Goal: Task Accomplishment & Management: Use online tool/utility

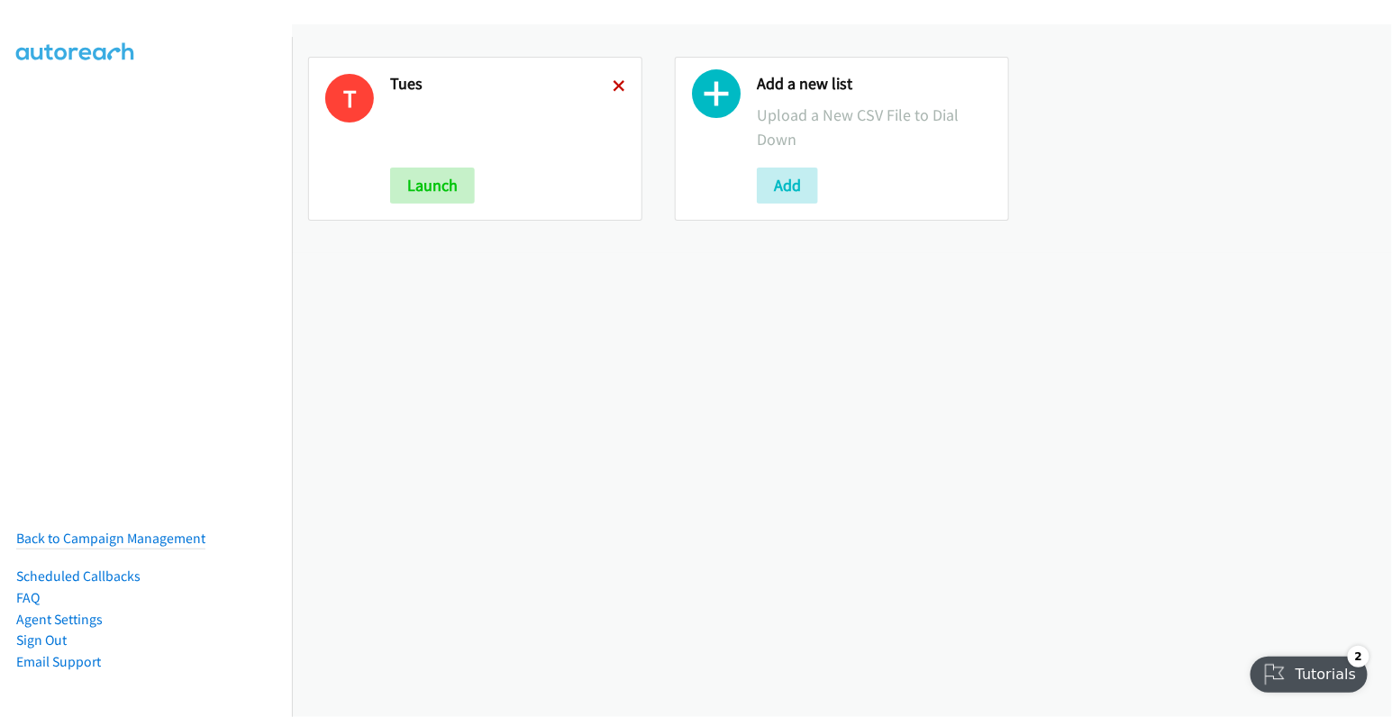
click at [613, 87] on icon at bounding box center [619, 87] width 13 height 13
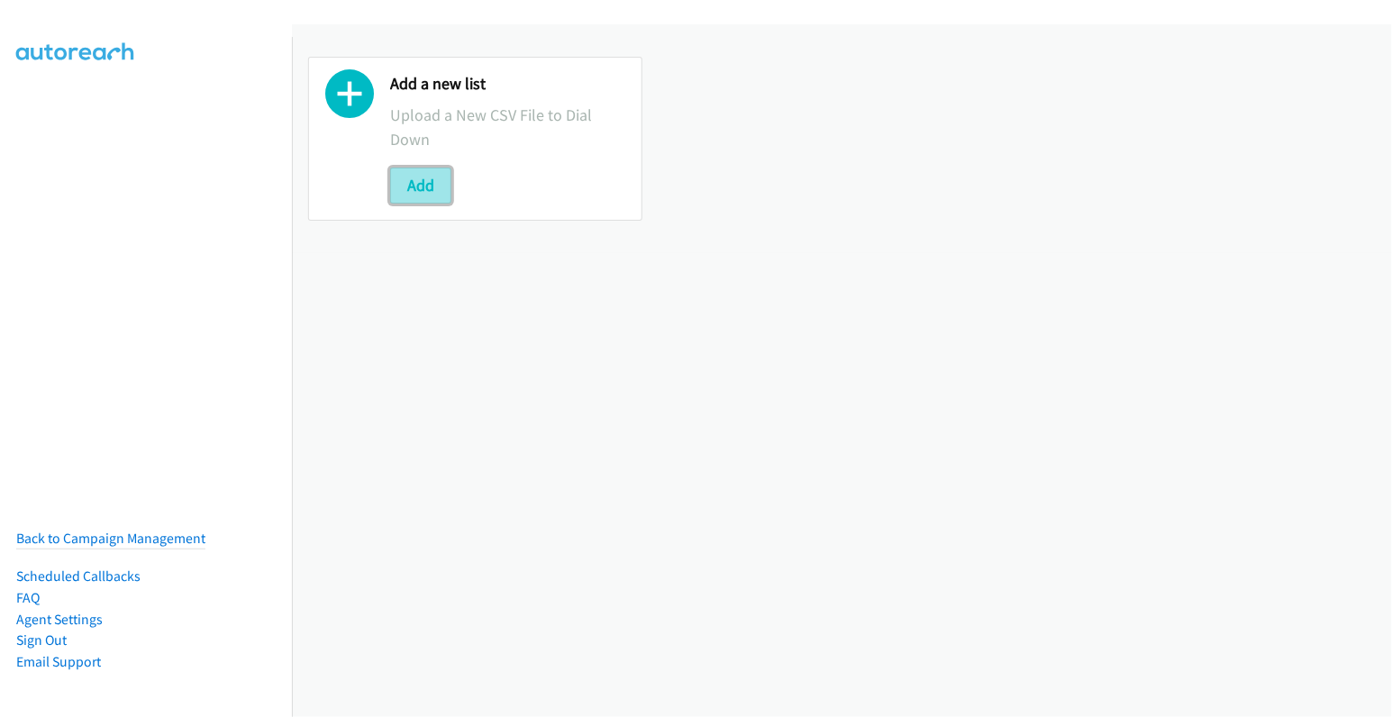
click at [424, 178] on button "Add" at bounding box center [420, 186] width 61 height 36
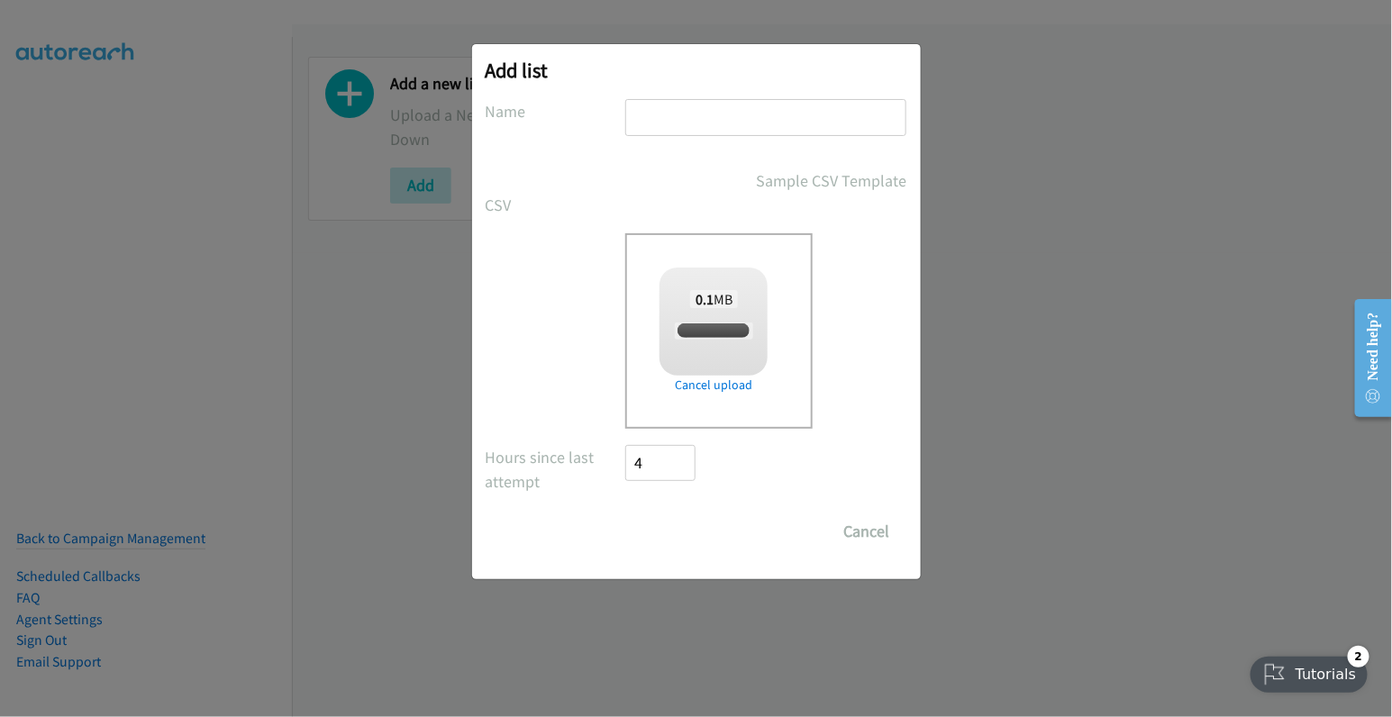
click at [708, 113] on input "text" at bounding box center [765, 117] width 281 height 37
checkbox input "true"
type input "wed"
click at [681, 527] on input "Save List" at bounding box center [673, 532] width 95 height 36
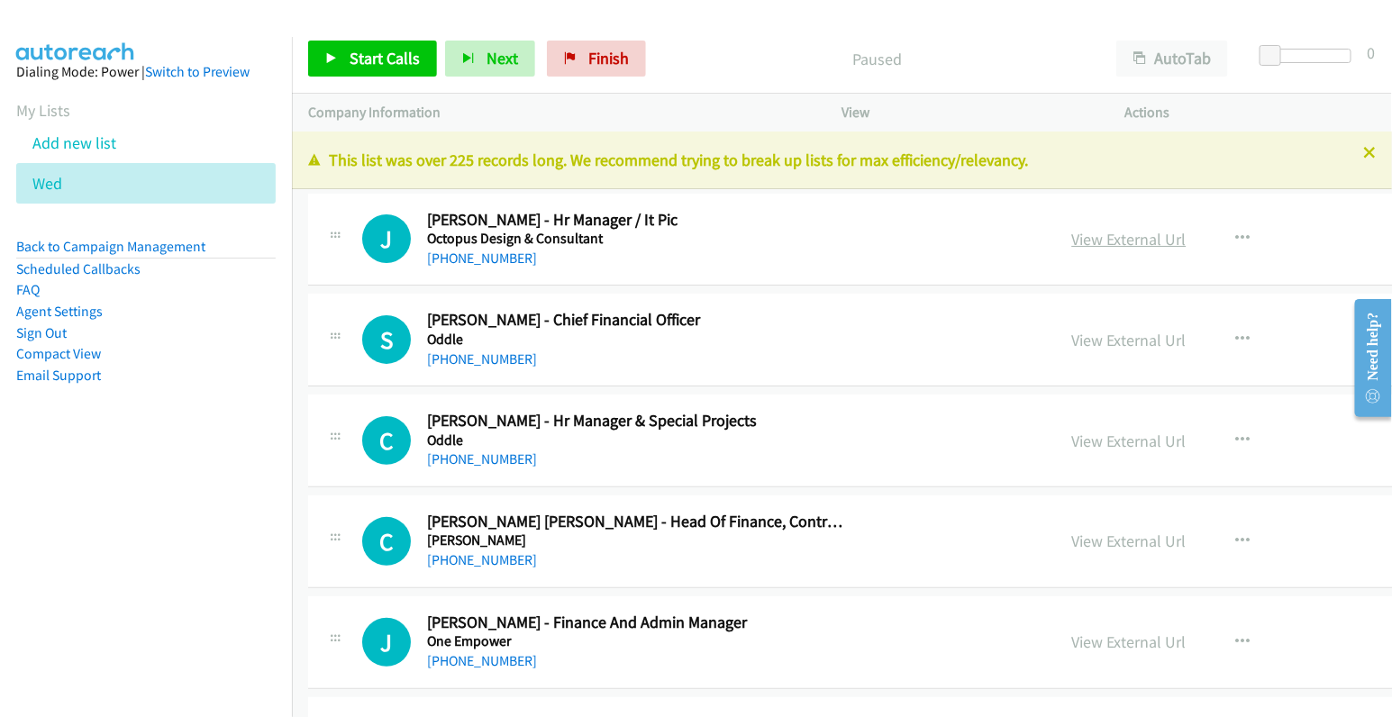
click at [1073, 242] on link "View External Url" at bounding box center [1130, 239] width 114 height 21
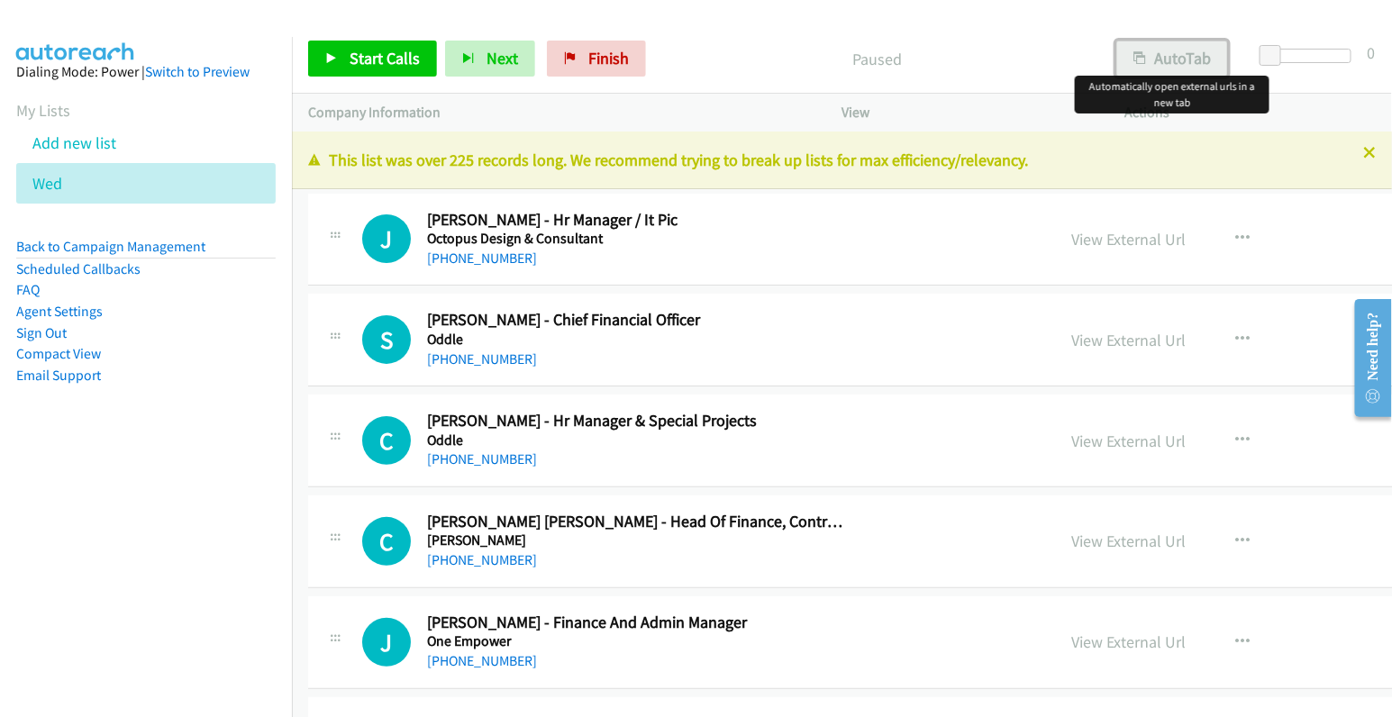
click at [1152, 42] on button "AutoTab" at bounding box center [1173, 59] width 112 height 36
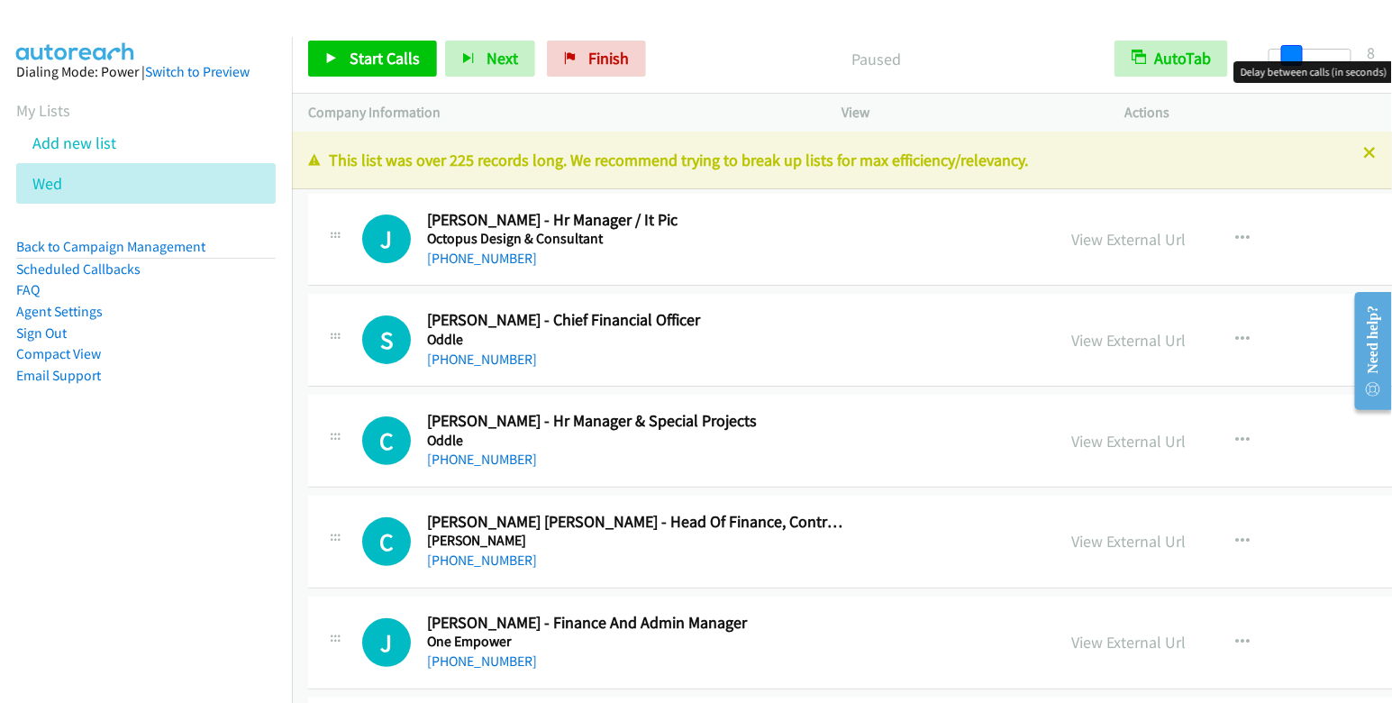
drag, startPoint x: 1279, startPoint y: 57, endPoint x: 1301, endPoint y: 57, distance: 21.6
click at [1301, 59] on span at bounding box center [1293, 56] width 22 height 22
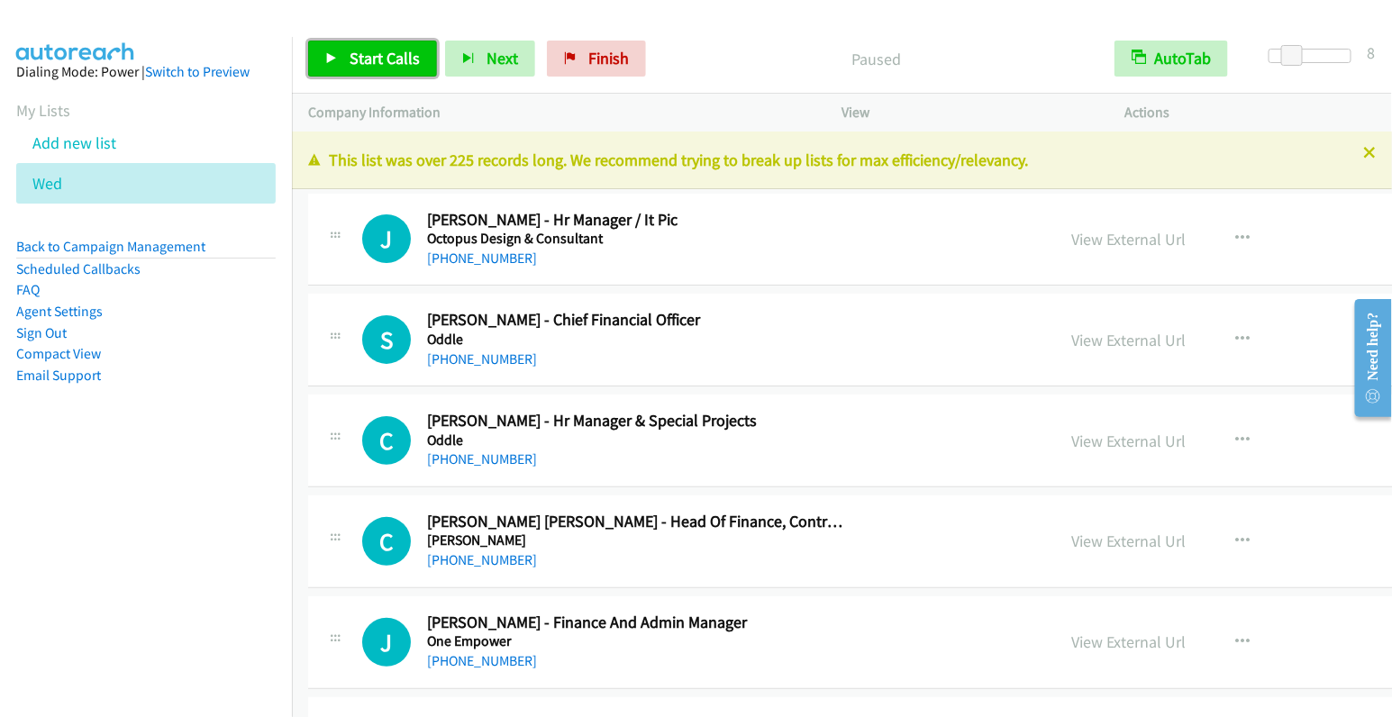
click at [384, 53] on span "Start Calls" at bounding box center [385, 58] width 70 height 21
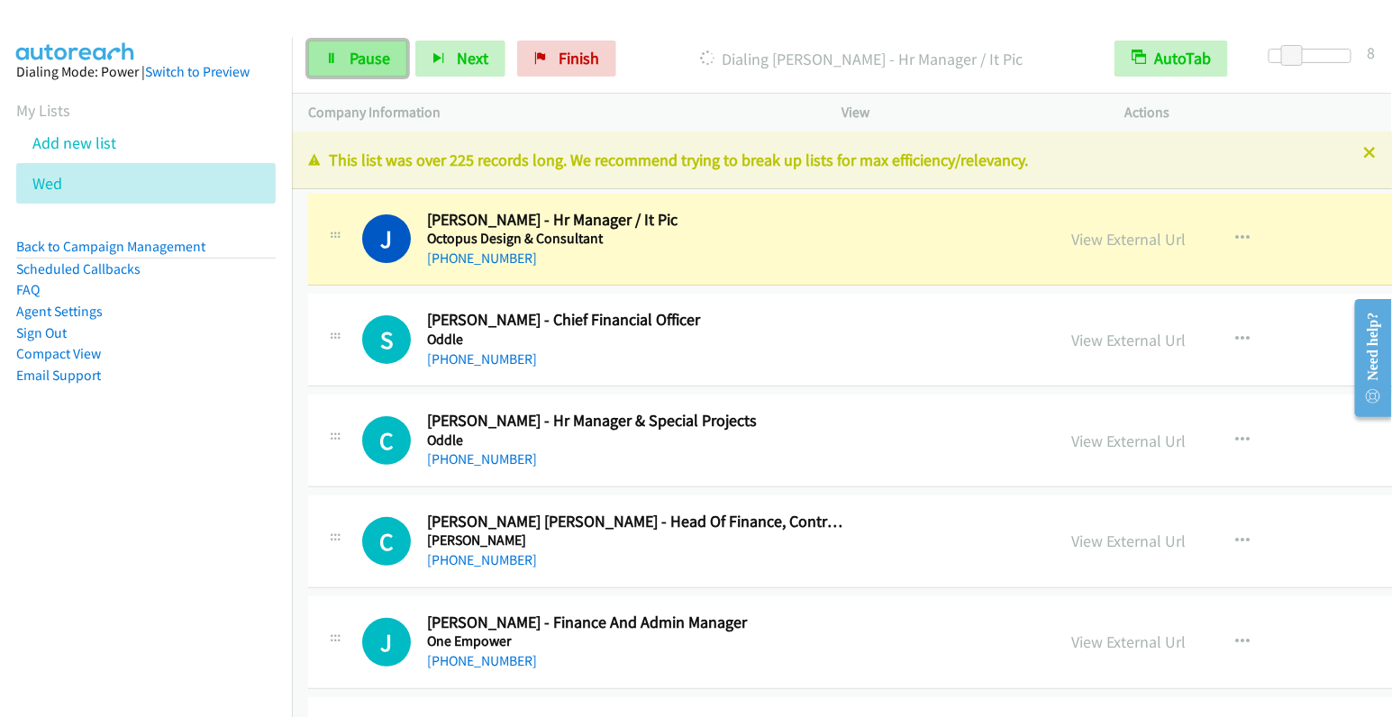
click at [350, 59] on span "Pause" at bounding box center [370, 58] width 41 height 21
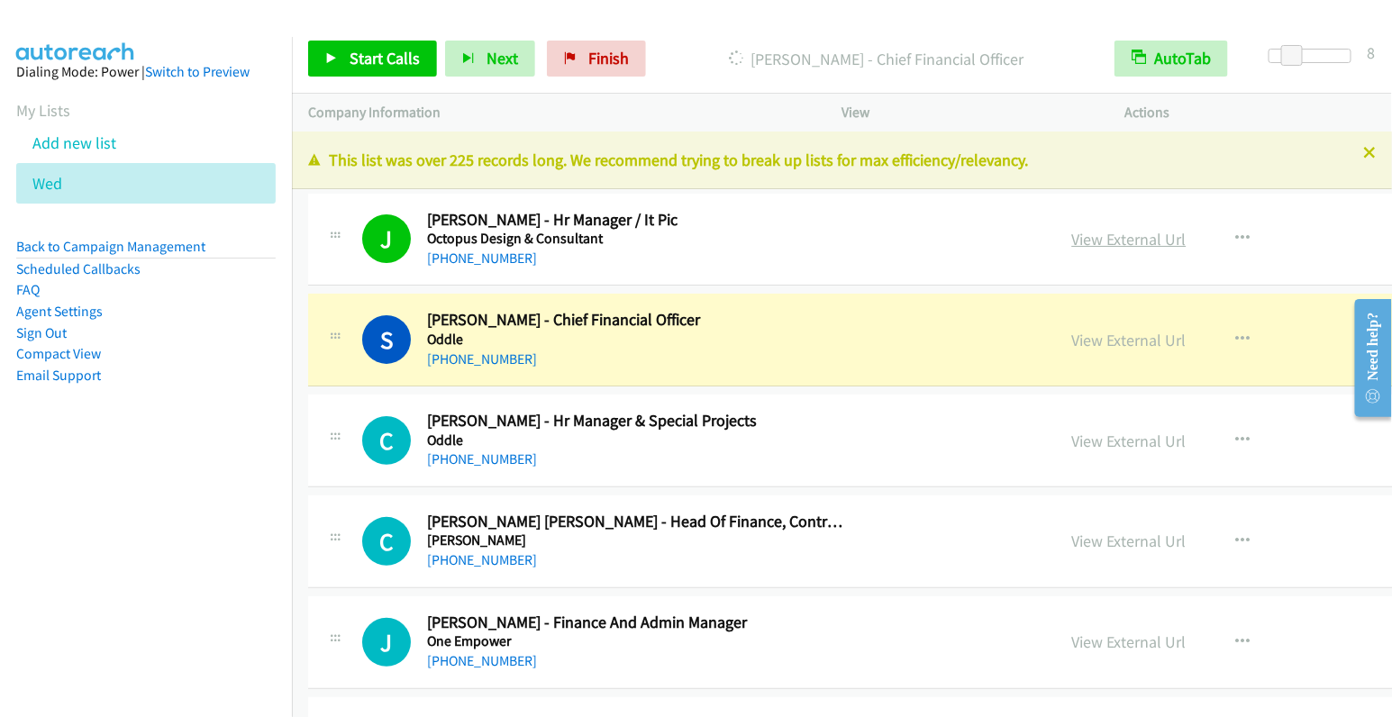
click at [1073, 235] on link "View External Url" at bounding box center [1130, 239] width 114 height 21
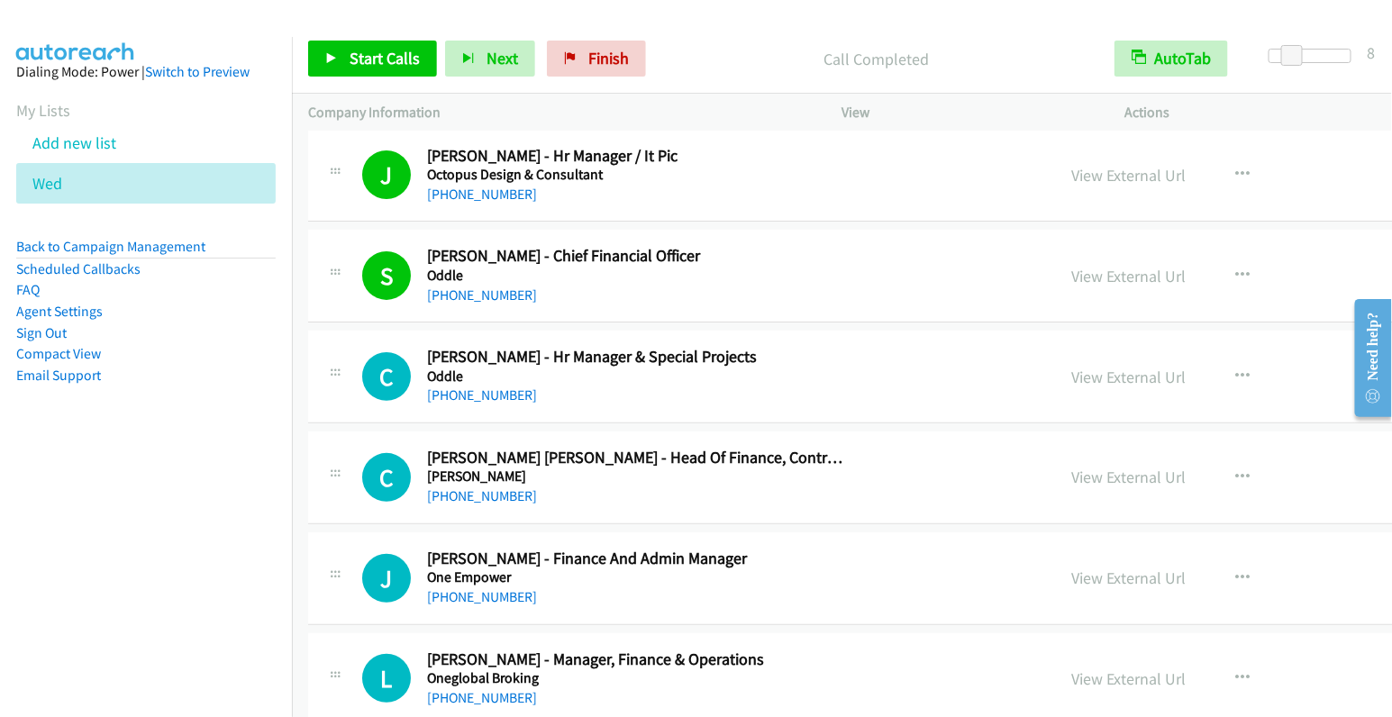
scroll to position [96, 0]
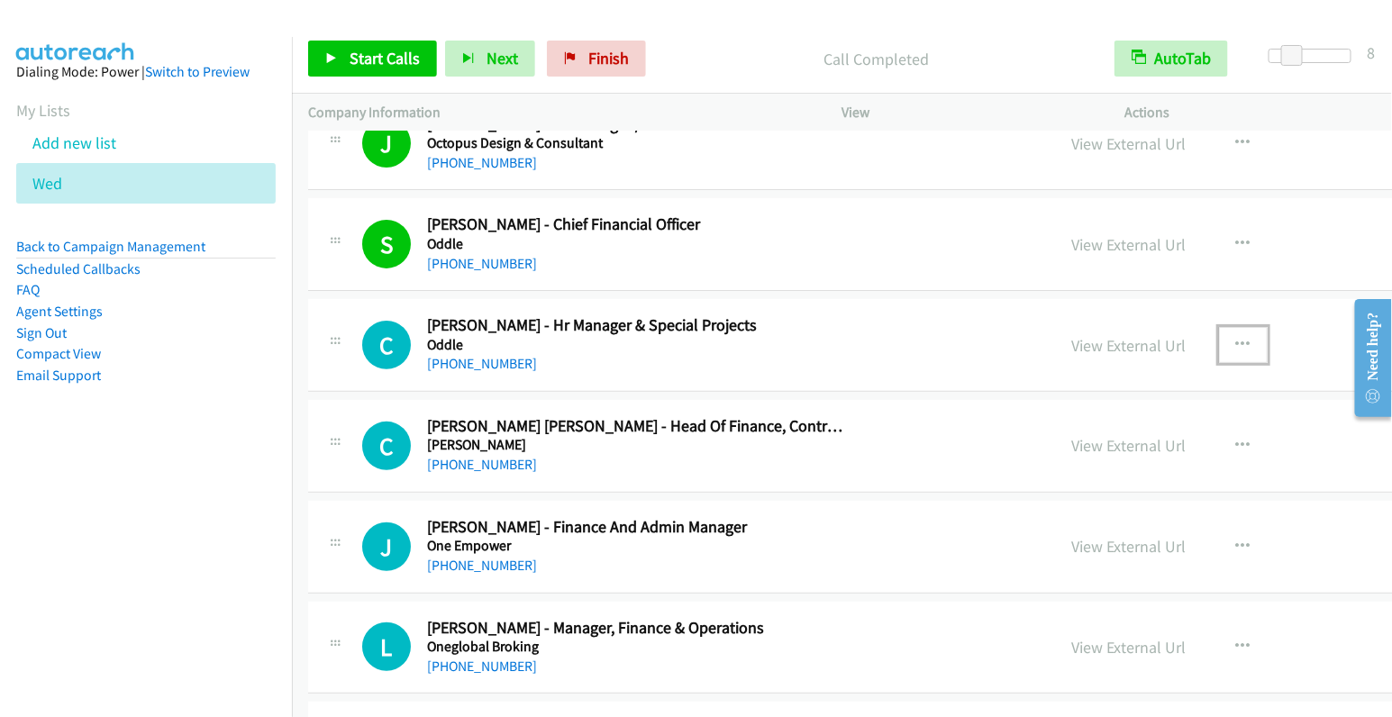
click at [1237, 346] on icon "button" at bounding box center [1244, 345] width 14 height 14
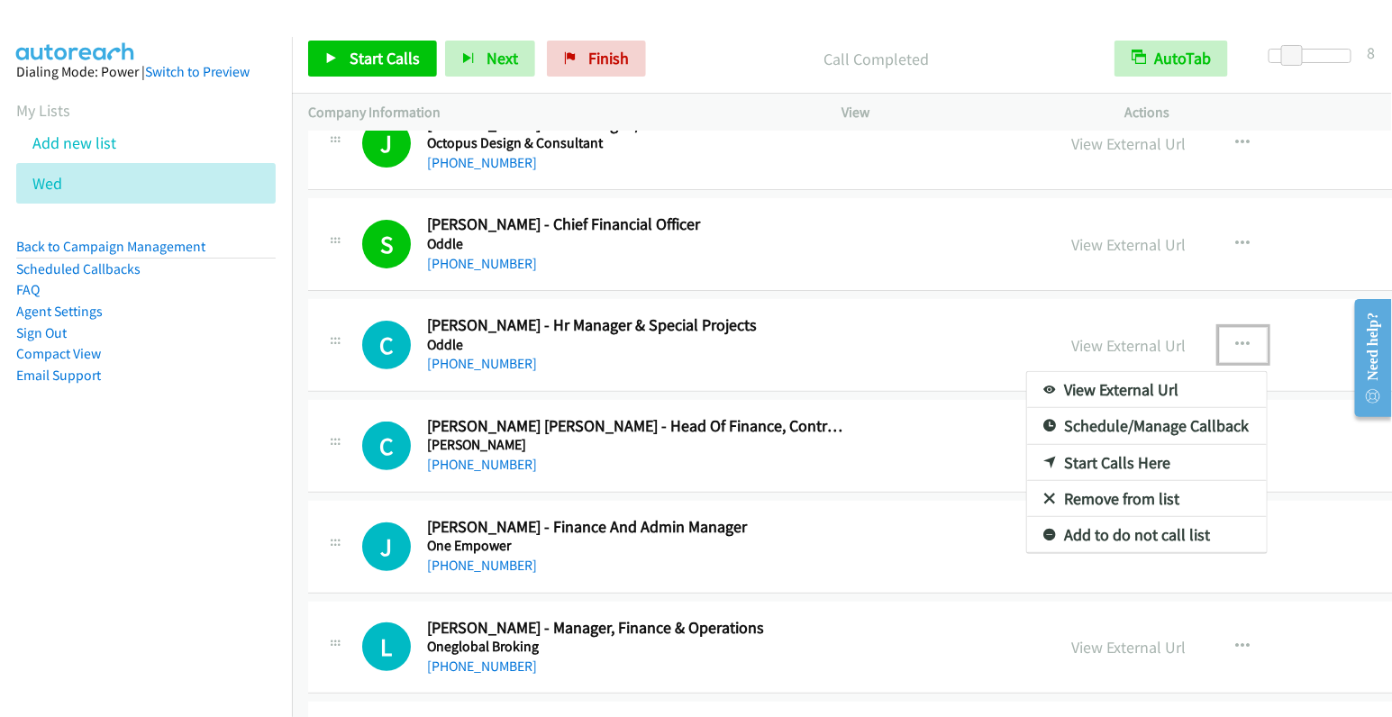
click at [1027, 457] on link "Start Calls Here" at bounding box center [1147, 463] width 240 height 36
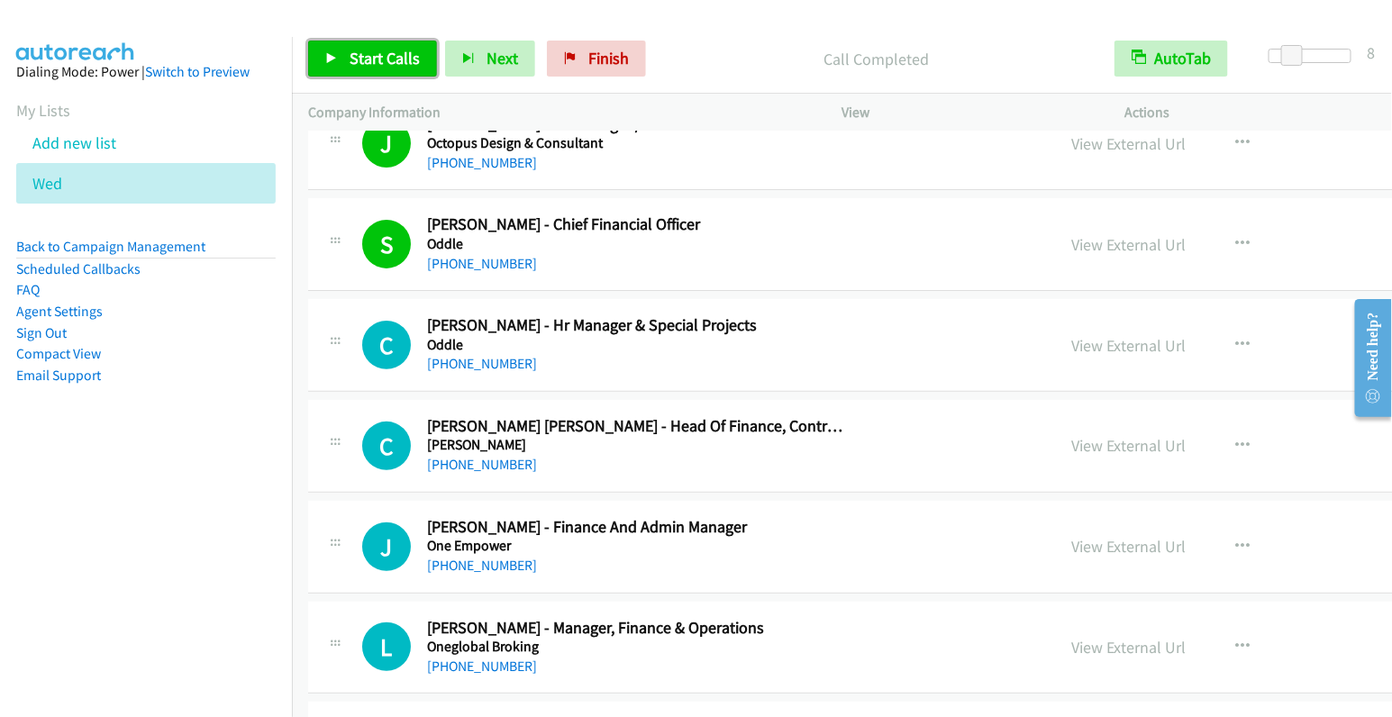
click at [389, 59] on span "Start Calls" at bounding box center [385, 58] width 70 height 21
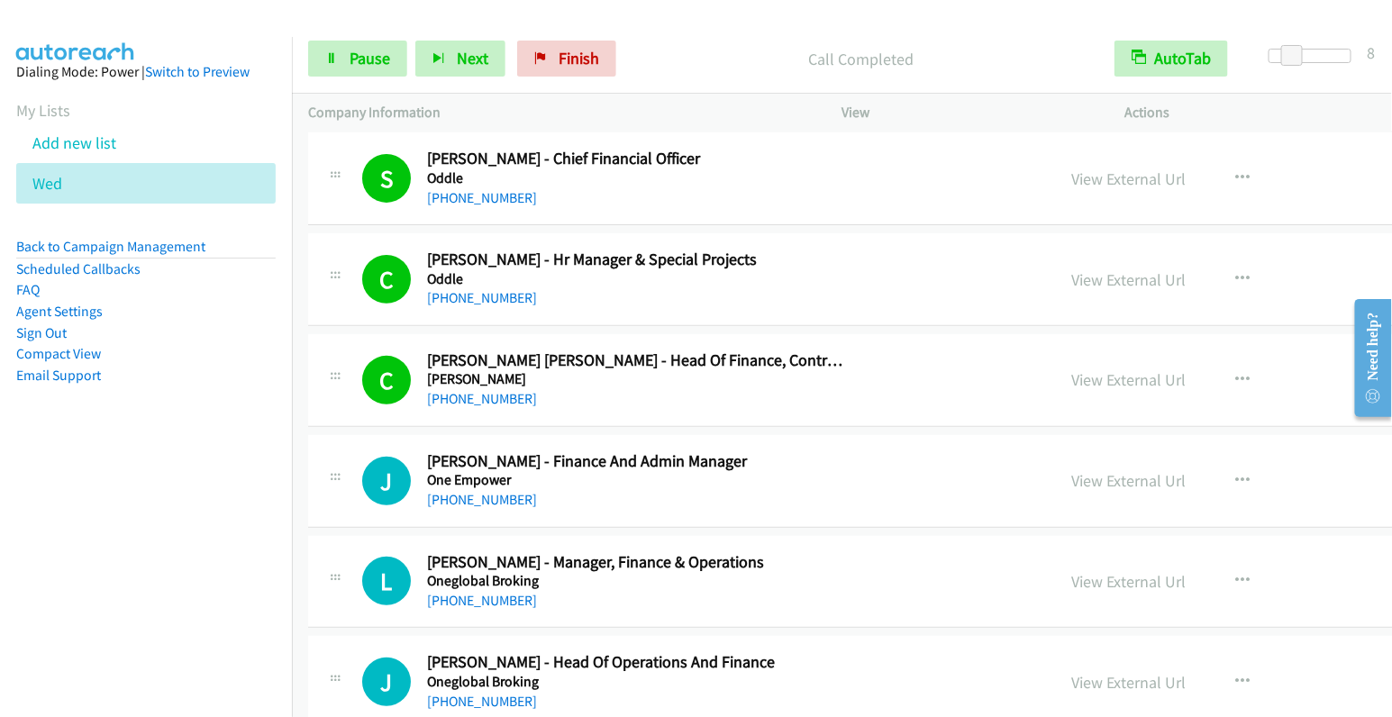
scroll to position [163, 0]
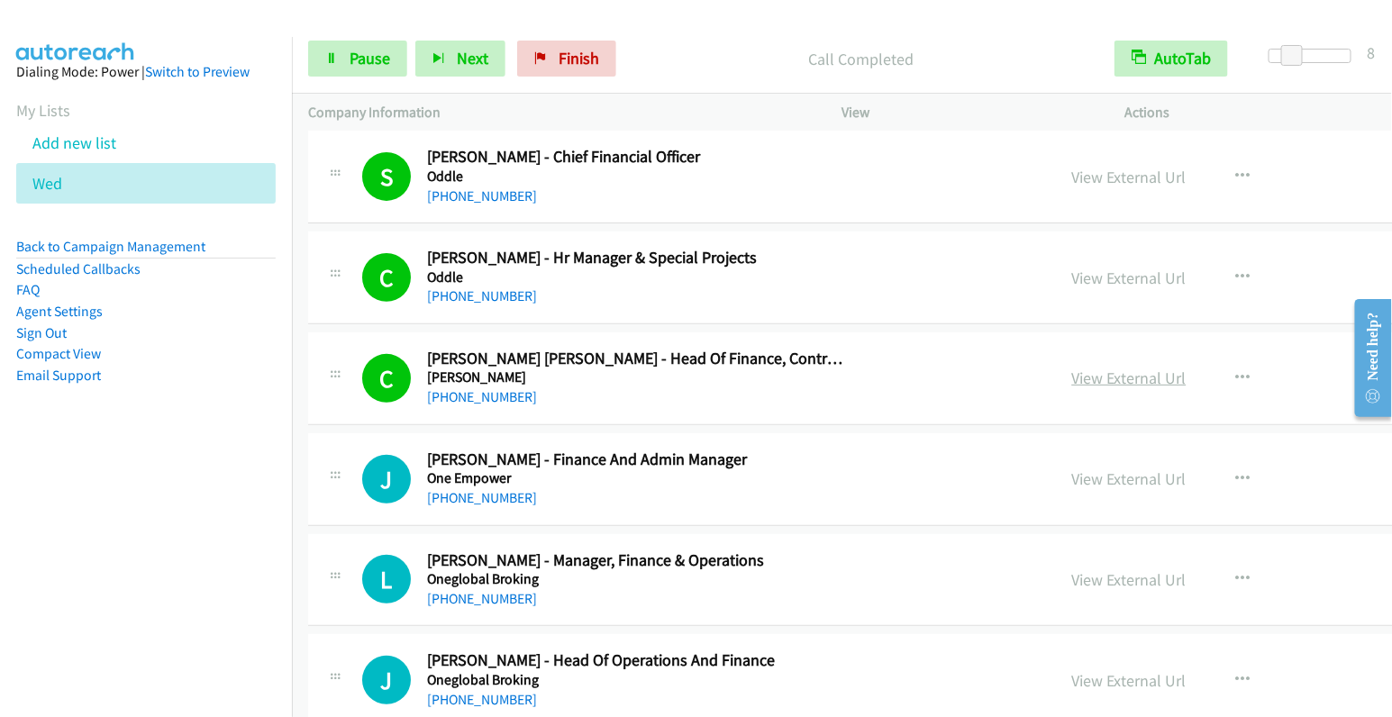
click at [1073, 371] on link "View External Url" at bounding box center [1130, 378] width 114 height 21
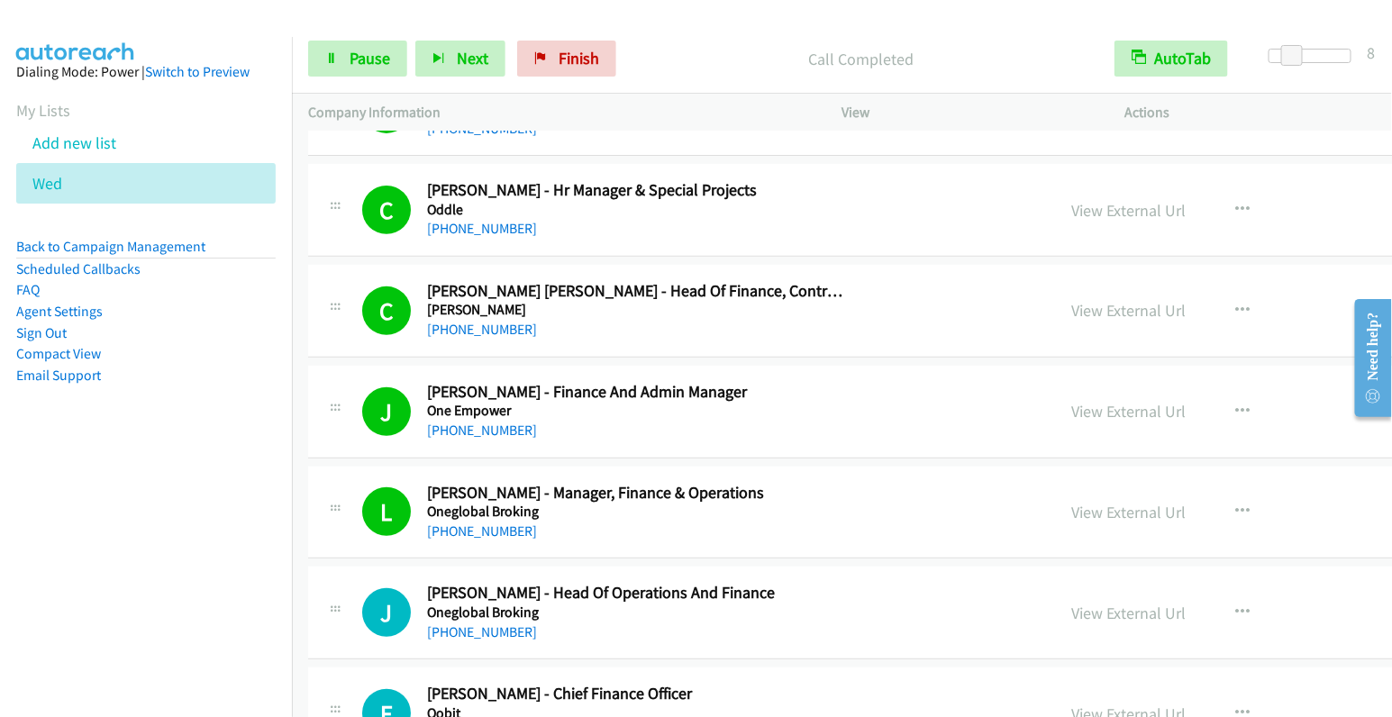
scroll to position [429, 0]
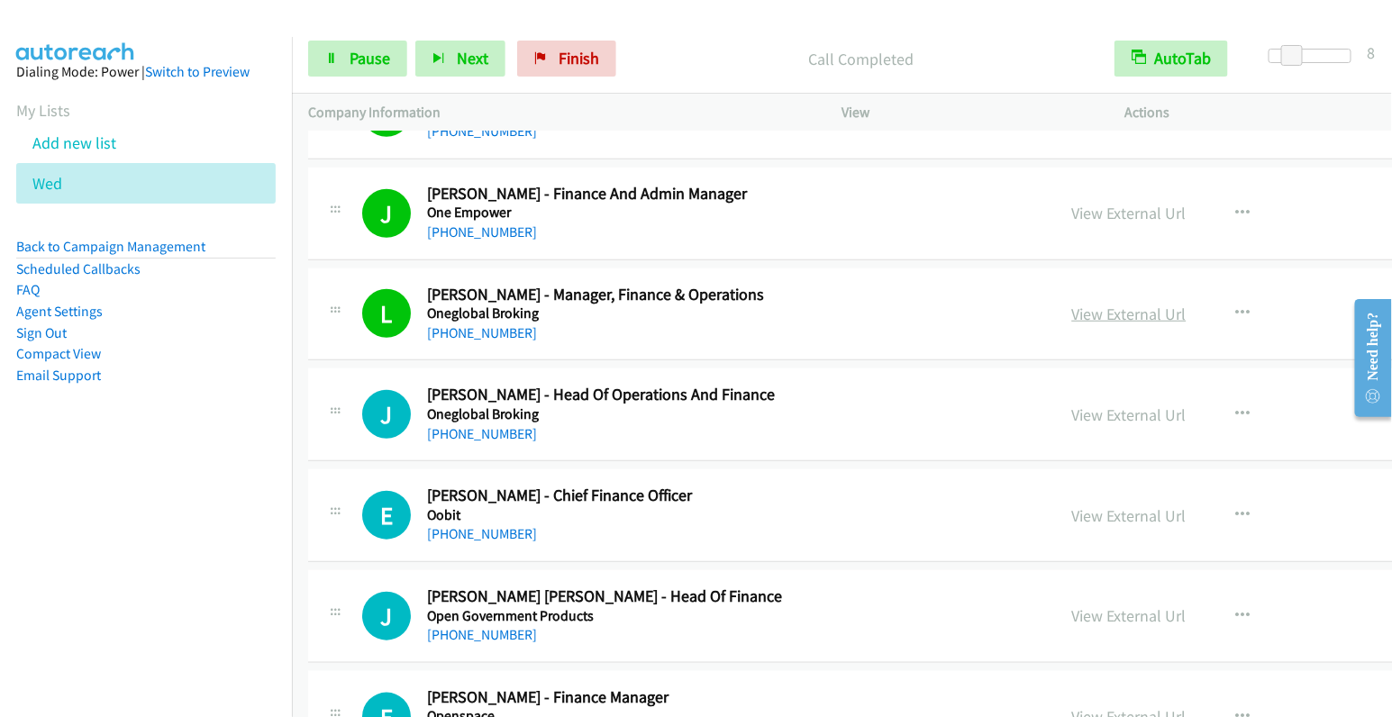
click at [1073, 307] on link "View External Url" at bounding box center [1130, 314] width 114 height 21
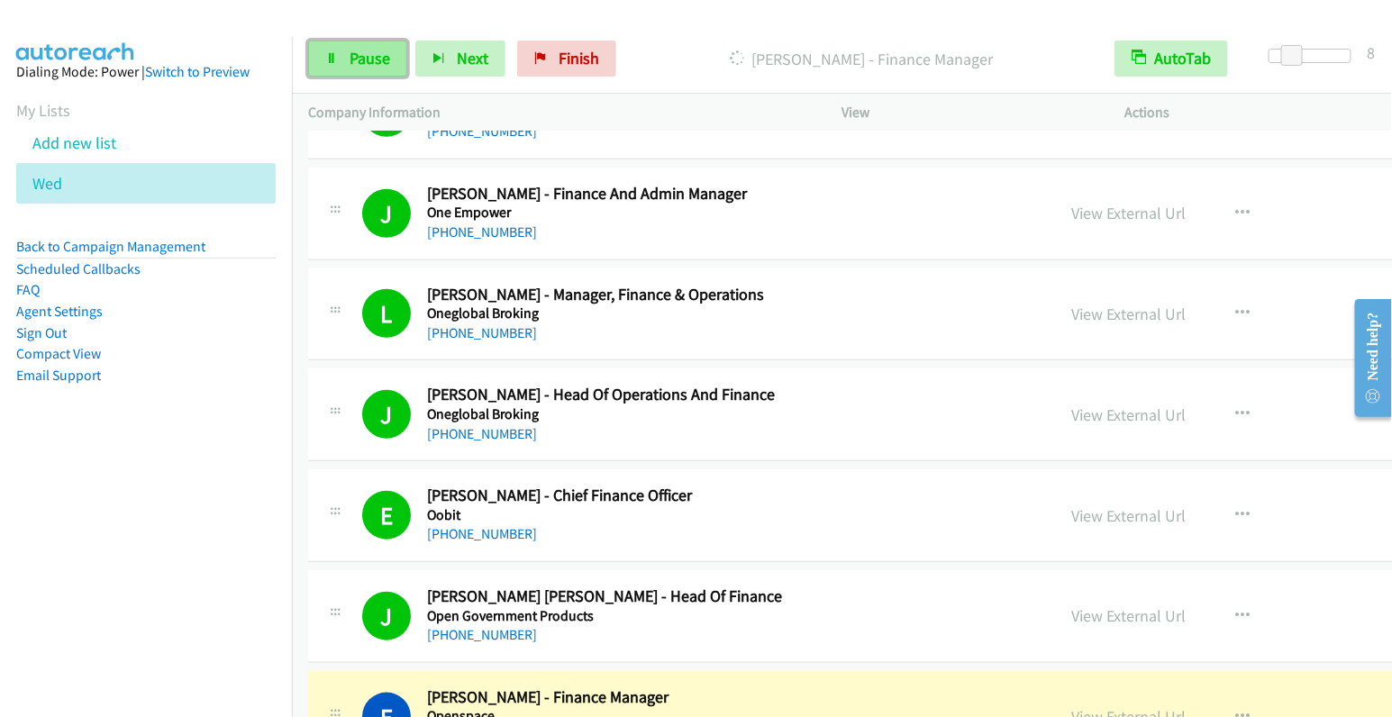
click at [361, 64] on span "Pause" at bounding box center [370, 58] width 41 height 21
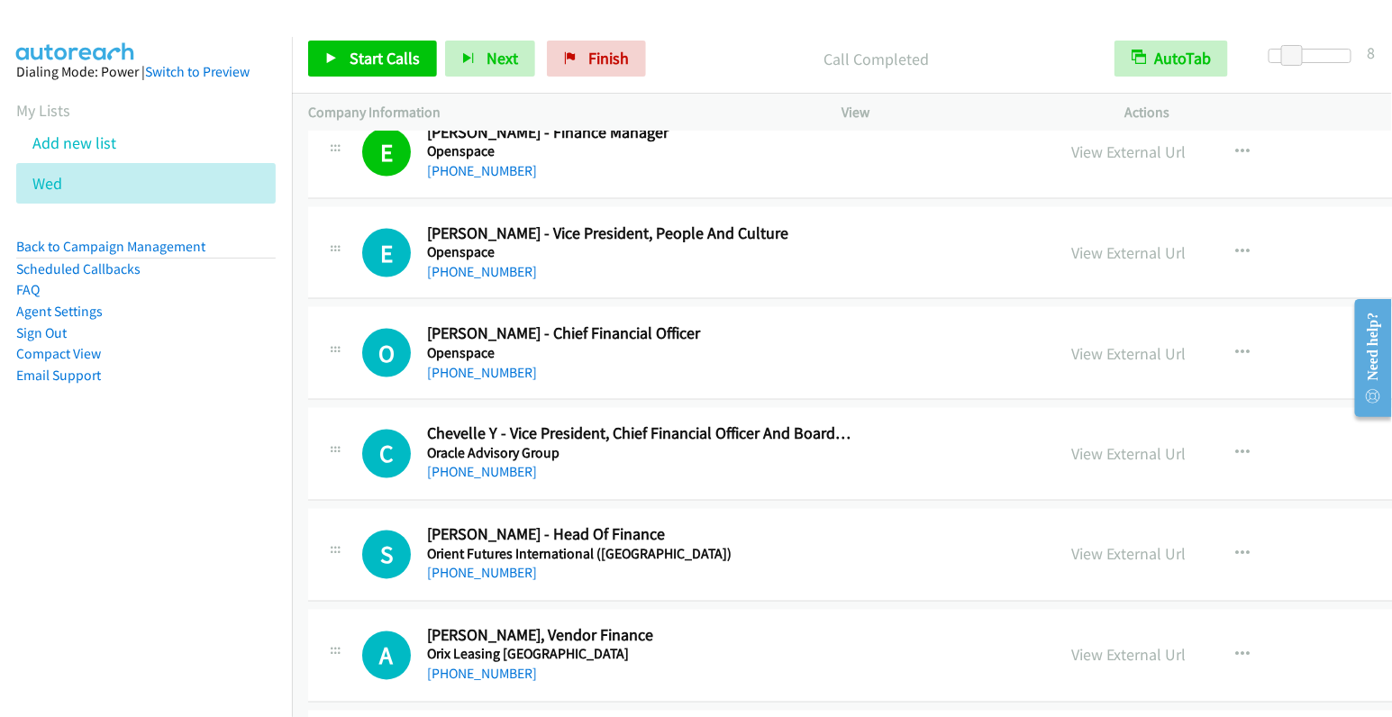
scroll to position [995, 0]
click at [1237, 245] on icon "button" at bounding box center [1244, 251] width 14 height 14
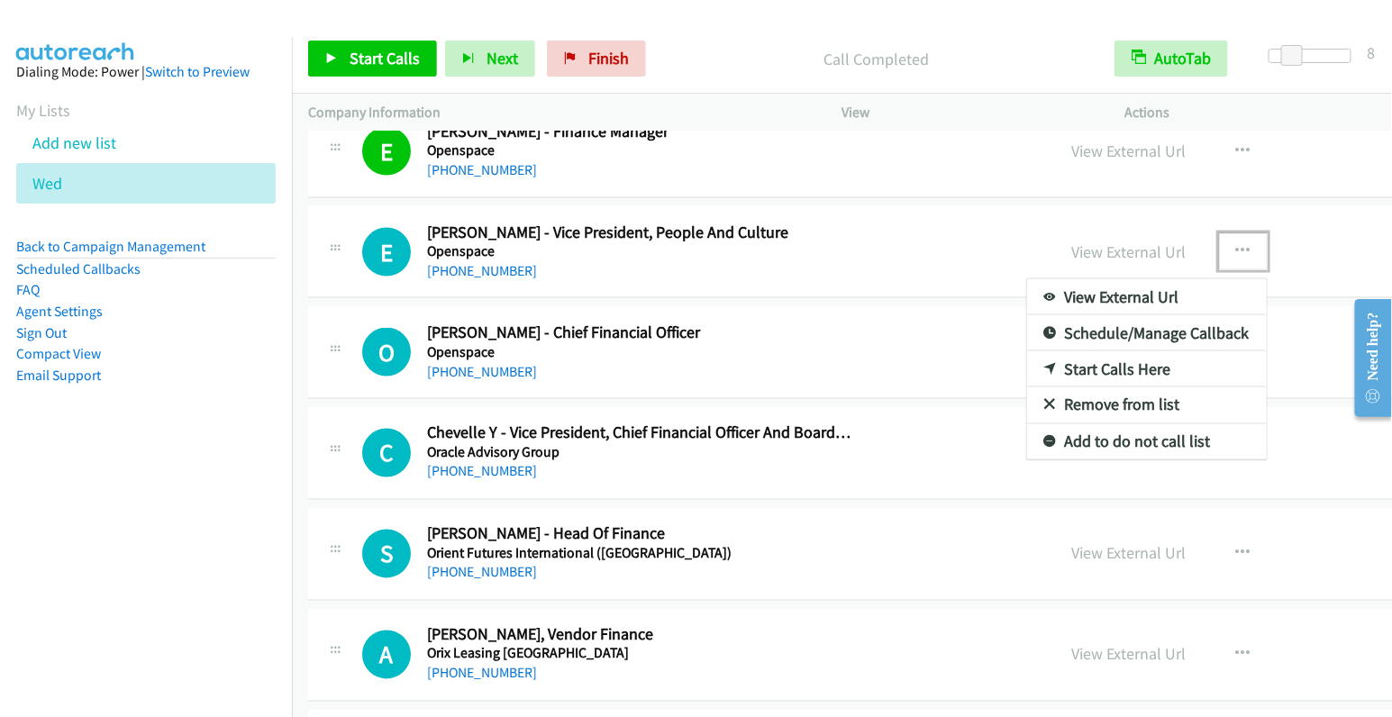
click at [1027, 360] on link "Start Calls Here" at bounding box center [1147, 369] width 240 height 36
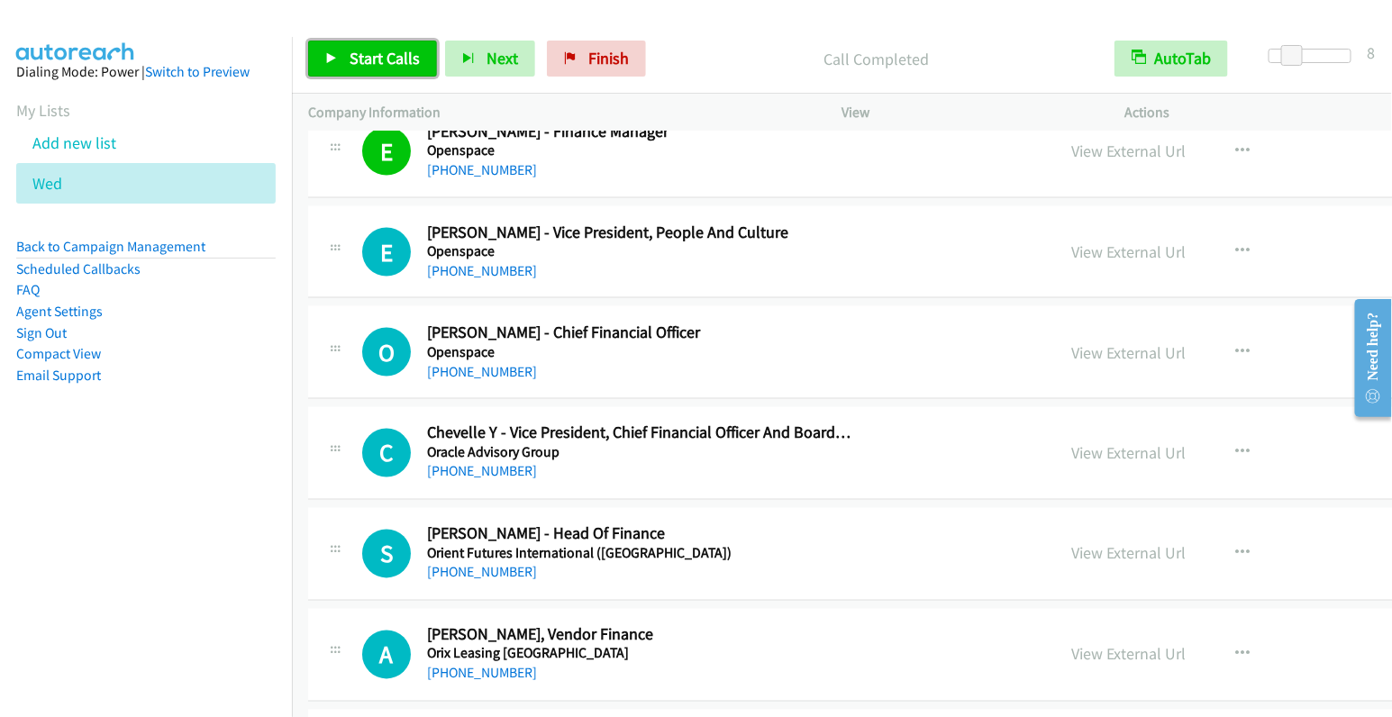
click at [423, 67] on link "Start Calls" at bounding box center [372, 59] width 129 height 36
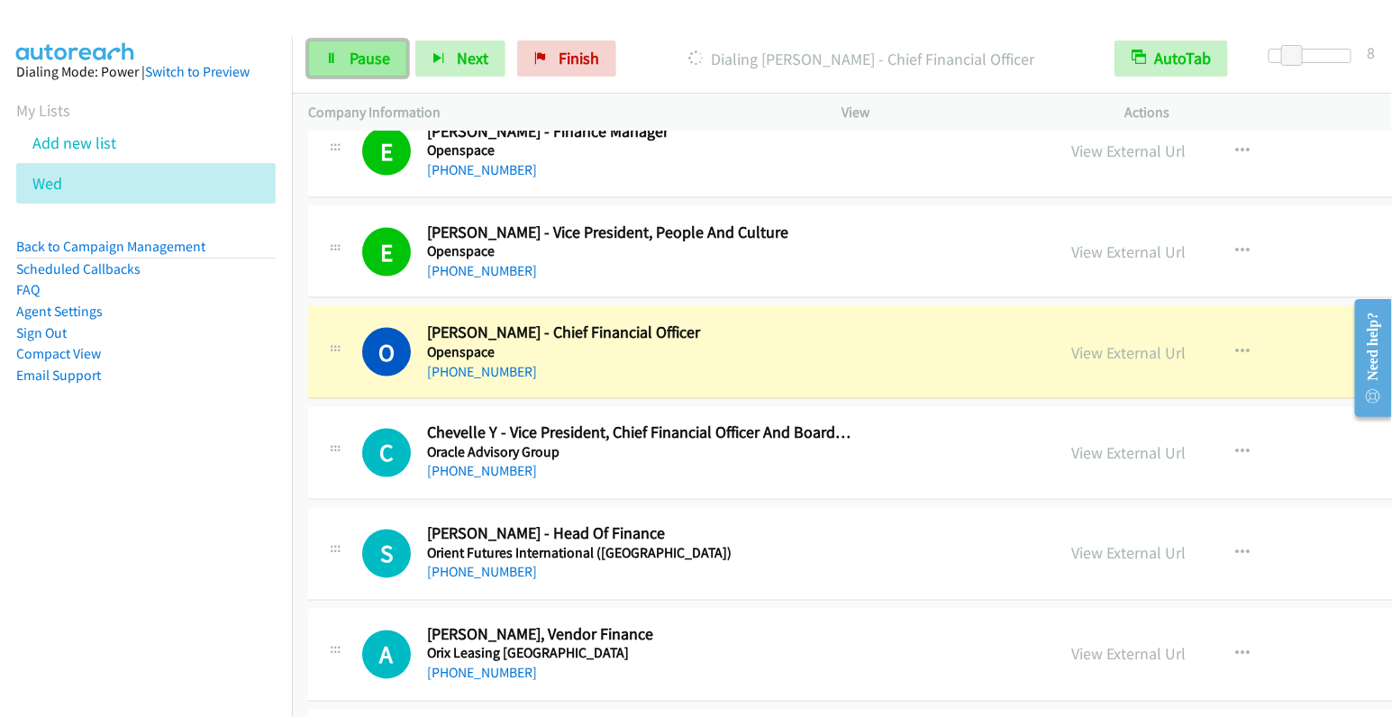
click at [358, 56] on span "Pause" at bounding box center [370, 58] width 41 height 21
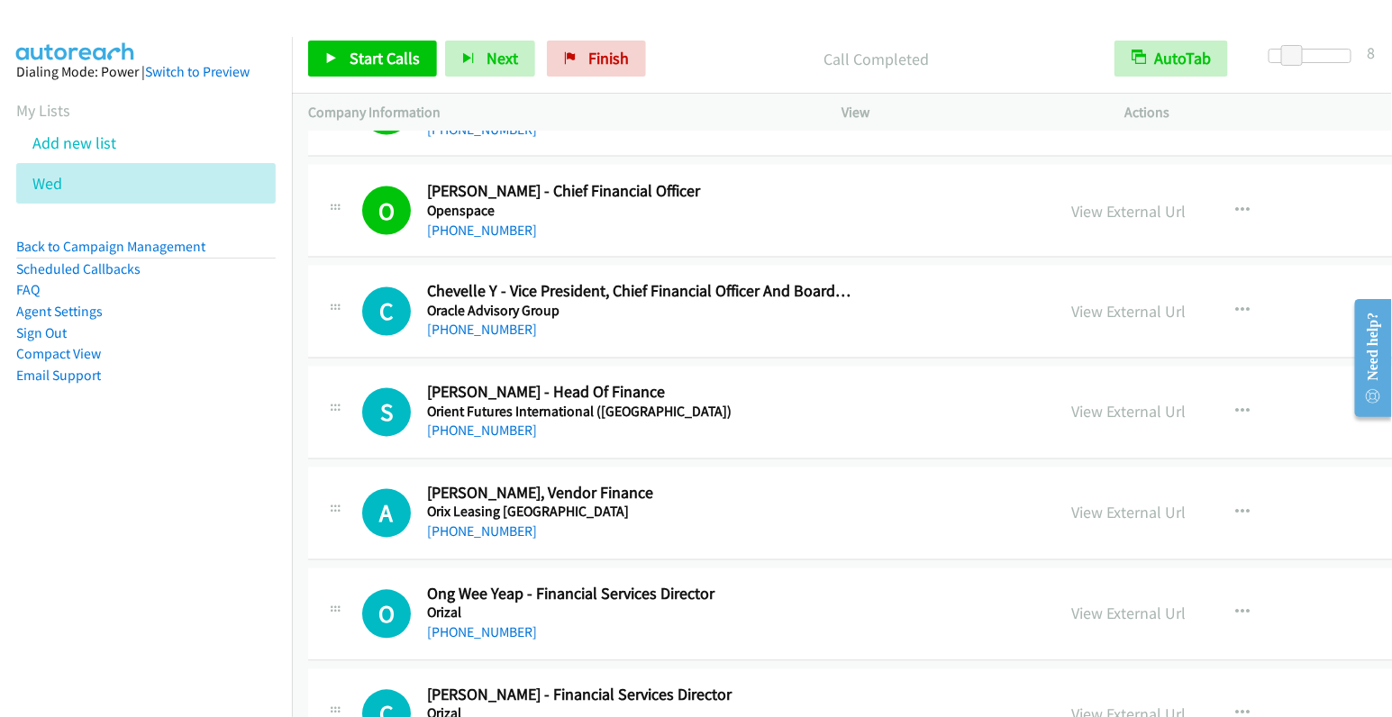
scroll to position [1154, 0]
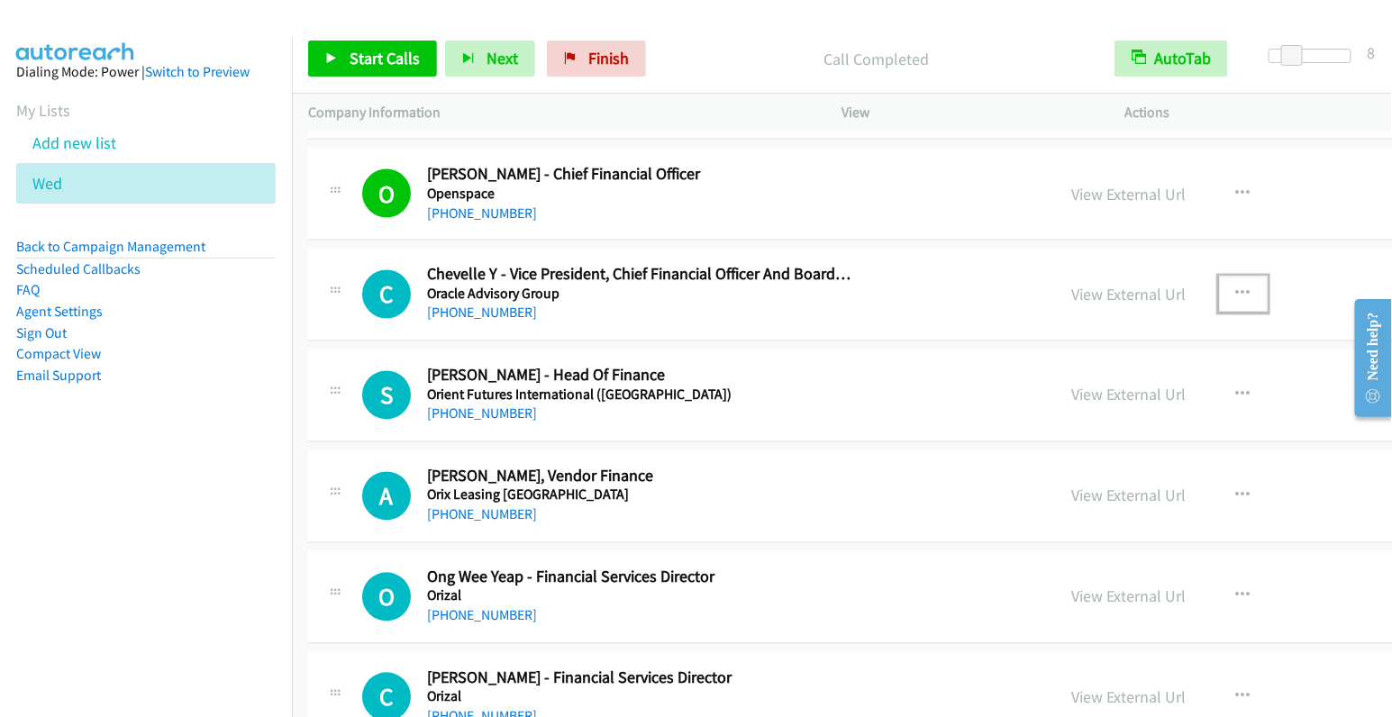
click at [1237, 288] on icon "button" at bounding box center [1244, 295] width 14 height 14
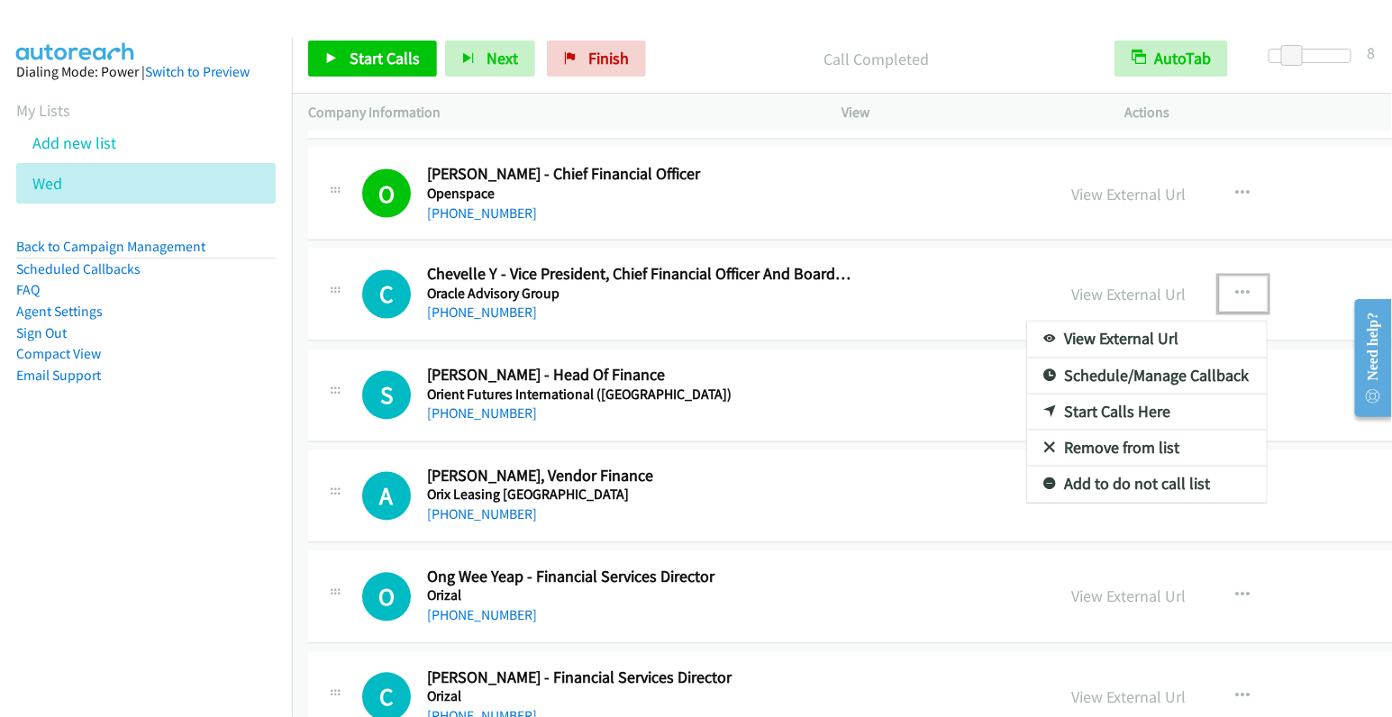
click at [1027, 410] on link "Start Calls Here" at bounding box center [1147, 413] width 240 height 36
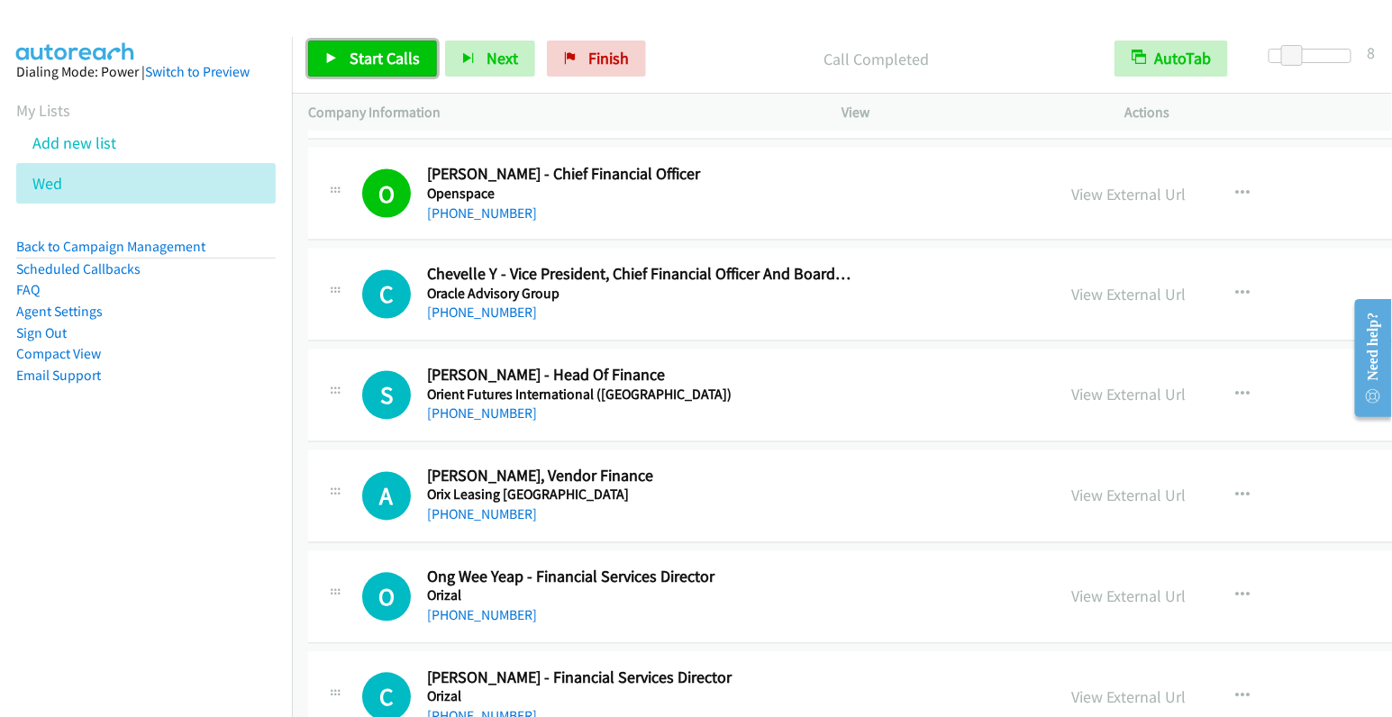
click at [388, 44] on link "Start Calls" at bounding box center [372, 59] width 129 height 36
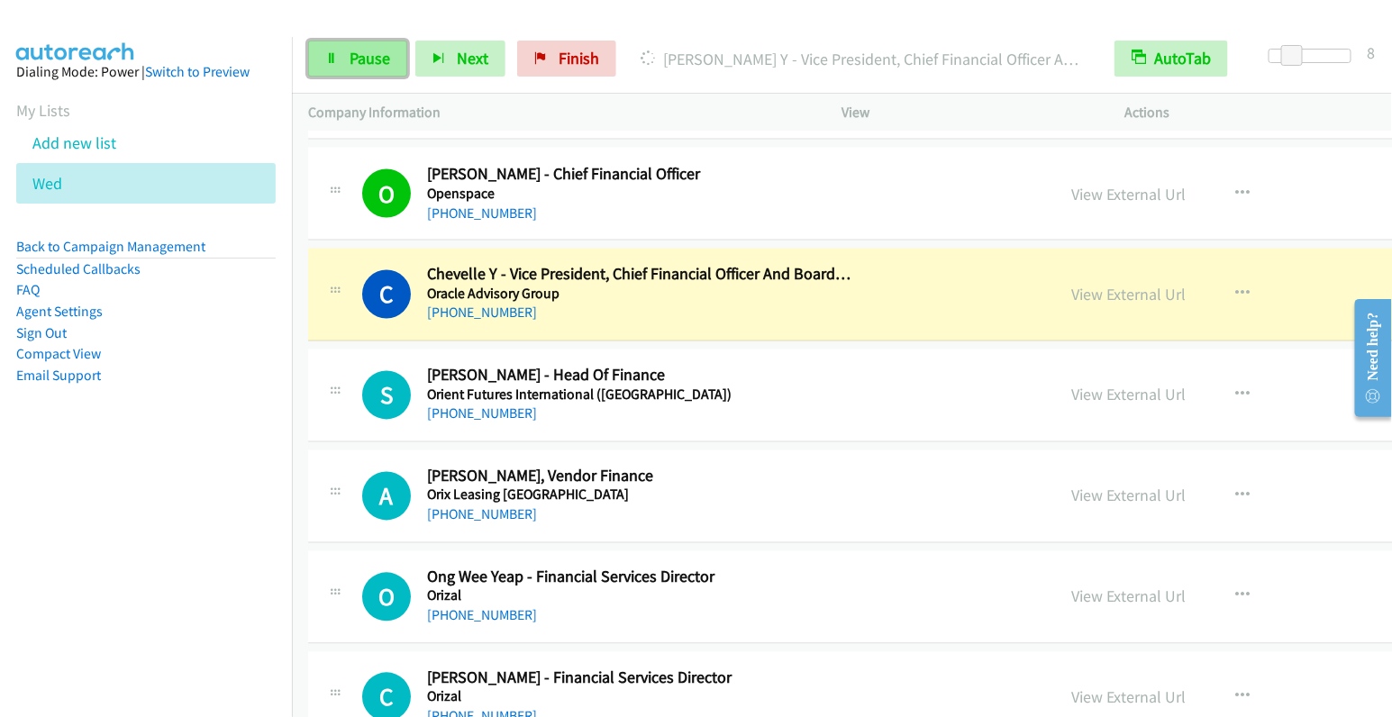
click at [366, 61] on span "Pause" at bounding box center [370, 58] width 41 height 21
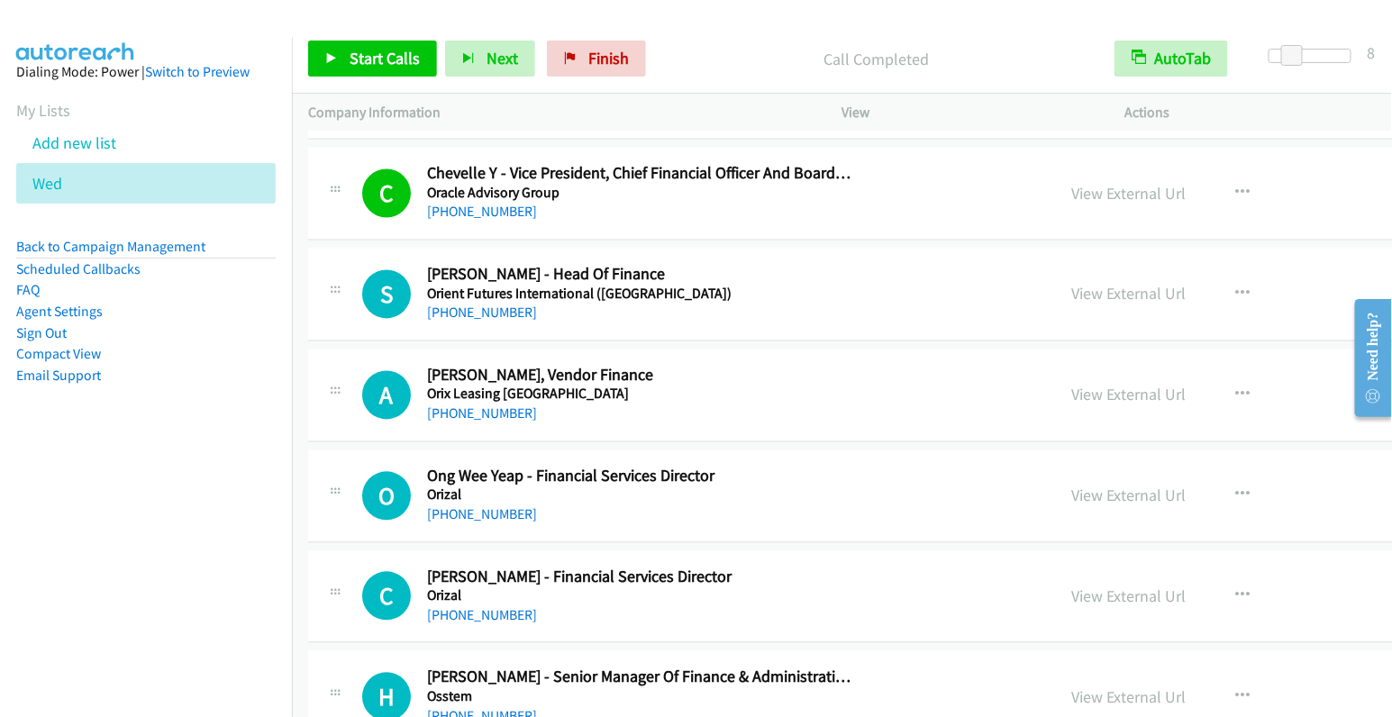
scroll to position [1304, 0]
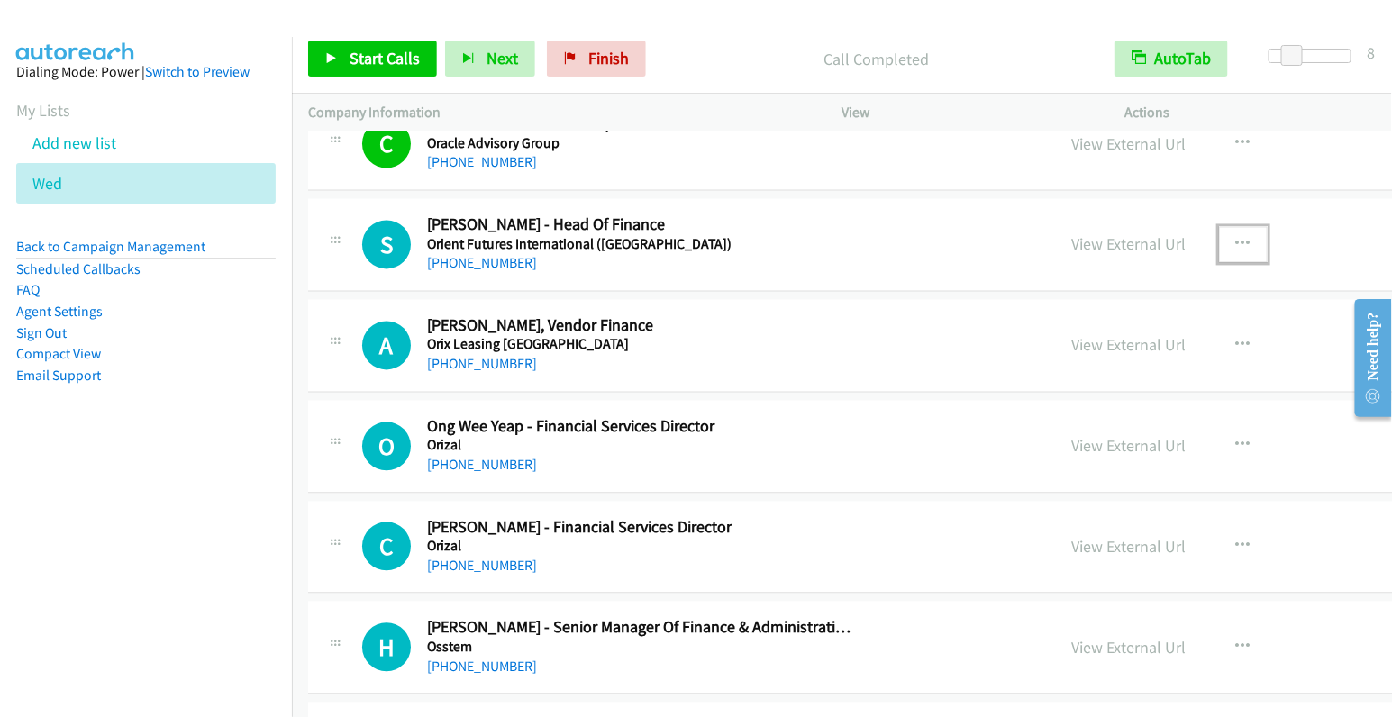
click at [1237, 239] on icon "button" at bounding box center [1244, 245] width 14 height 14
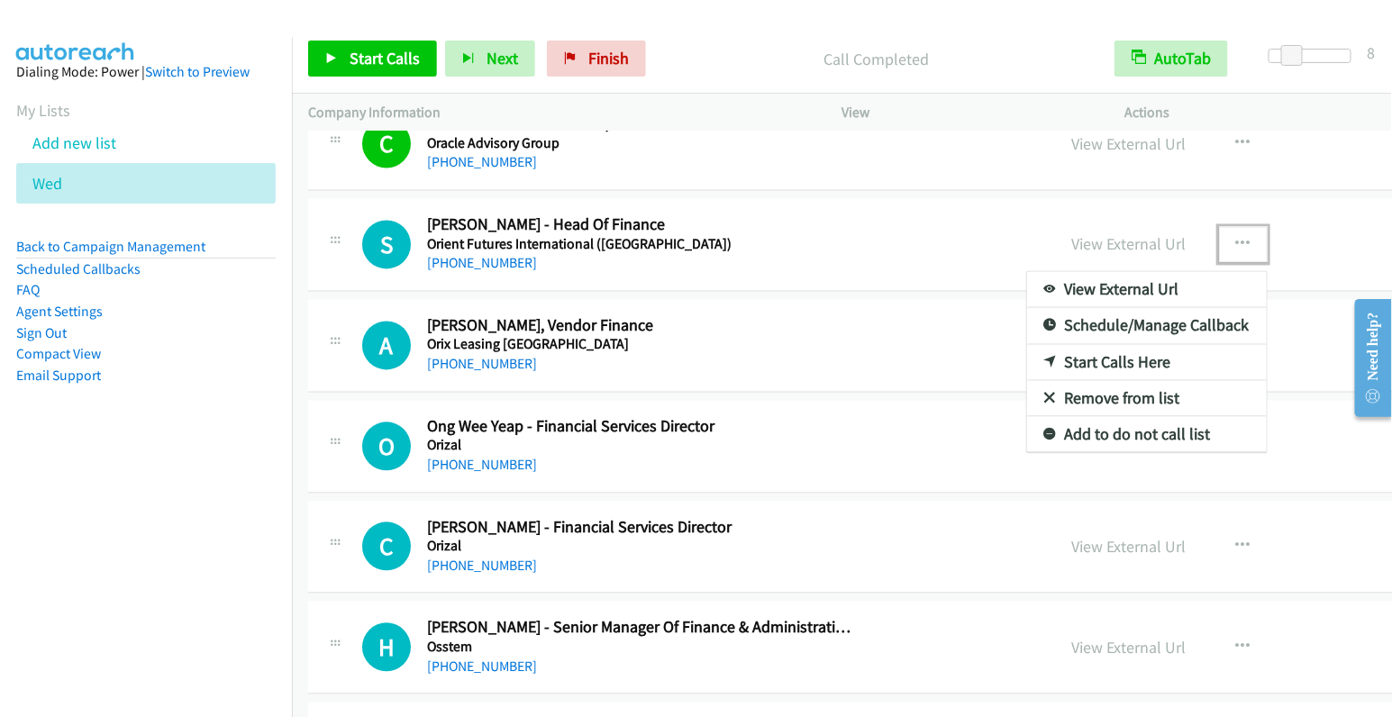
click at [1027, 356] on link "Start Calls Here" at bounding box center [1147, 363] width 240 height 36
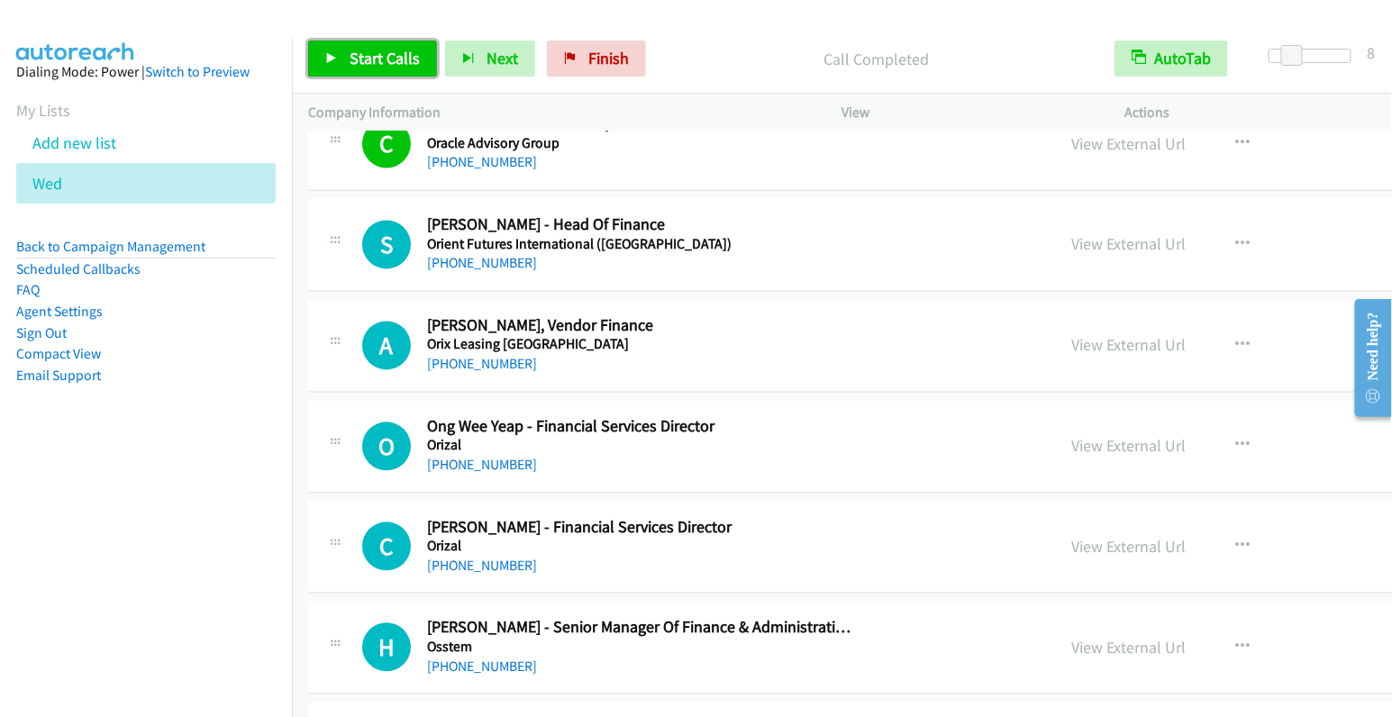
click at [386, 63] on span "Start Calls" at bounding box center [385, 58] width 70 height 21
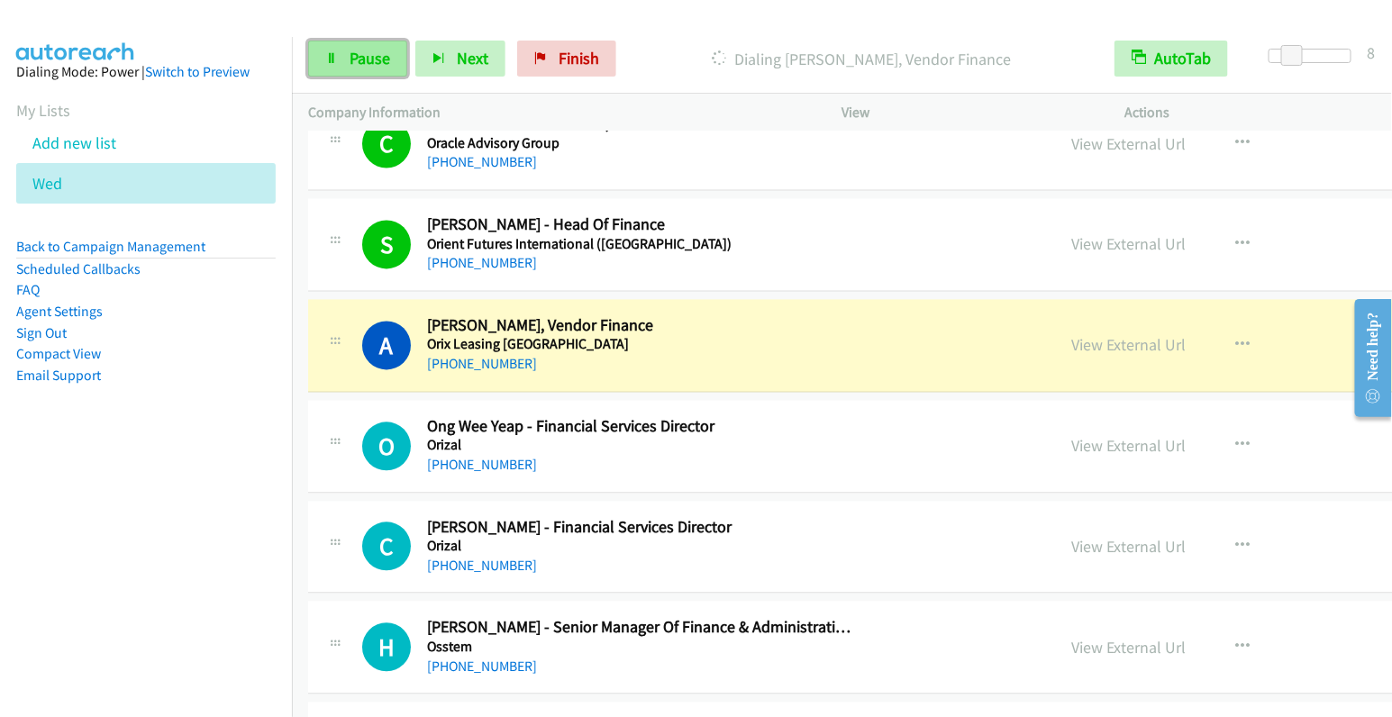
click at [378, 59] on span "Pause" at bounding box center [370, 58] width 41 height 21
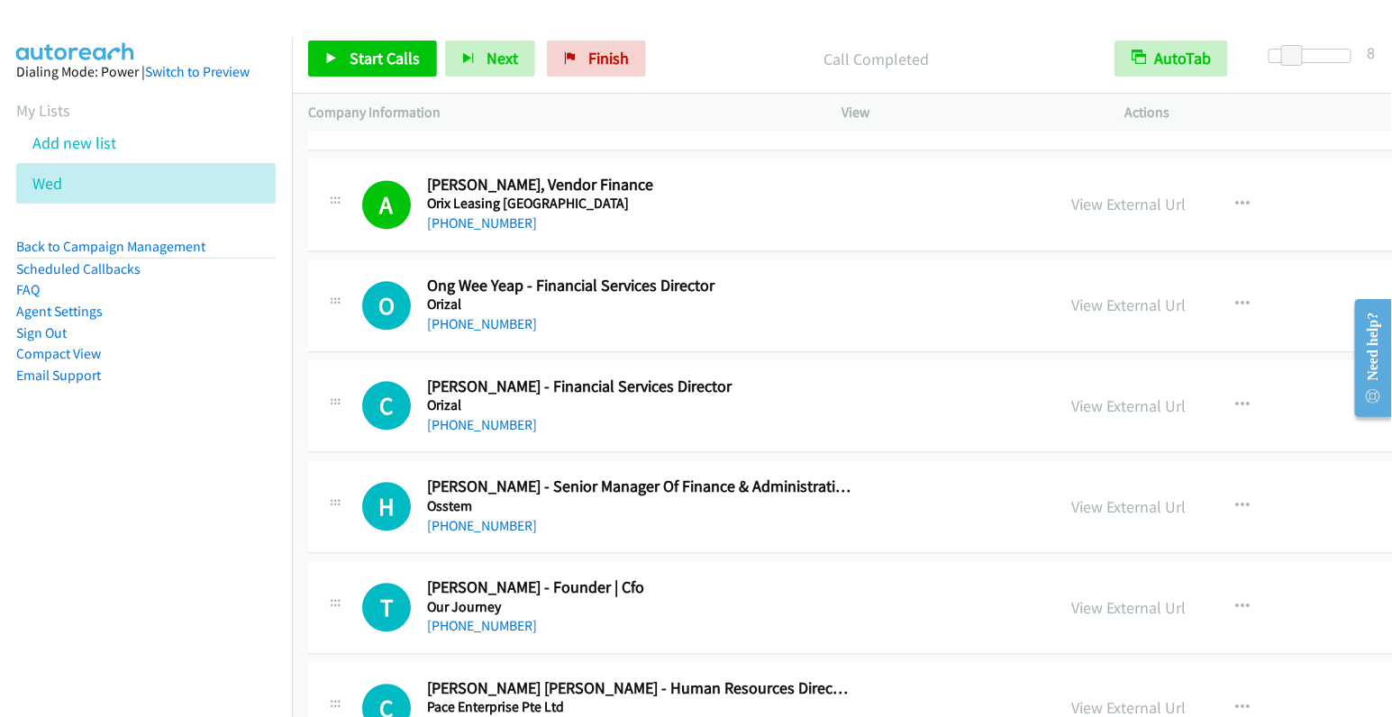
scroll to position [1467, 0]
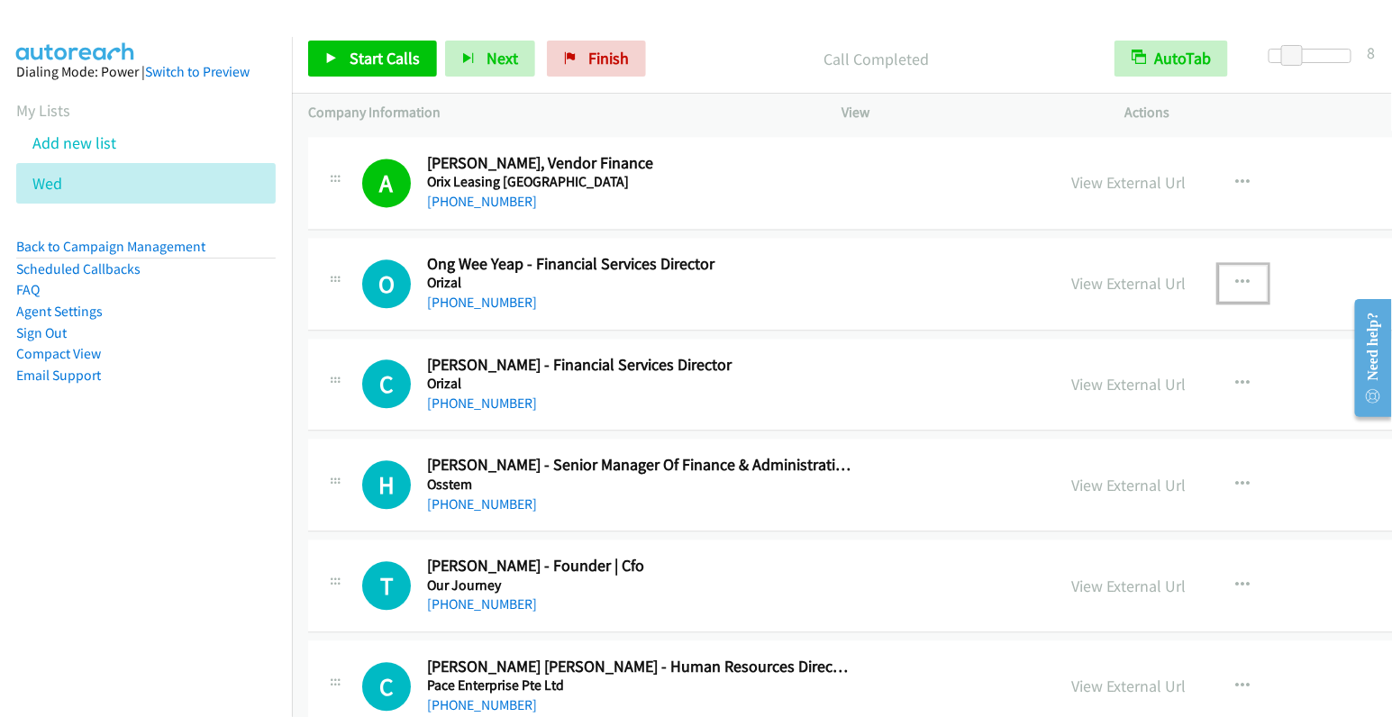
click at [1237, 278] on icon "button" at bounding box center [1244, 283] width 14 height 14
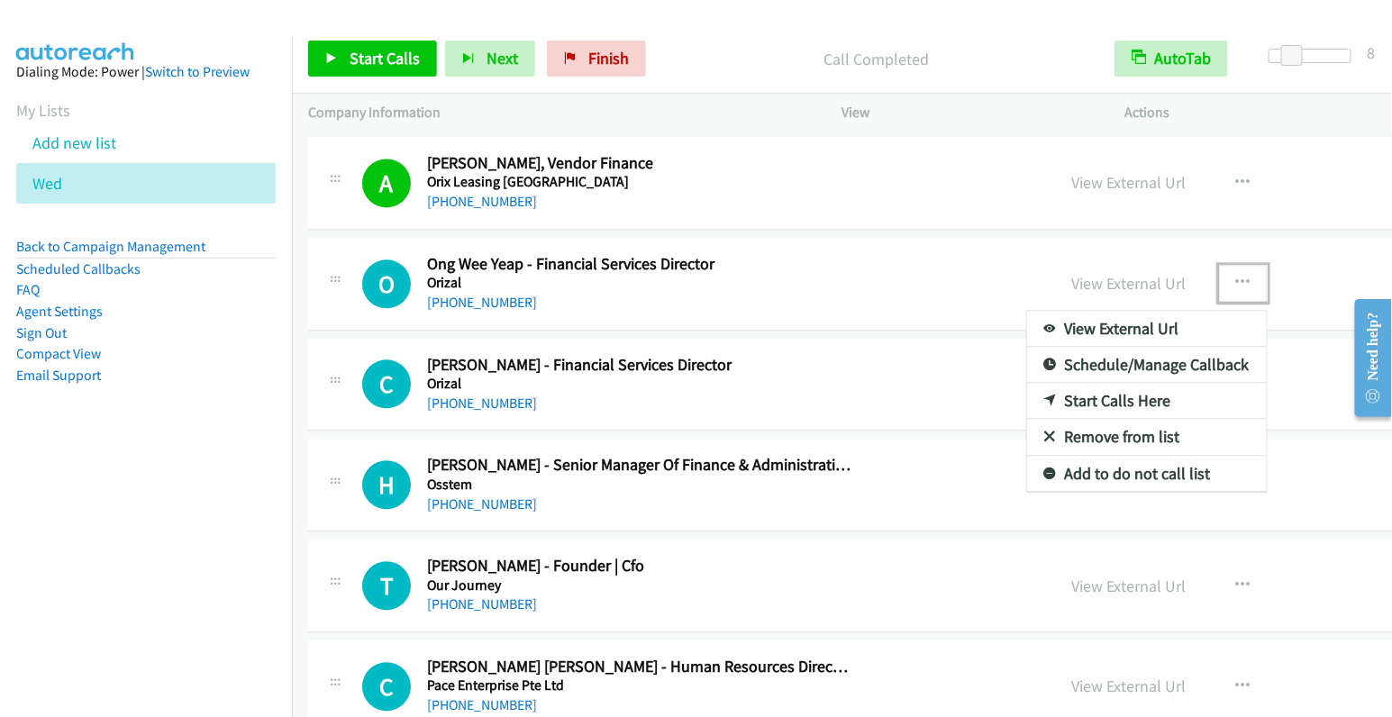
click at [1027, 388] on link "Start Calls Here" at bounding box center [1147, 401] width 240 height 36
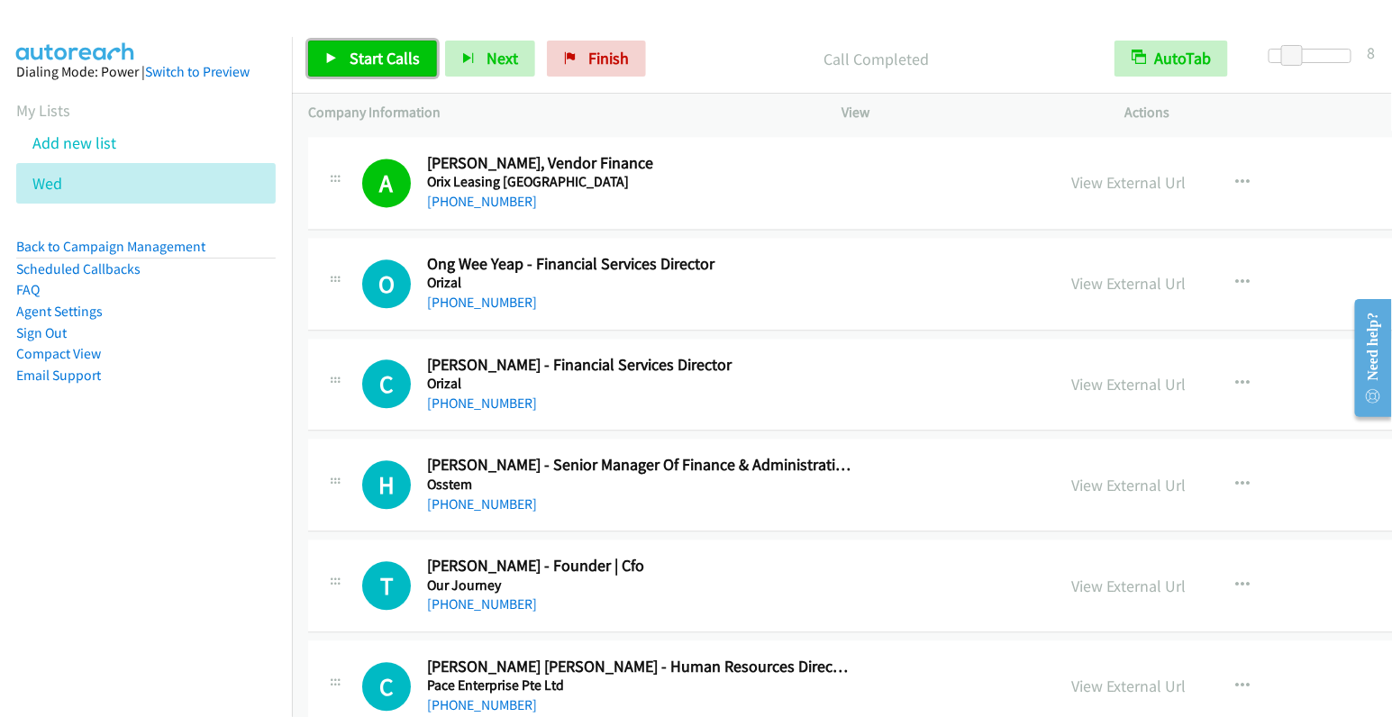
click at [395, 68] on link "Start Calls" at bounding box center [372, 59] width 129 height 36
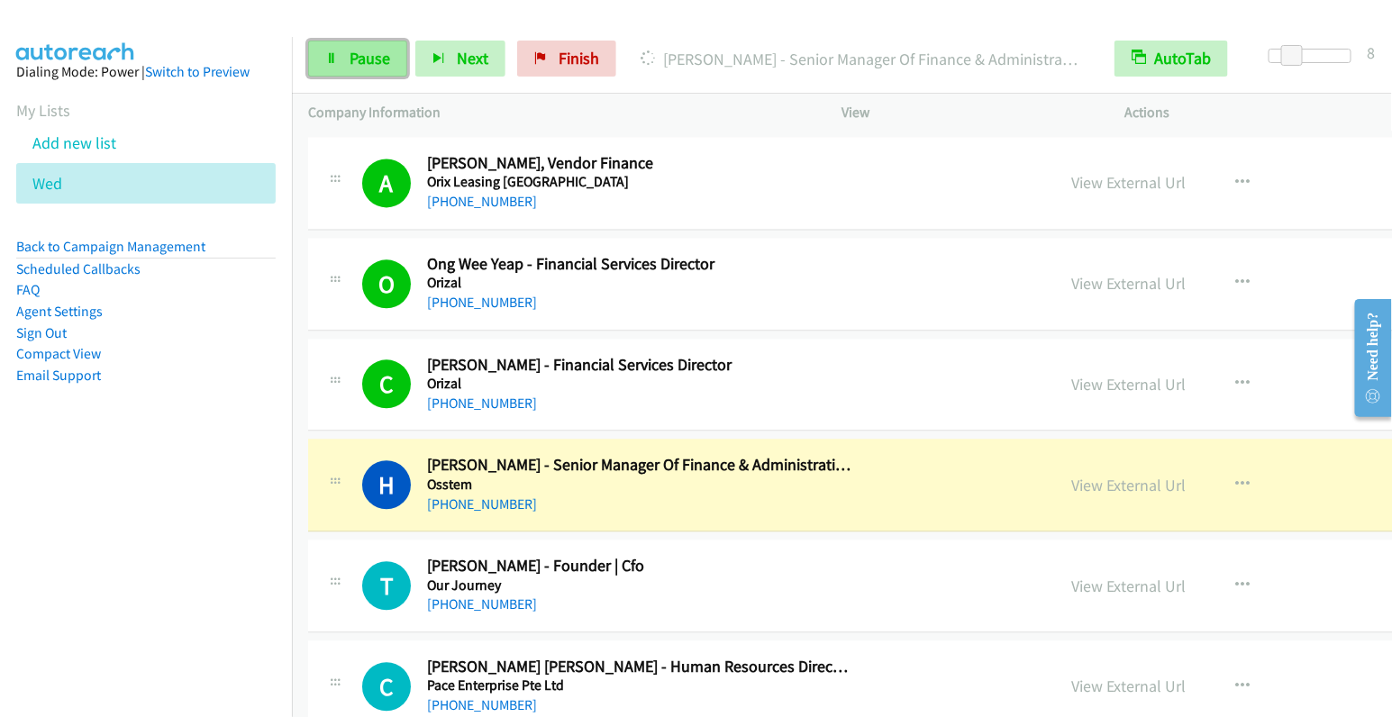
click at [360, 59] on span "Pause" at bounding box center [370, 58] width 41 height 21
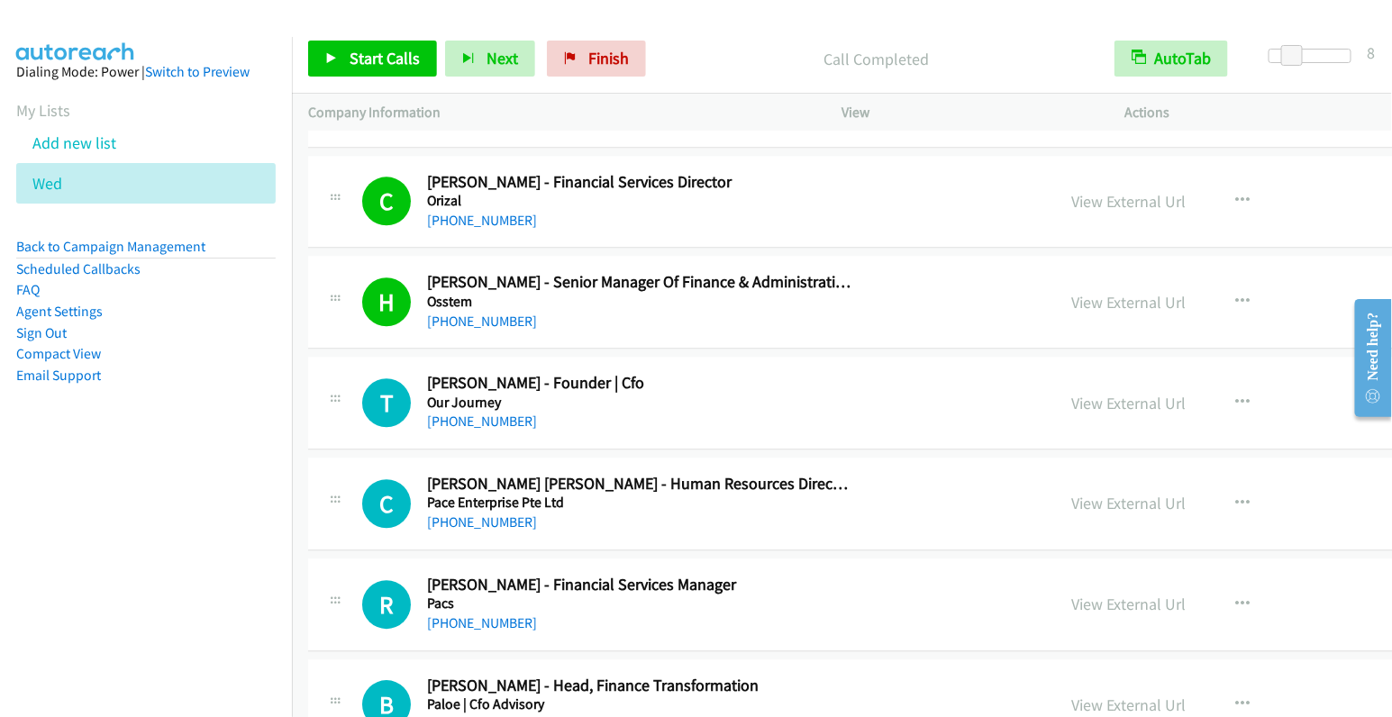
scroll to position [1650, 0]
click at [1237, 396] on icon "button" at bounding box center [1244, 403] width 14 height 14
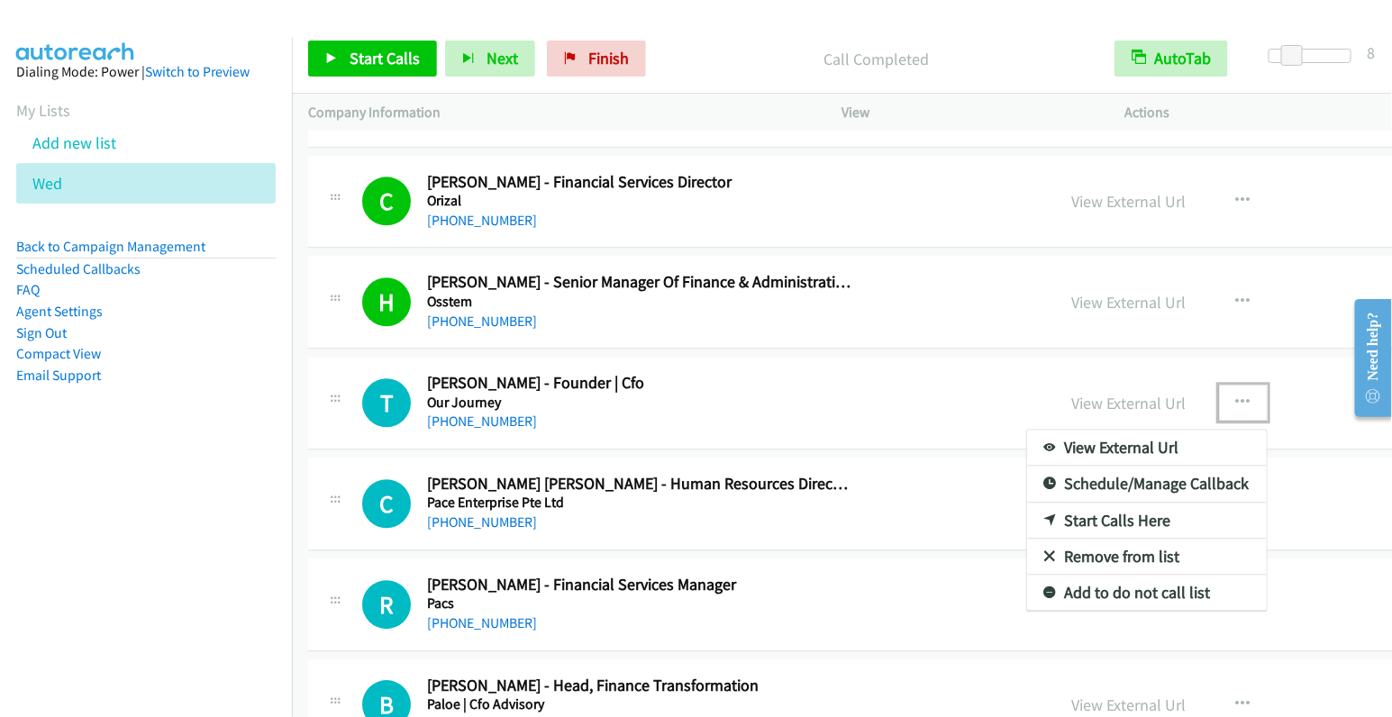
drag, startPoint x: 968, startPoint y: 507, endPoint x: 980, endPoint y: 506, distance: 11.9
click at [1027, 507] on link "Start Calls Here" at bounding box center [1147, 521] width 240 height 36
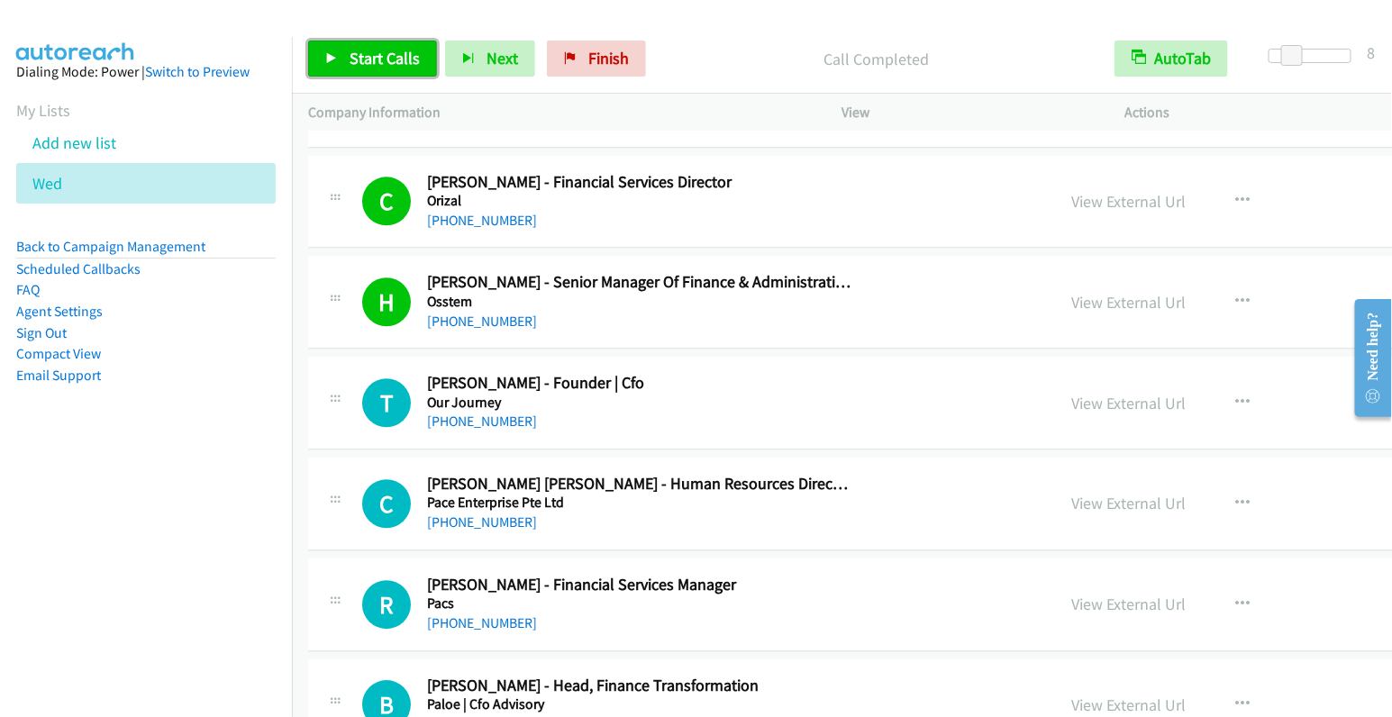
click at [398, 68] on link "Start Calls" at bounding box center [372, 59] width 129 height 36
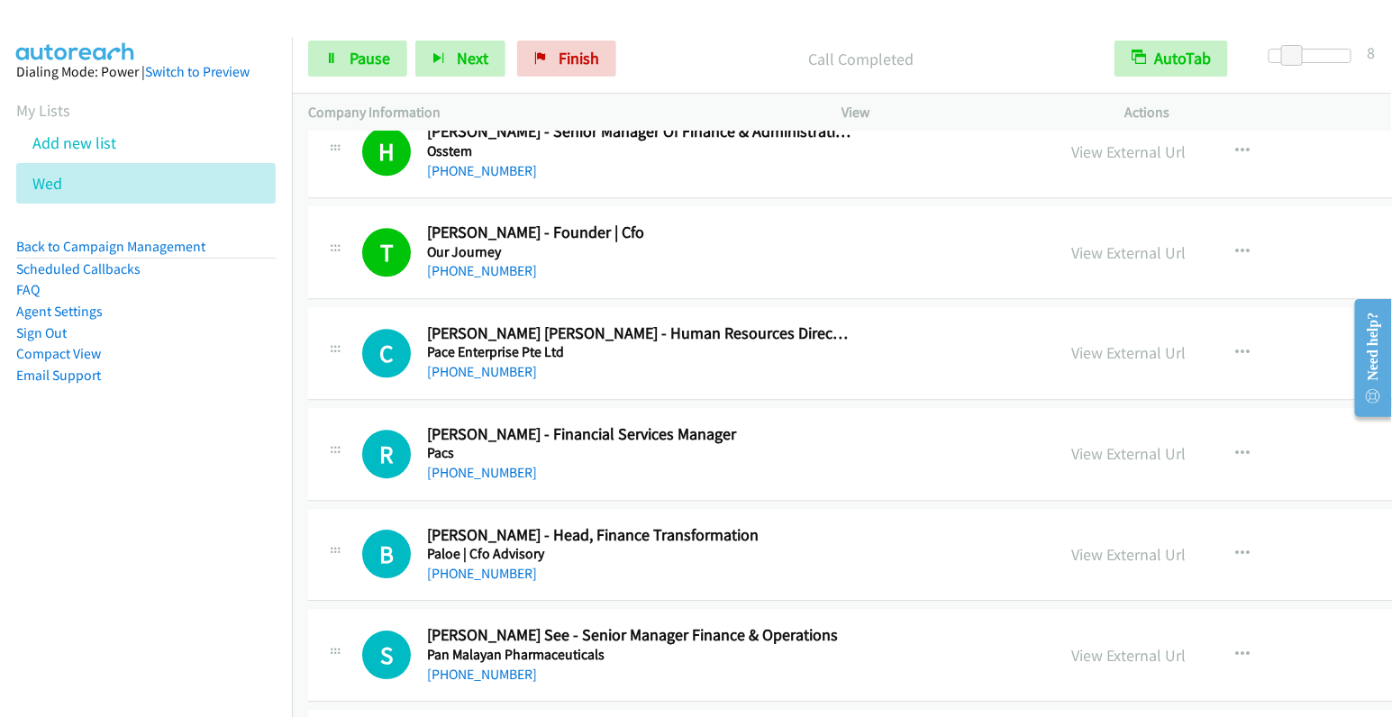
scroll to position [1881, 0]
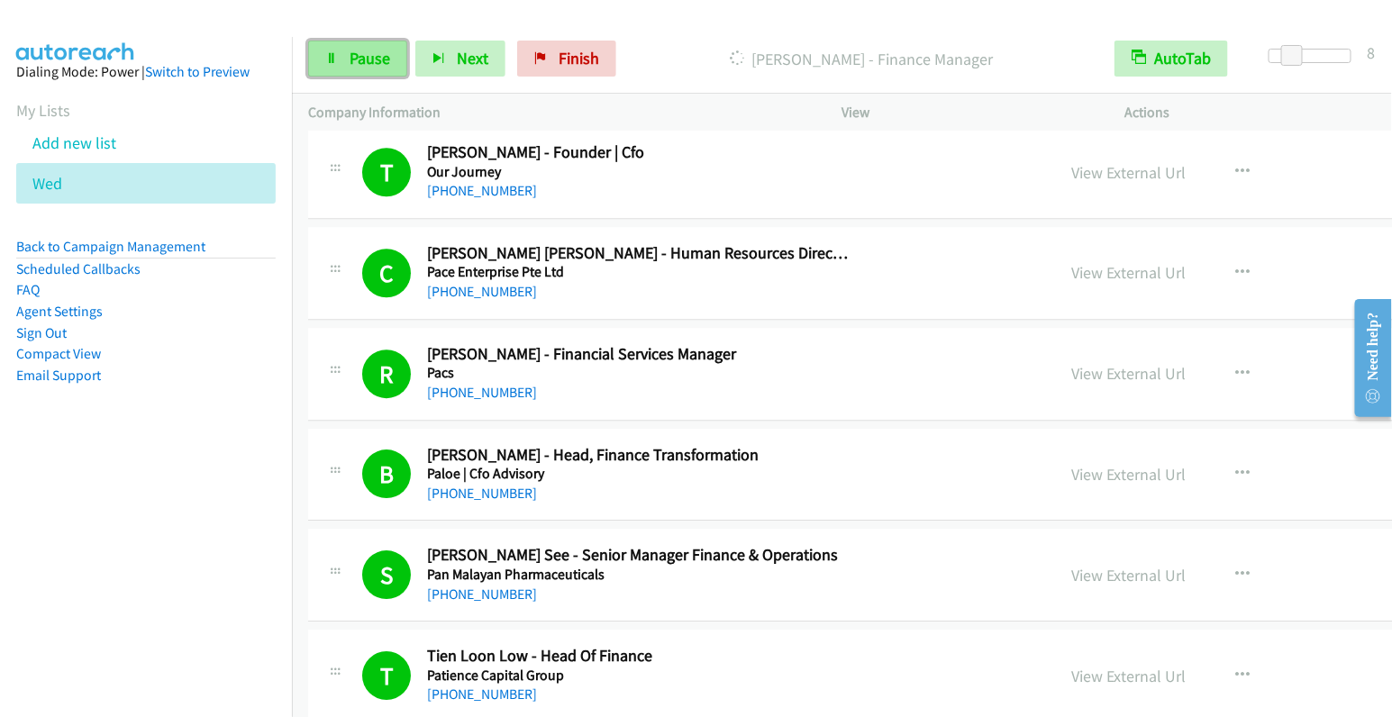
click at [349, 70] on link "Pause" at bounding box center [357, 59] width 99 height 36
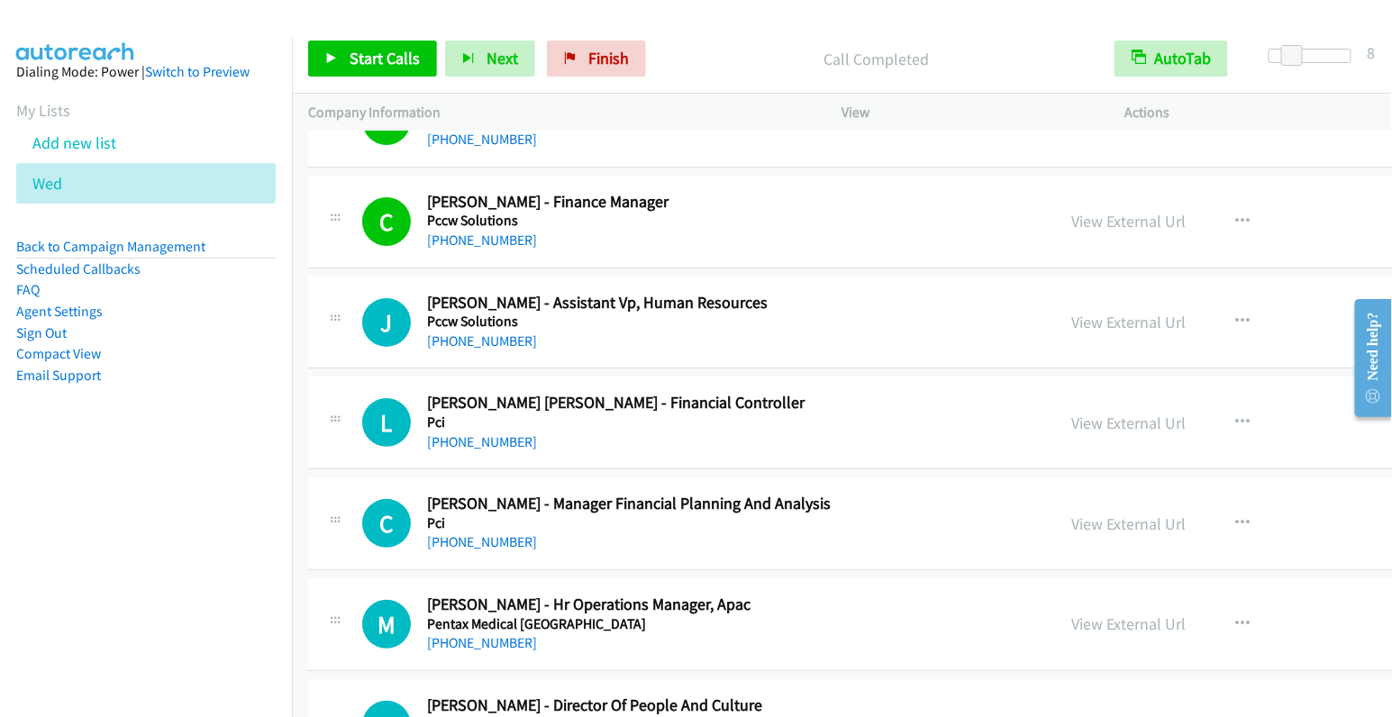
scroll to position [2538, 0]
click at [1237, 314] on icon "button" at bounding box center [1244, 321] width 14 height 14
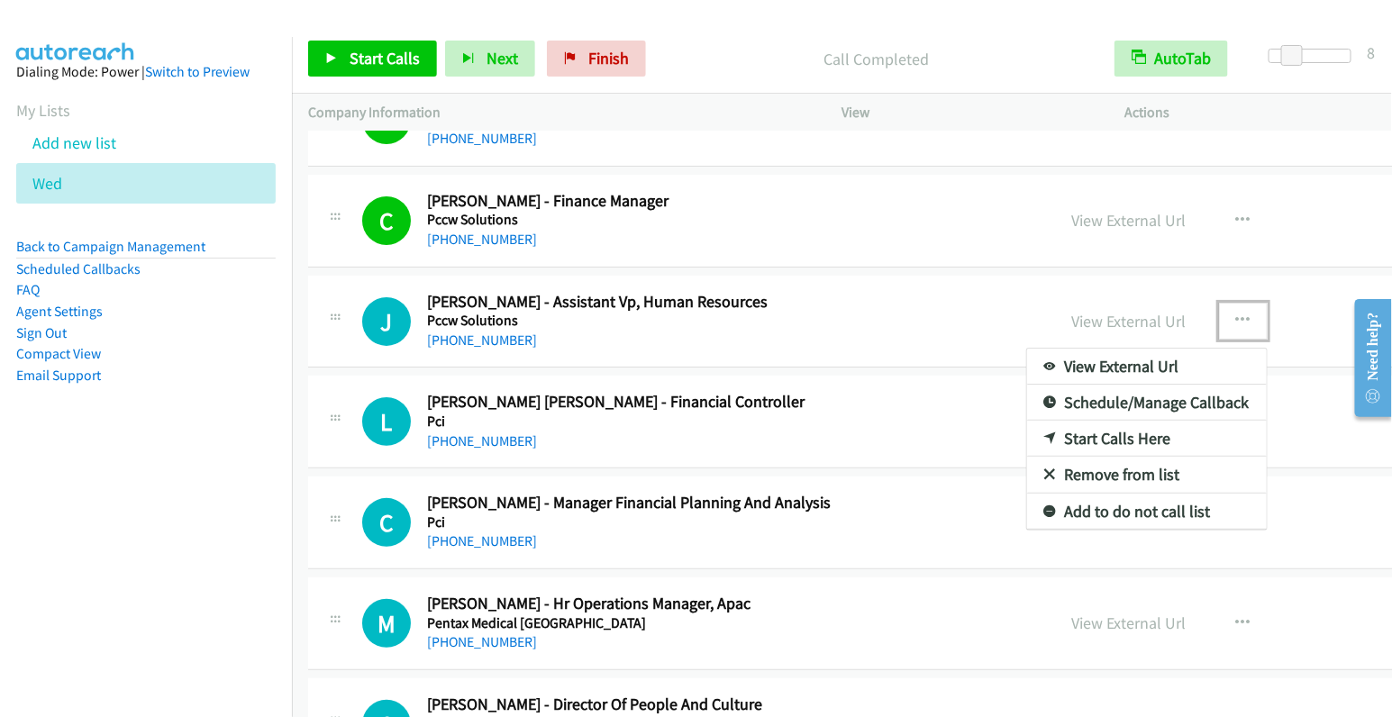
click at [1027, 424] on link "Start Calls Here" at bounding box center [1147, 439] width 240 height 36
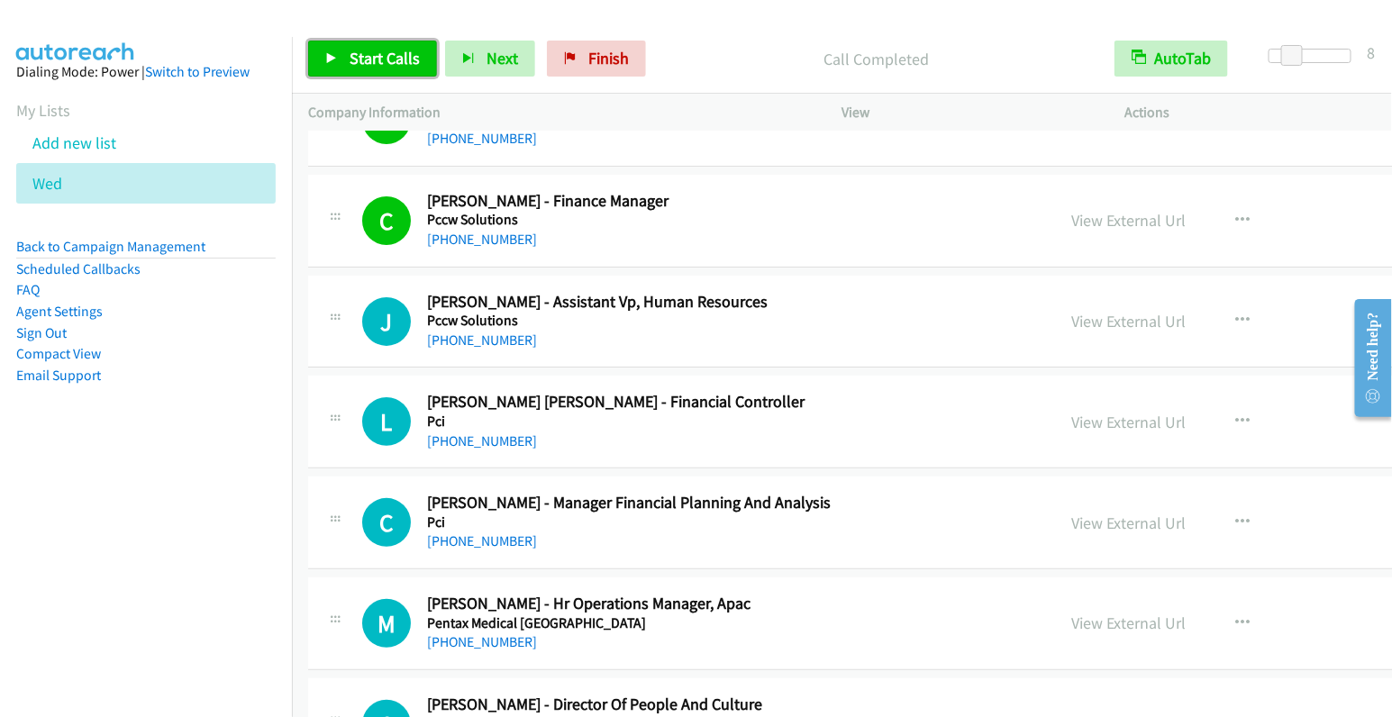
click at [372, 53] on span "Start Calls" at bounding box center [385, 58] width 70 height 21
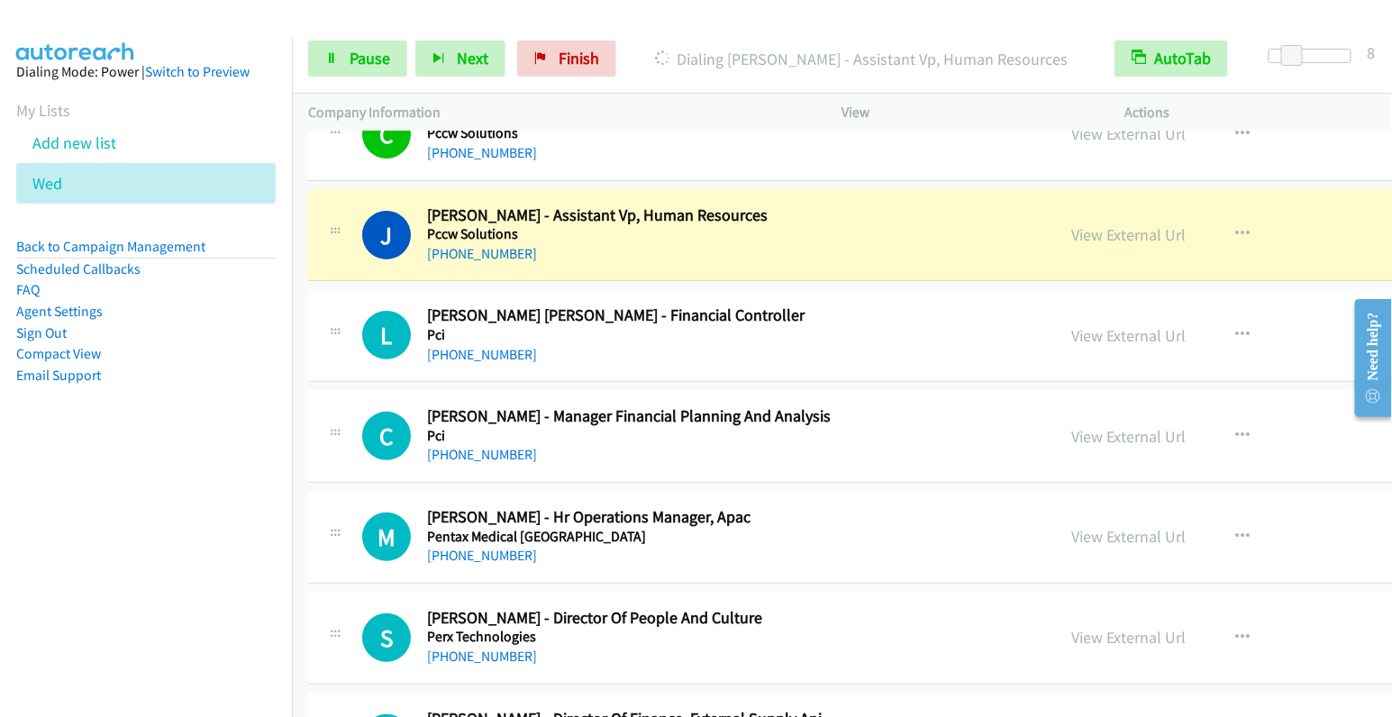
scroll to position [2627, 0]
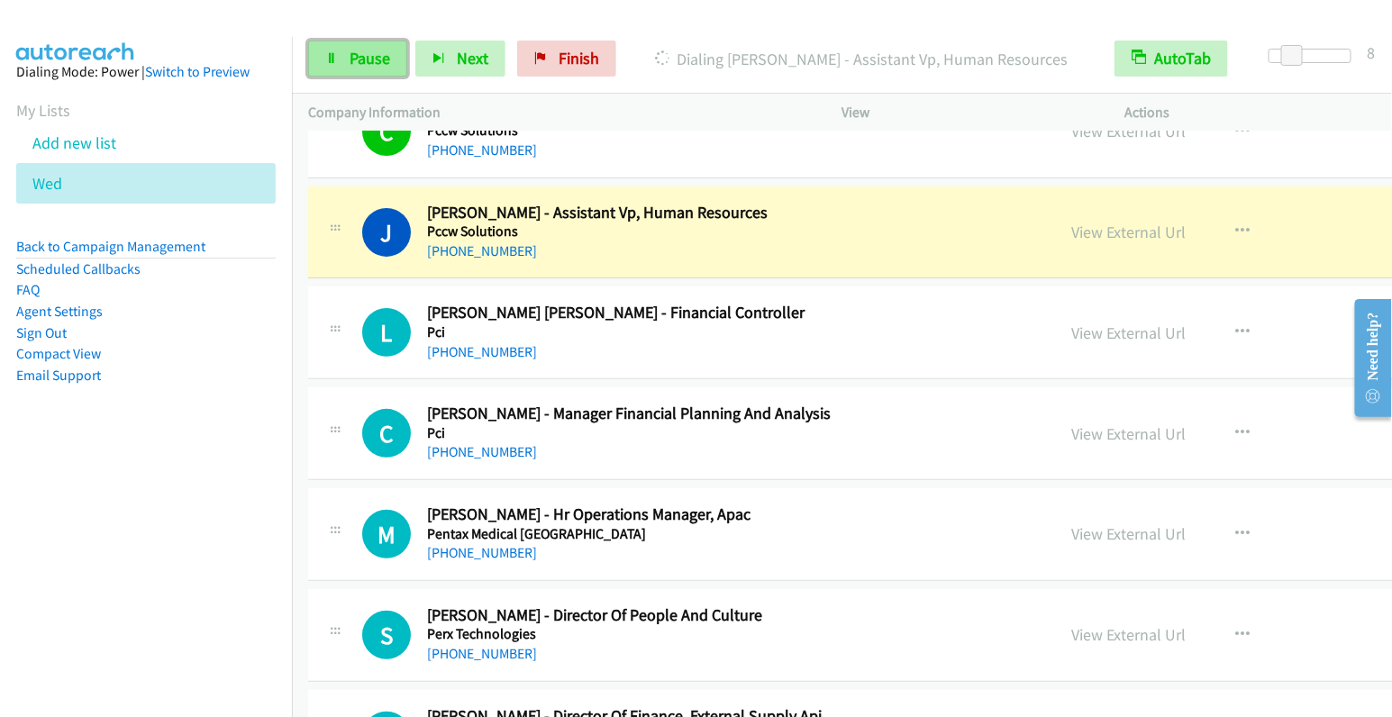
click at [352, 54] on span "Pause" at bounding box center [370, 58] width 41 height 21
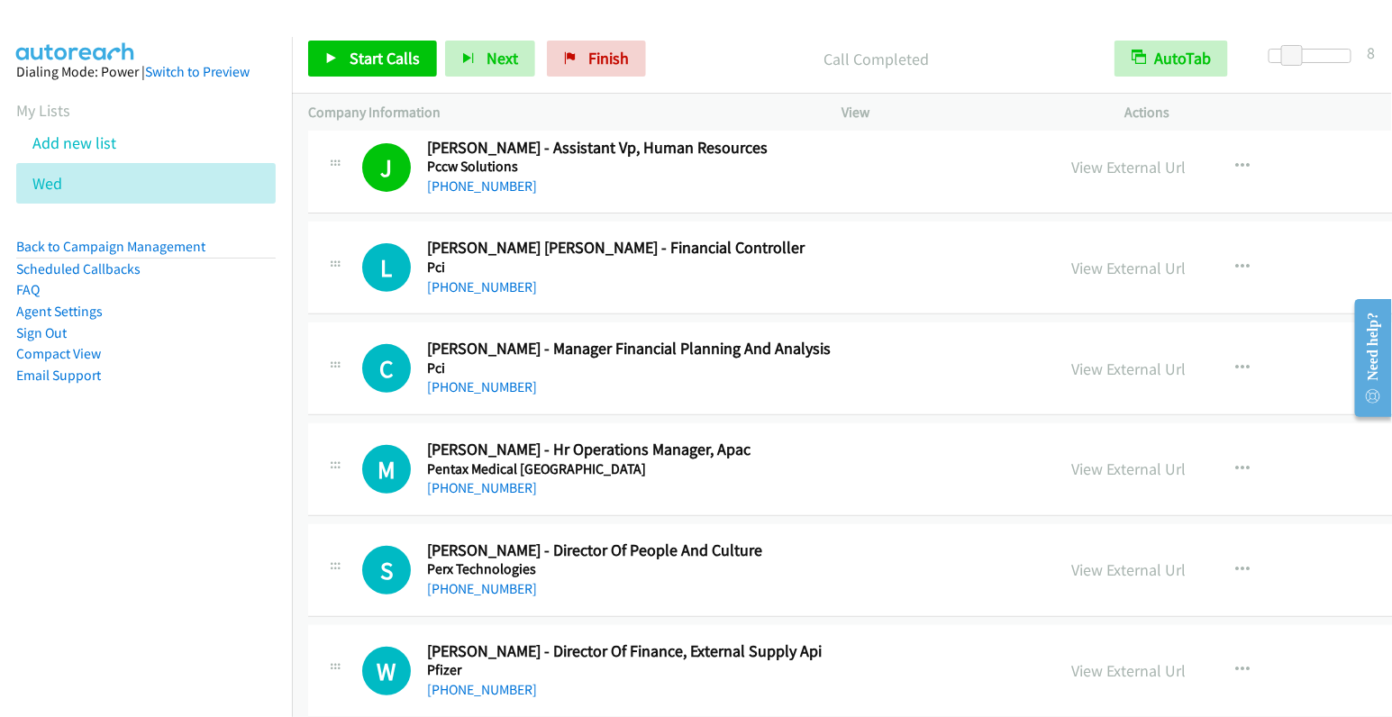
scroll to position [2693, 0]
click at [1237, 361] on icon "button" at bounding box center [1244, 368] width 14 height 14
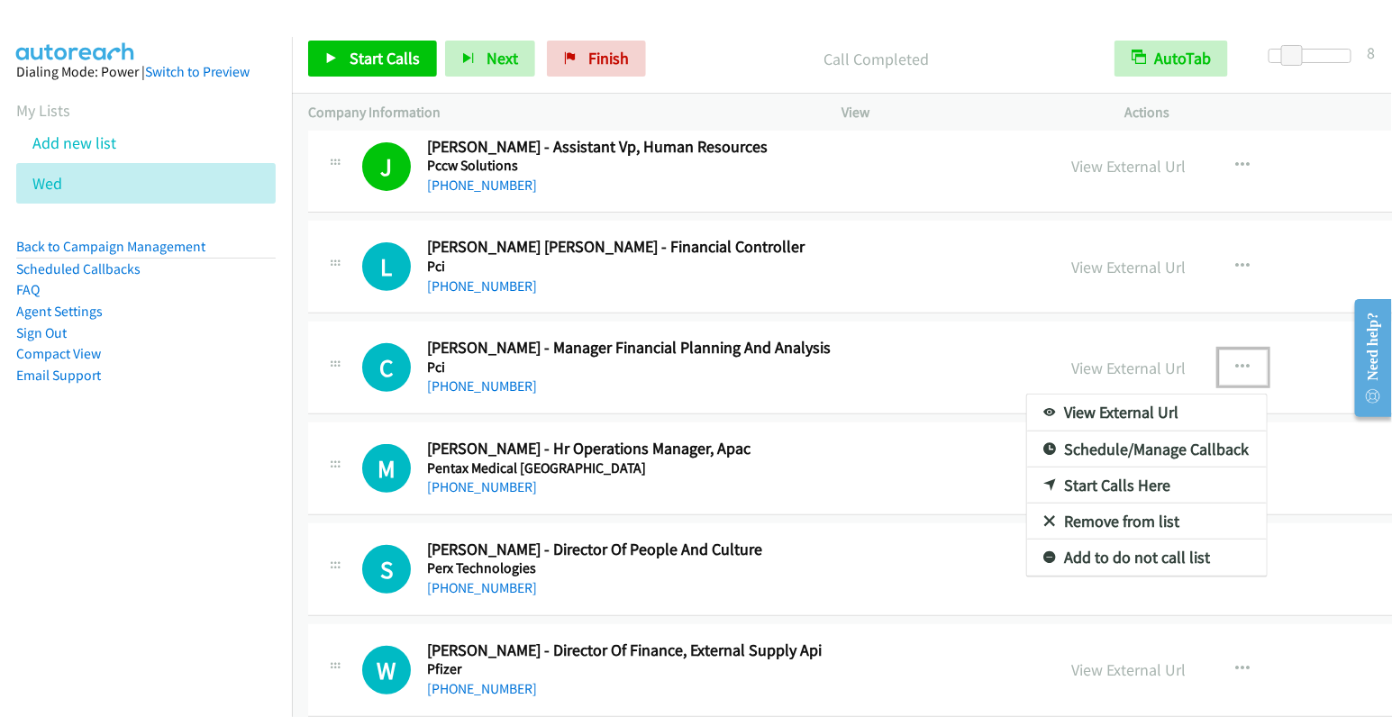
click at [1027, 472] on link "Start Calls Here" at bounding box center [1147, 486] width 240 height 36
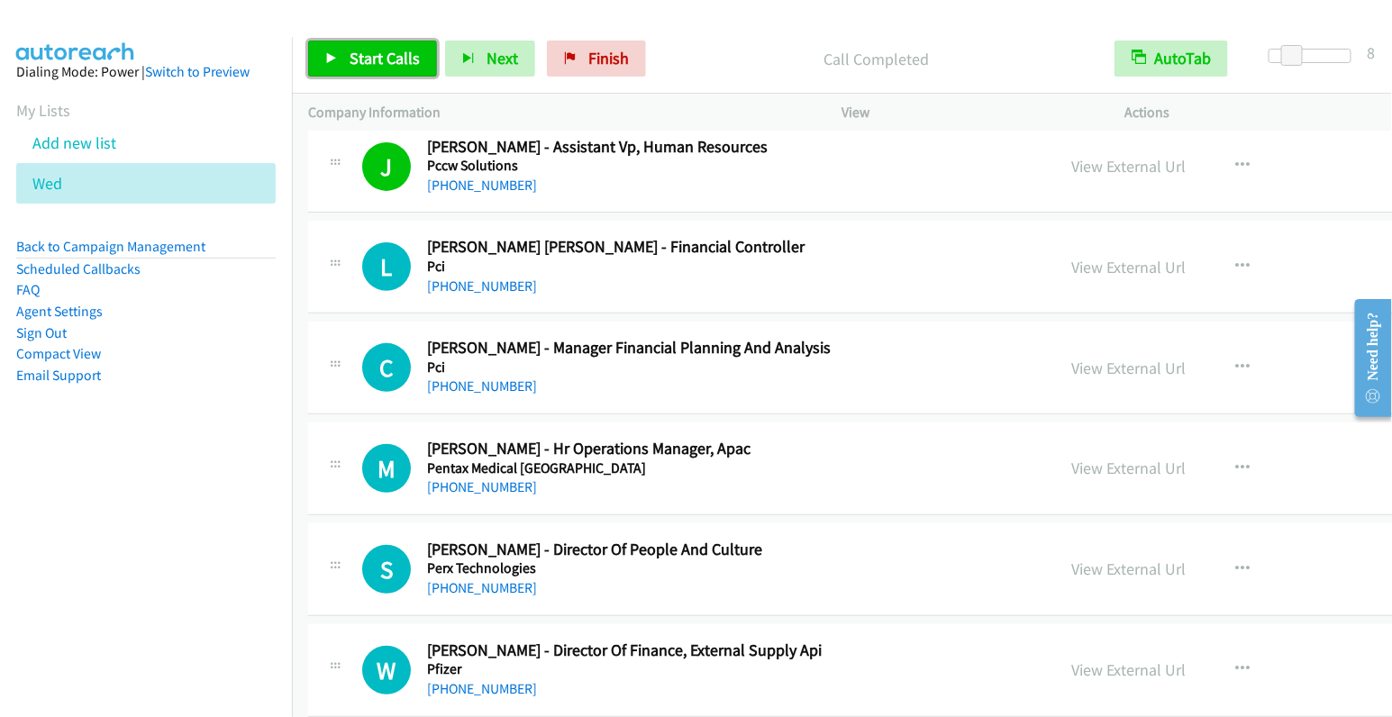
click at [395, 58] on span "Start Calls" at bounding box center [385, 58] width 70 height 21
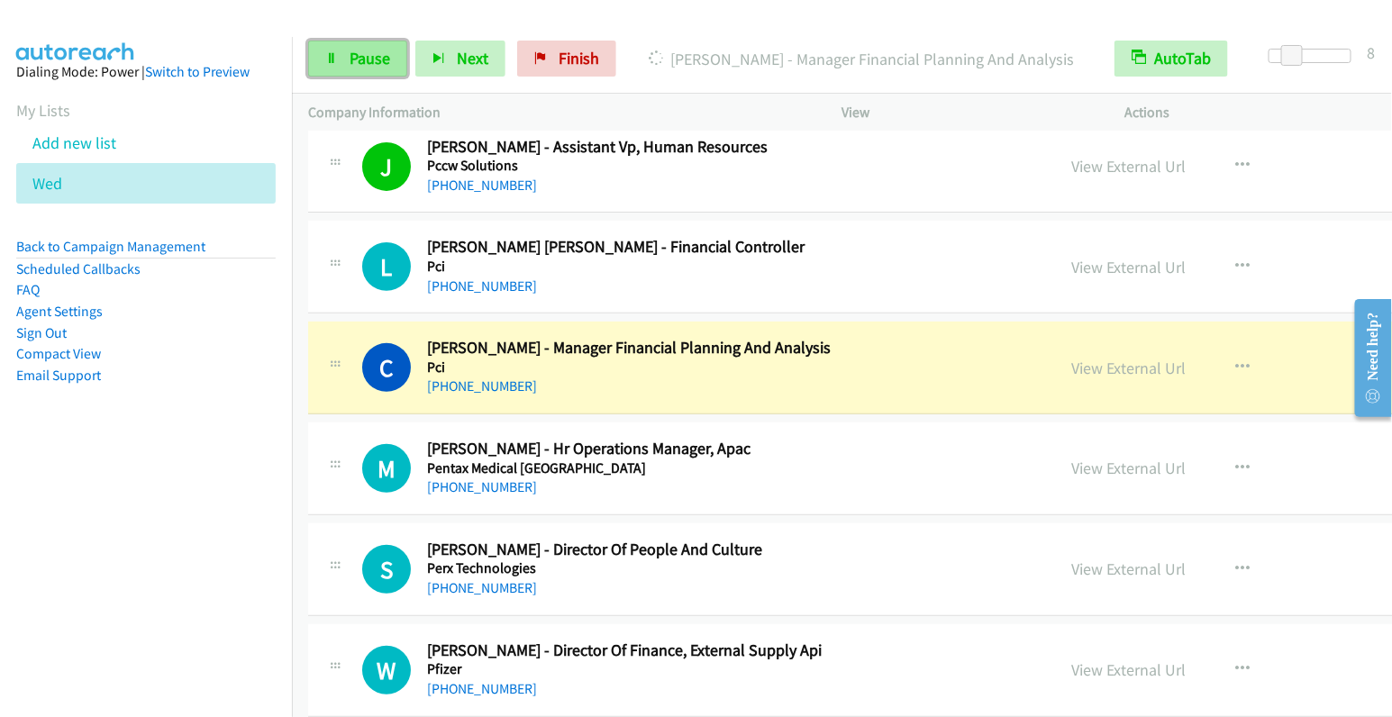
click at [379, 51] on span "Pause" at bounding box center [370, 58] width 41 height 21
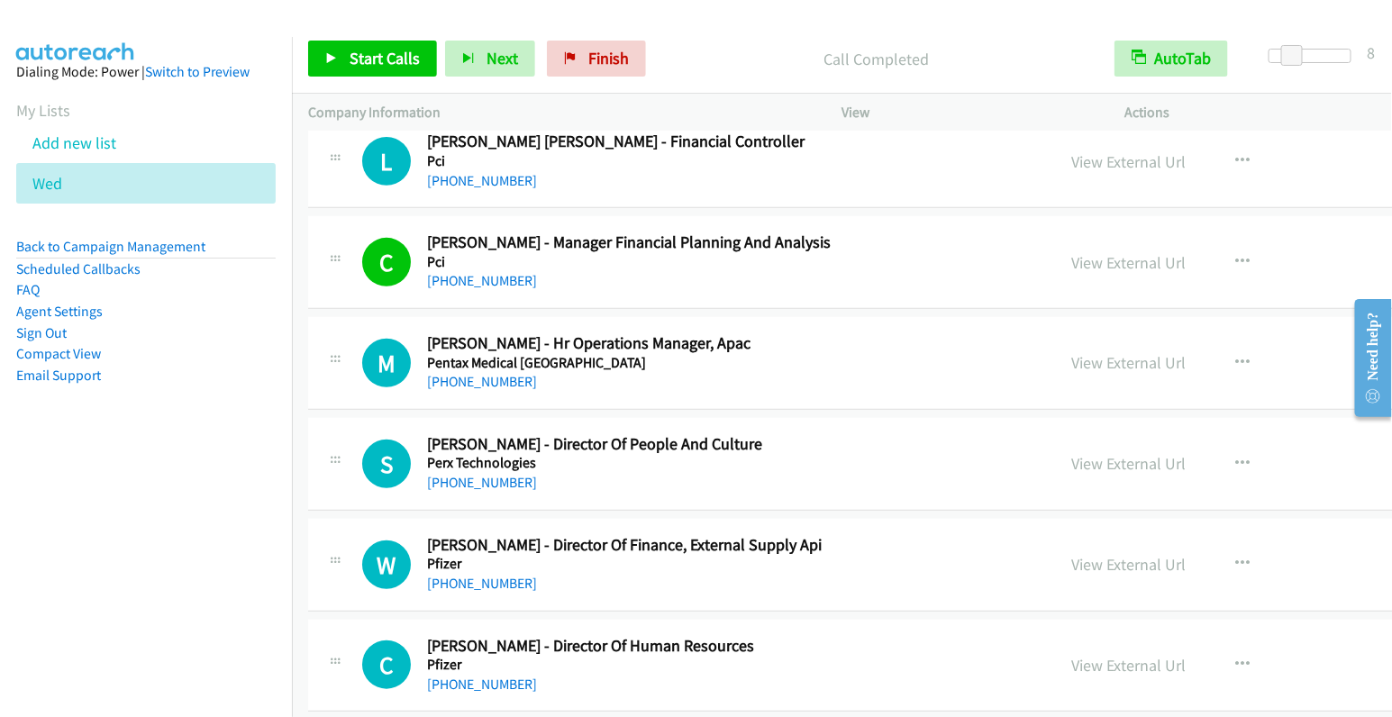
scroll to position [2800, 0]
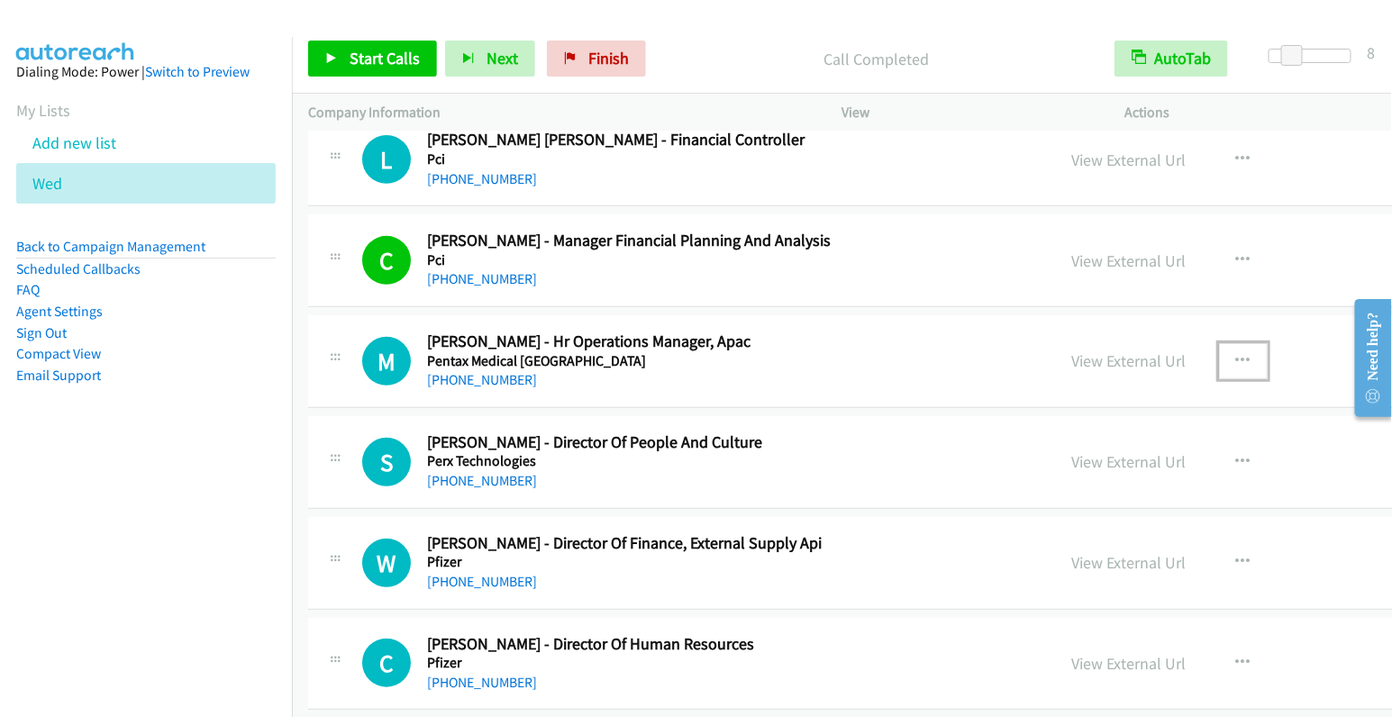
click at [1219, 347] on button "button" at bounding box center [1243, 361] width 49 height 36
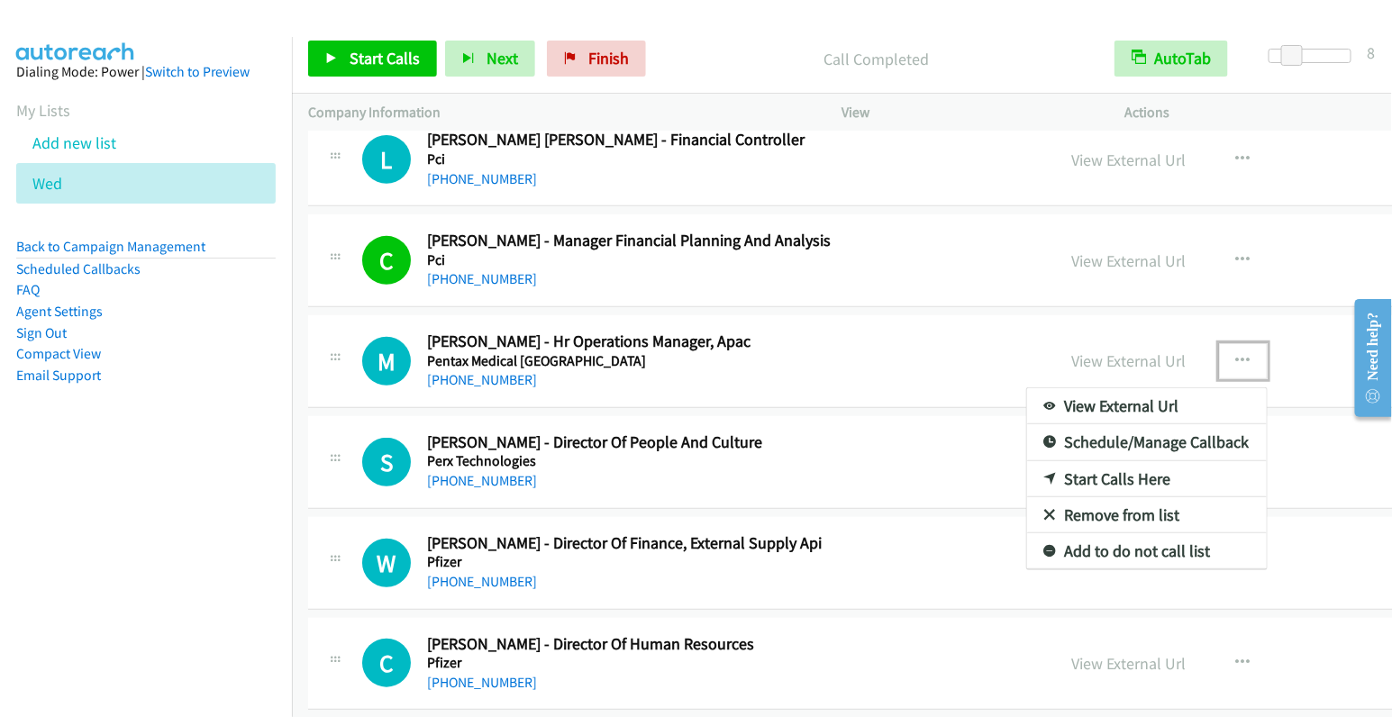
click at [1027, 466] on link "Start Calls Here" at bounding box center [1147, 479] width 240 height 36
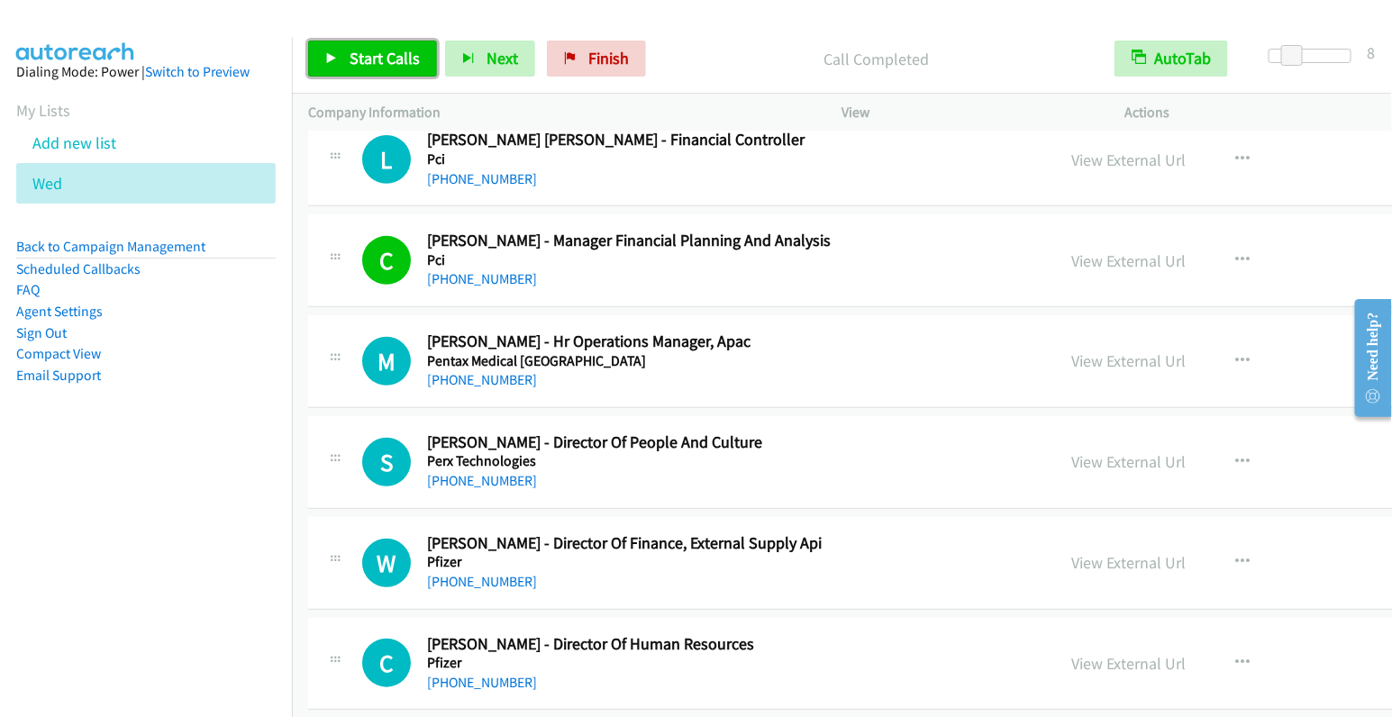
click at [402, 60] on span "Start Calls" at bounding box center [385, 58] width 70 height 21
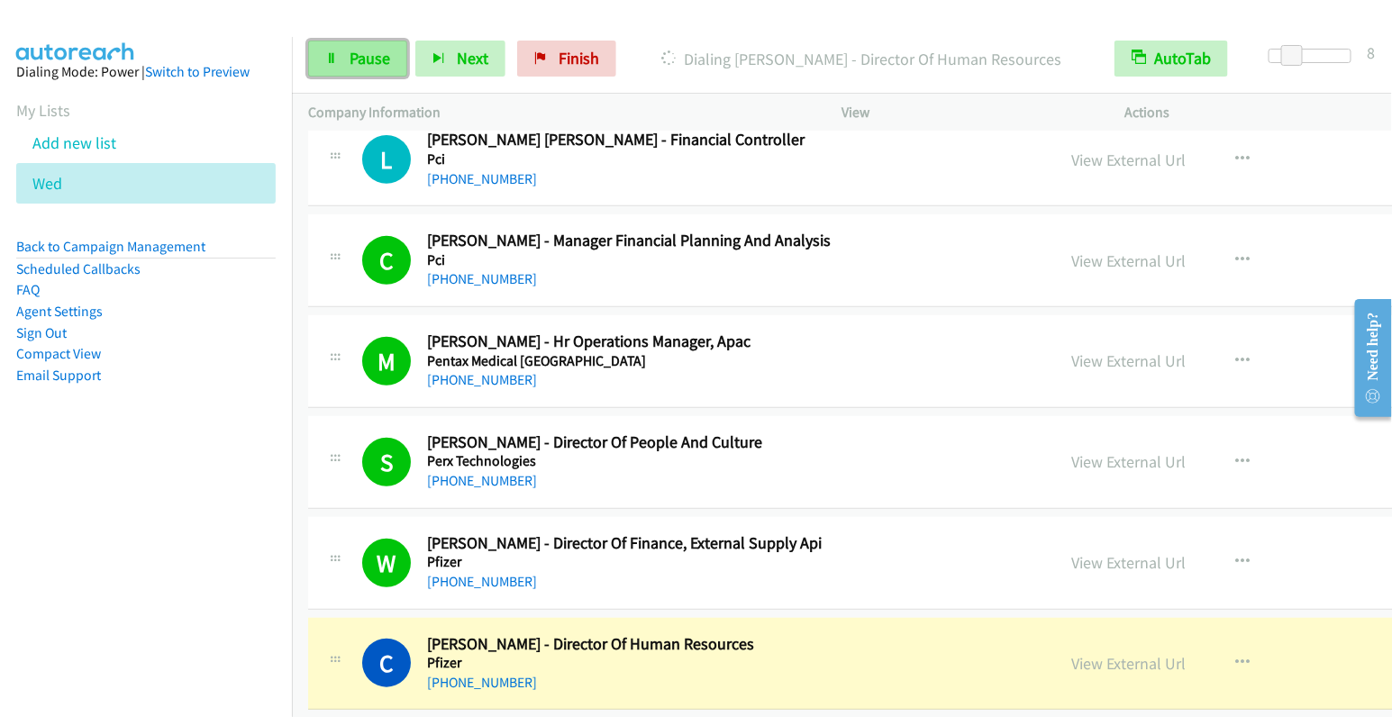
click at [362, 61] on span "Pause" at bounding box center [370, 58] width 41 height 21
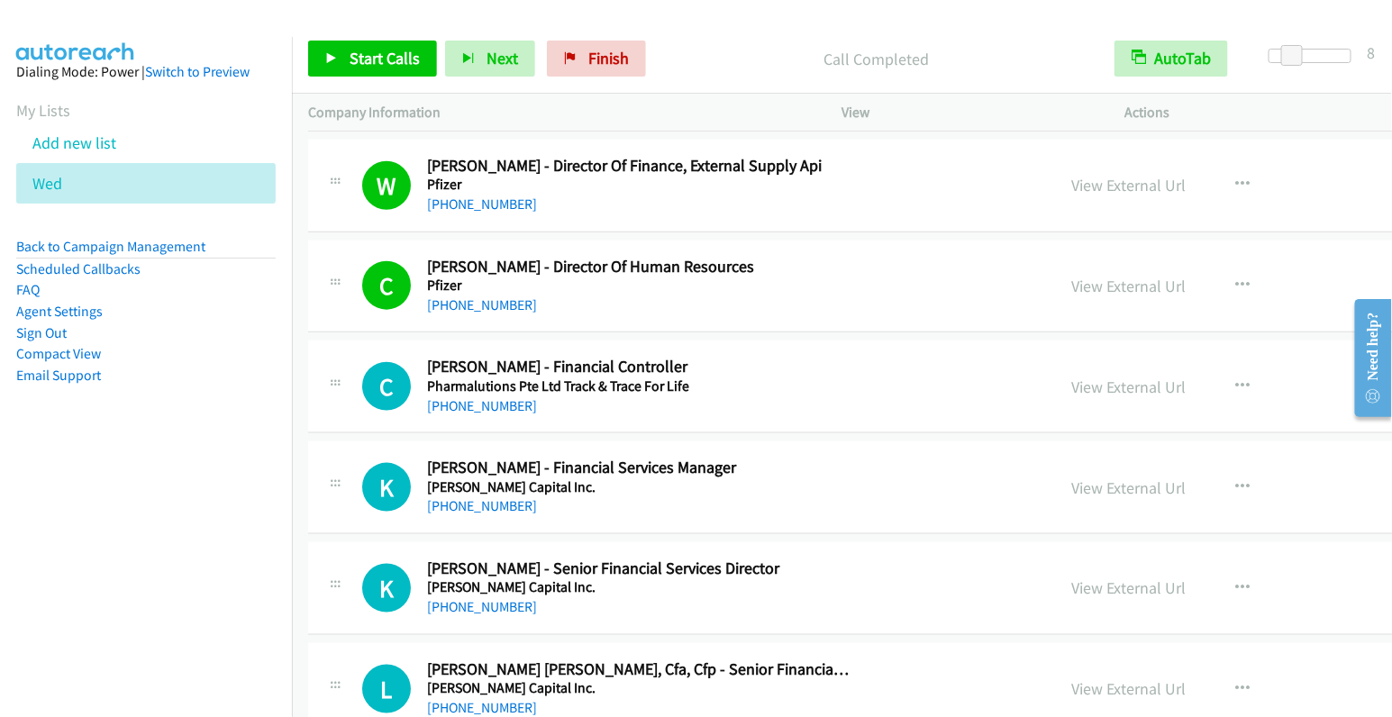
scroll to position [3388, 0]
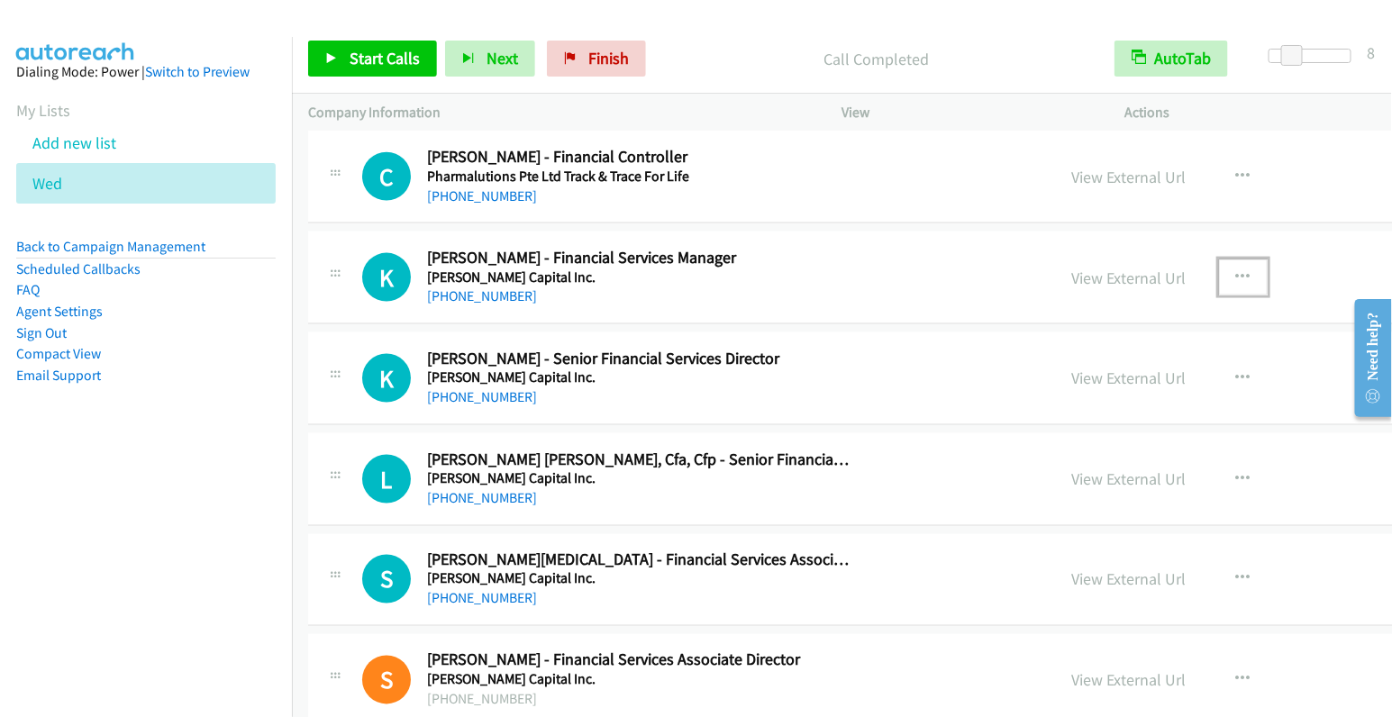
click at [1237, 270] on icon "button" at bounding box center [1244, 277] width 14 height 14
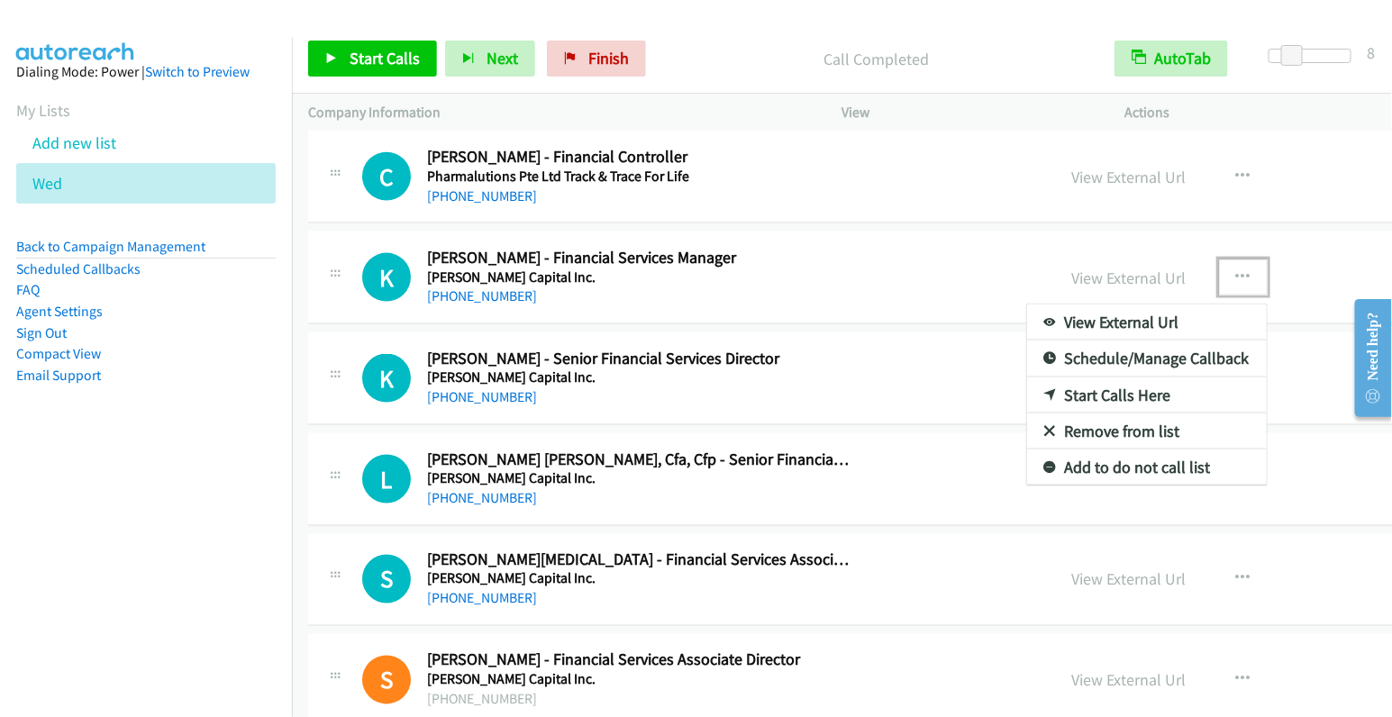
click at [1027, 378] on link "Start Calls Here" at bounding box center [1147, 396] width 240 height 36
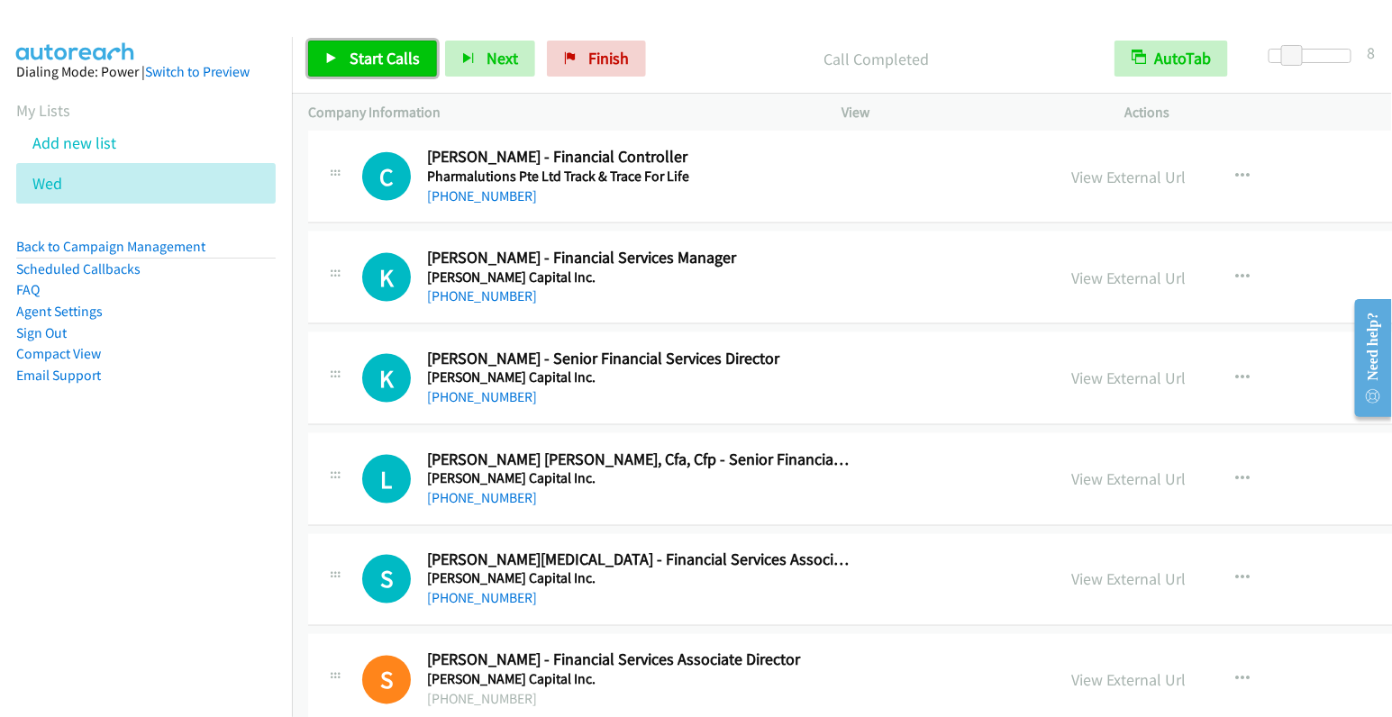
click at [361, 61] on span "Start Calls" at bounding box center [385, 58] width 70 height 21
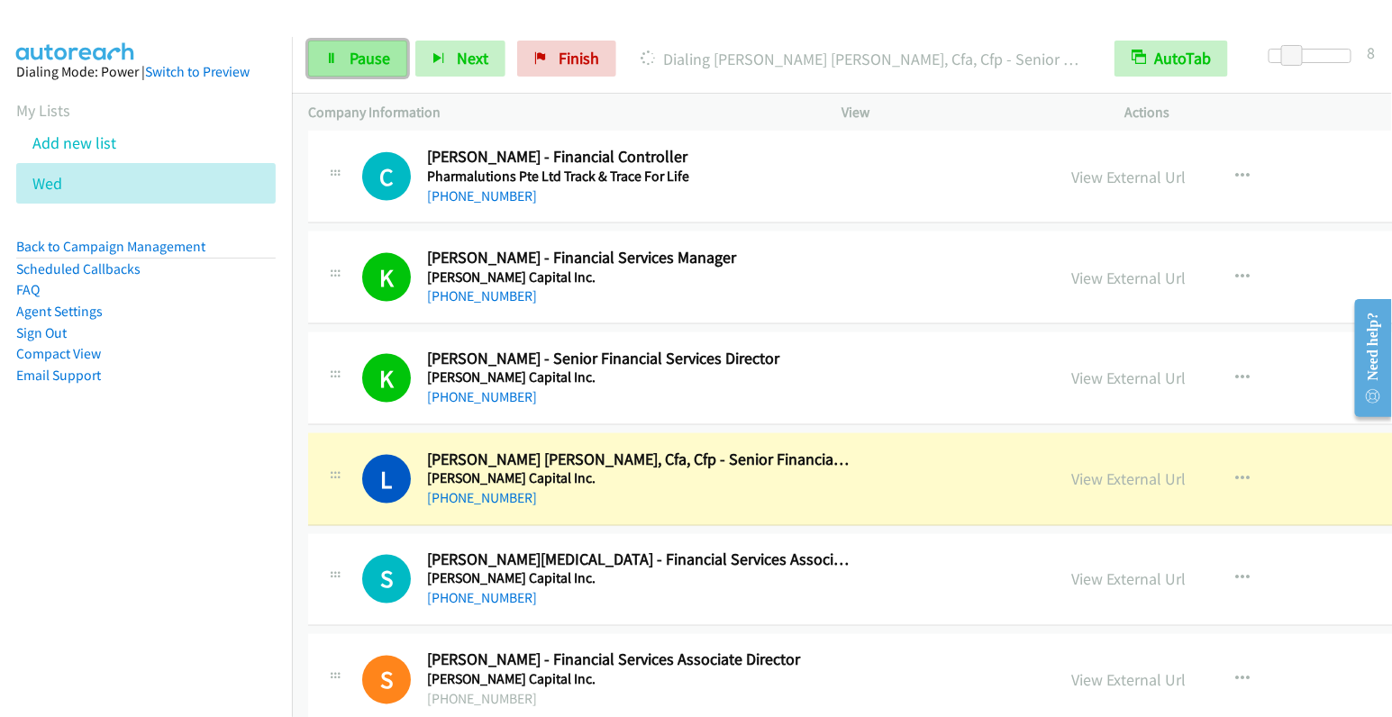
click at [361, 66] on span "Pause" at bounding box center [370, 58] width 41 height 21
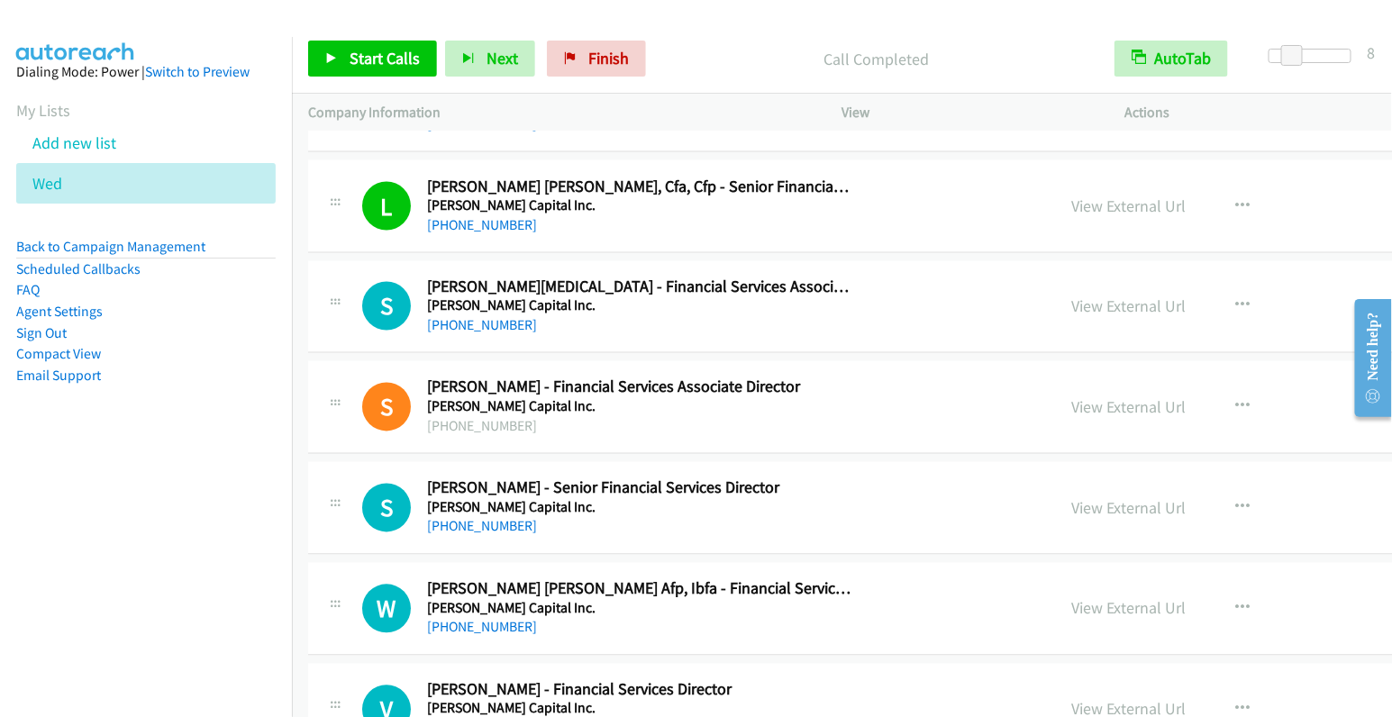
scroll to position [3711, 0]
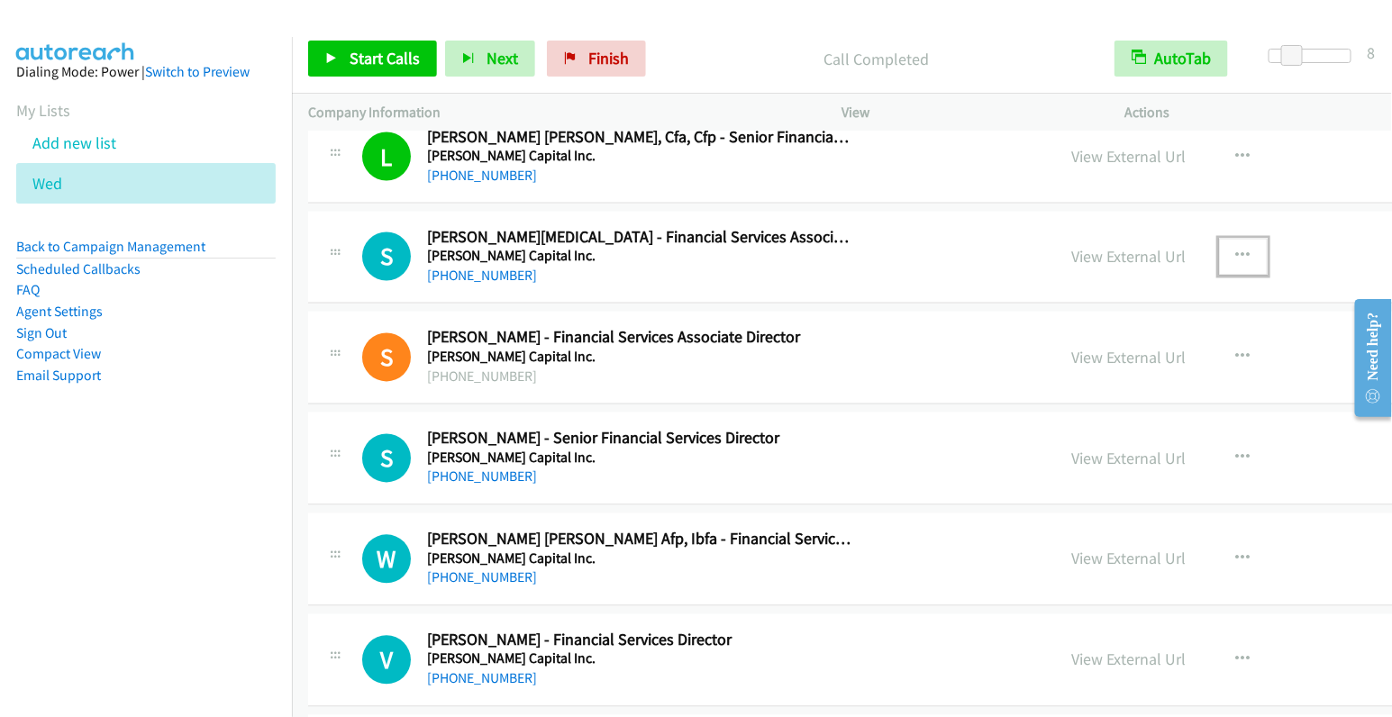
click at [1237, 250] on icon "button" at bounding box center [1244, 257] width 14 height 14
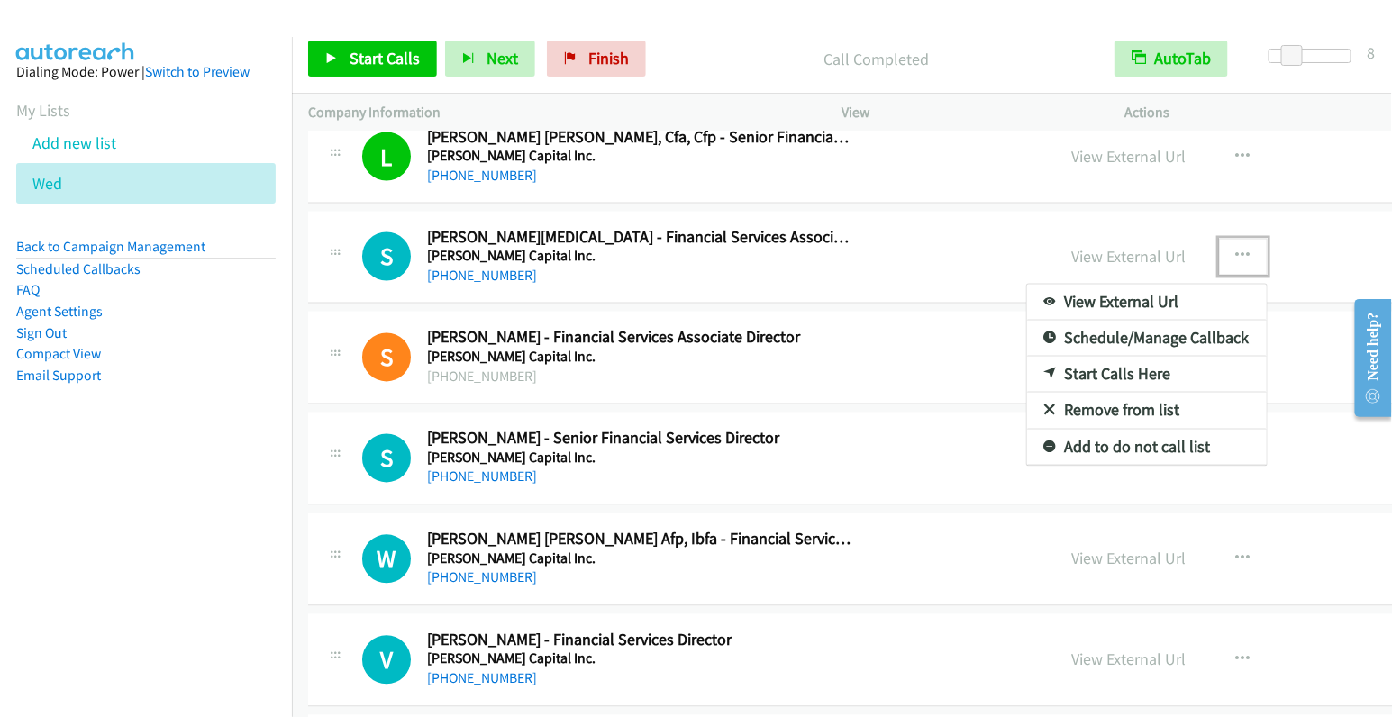
click at [1027, 363] on link "Start Calls Here" at bounding box center [1147, 375] width 240 height 36
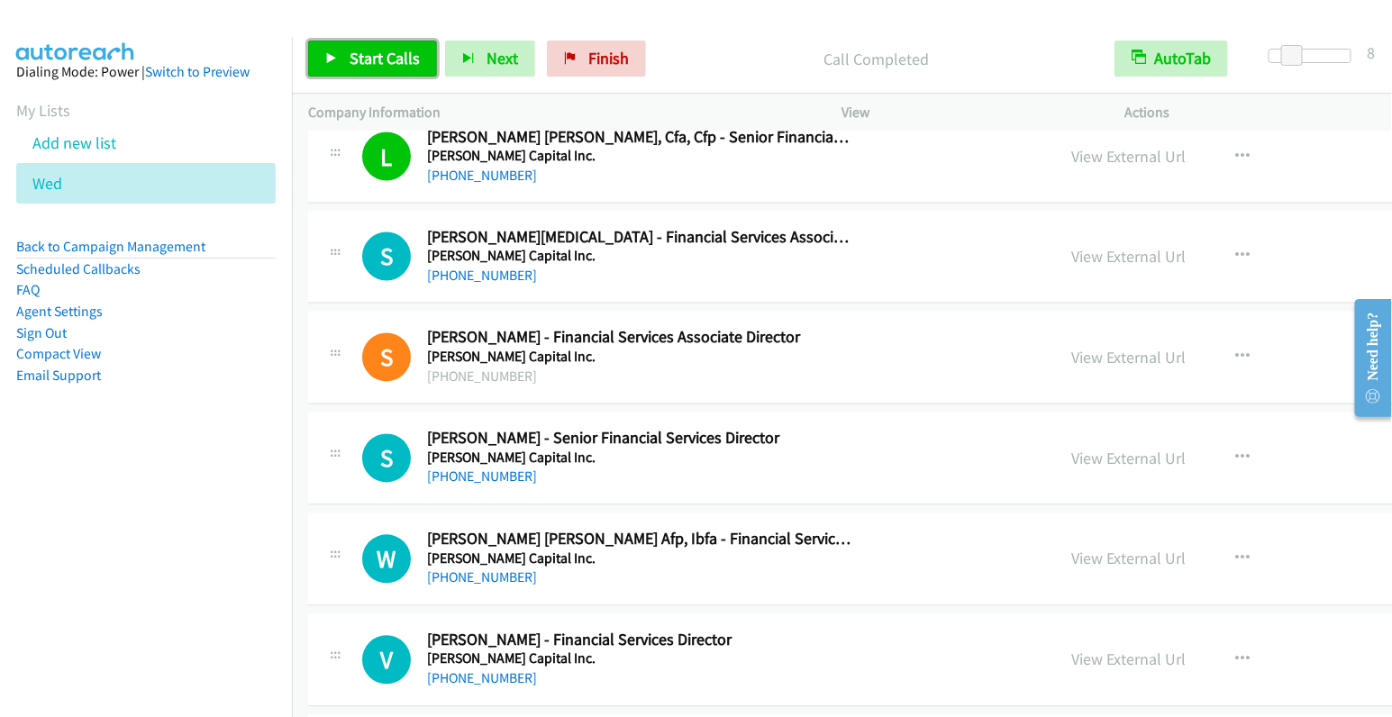
click at [352, 59] on span "Start Calls" at bounding box center [385, 58] width 70 height 21
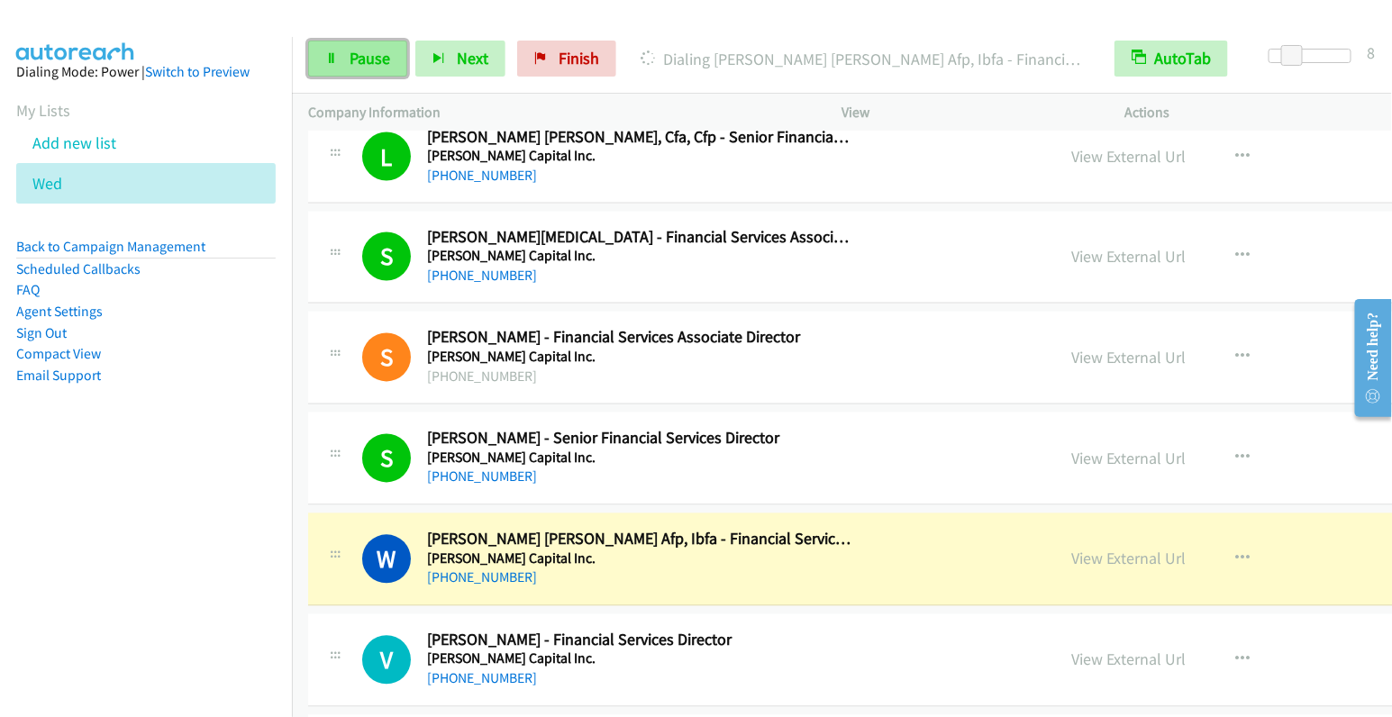
click at [350, 61] on span "Pause" at bounding box center [370, 58] width 41 height 21
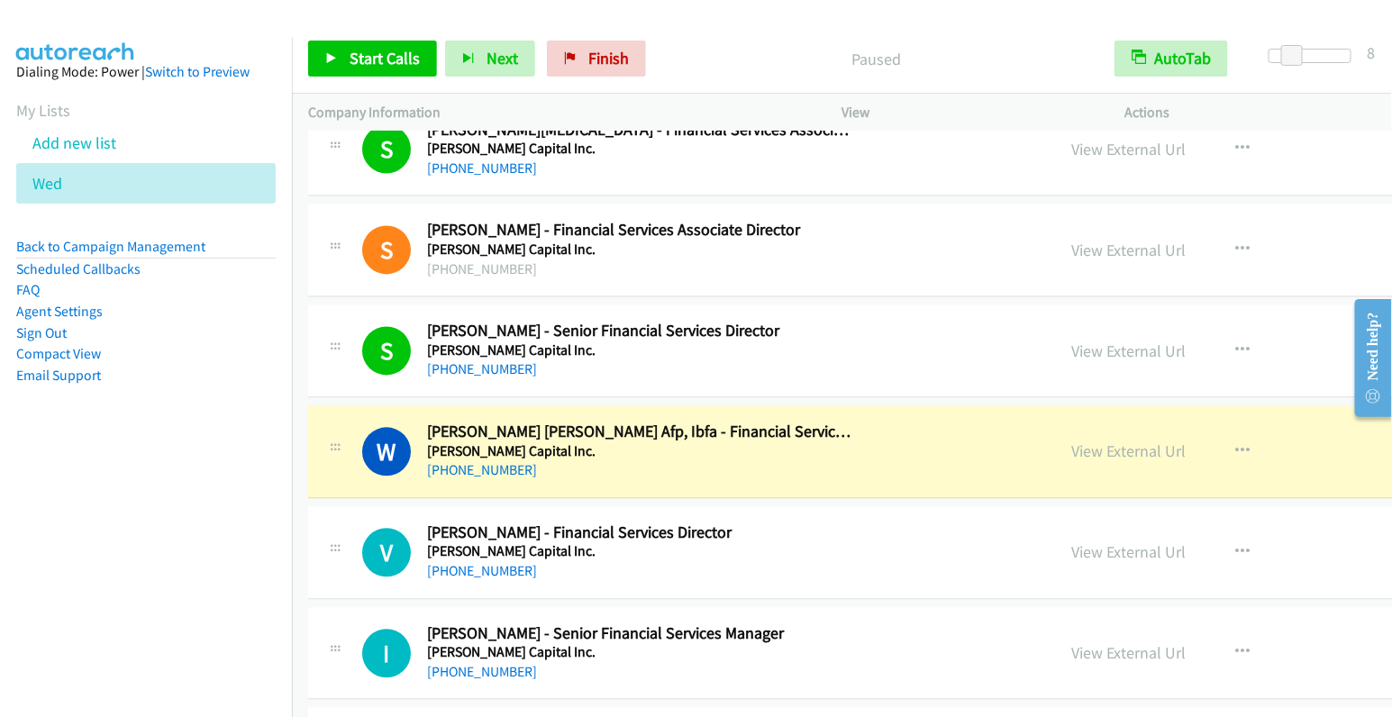
scroll to position [3840, 0]
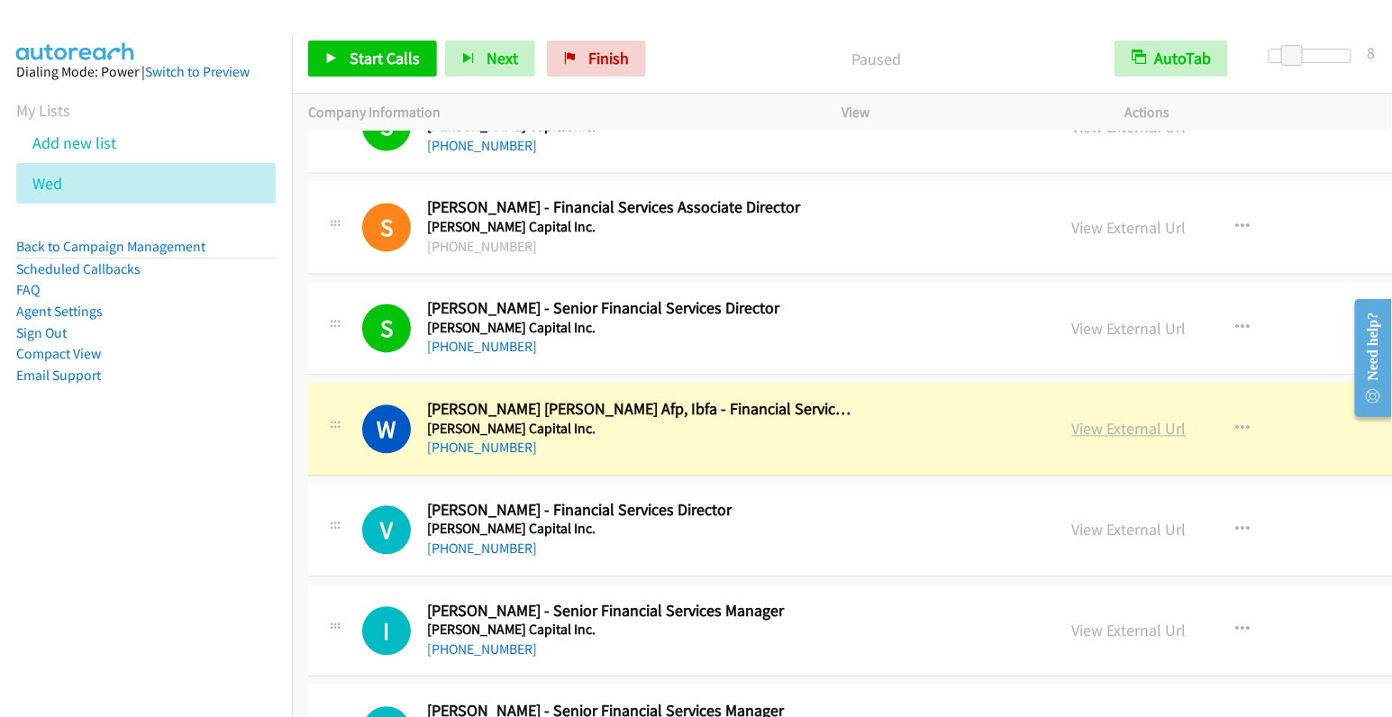
click at [1073, 419] on link "View External Url" at bounding box center [1130, 429] width 114 height 21
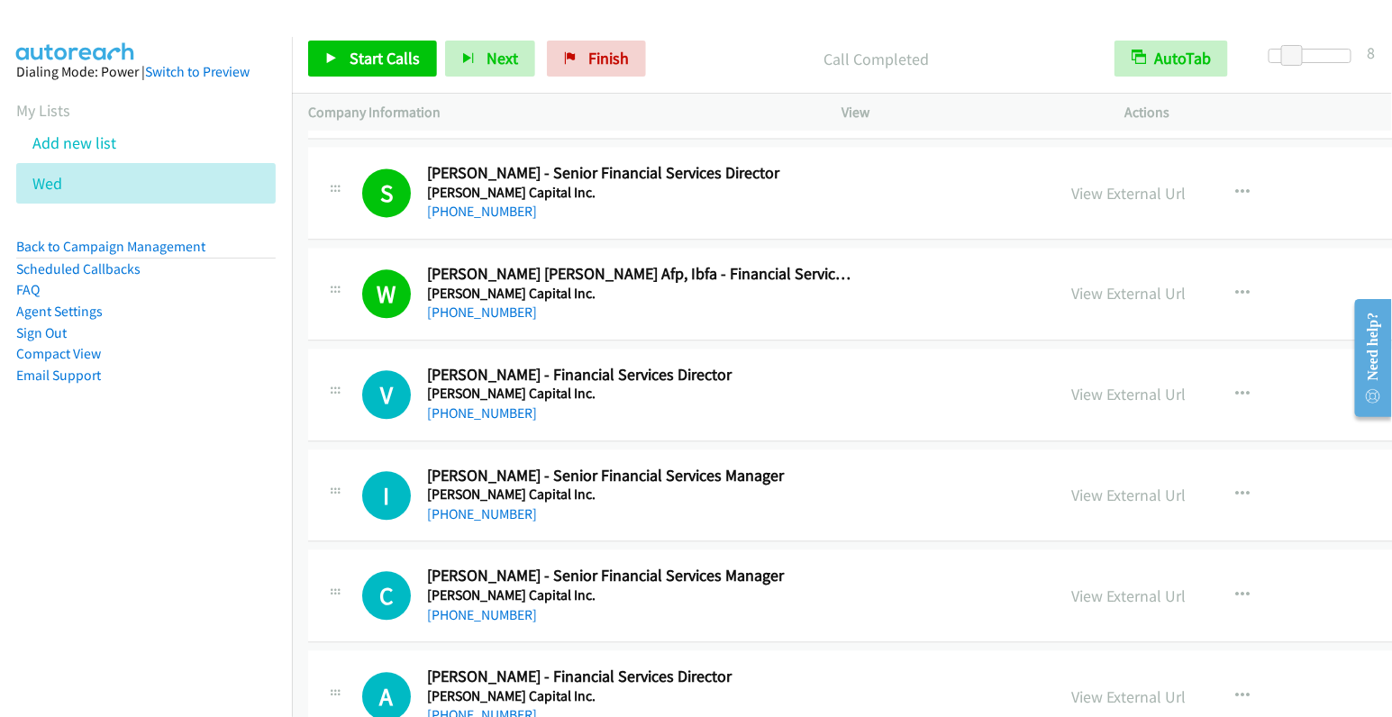
scroll to position [3977, 0]
click at [1237, 387] on icon "button" at bounding box center [1244, 394] width 14 height 14
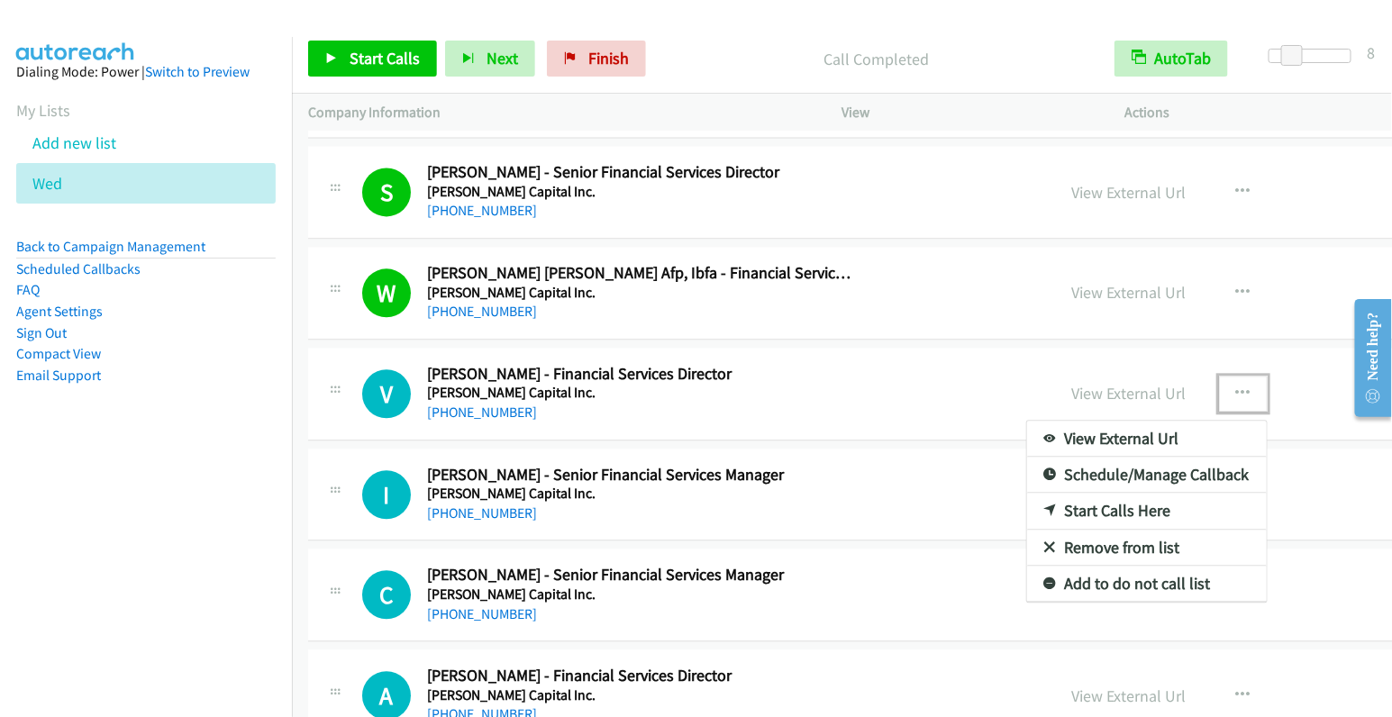
click at [1027, 493] on link "Start Calls Here" at bounding box center [1147, 511] width 240 height 36
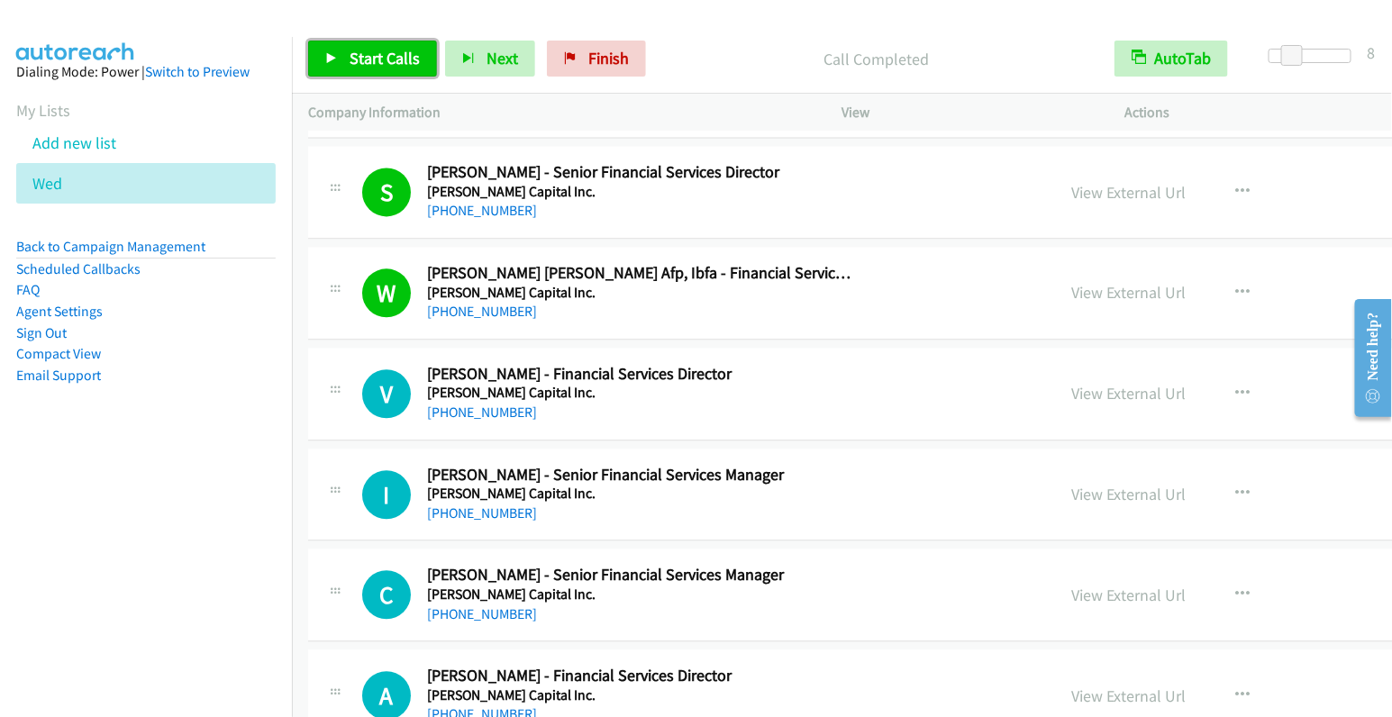
click at [352, 59] on span "Start Calls" at bounding box center [385, 58] width 70 height 21
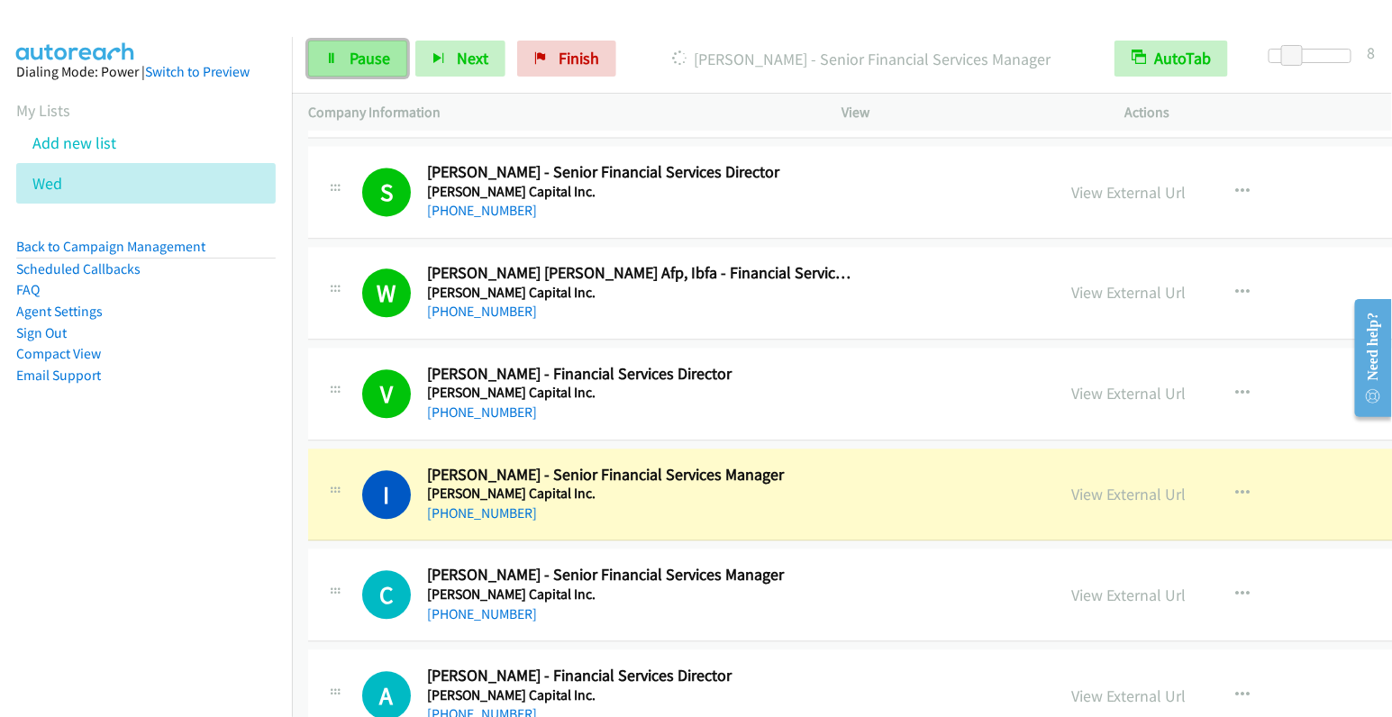
click at [364, 58] on span "Pause" at bounding box center [370, 58] width 41 height 21
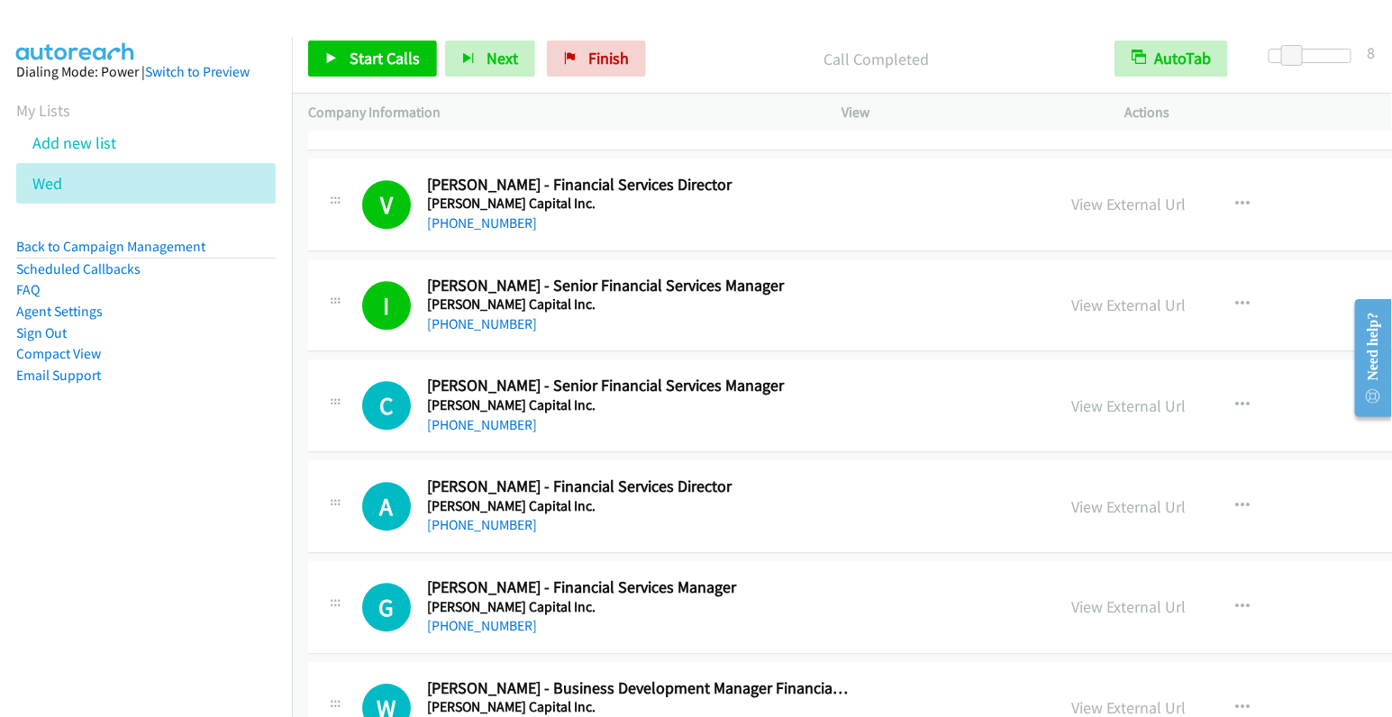
scroll to position [4229, 0]
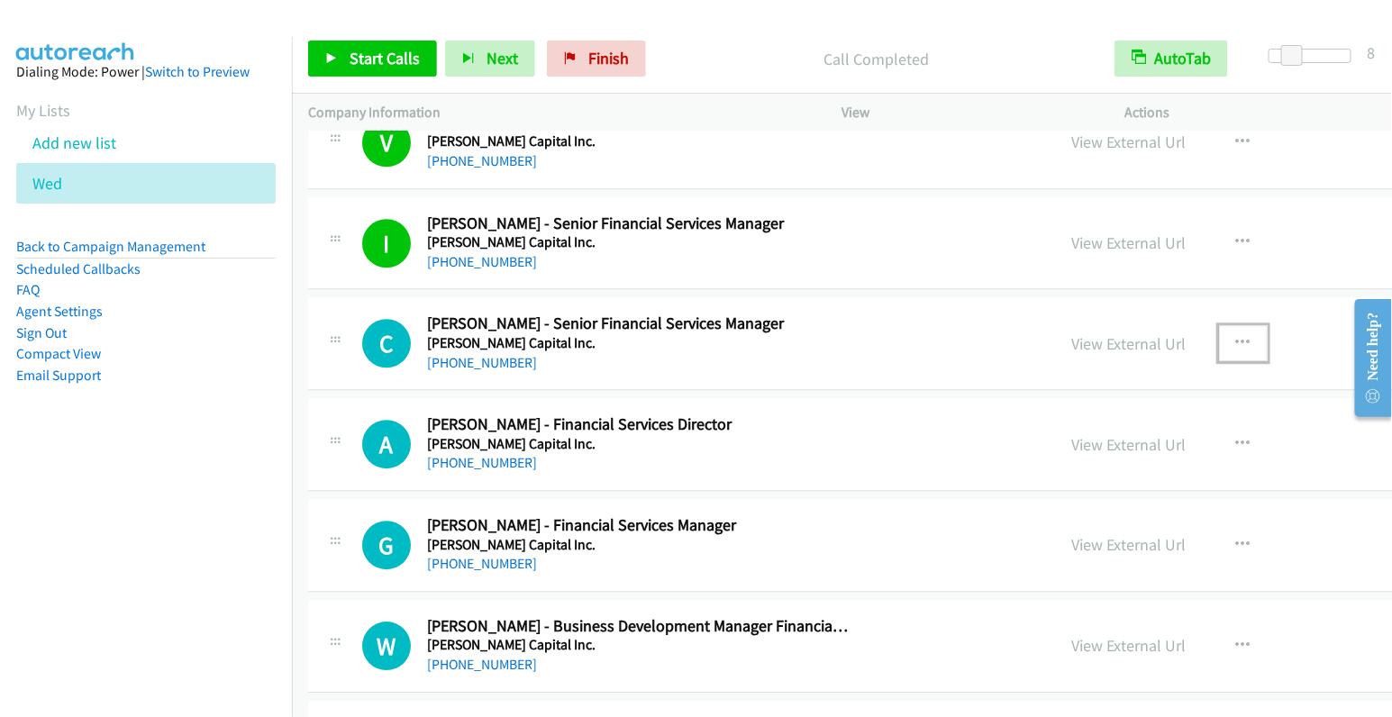
click at [1219, 325] on button "button" at bounding box center [1243, 343] width 49 height 36
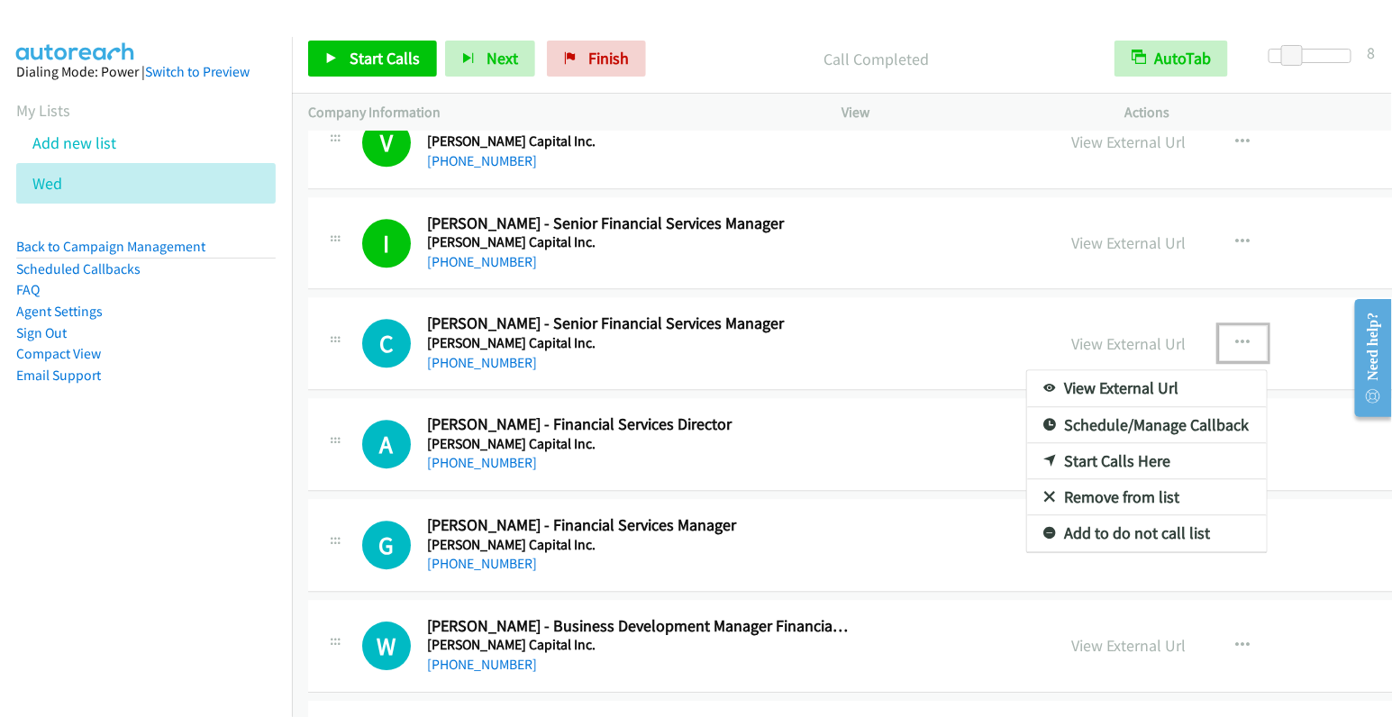
click at [1027, 443] on link "Start Calls Here" at bounding box center [1147, 461] width 240 height 36
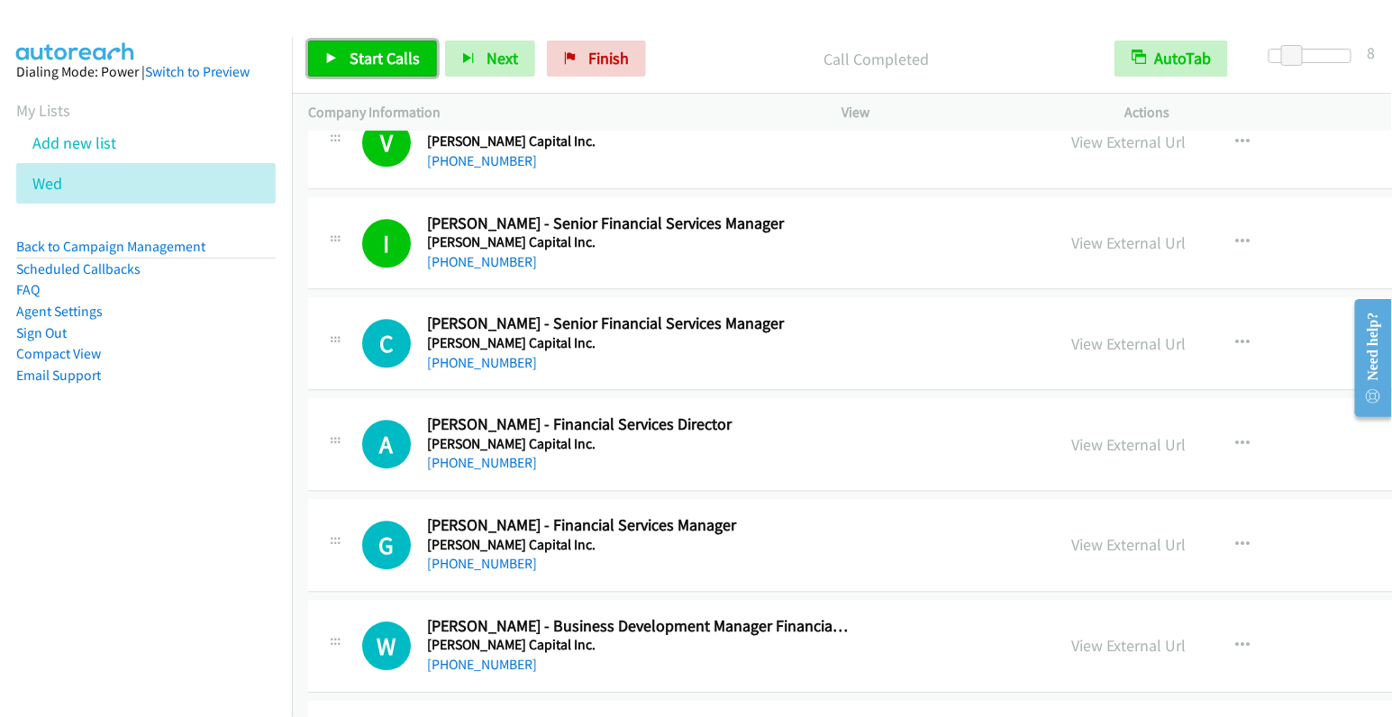
click at [393, 59] on span "Start Calls" at bounding box center [385, 58] width 70 height 21
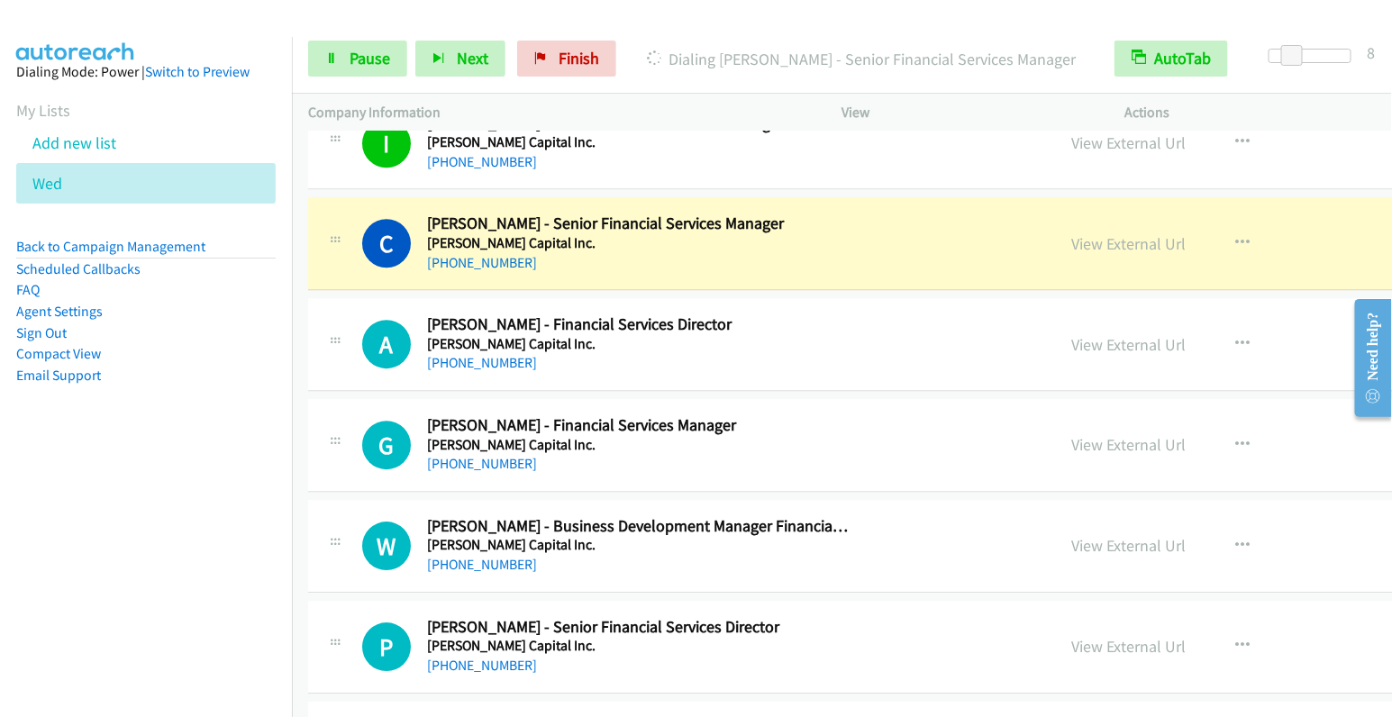
scroll to position [4363, 0]
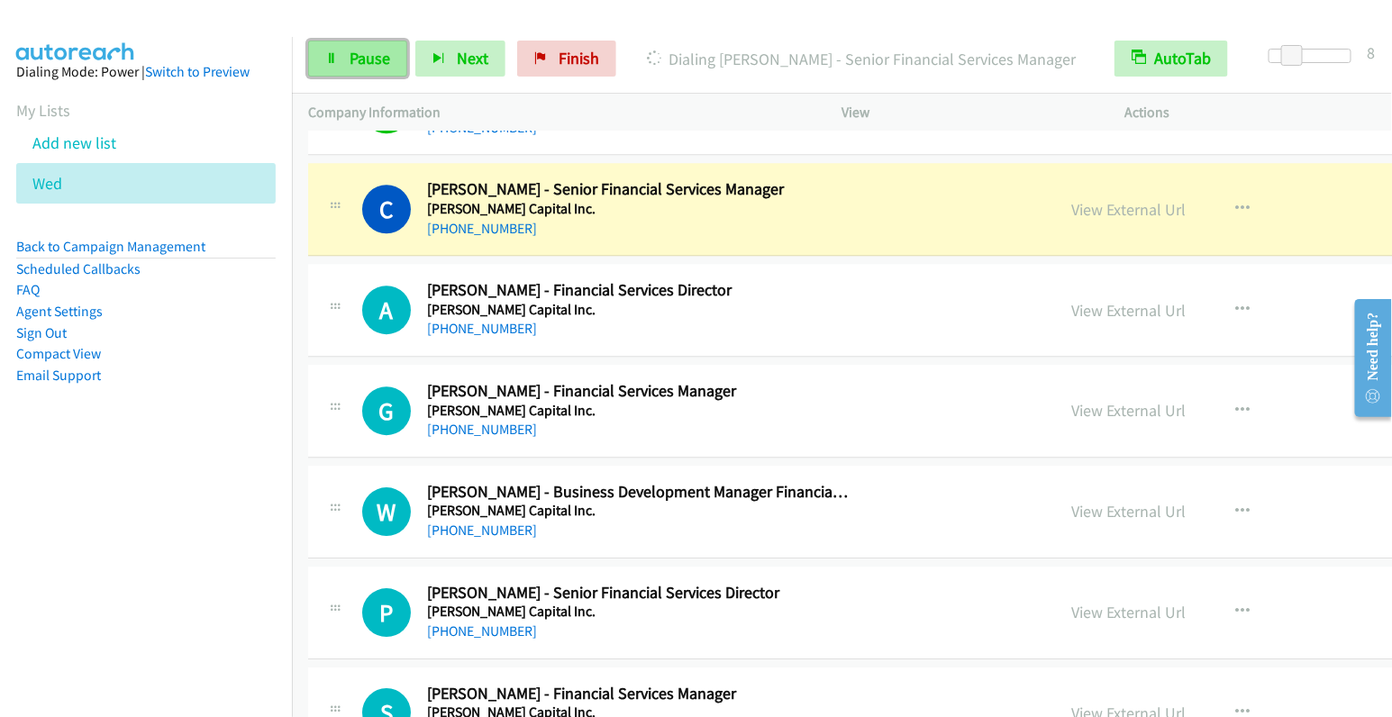
click at [367, 57] on span "Pause" at bounding box center [370, 58] width 41 height 21
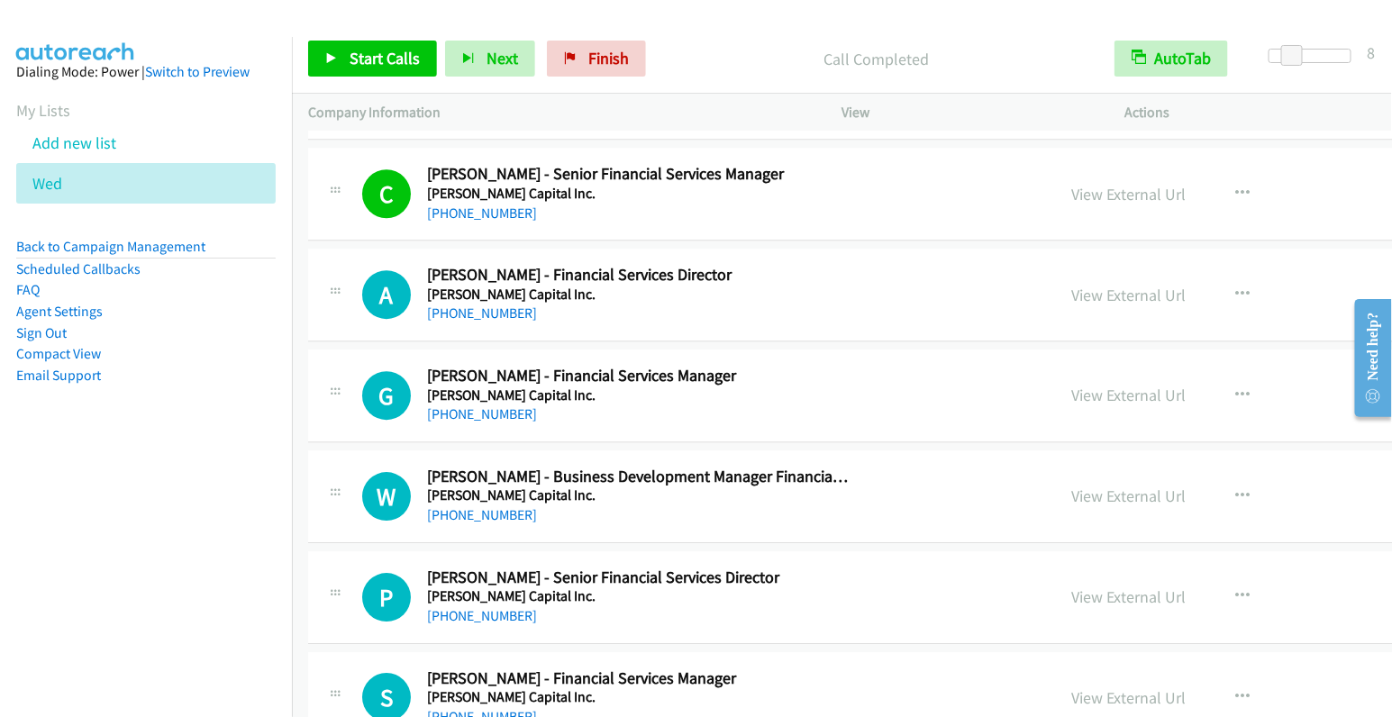
scroll to position [4380, 0]
click at [1073, 283] on link "View External Url" at bounding box center [1130, 293] width 114 height 21
click at [1219, 275] on button "button" at bounding box center [1243, 293] width 49 height 36
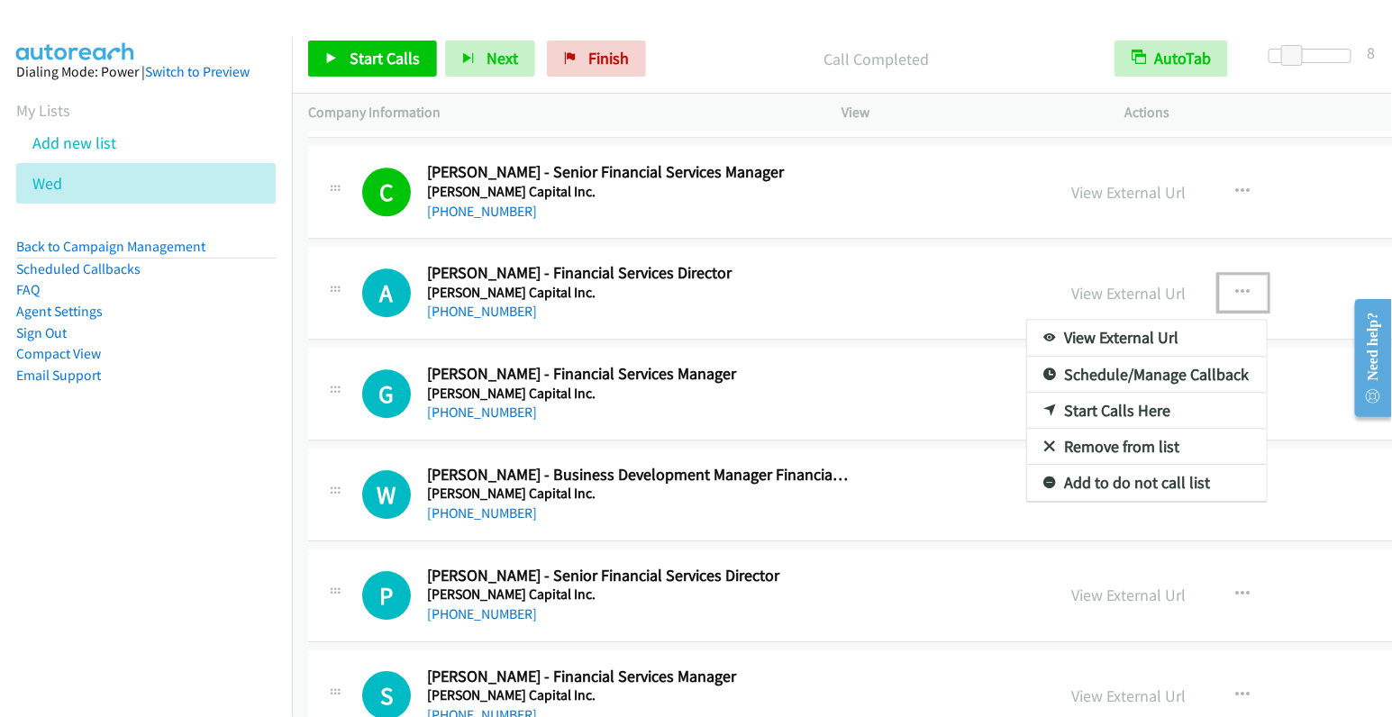
click at [1027, 394] on link "Start Calls Here" at bounding box center [1147, 411] width 240 height 36
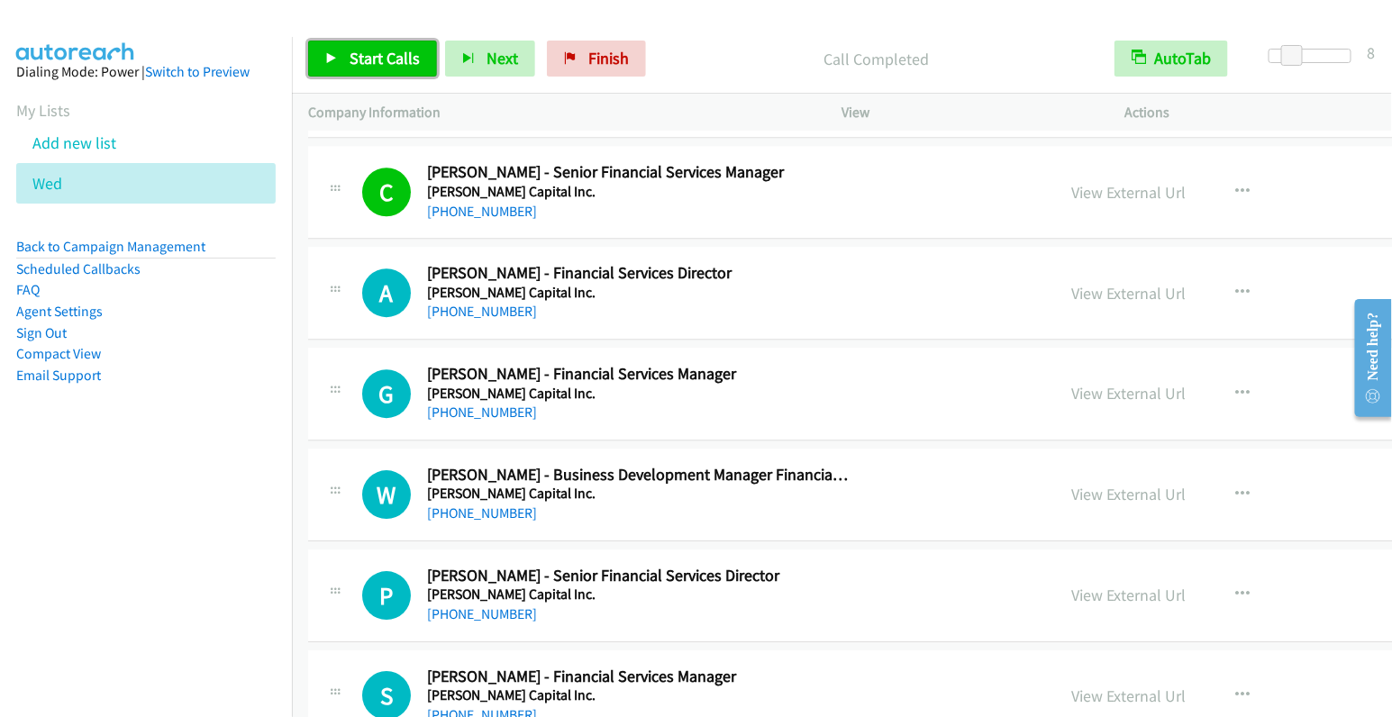
click at [374, 62] on span "Start Calls" at bounding box center [385, 58] width 70 height 21
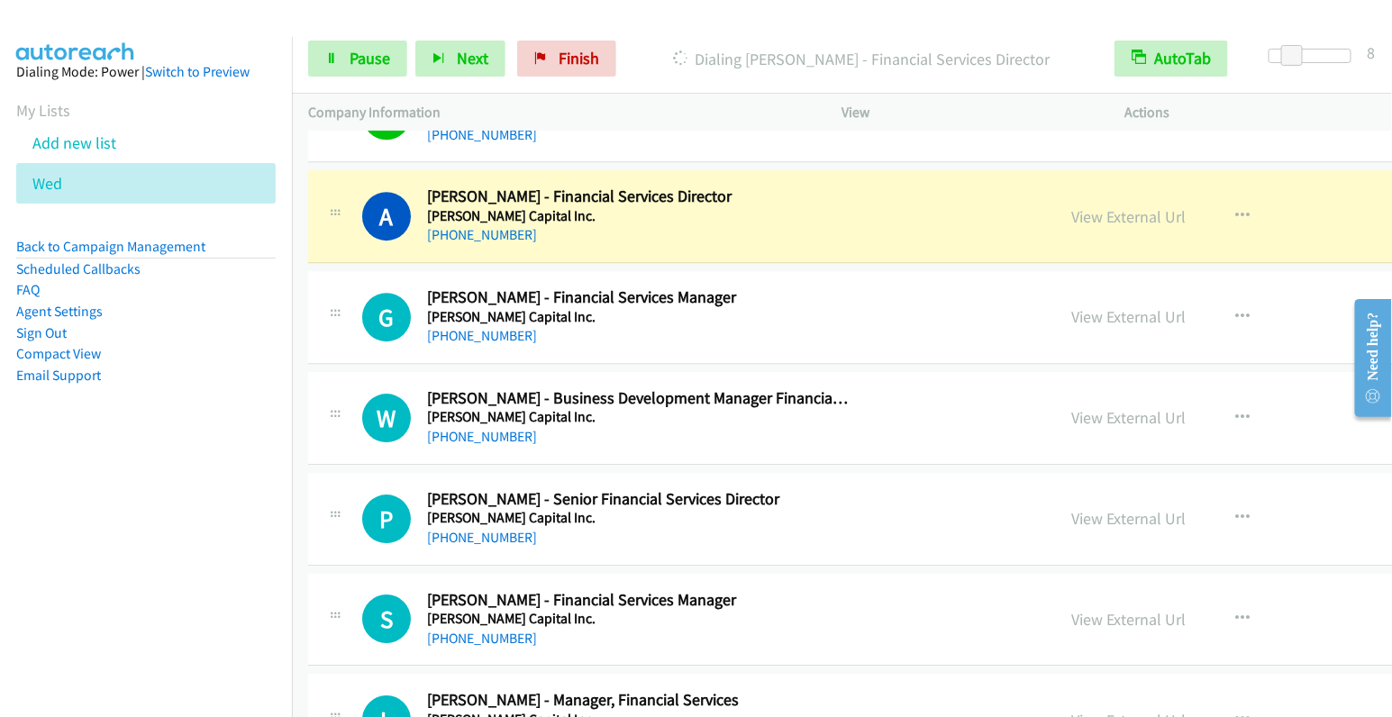
scroll to position [4458, 0]
drag, startPoint x: 359, startPoint y: 60, endPoint x: 470, endPoint y: 88, distance: 114.3
click at [358, 60] on span "Pause" at bounding box center [370, 58] width 41 height 21
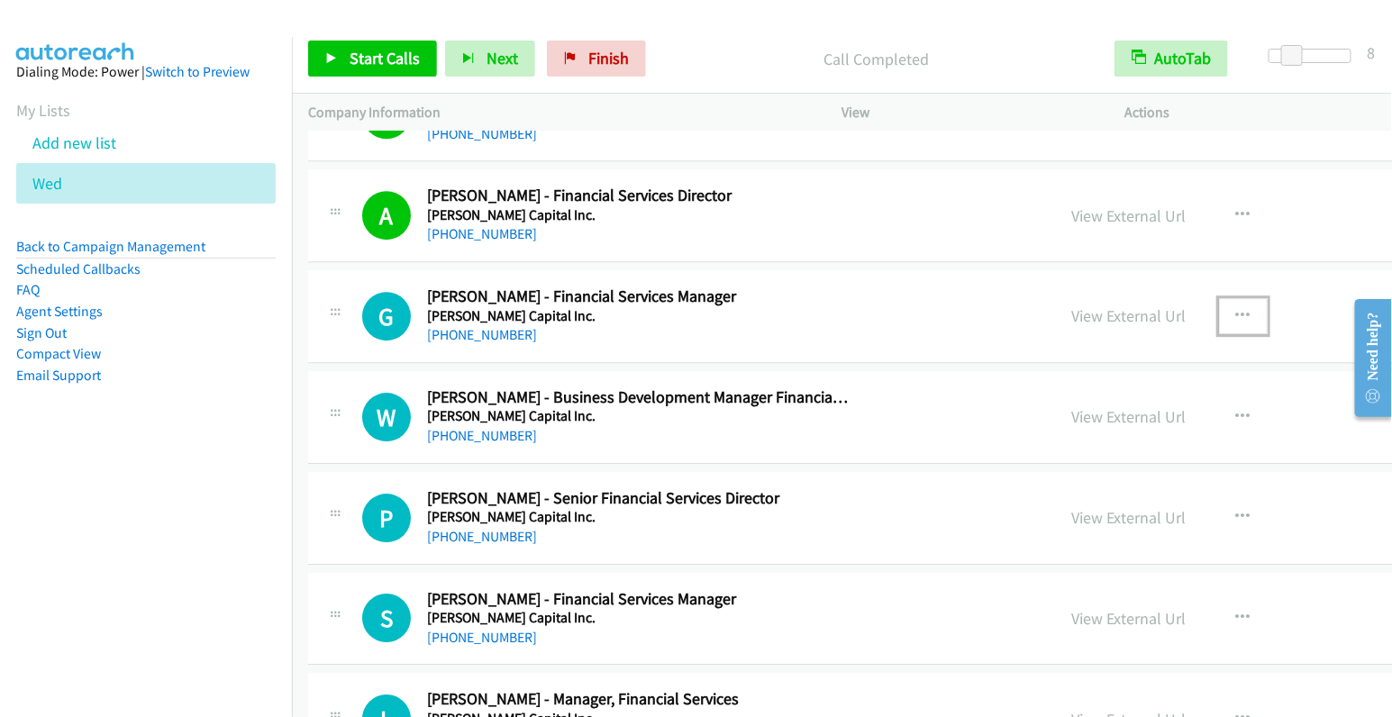
click at [1237, 309] on icon "button" at bounding box center [1244, 316] width 14 height 14
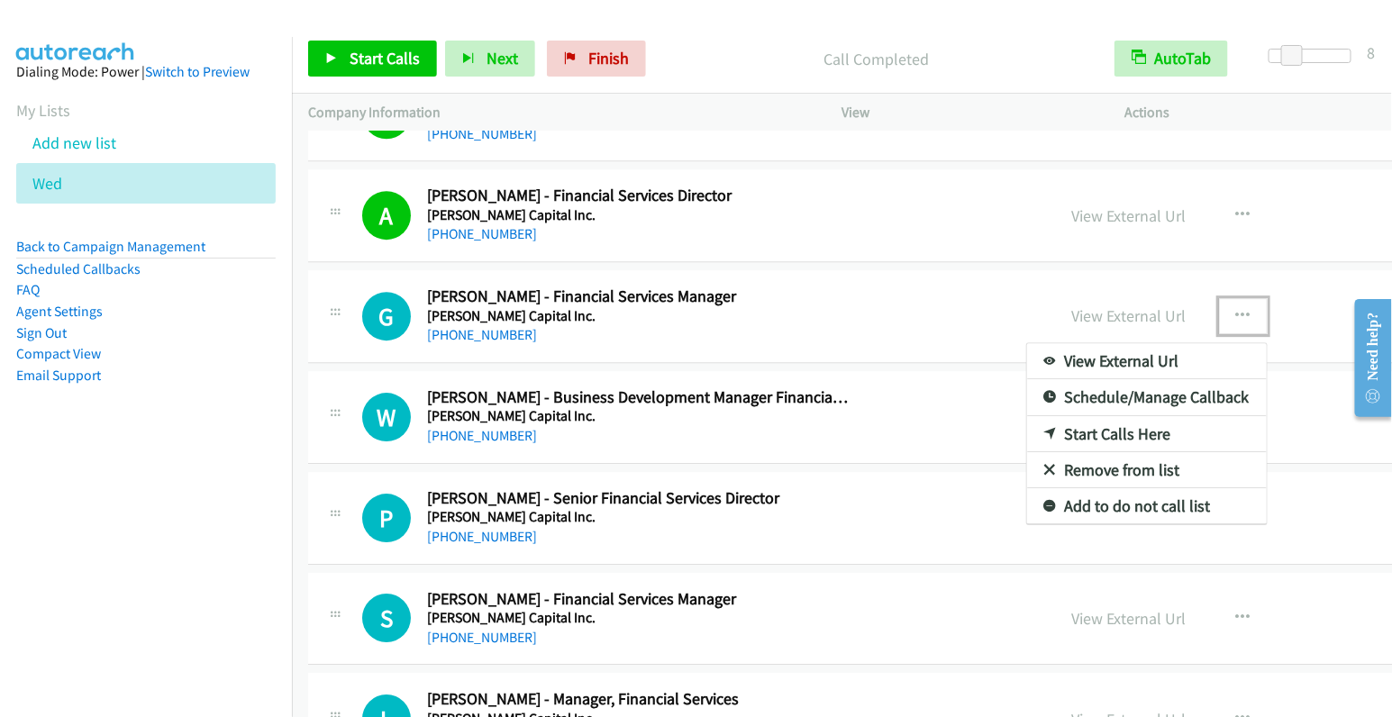
click at [1027, 419] on link "Start Calls Here" at bounding box center [1147, 434] width 240 height 36
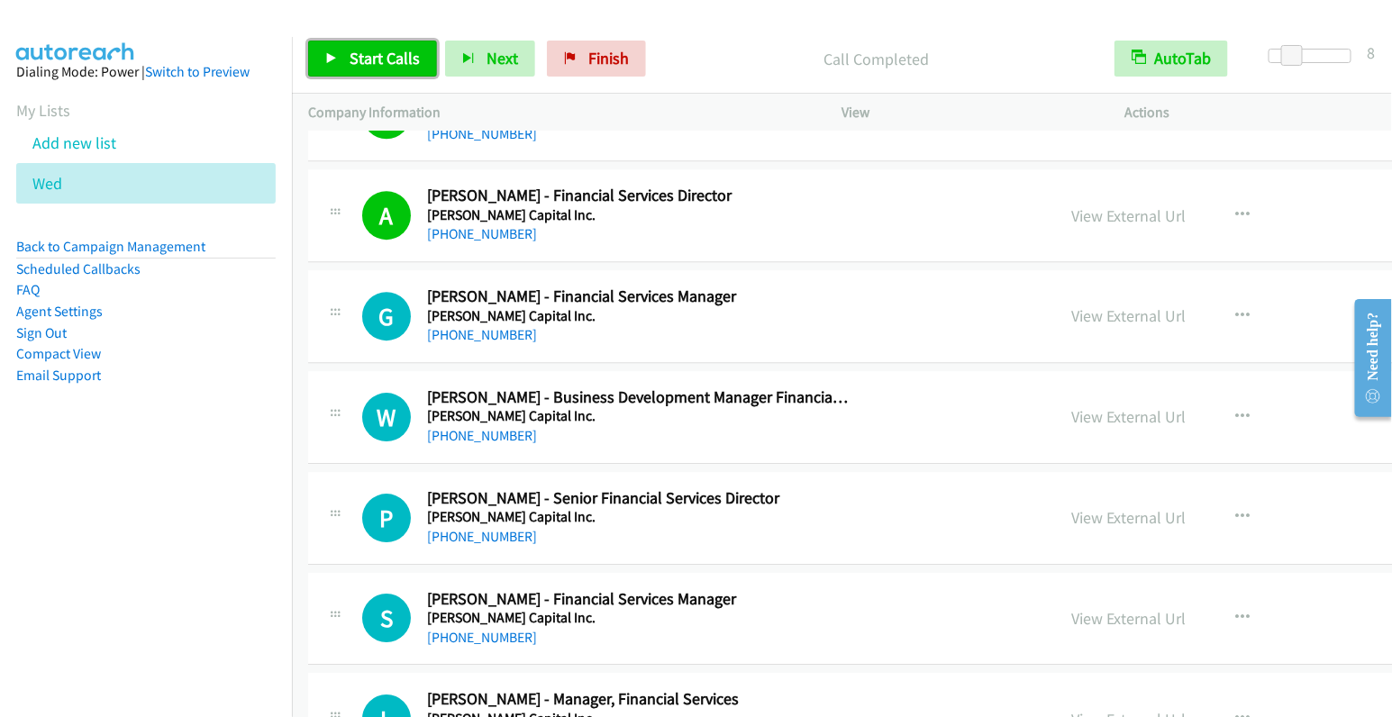
click at [369, 56] on span "Start Calls" at bounding box center [385, 58] width 70 height 21
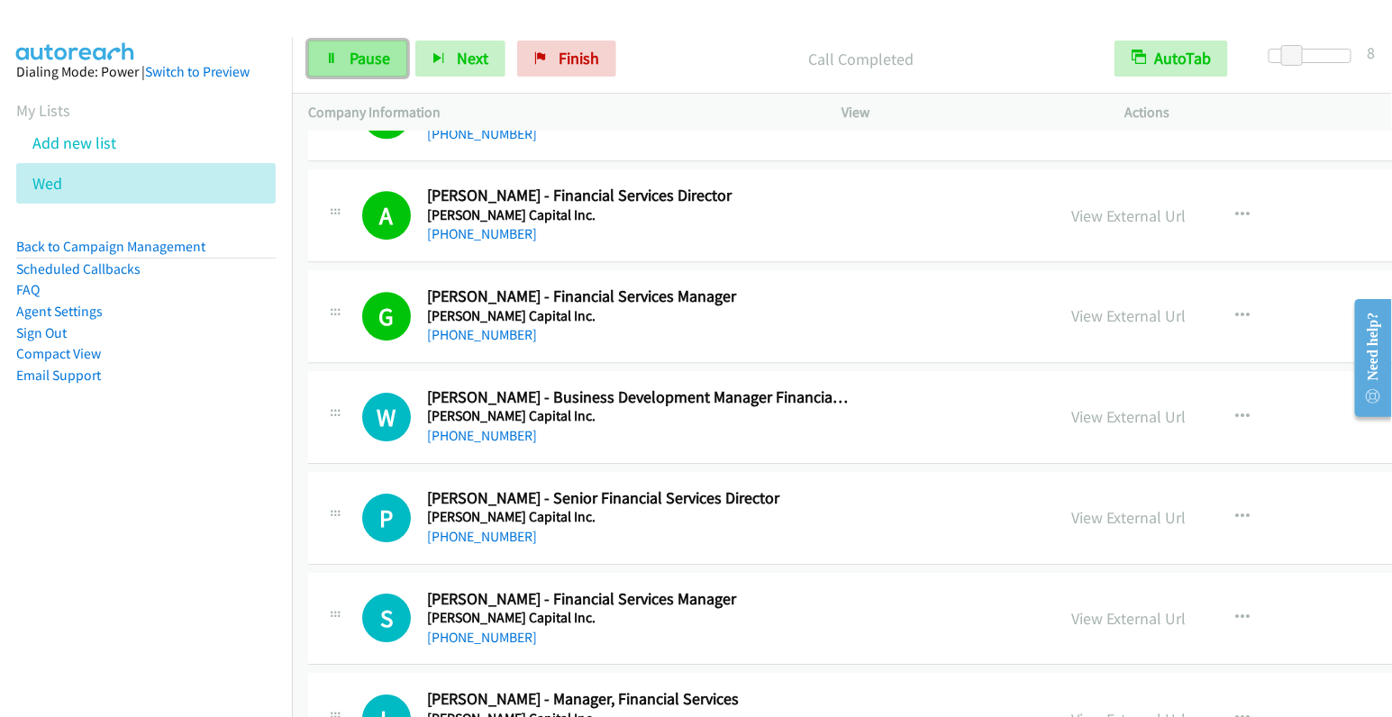
click at [351, 58] on span "Pause" at bounding box center [370, 58] width 41 height 21
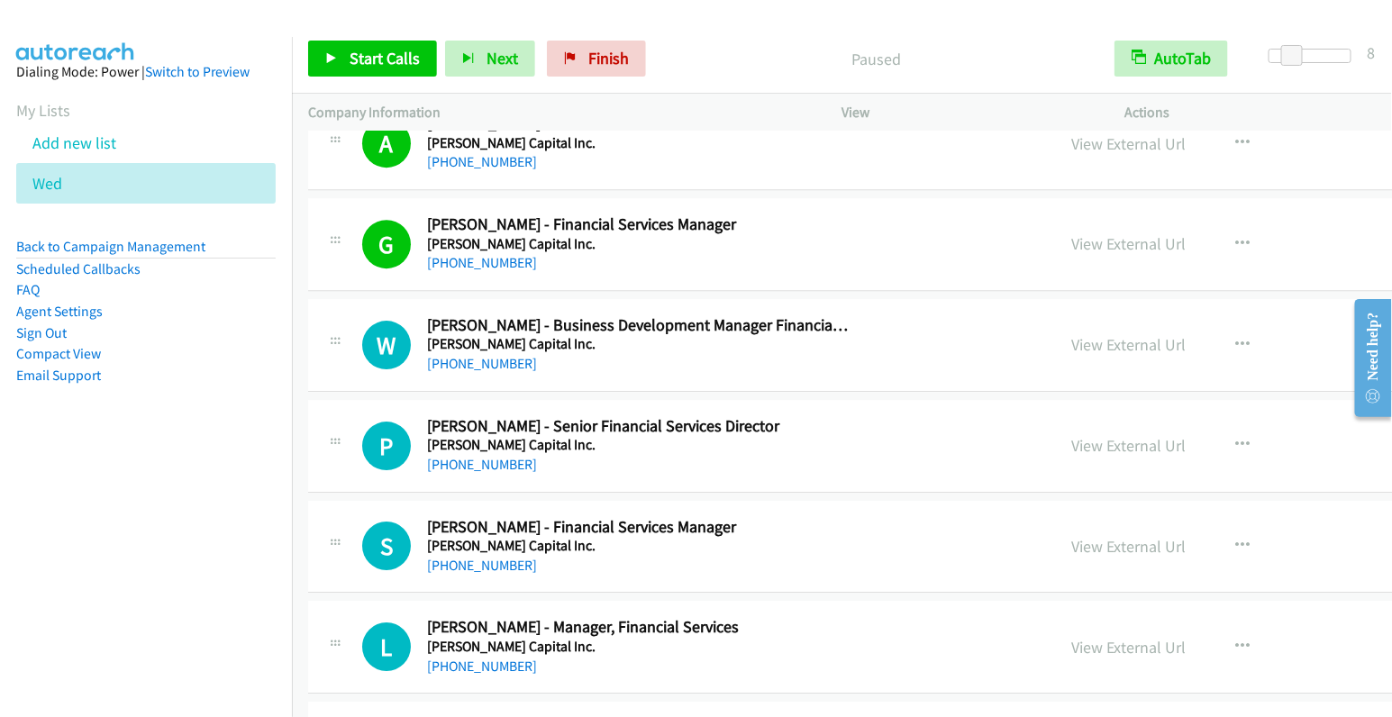
scroll to position [4534, 0]
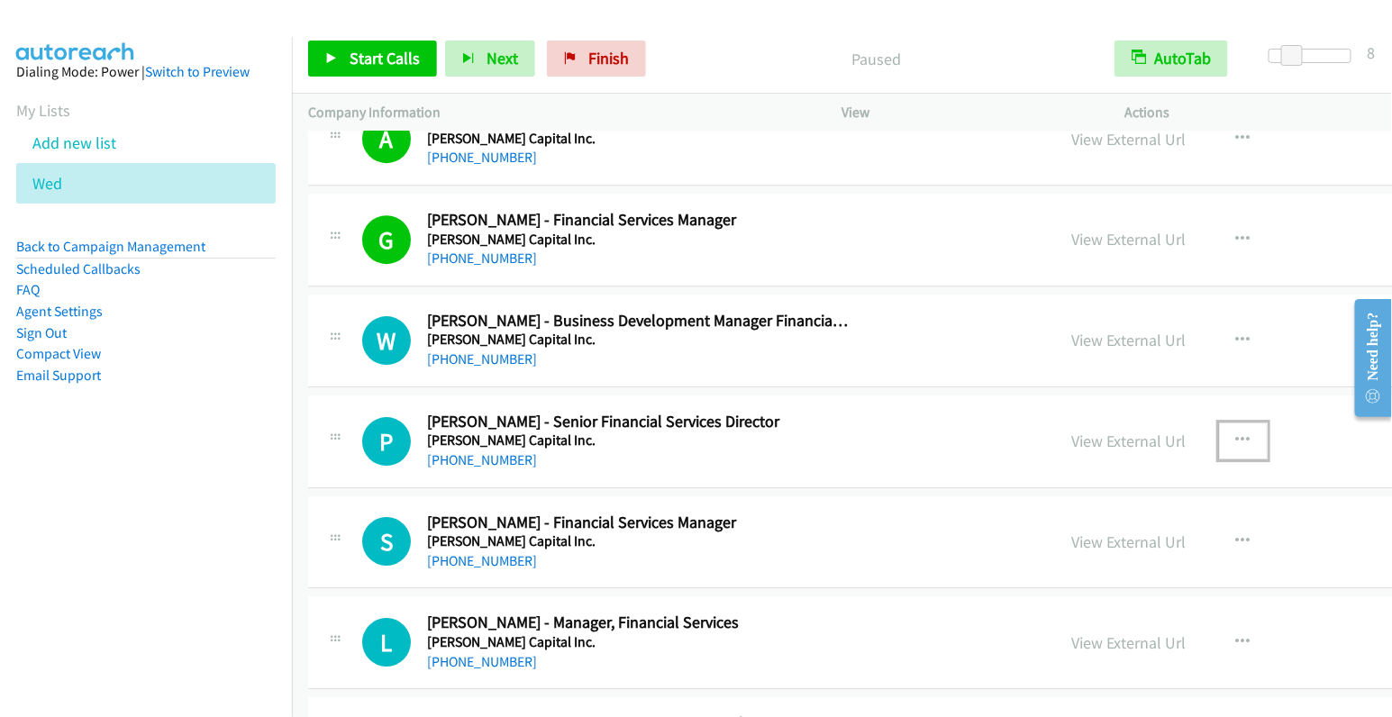
click at [1237, 434] on icon "button" at bounding box center [1244, 441] width 14 height 14
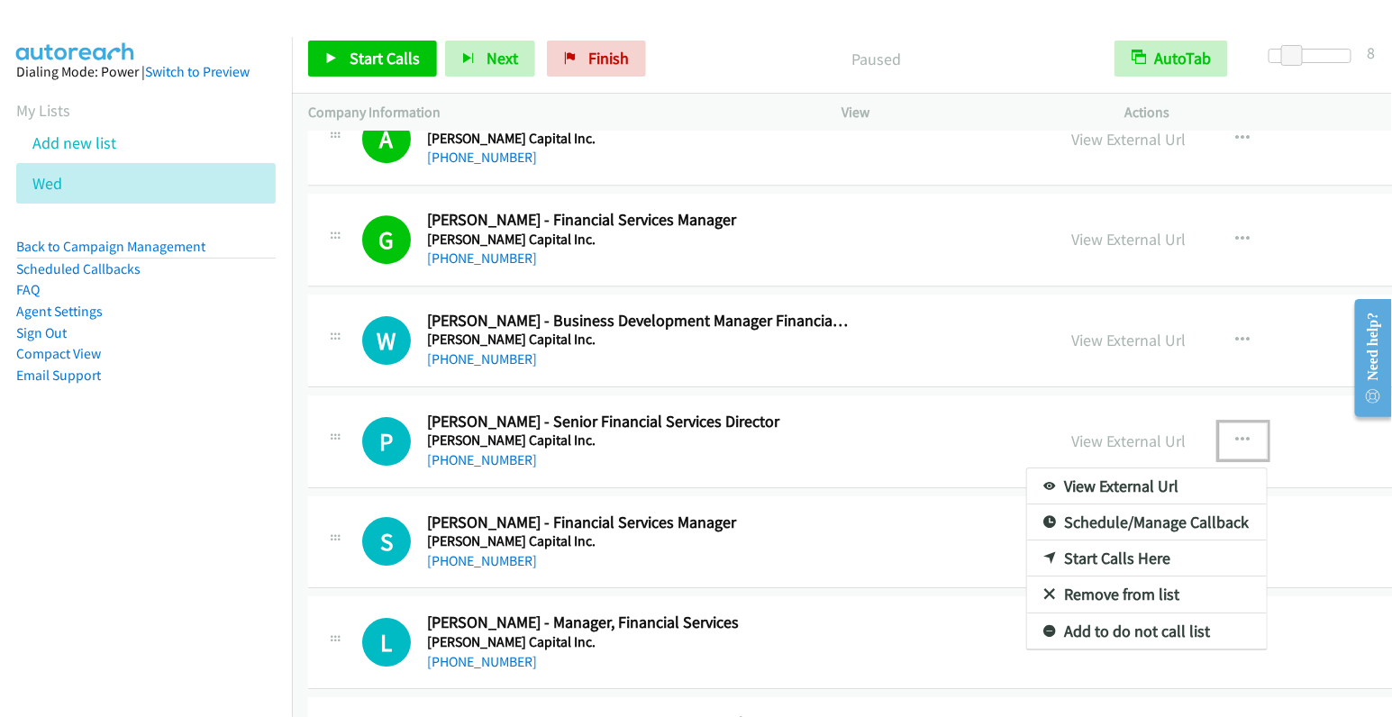
click at [1027, 541] on link "Start Calls Here" at bounding box center [1147, 559] width 240 height 36
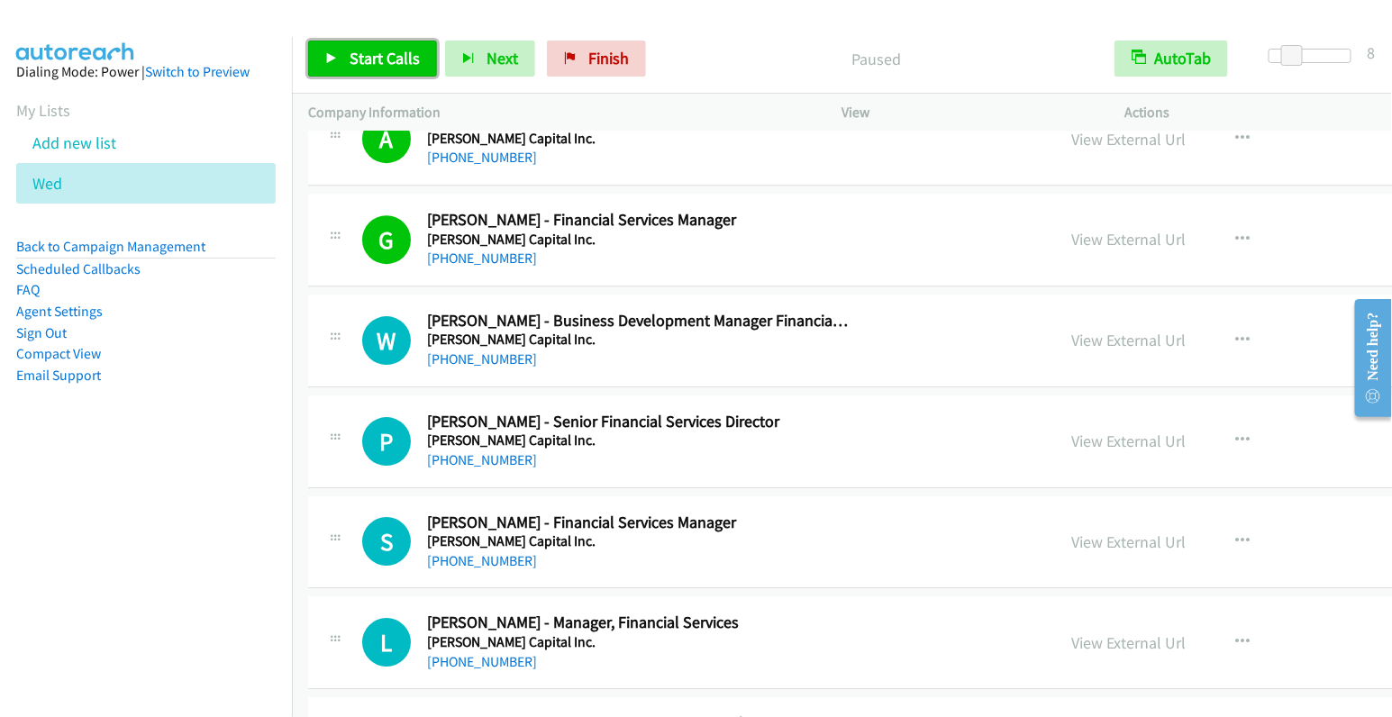
click at [372, 61] on span "Start Calls" at bounding box center [385, 58] width 70 height 21
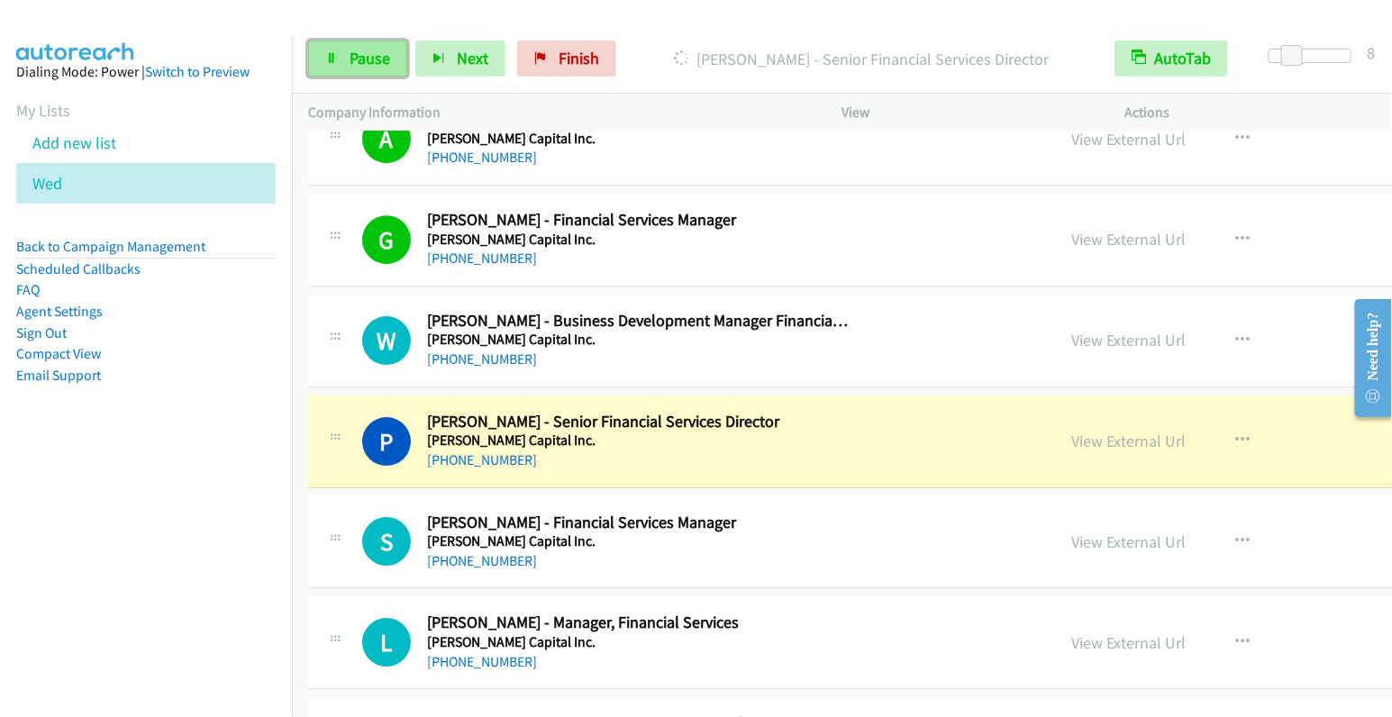
click at [351, 52] on span "Pause" at bounding box center [370, 58] width 41 height 21
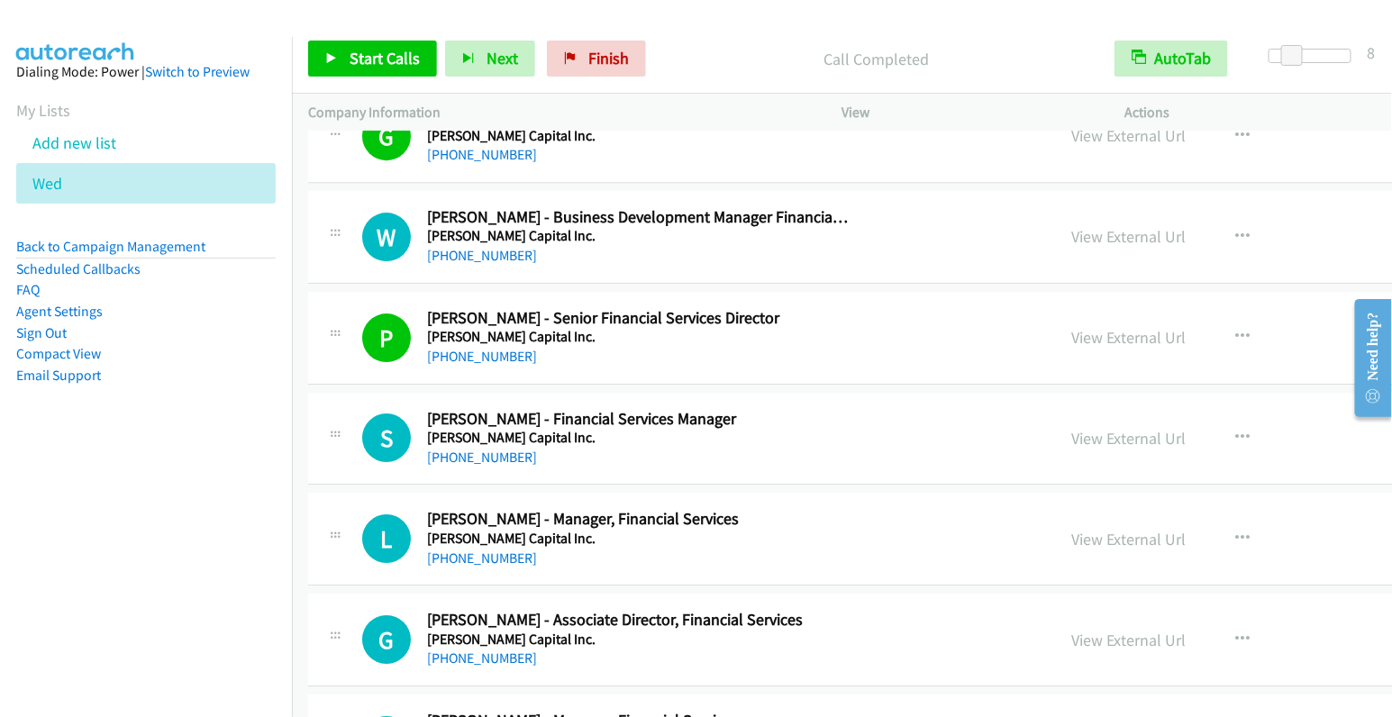
scroll to position [4713, 0]
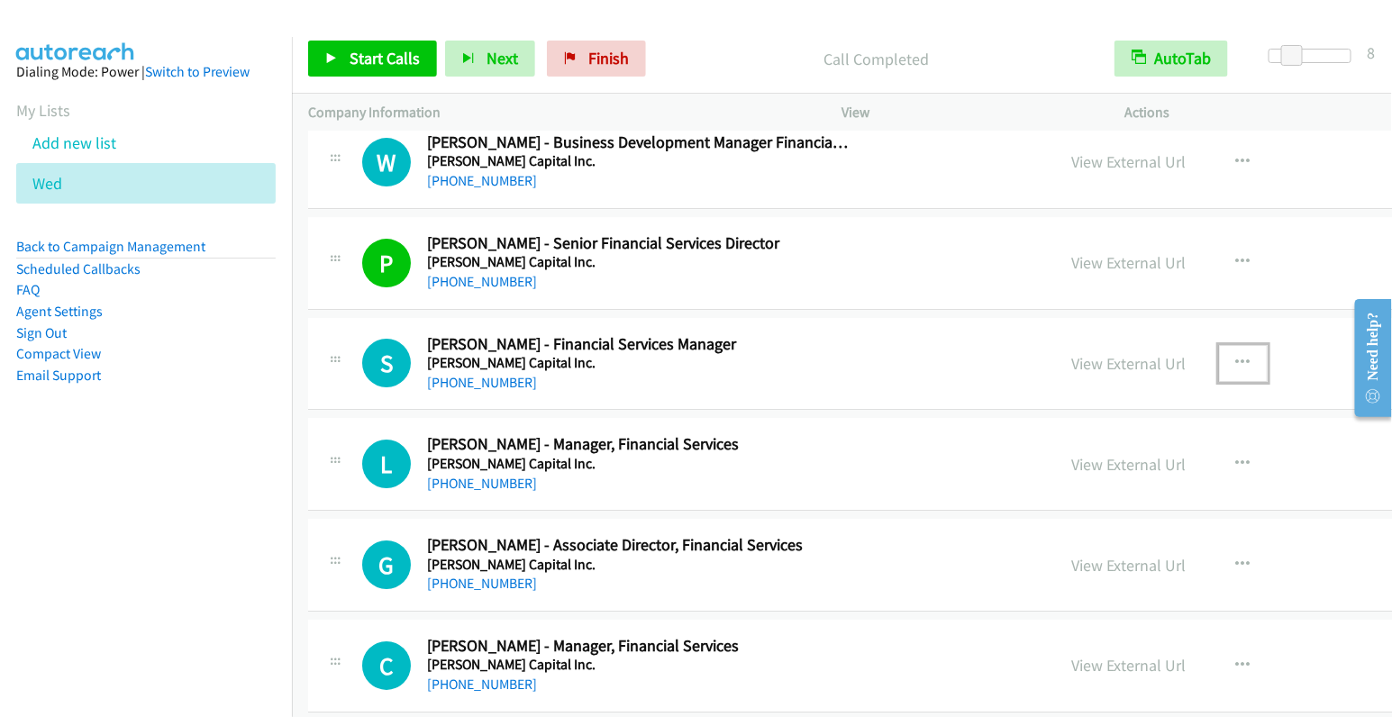
click at [1237, 356] on icon "button" at bounding box center [1244, 363] width 14 height 14
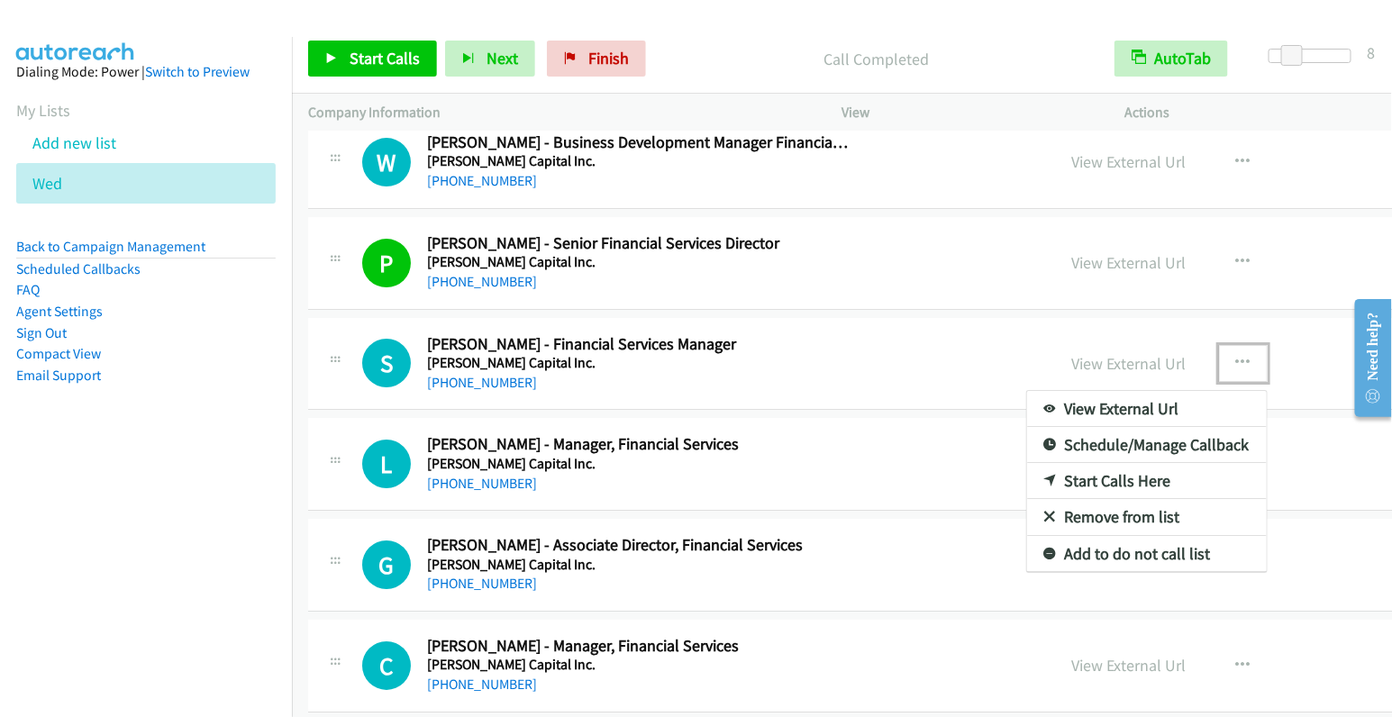
click at [1027, 463] on link "Start Calls Here" at bounding box center [1147, 481] width 240 height 36
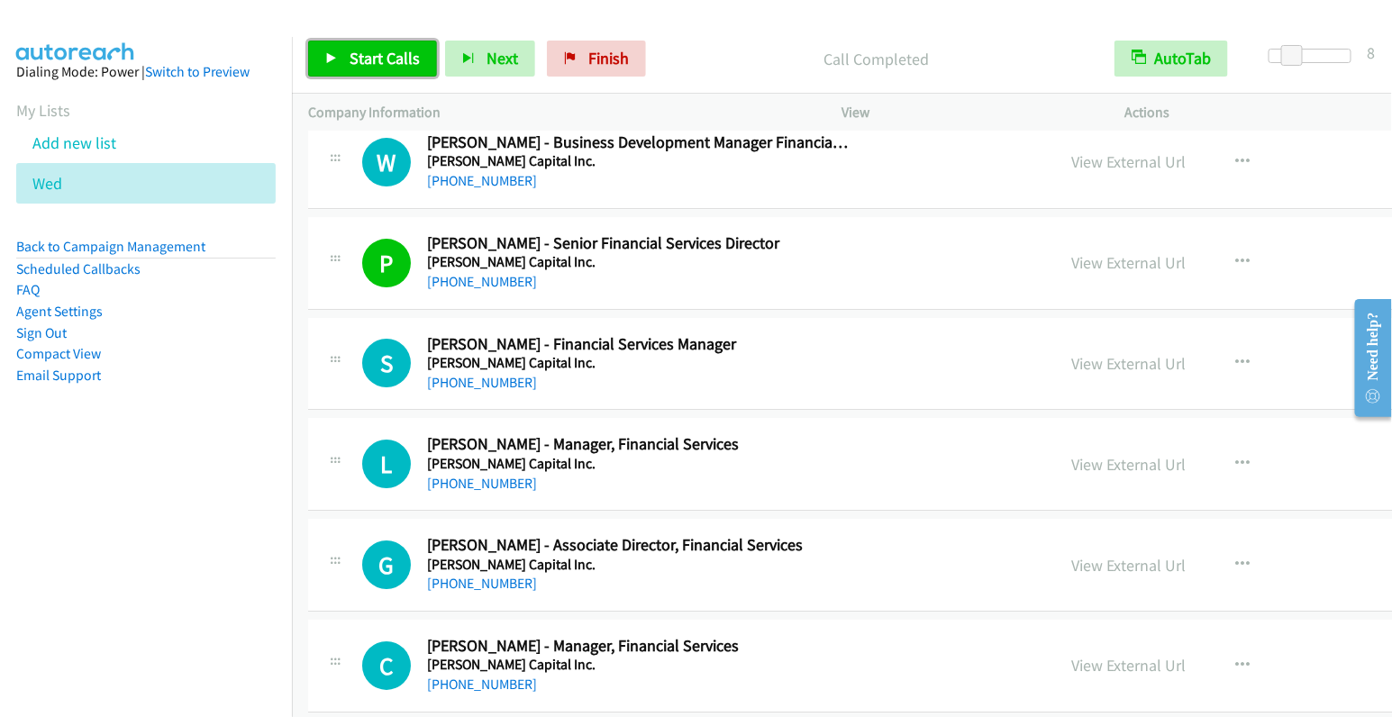
click at [363, 66] on span "Start Calls" at bounding box center [385, 58] width 70 height 21
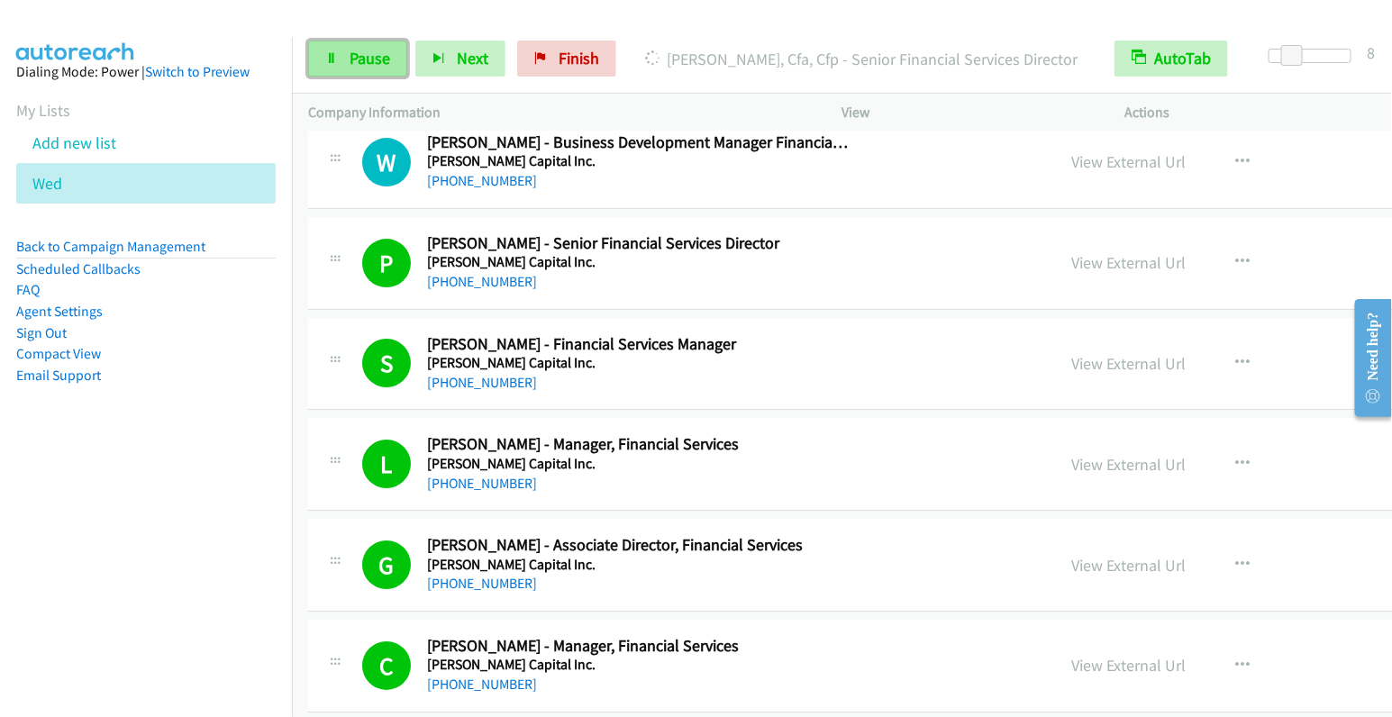
click at [352, 68] on link "Pause" at bounding box center [357, 59] width 99 height 36
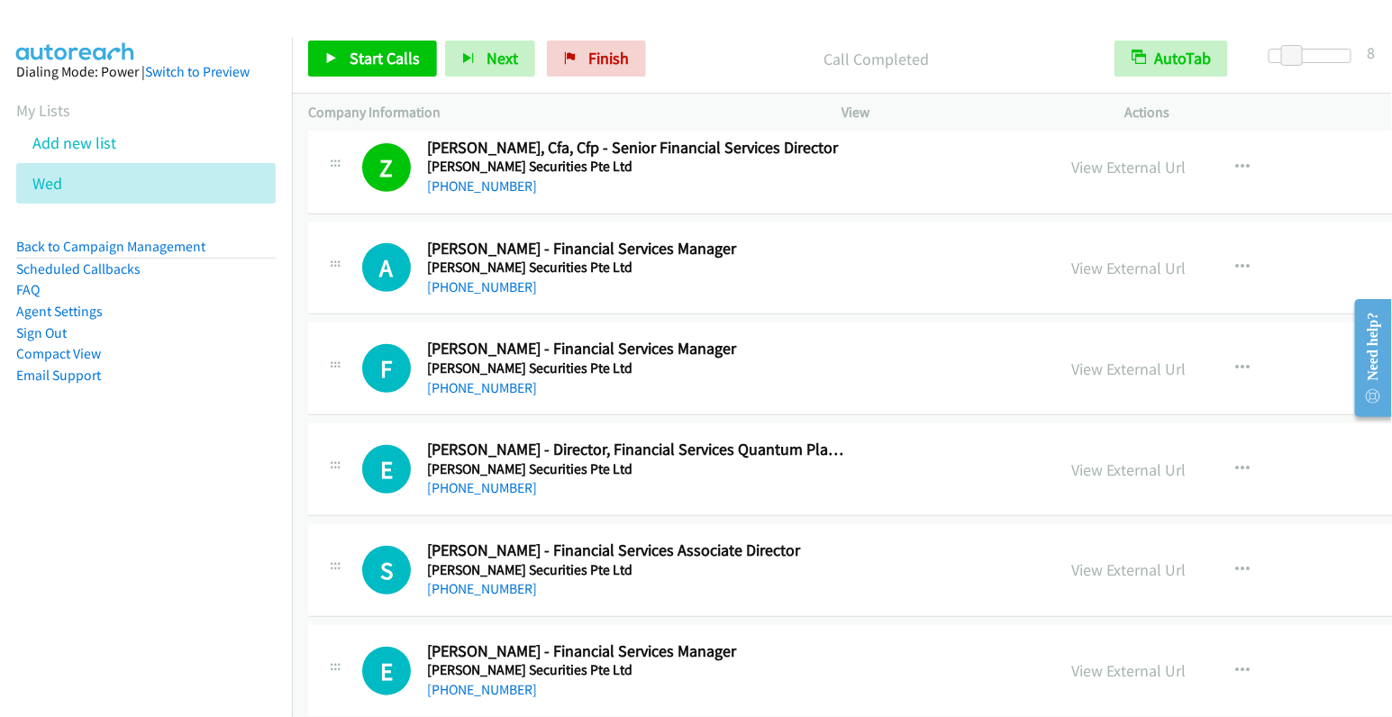
scroll to position [5363, 0]
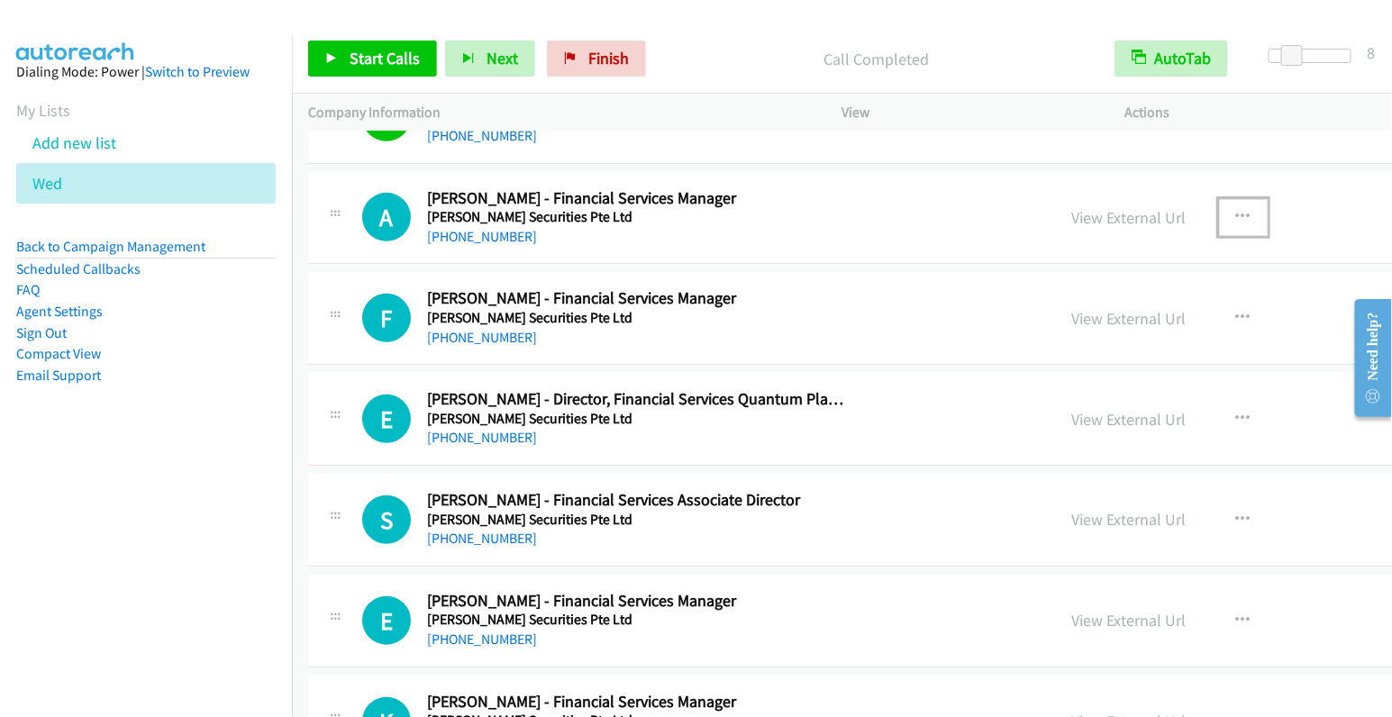
click at [1237, 210] on icon "button" at bounding box center [1244, 217] width 14 height 14
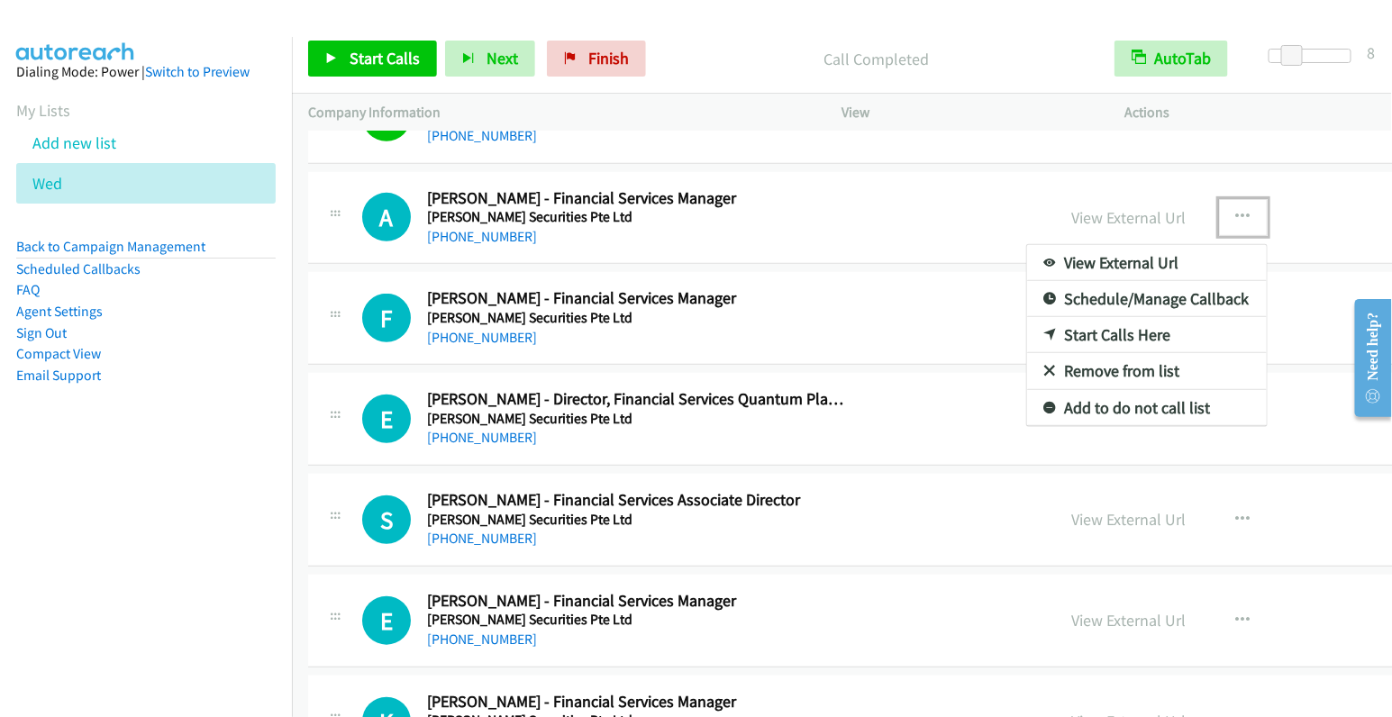
click at [1027, 317] on link "Start Calls Here" at bounding box center [1147, 335] width 240 height 36
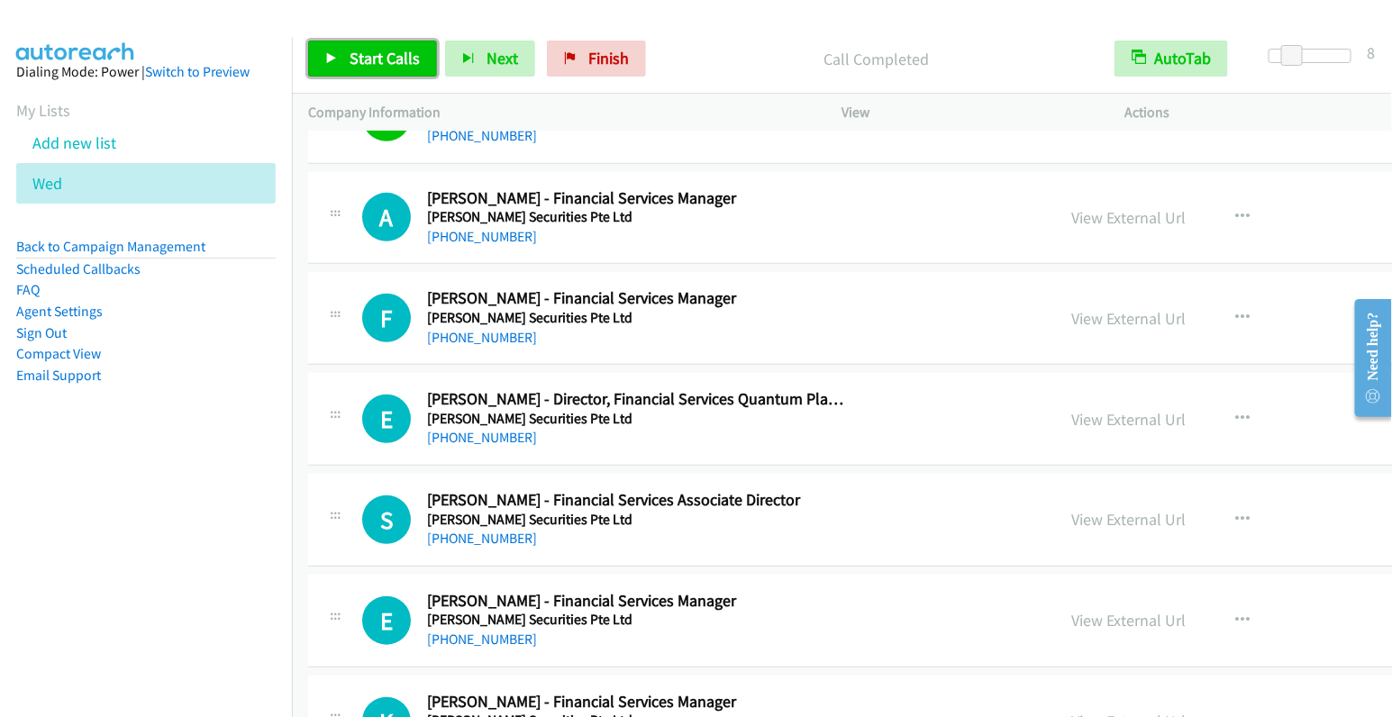
click at [350, 57] on span "Start Calls" at bounding box center [385, 58] width 70 height 21
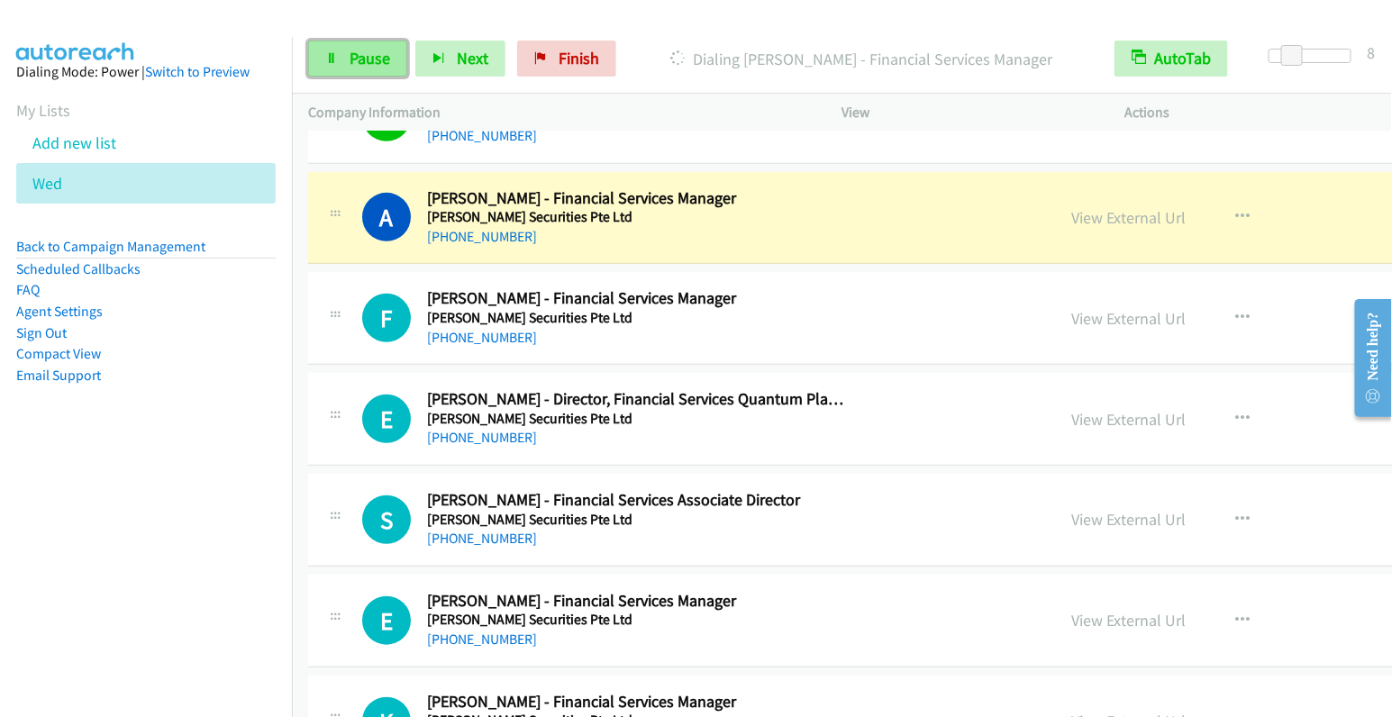
click at [339, 68] on link "Pause" at bounding box center [357, 59] width 99 height 36
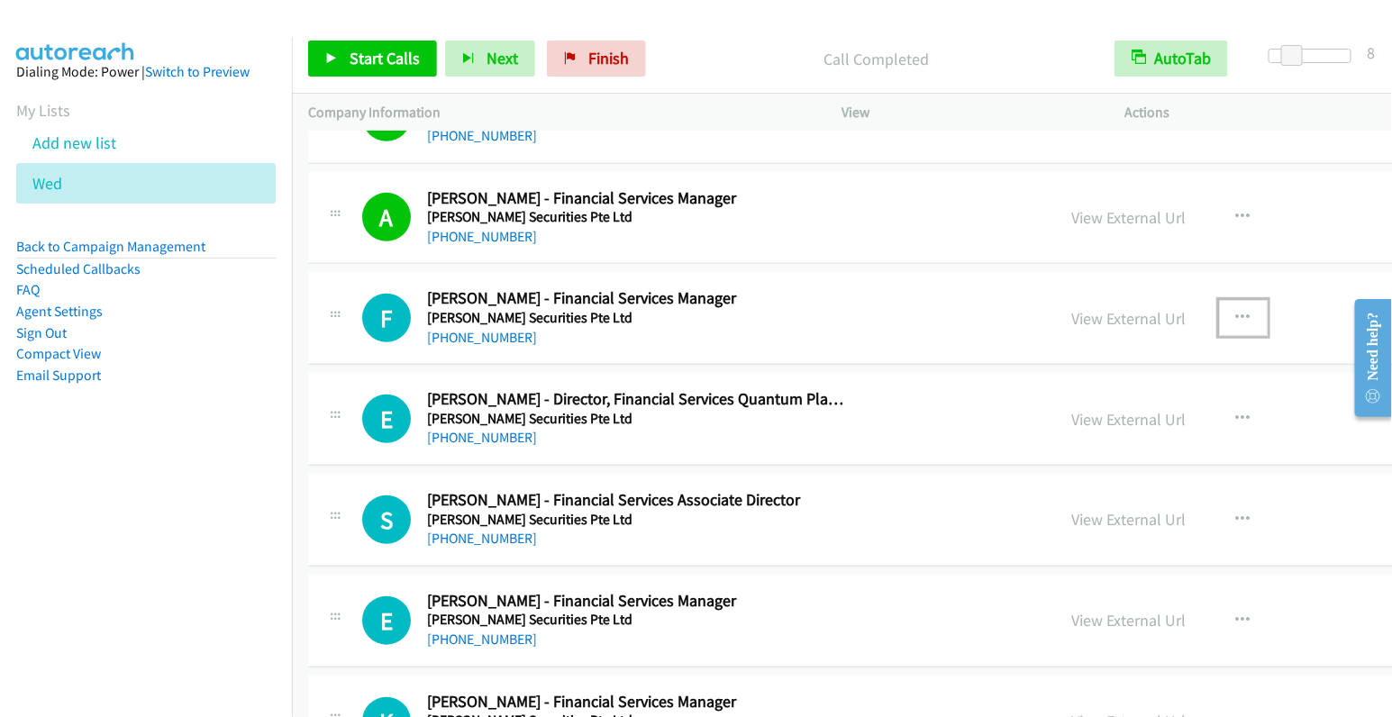
click at [1237, 311] on icon "button" at bounding box center [1244, 318] width 14 height 14
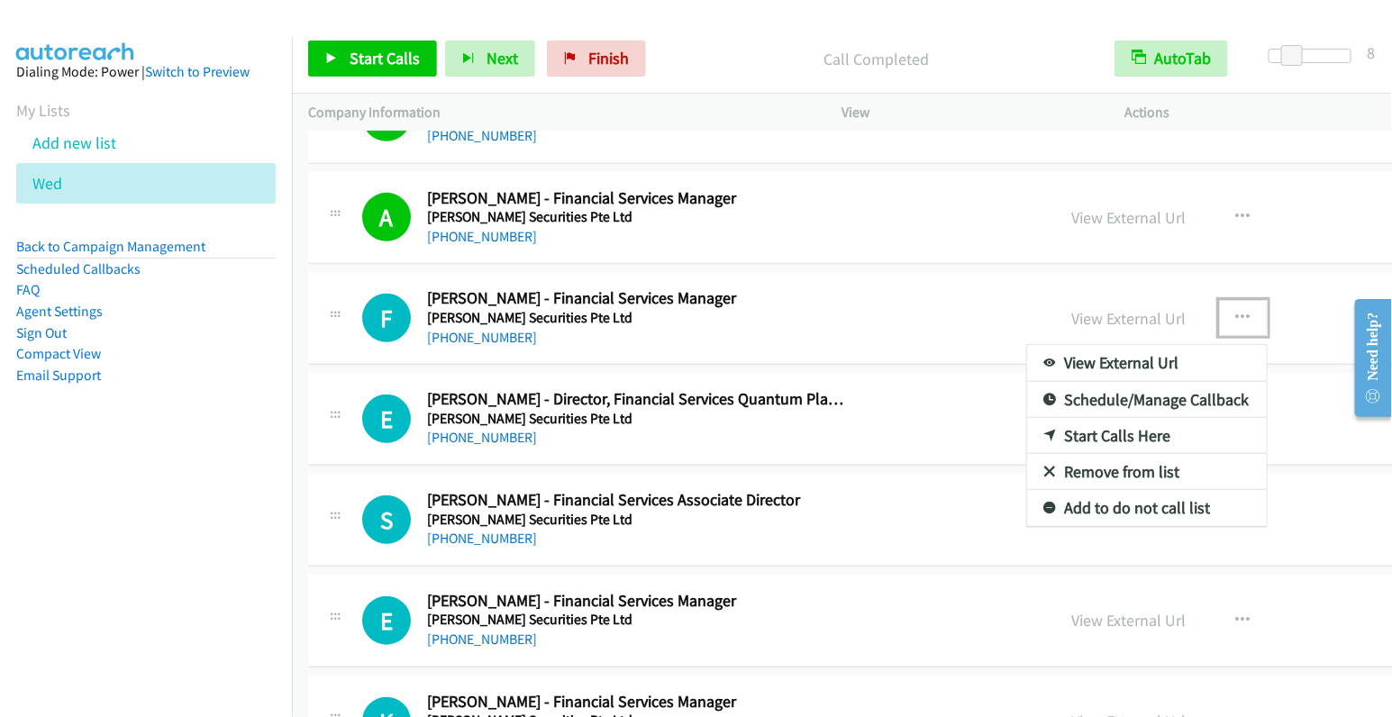
click at [1027, 418] on link "Start Calls Here" at bounding box center [1147, 436] width 240 height 36
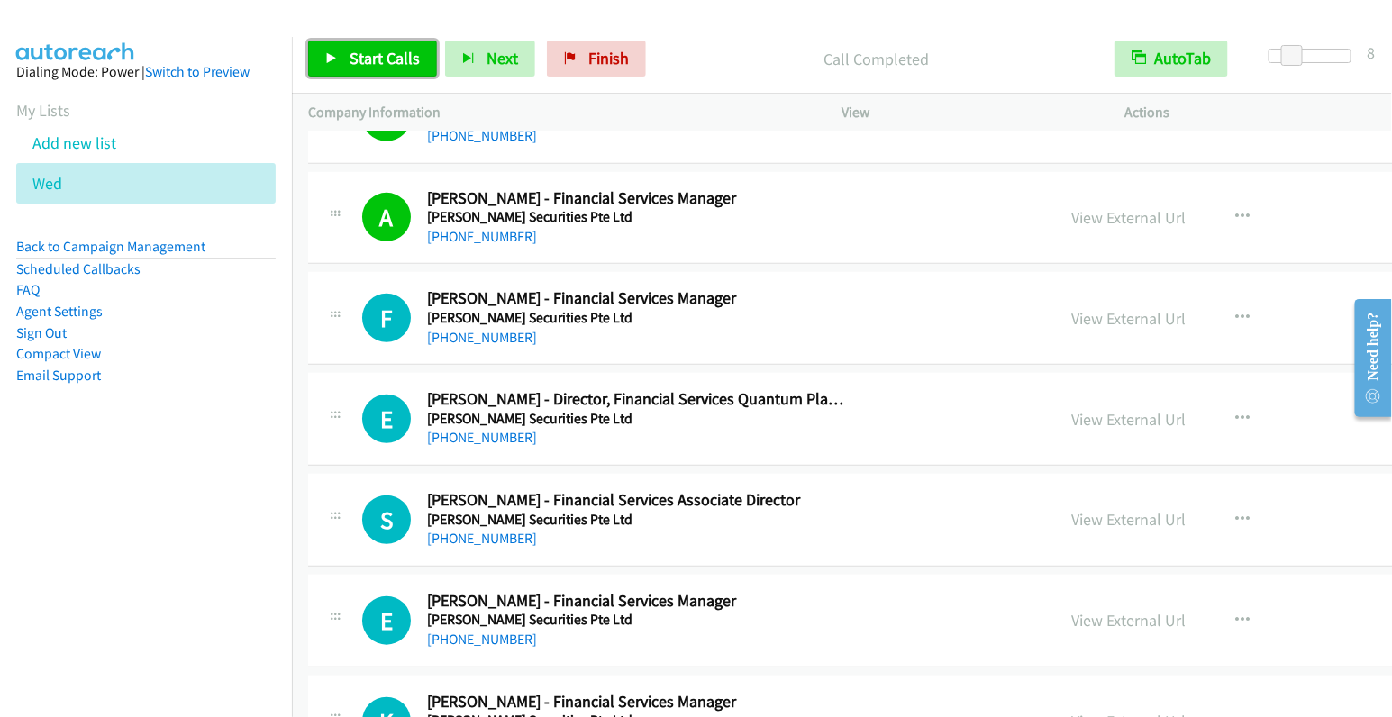
click at [359, 58] on span "Start Calls" at bounding box center [385, 58] width 70 height 21
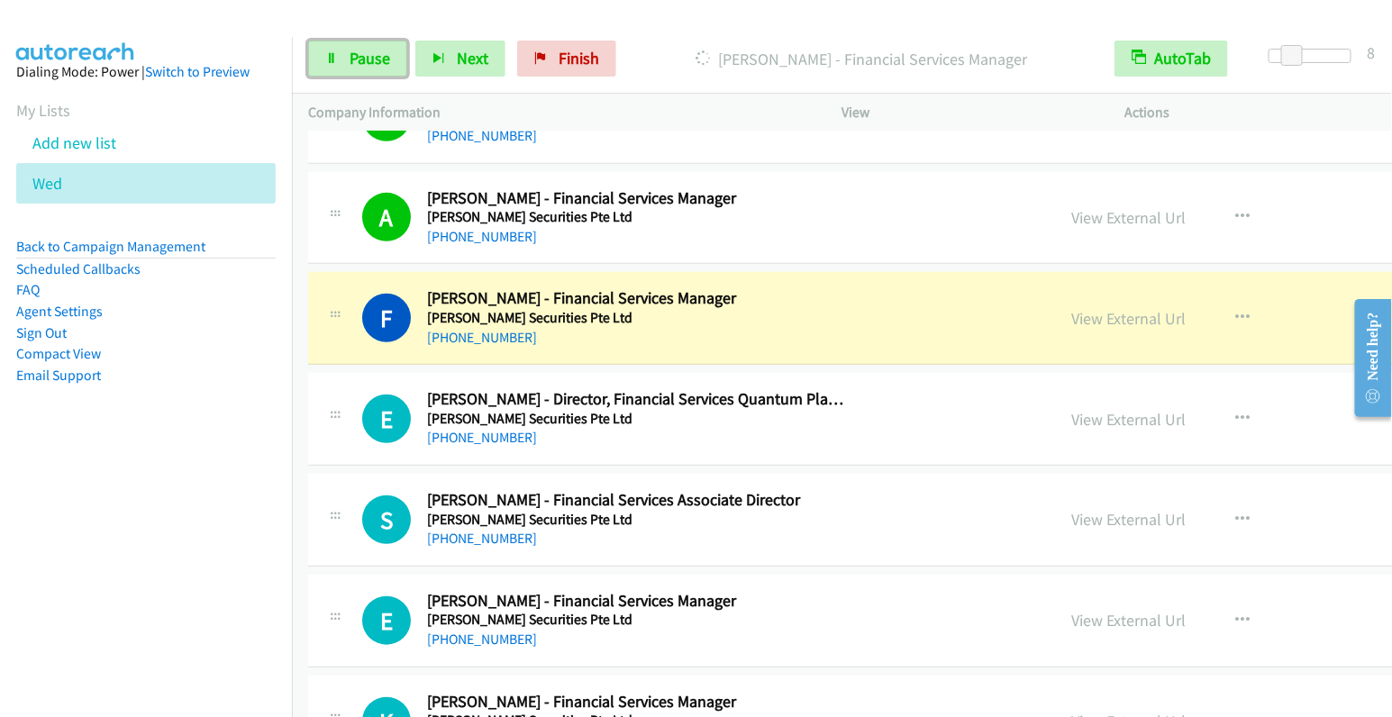
drag, startPoint x: 386, startPoint y: 54, endPoint x: 500, endPoint y: 105, distance: 125.1
click at [386, 54] on span "Pause" at bounding box center [370, 58] width 41 height 21
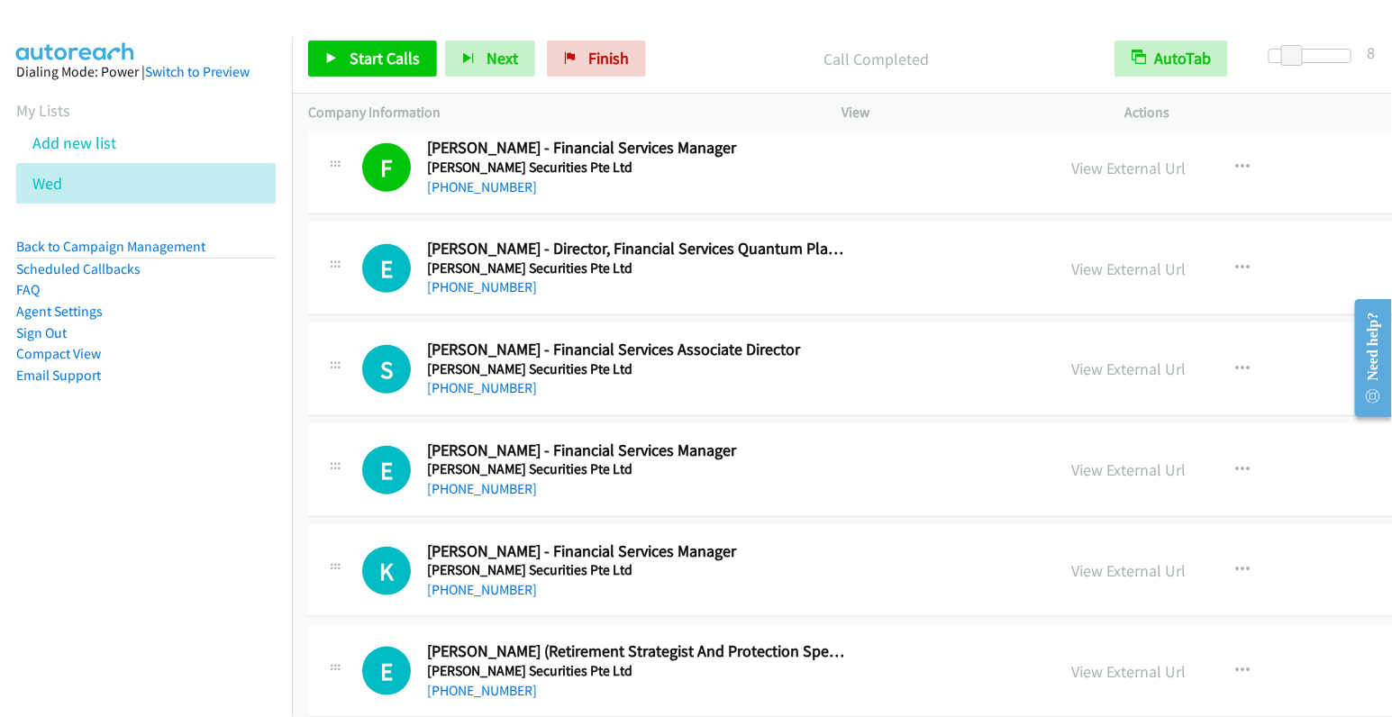
scroll to position [5514, 0]
click at [1237, 260] on icon "button" at bounding box center [1244, 267] width 14 height 14
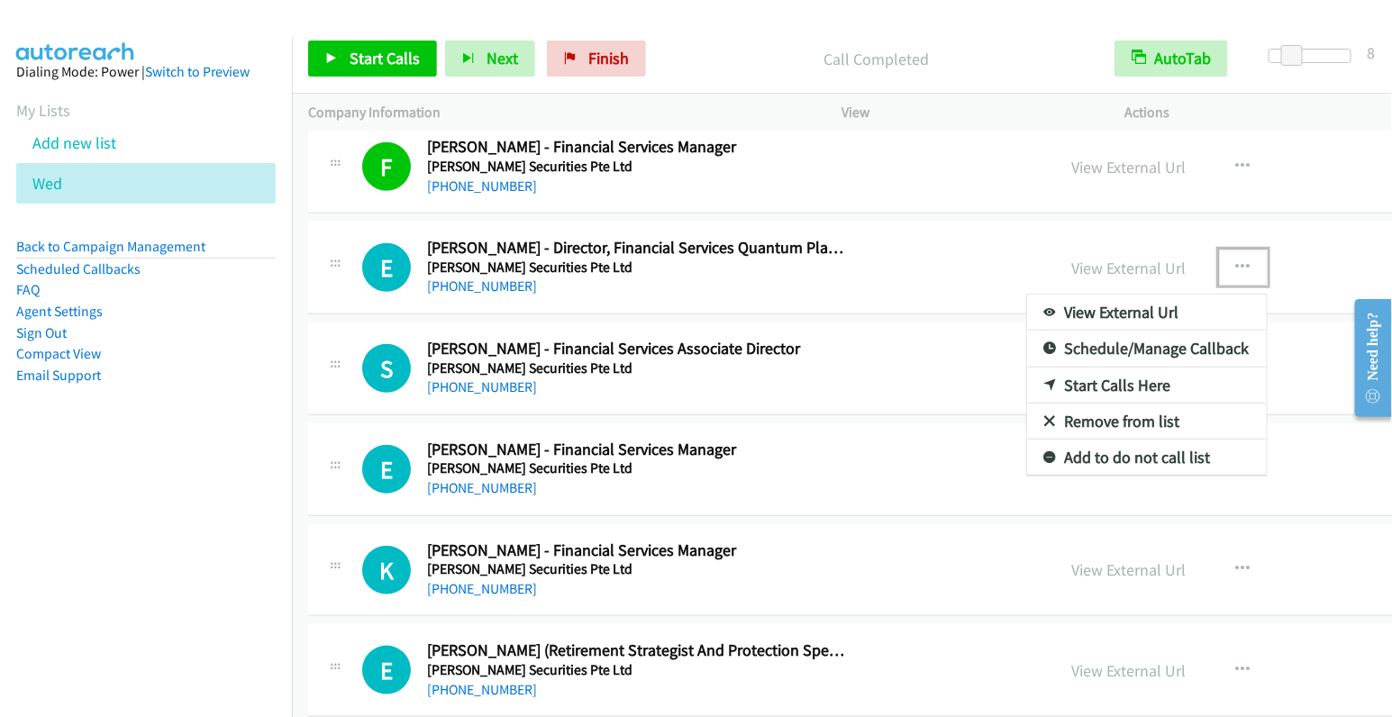
click at [1027, 368] on link "Start Calls Here" at bounding box center [1147, 386] width 240 height 36
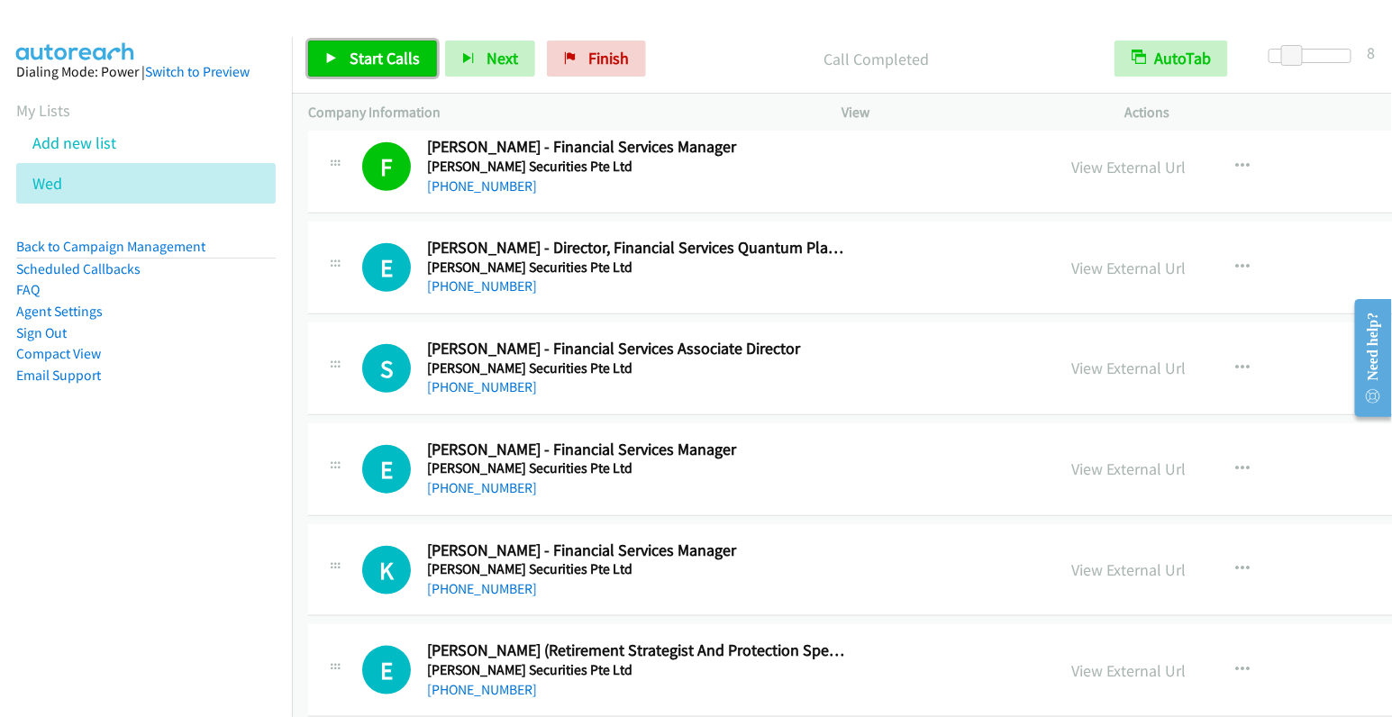
click at [385, 64] on span "Start Calls" at bounding box center [385, 58] width 70 height 21
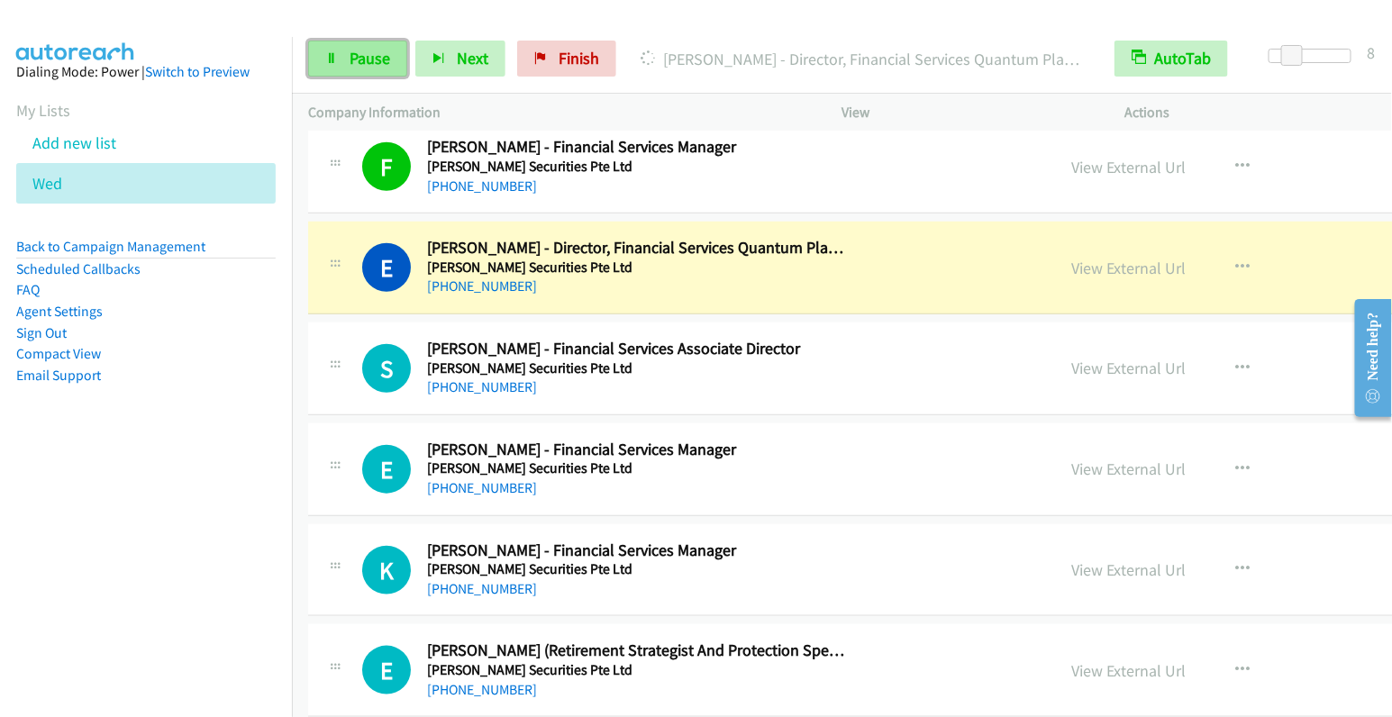
click at [347, 67] on link "Pause" at bounding box center [357, 59] width 99 height 36
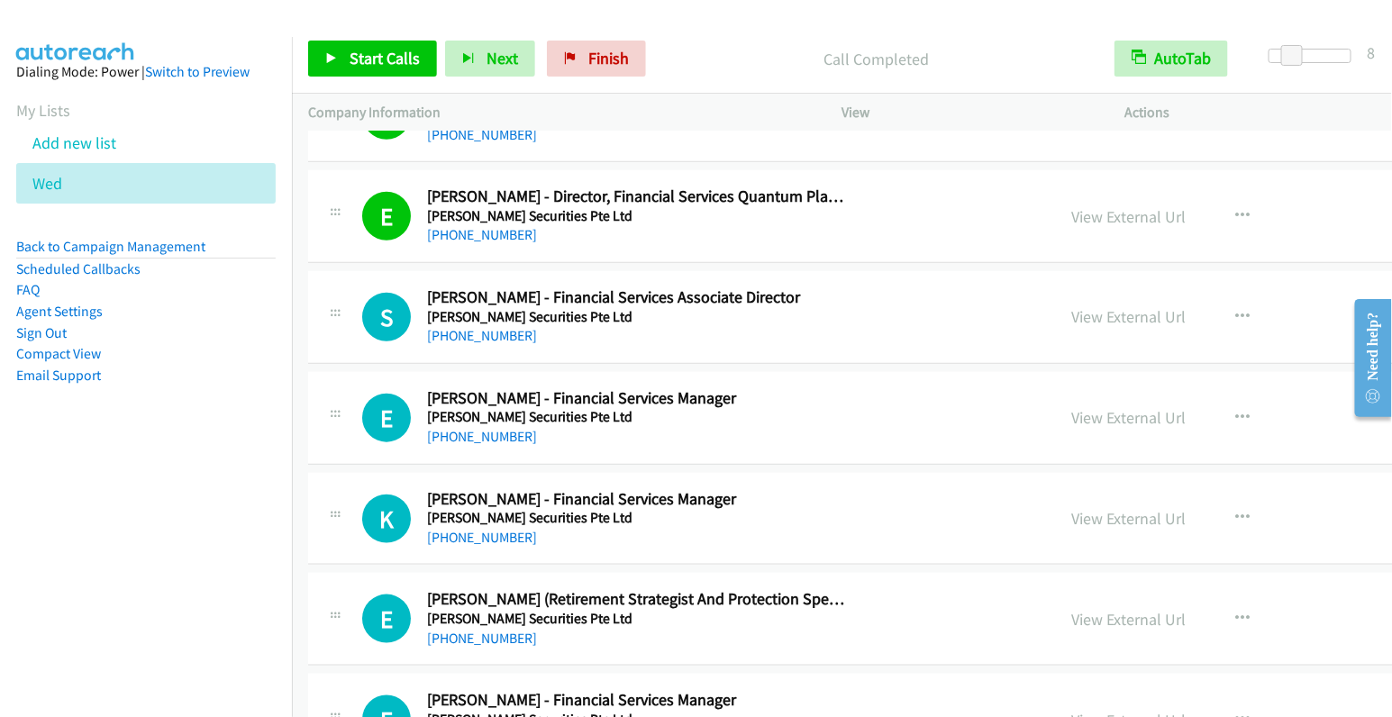
scroll to position [5593, 0]
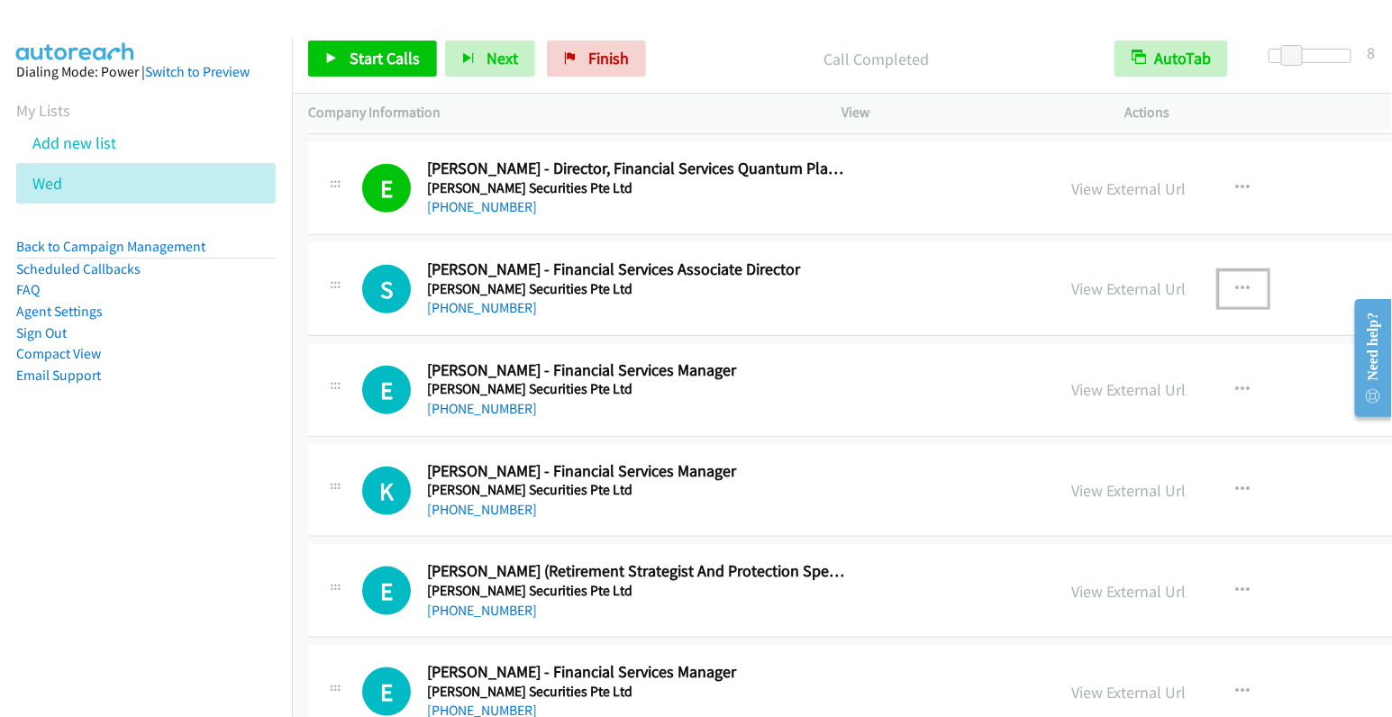
click at [1219, 271] on button "button" at bounding box center [1243, 289] width 49 height 36
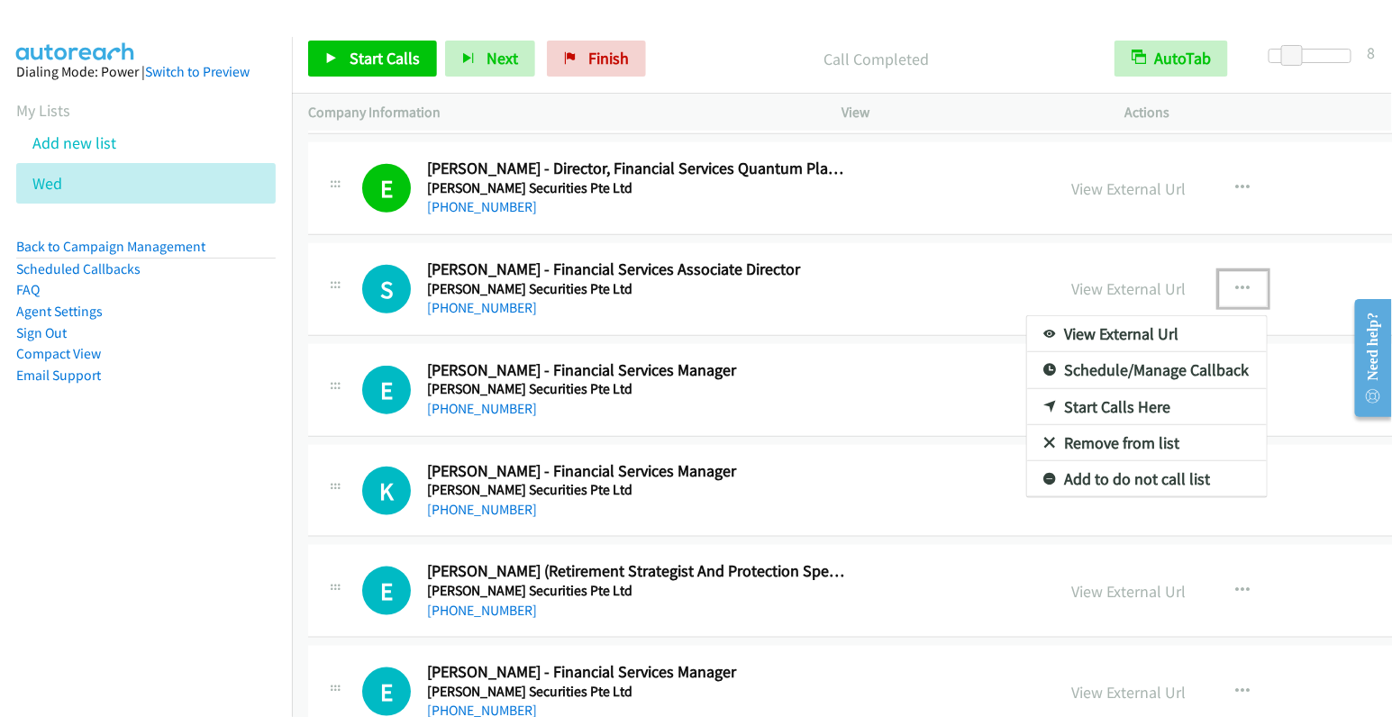
click at [1027, 389] on link "Start Calls Here" at bounding box center [1147, 407] width 240 height 36
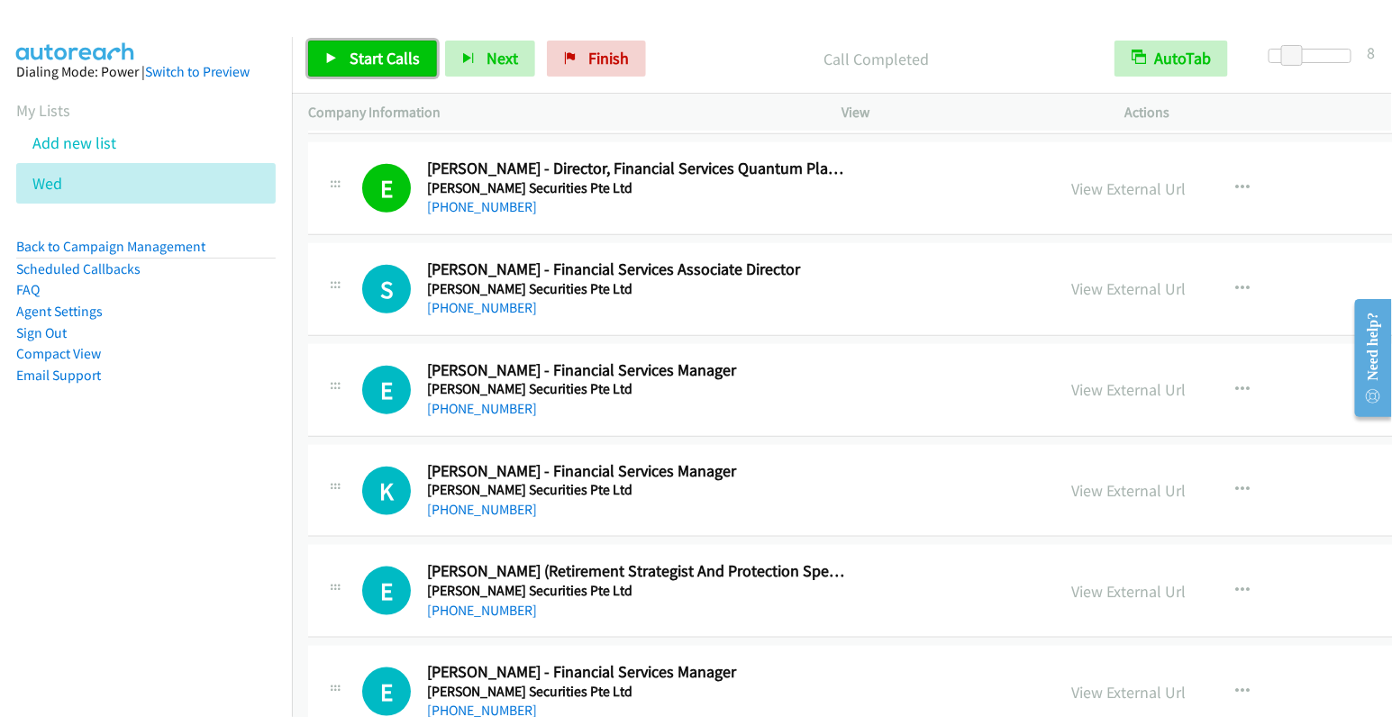
click at [357, 55] on span "Start Calls" at bounding box center [385, 58] width 70 height 21
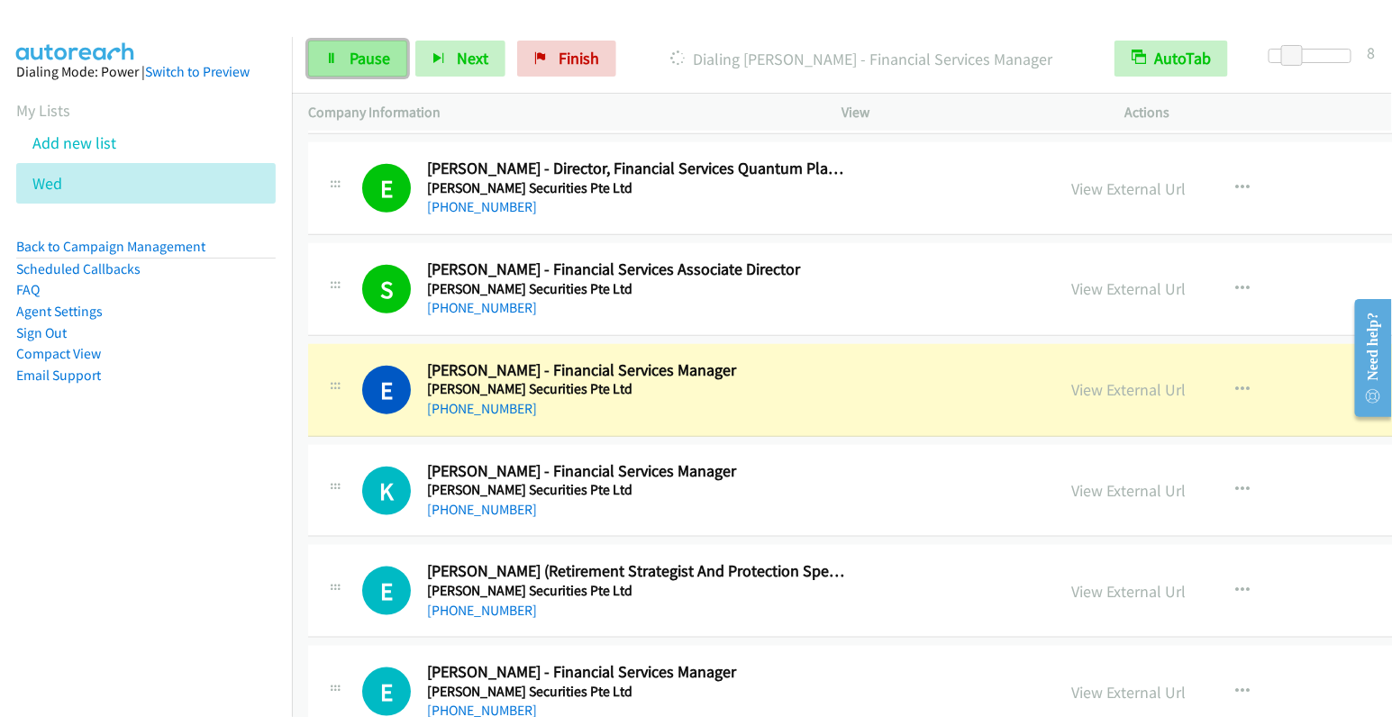
click at [345, 54] on link "Pause" at bounding box center [357, 59] width 99 height 36
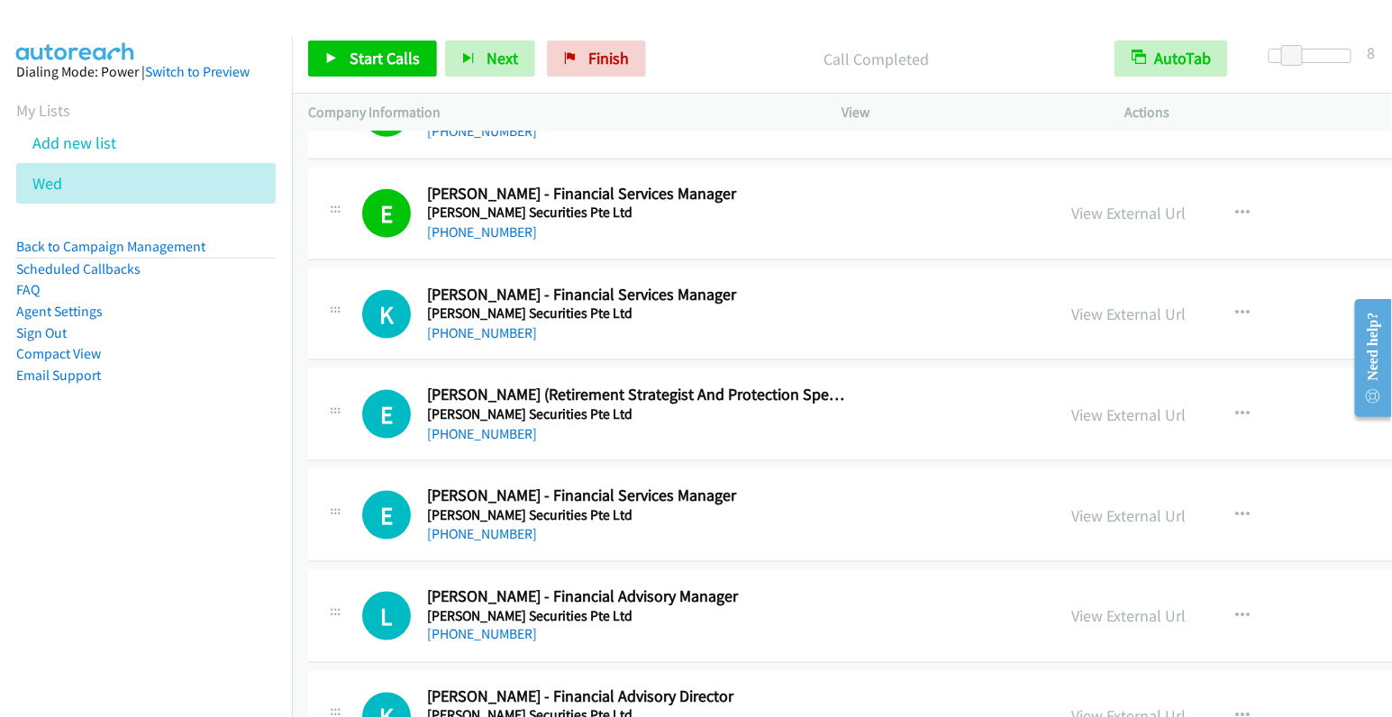
scroll to position [5774, 0]
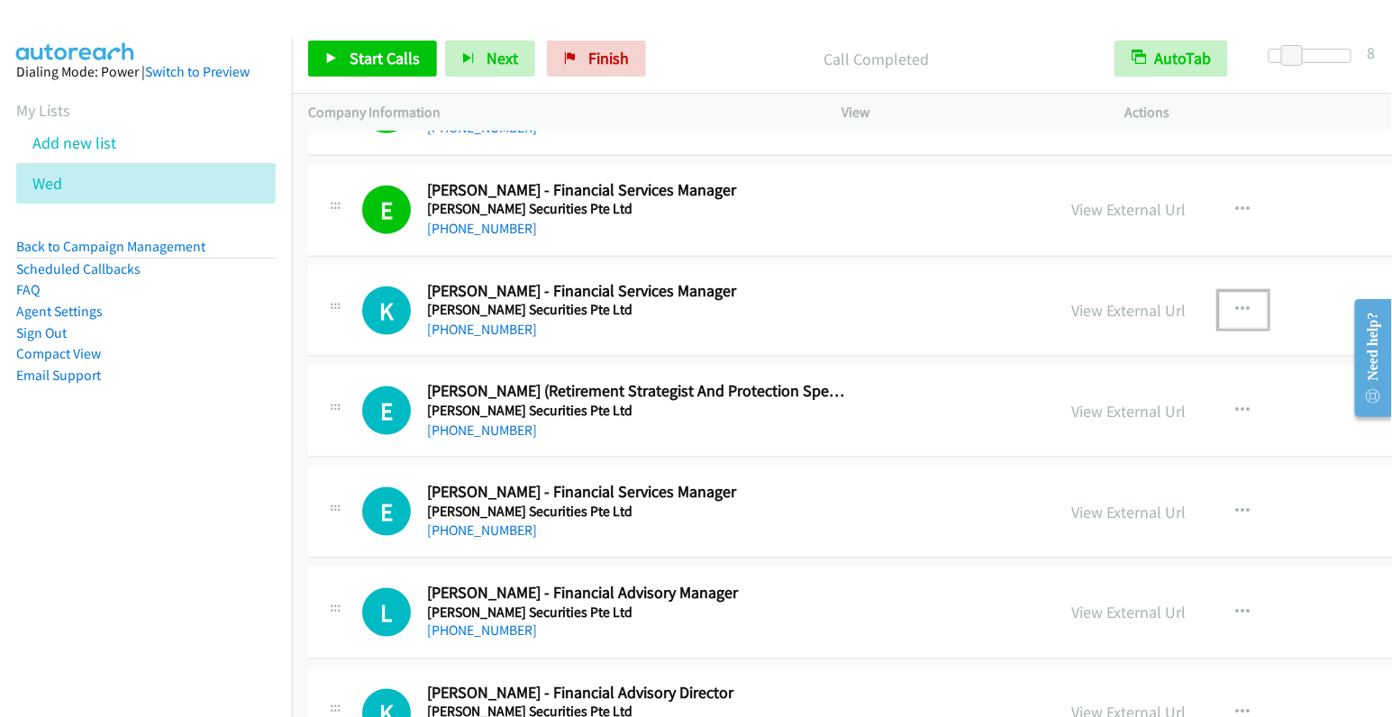
click at [1237, 303] on icon "button" at bounding box center [1244, 310] width 14 height 14
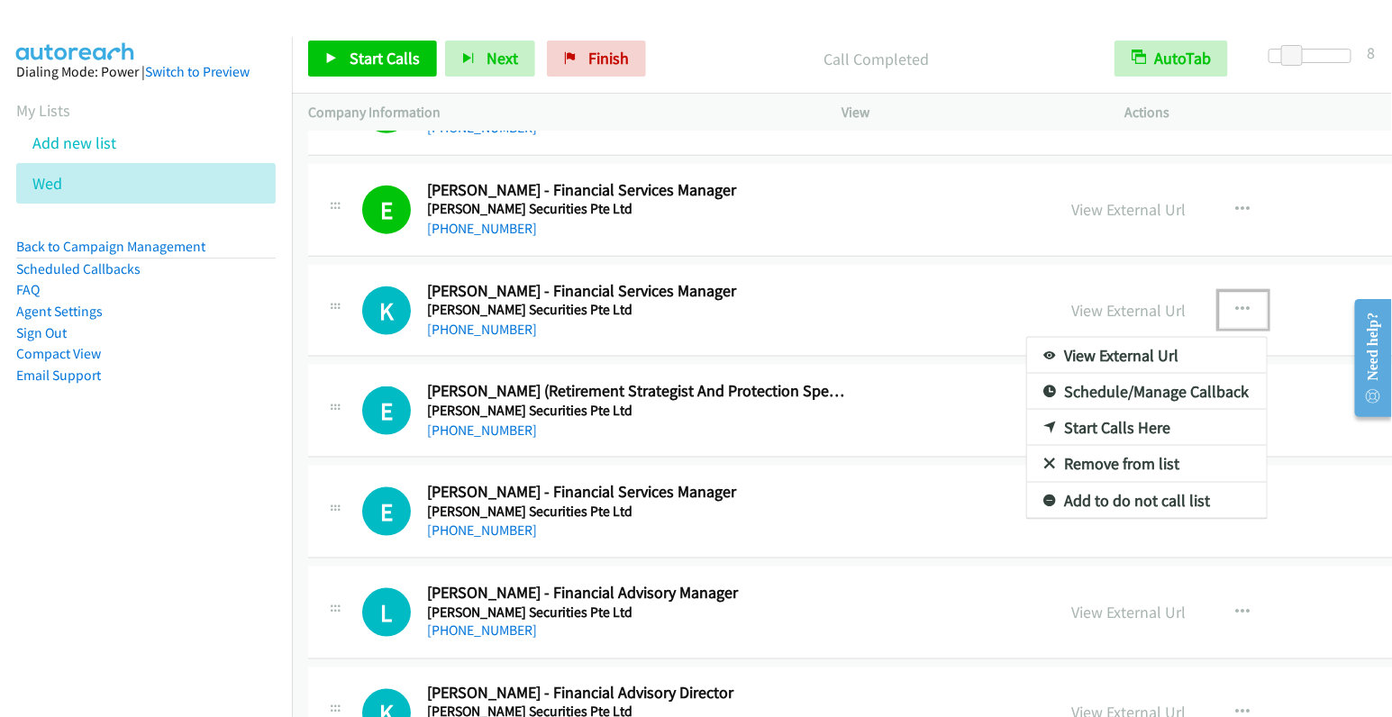
click at [1027, 410] on link "Start Calls Here" at bounding box center [1147, 428] width 240 height 36
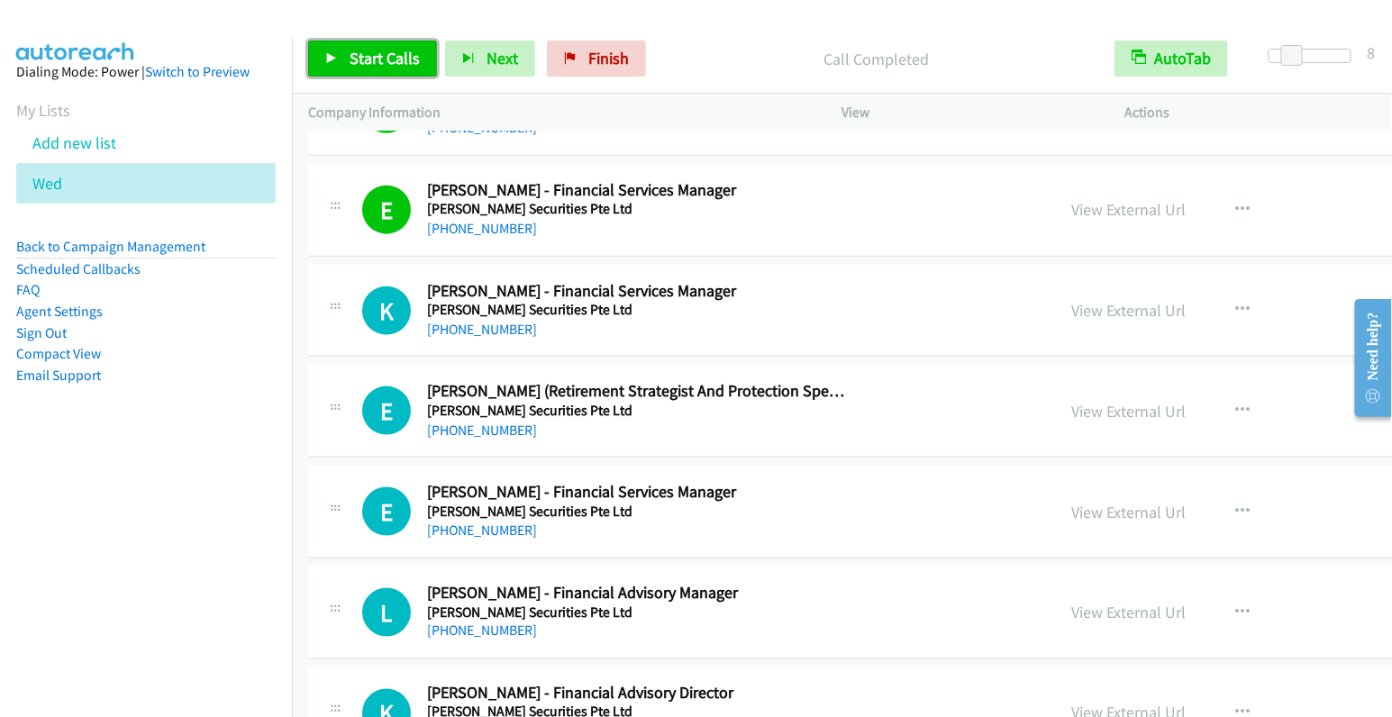
click at [350, 57] on span "Start Calls" at bounding box center [385, 58] width 70 height 21
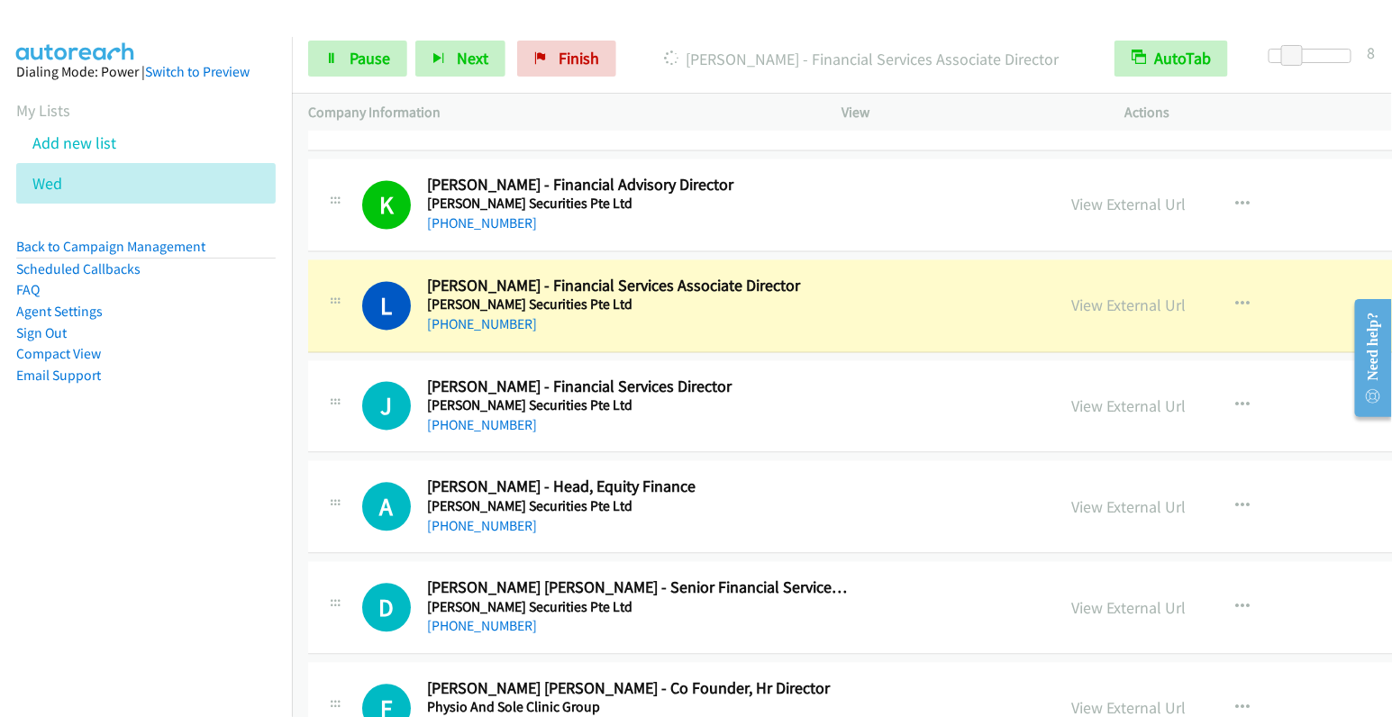
scroll to position [6284, 0]
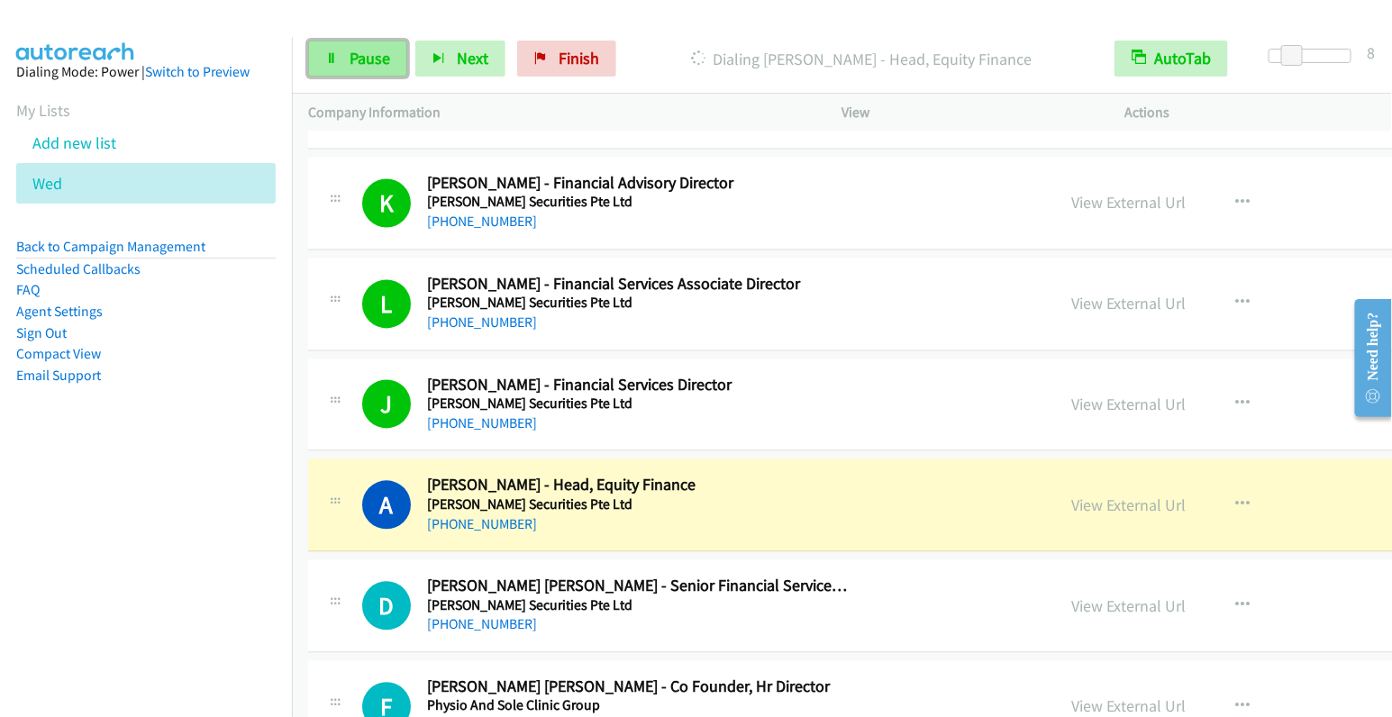
click at [361, 57] on span "Pause" at bounding box center [370, 58] width 41 height 21
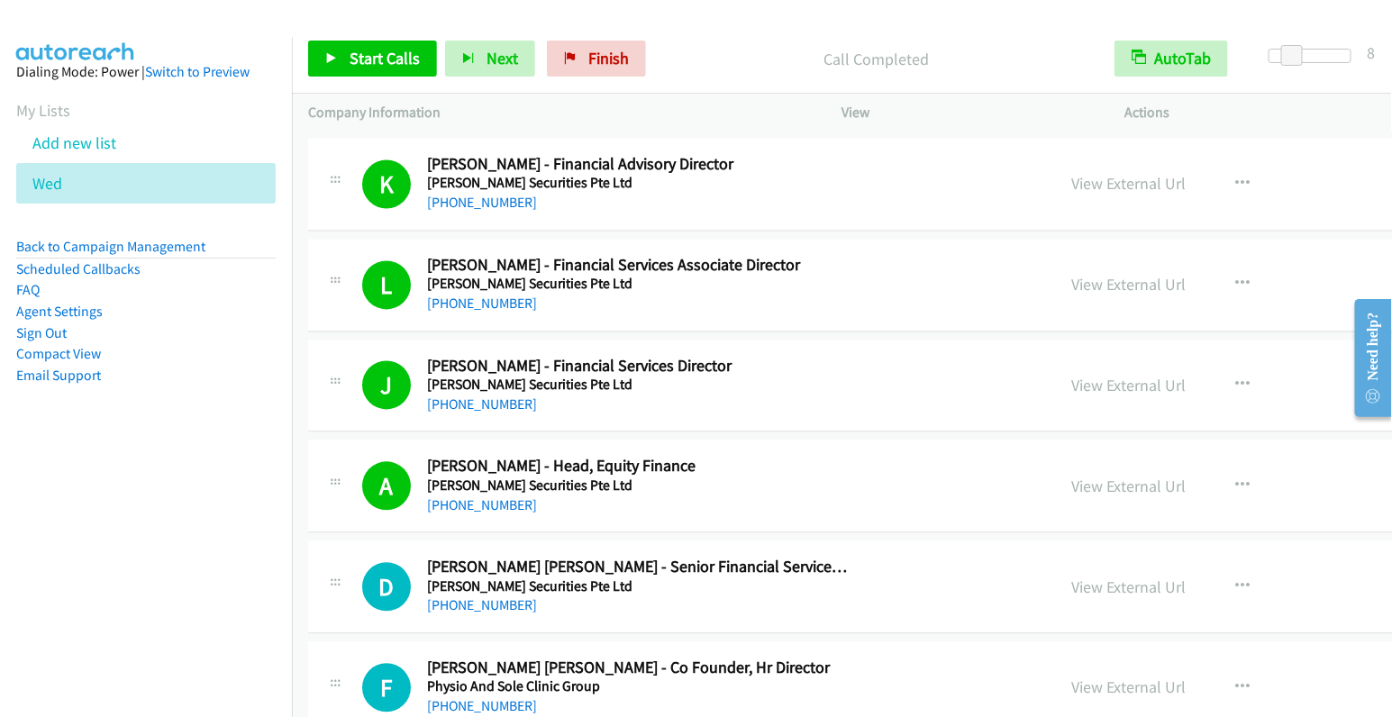
scroll to position [6518, 0]
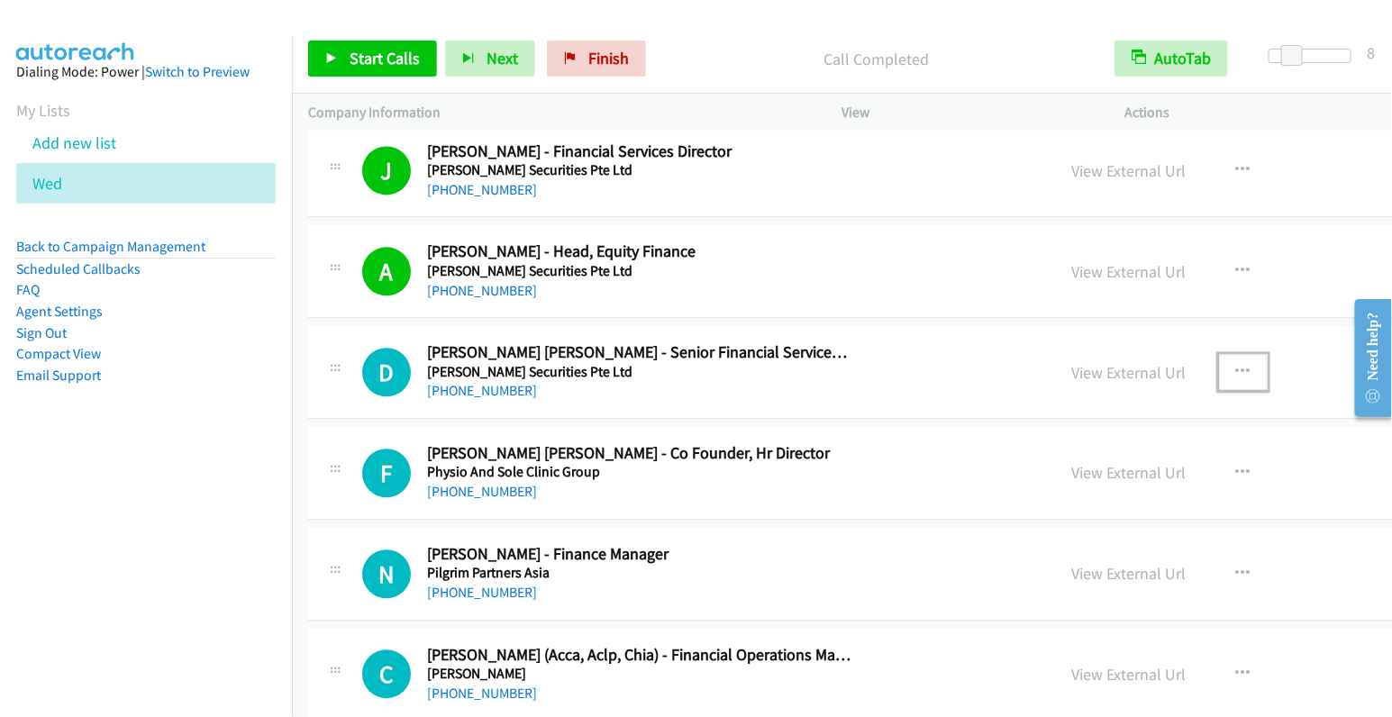
click at [1219, 354] on button "button" at bounding box center [1243, 372] width 49 height 36
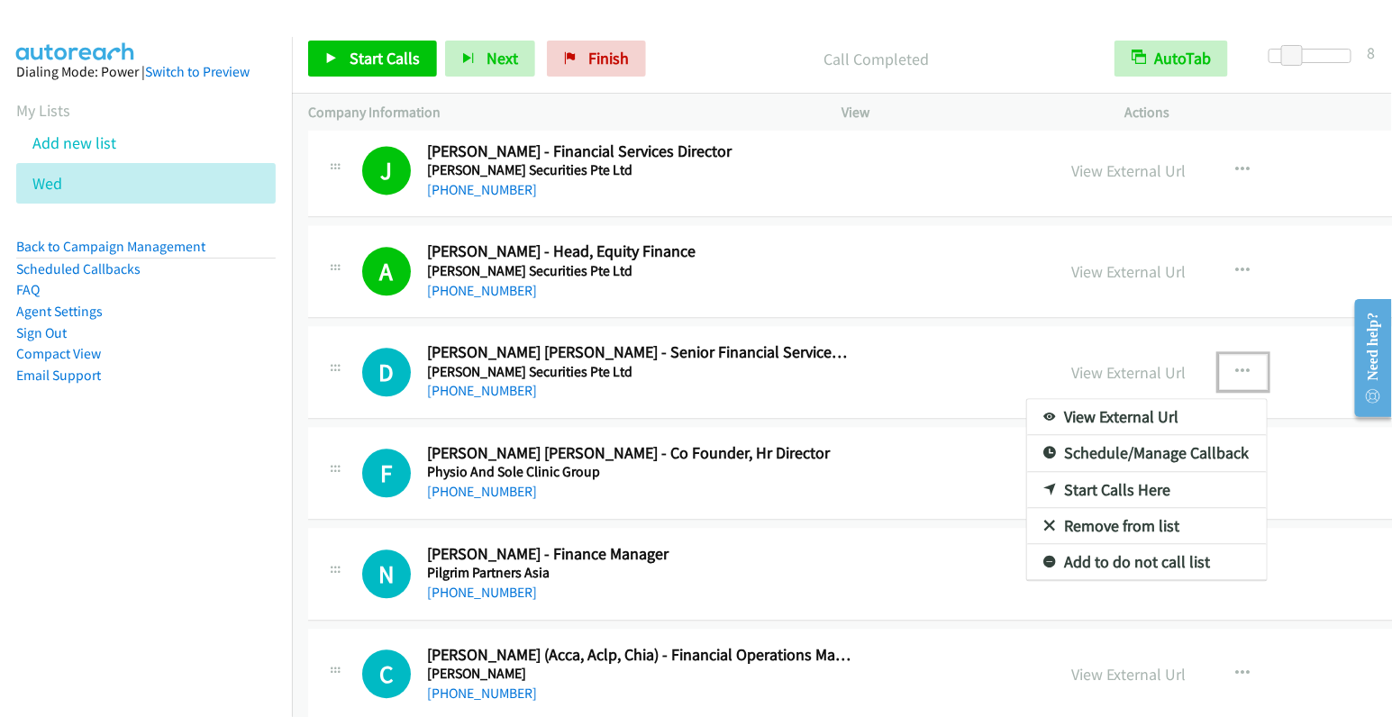
click at [1027, 472] on link "Start Calls Here" at bounding box center [1147, 490] width 240 height 36
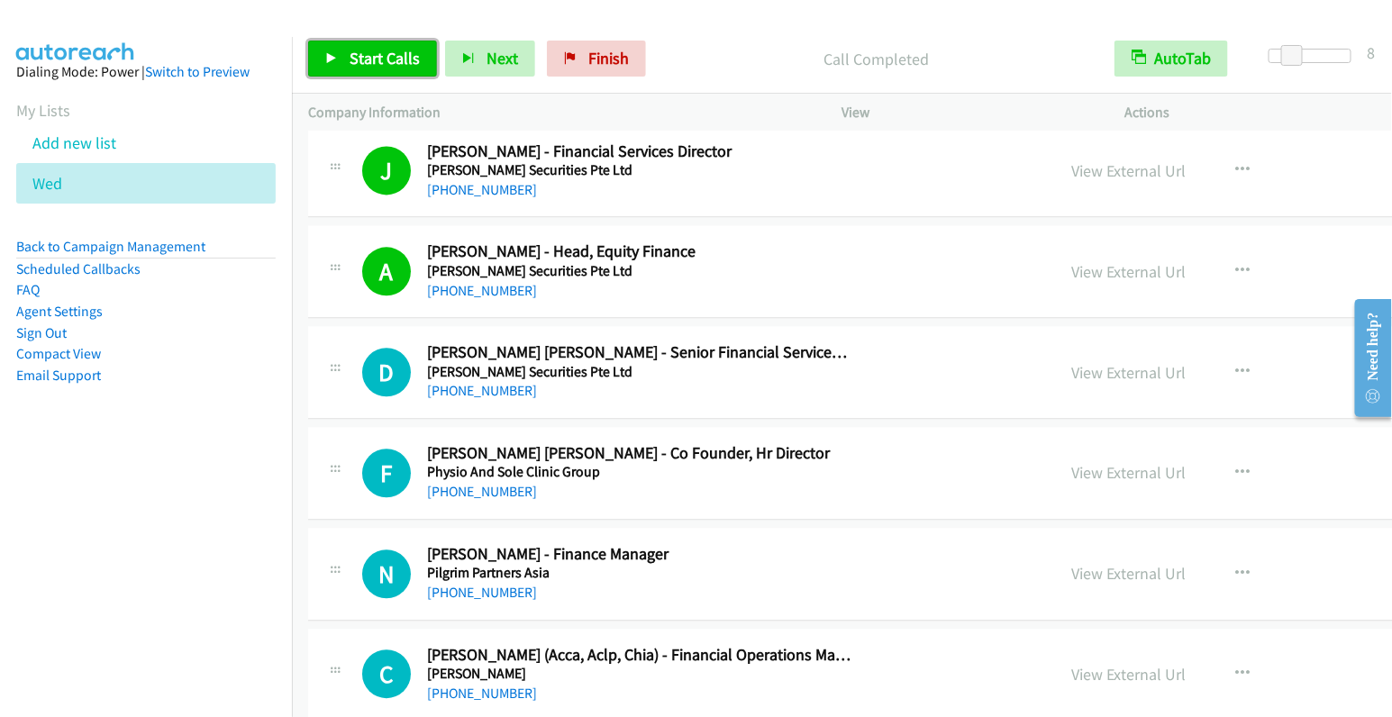
click at [390, 53] on span "Start Calls" at bounding box center [385, 58] width 70 height 21
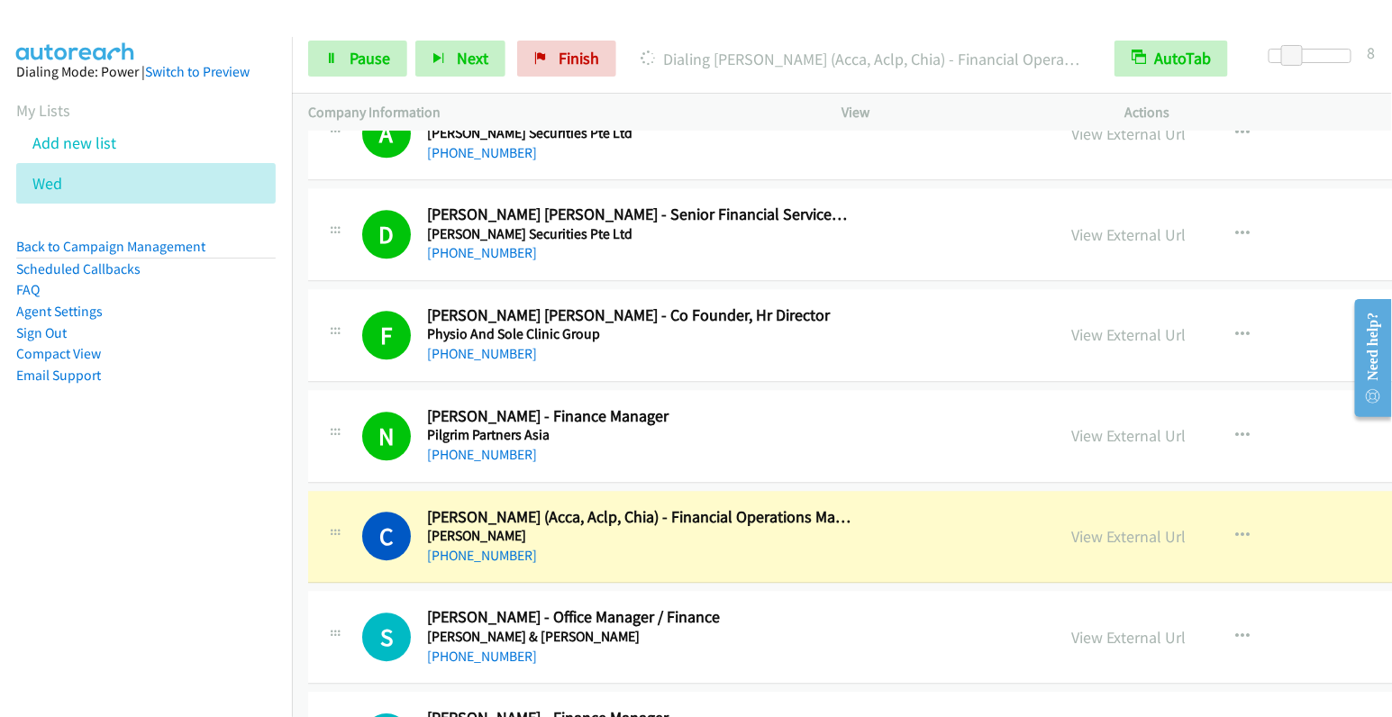
scroll to position [6899, 0]
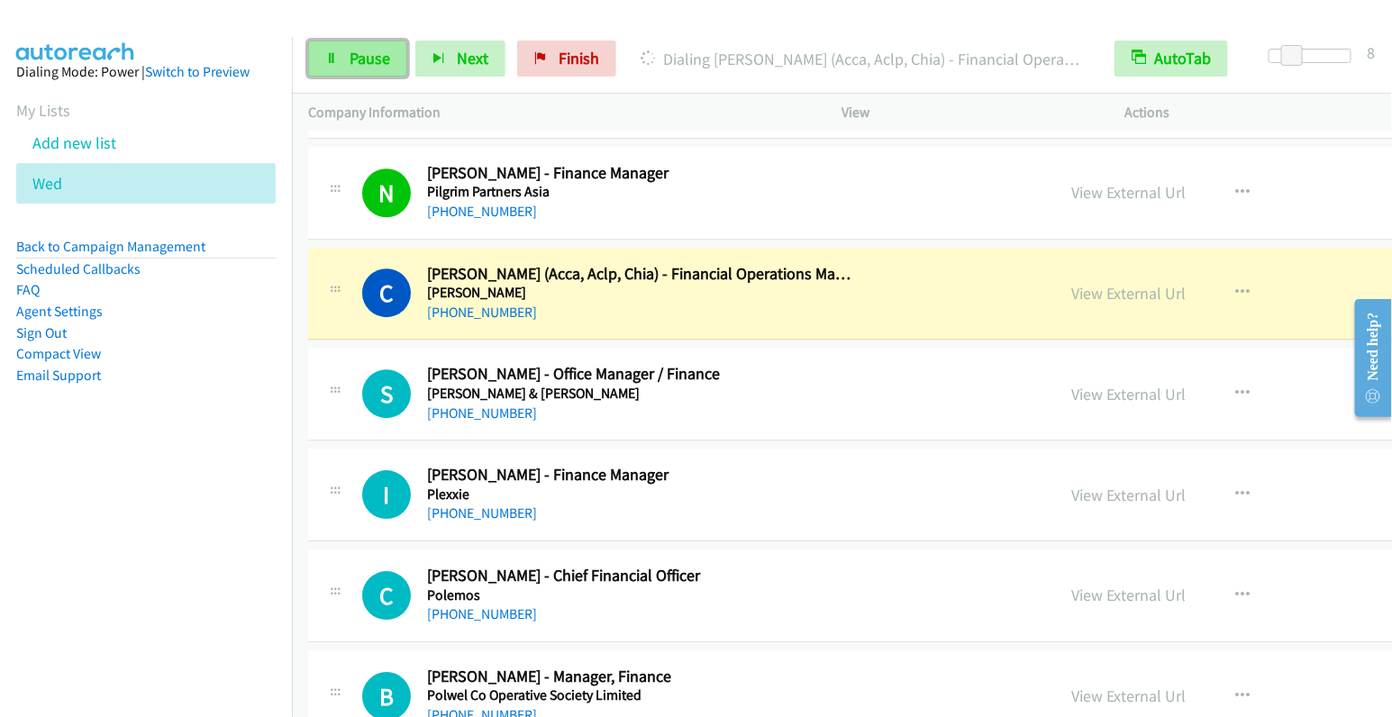
click at [341, 63] on link "Pause" at bounding box center [357, 59] width 99 height 36
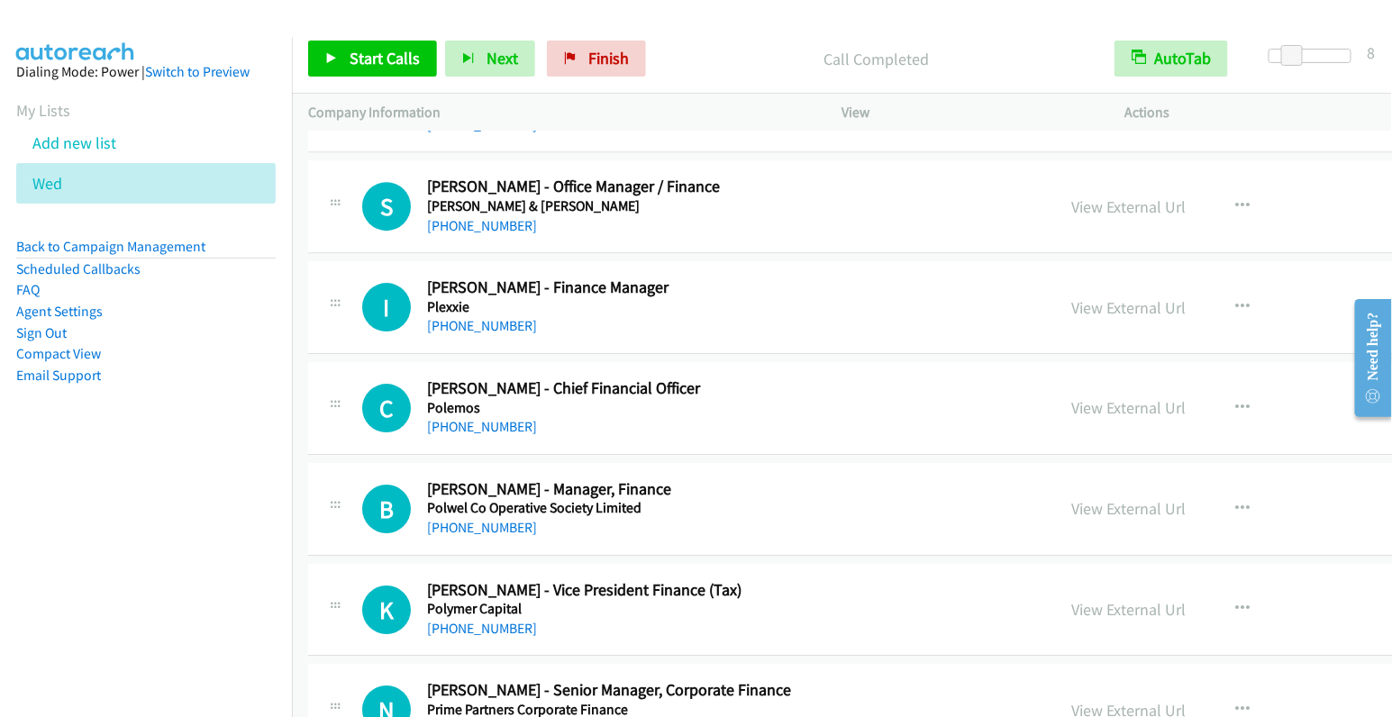
scroll to position [7086, 0]
click at [1237, 200] on icon "button" at bounding box center [1244, 207] width 14 height 14
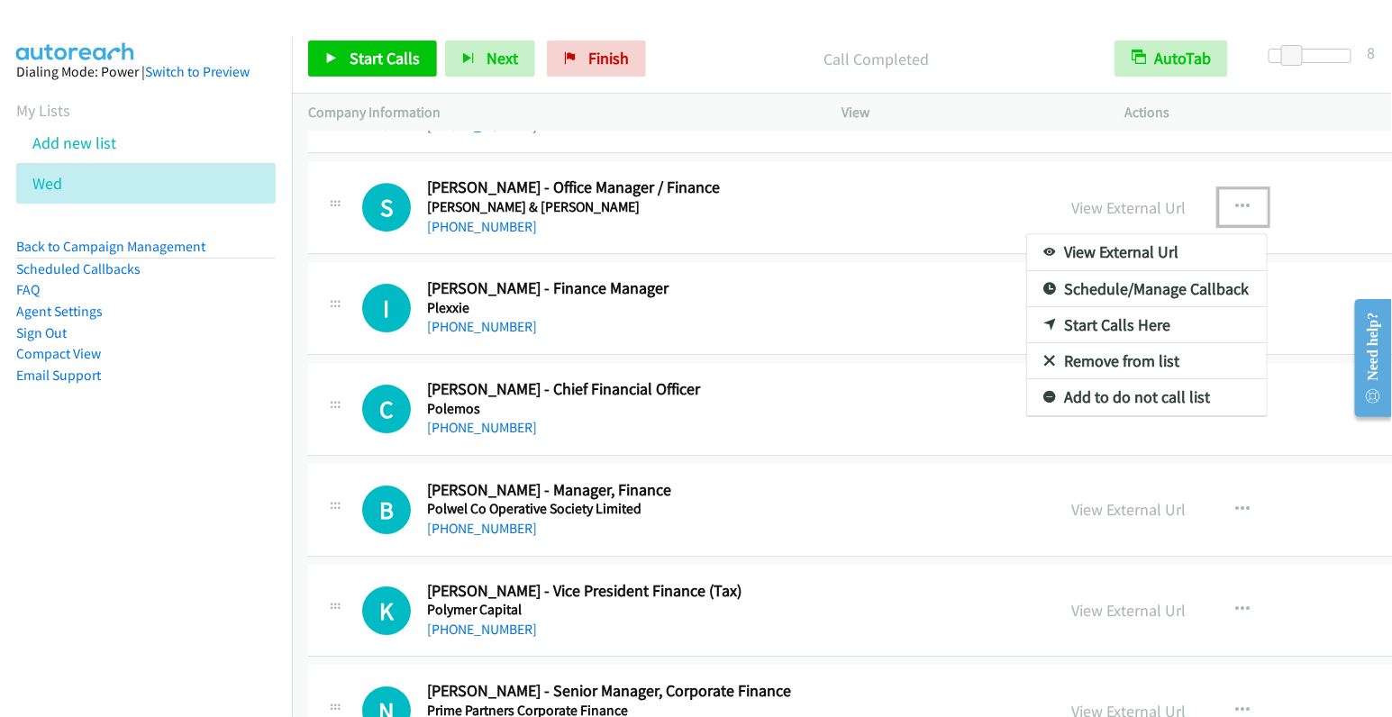
click at [1027, 307] on link "Start Calls Here" at bounding box center [1147, 325] width 240 height 36
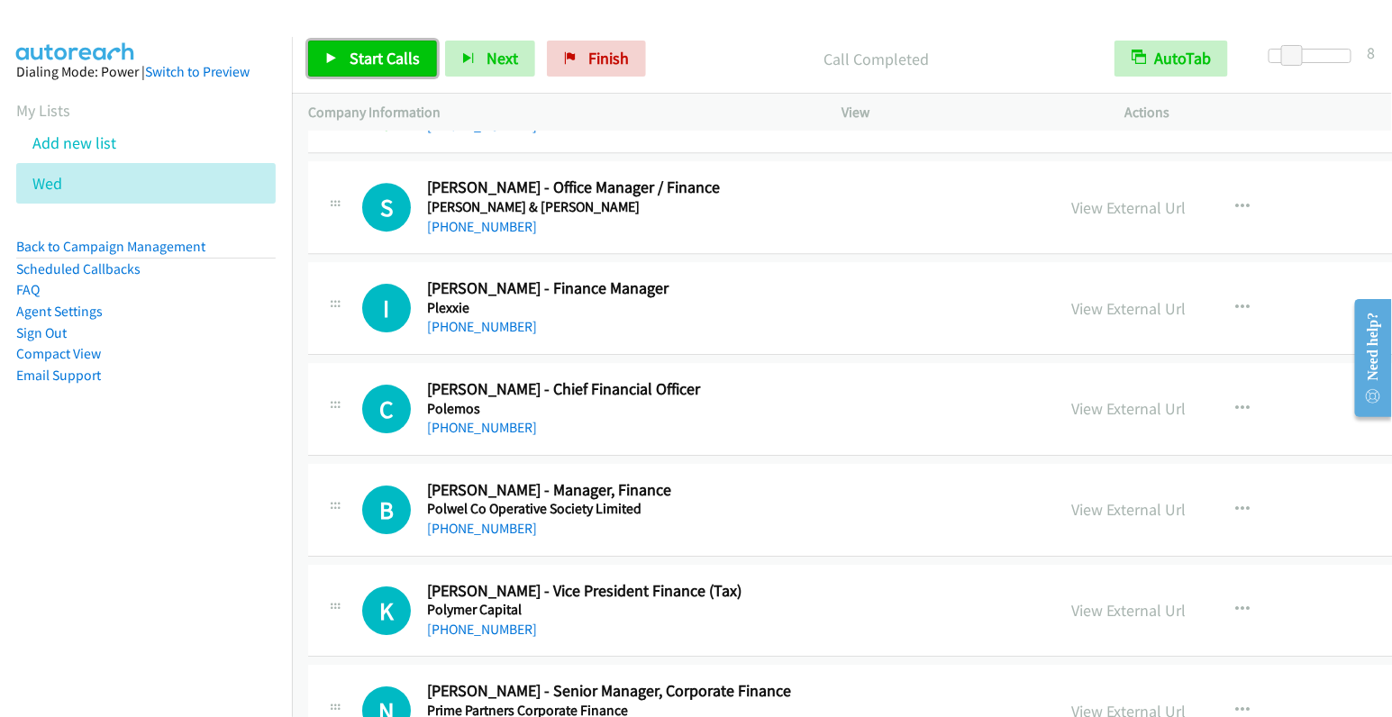
click at [381, 57] on span "Start Calls" at bounding box center [385, 58] width 70 height 21
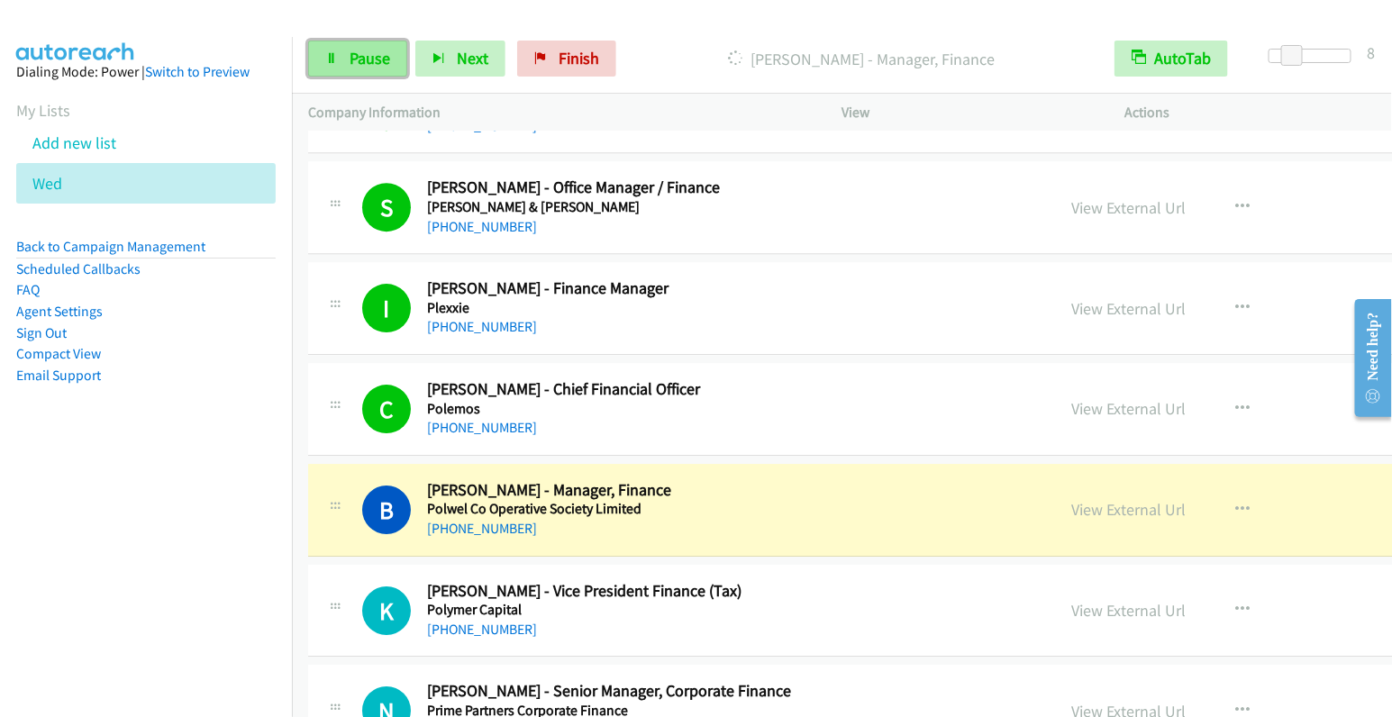
click at [358, 59] on span "Pause" at bounding box center [370, 58] width 41 height 21
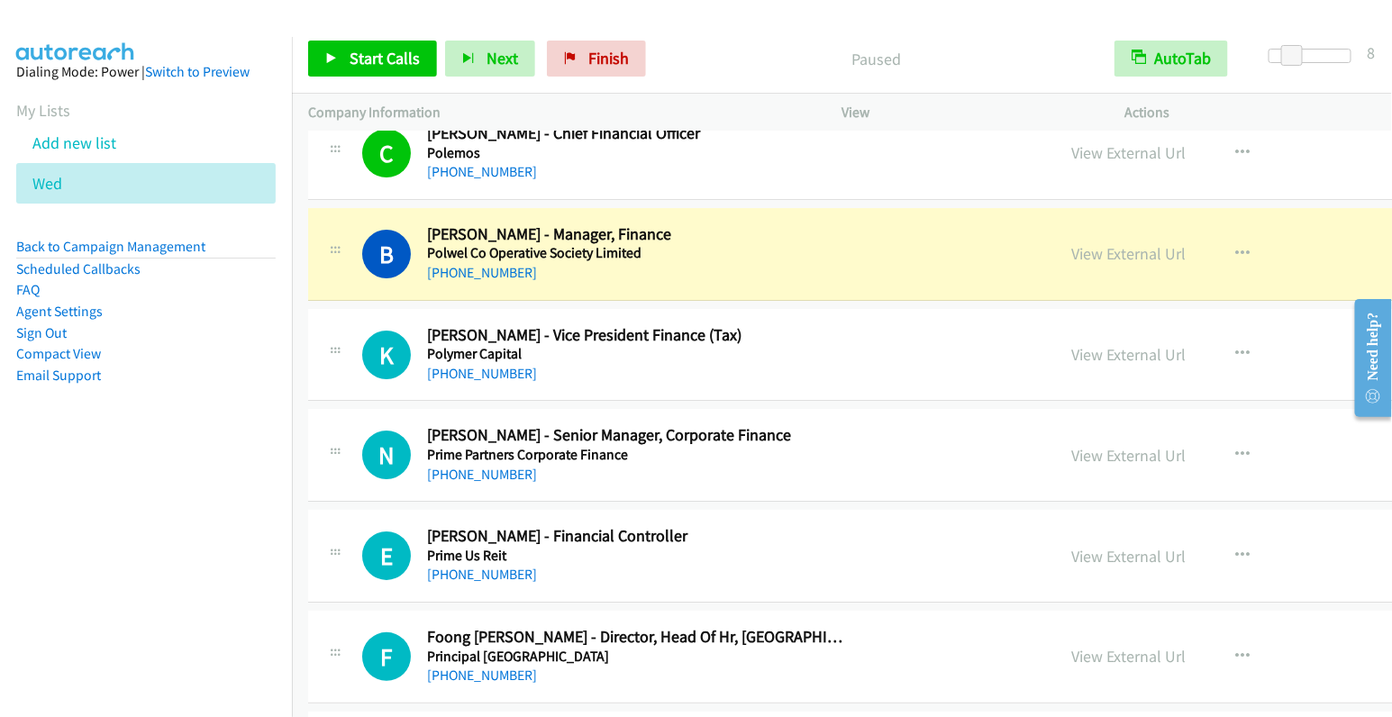
scroll to position [7343, 0]
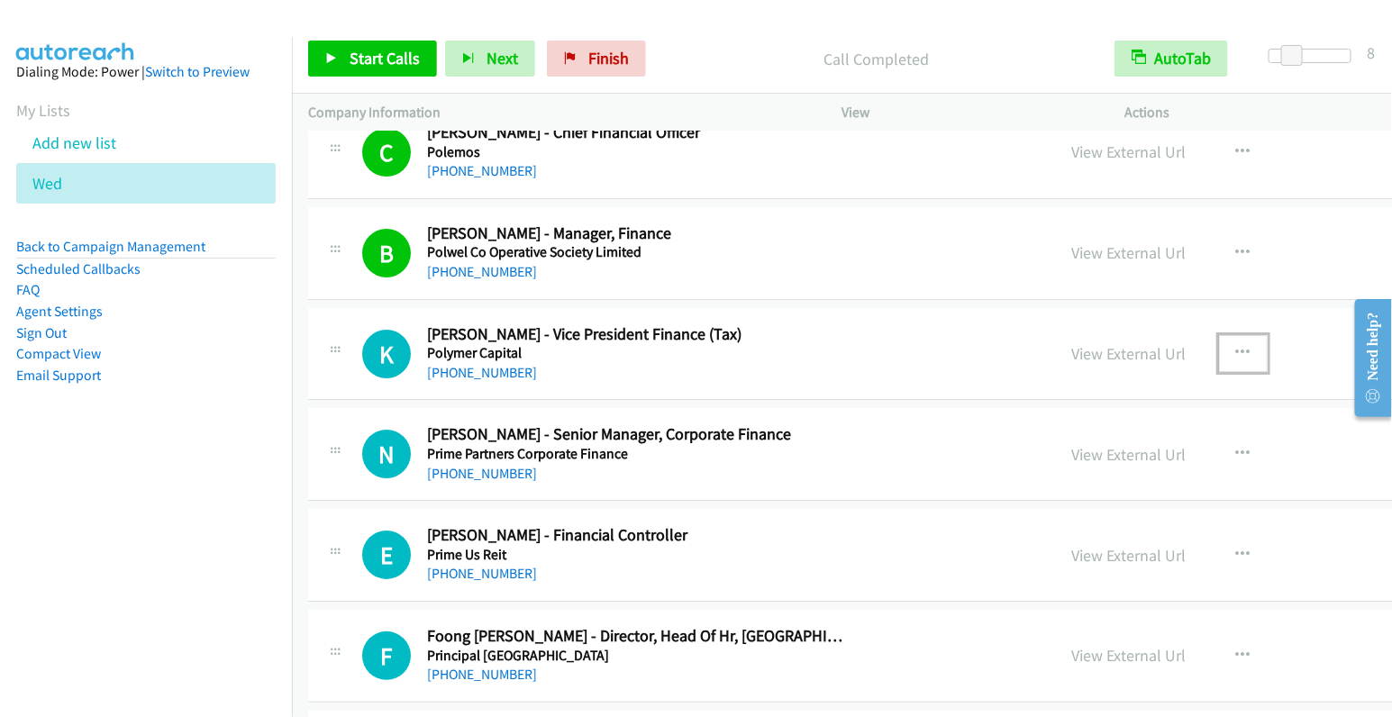
click at [1237, 346] on icon "button" at bounding box center [1244, 353] width 14 height 14
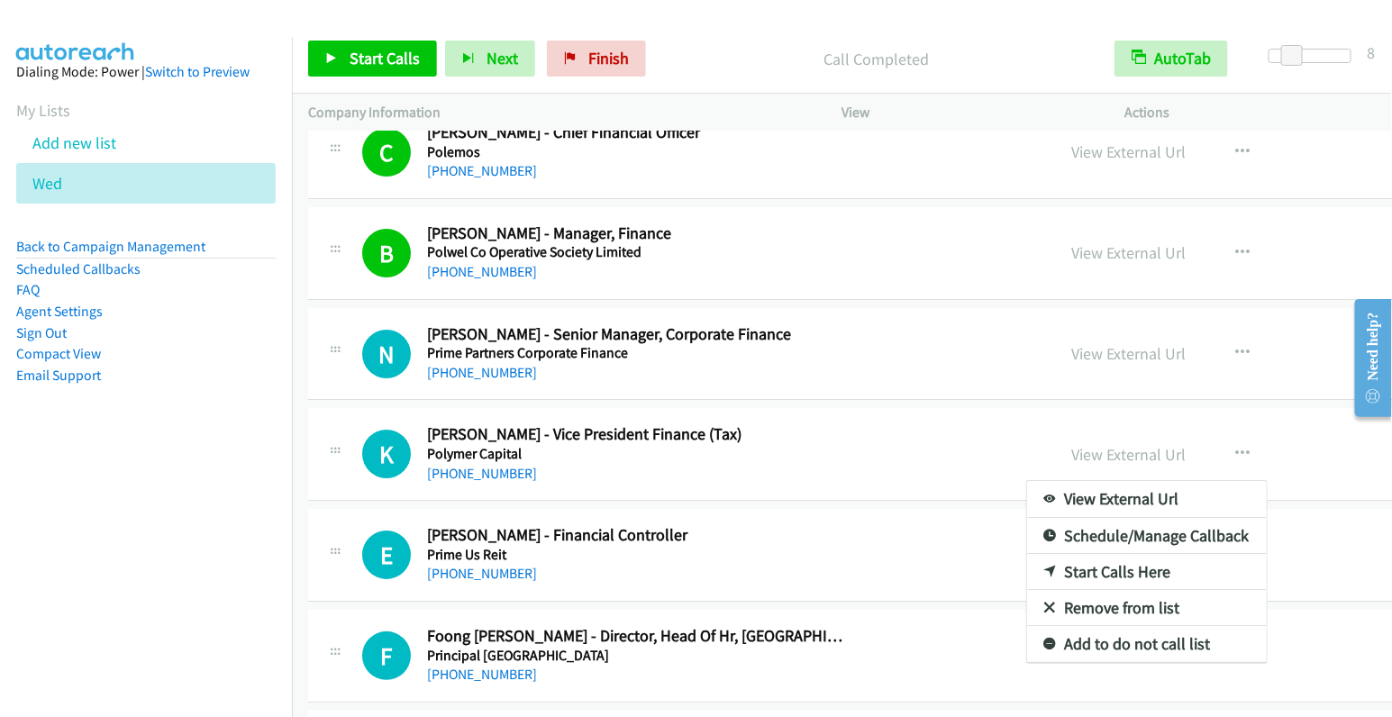
click at [1074, 317] on div at bounding box center [696, 358] width 1392 height 717
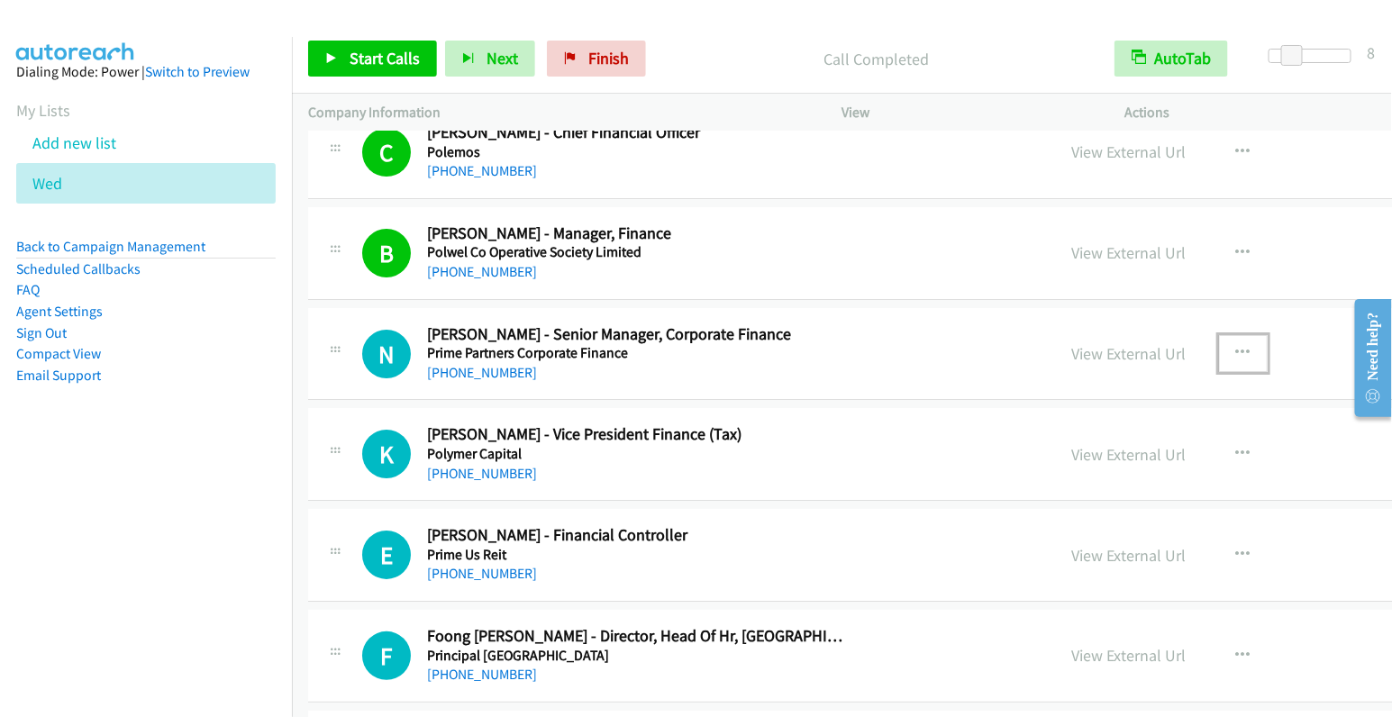
click at [1237, 346] on icon "button" at bounding box center [1244, 353] width 14 height 14
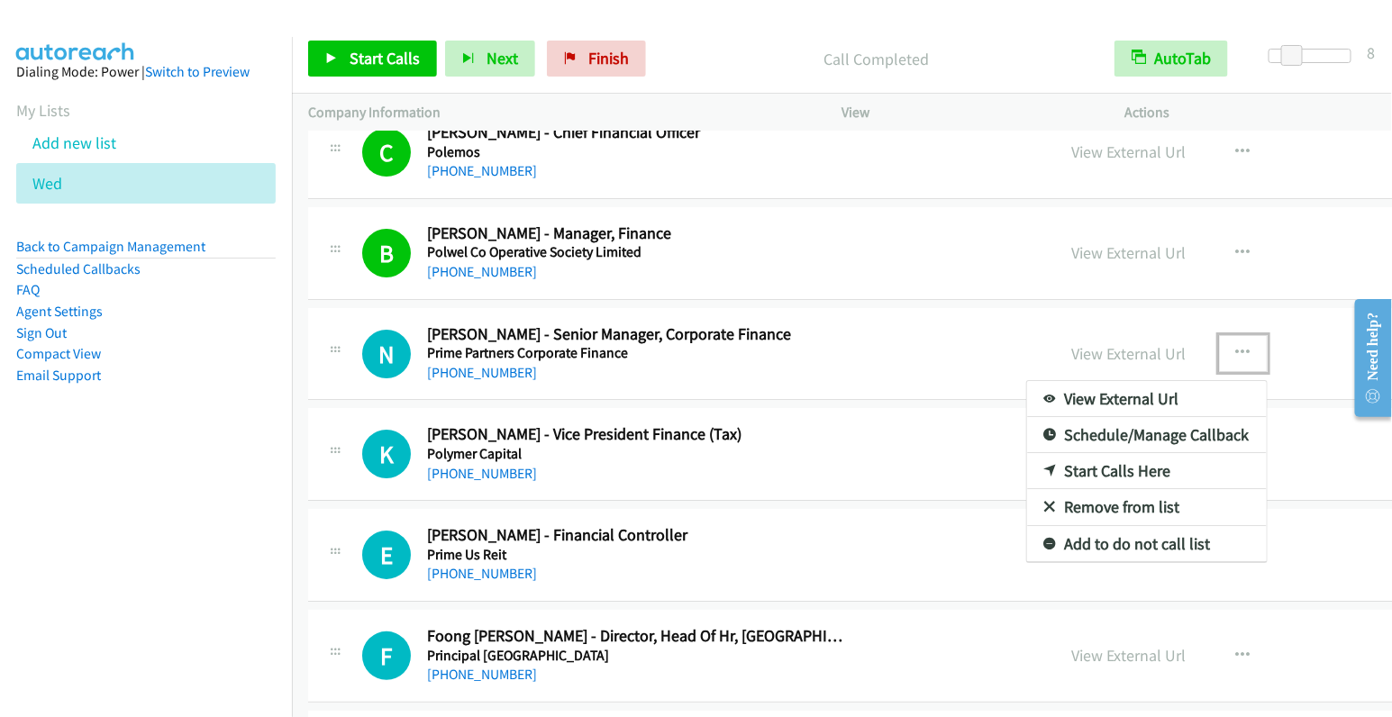
click at [1027, 453] on link "Start Calls Here" at bounding box center [1147, 471] width 240 height 36
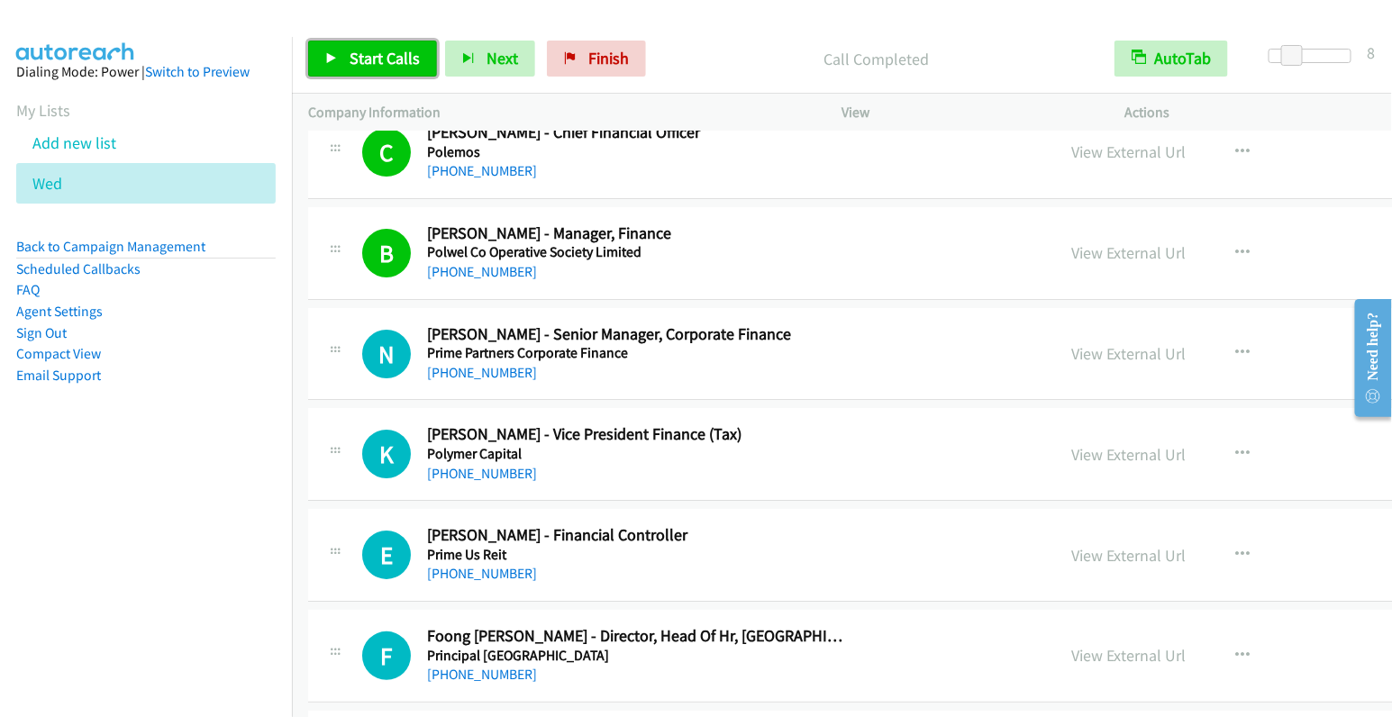
click at [380, 55] on span "Start Calls" at bounding box center [385, 58] width 70 height 21
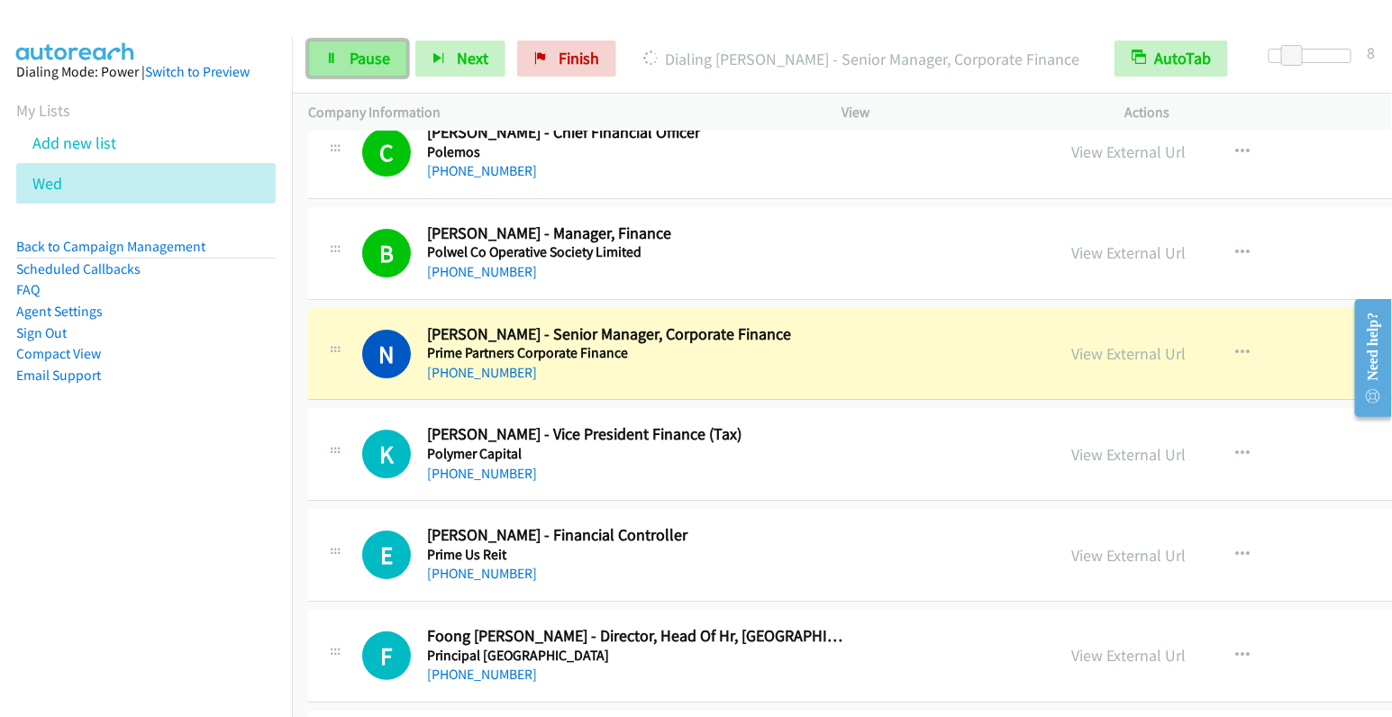
click at [376, 54] on span "Pause" at bounding box center [370, 58] width 41 height 21
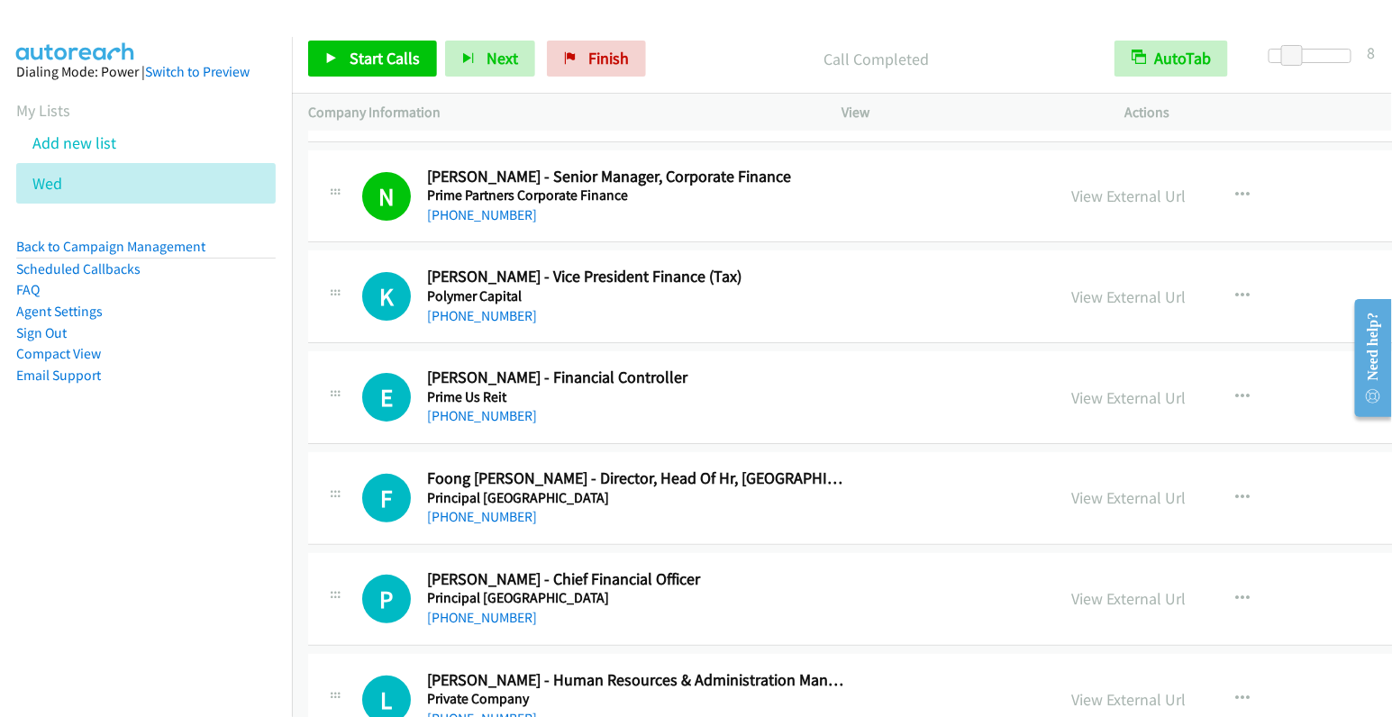
scroll to position [7500, 0]
click at [1237, 289] on icon "button" at bounding box center [1244, 296] width 14 height 14
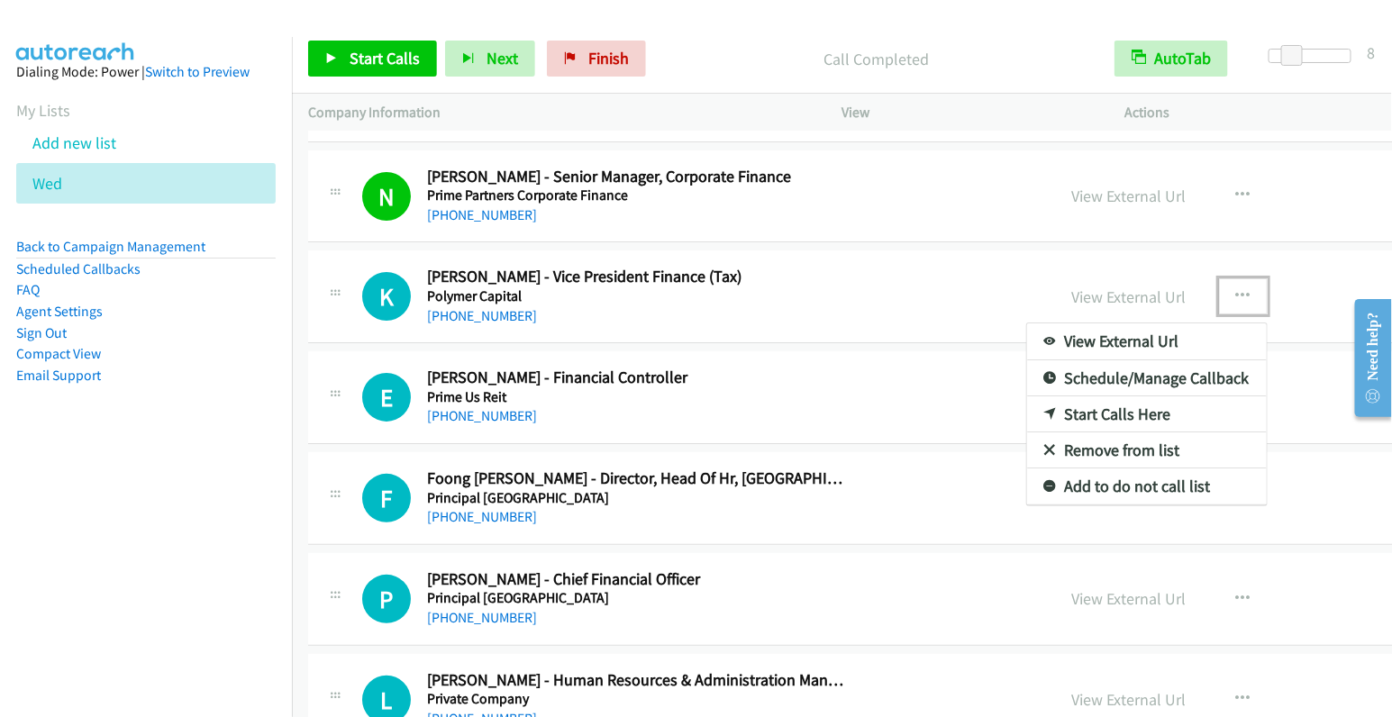
click at [1027, 397] on link "Start Calls Here" at bounding box center [1147, 415] width 240 height 36
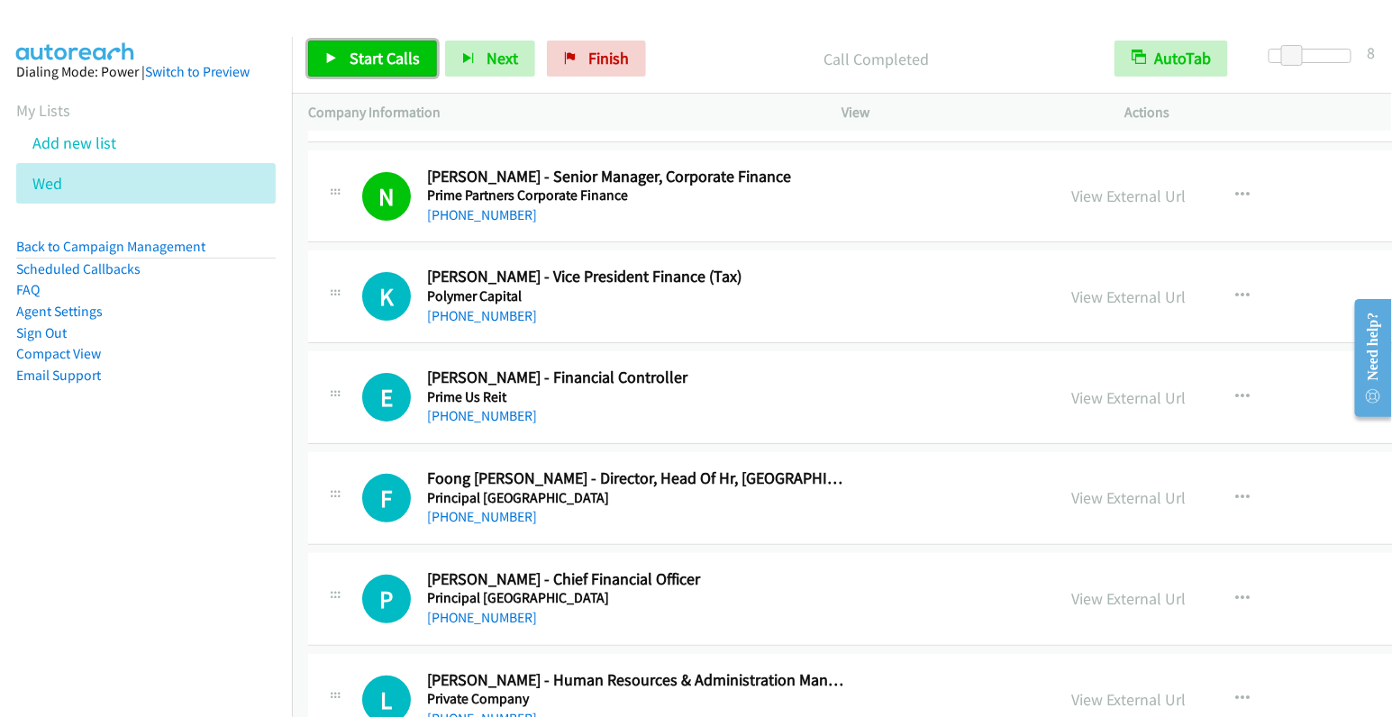
click at [361, 63] on span "Start Calls" at bounding box center [385, 58] width 70 height 21
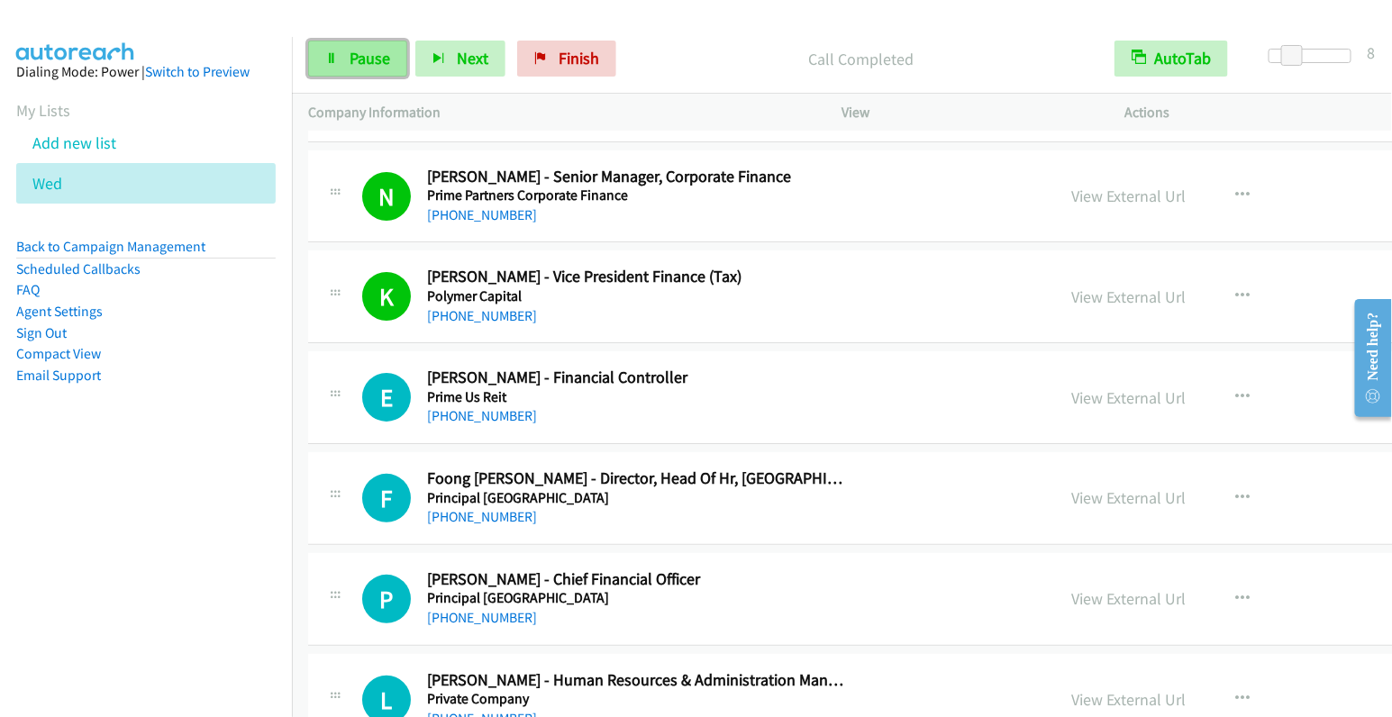
click at [360, 59] on span "Pause" at bounding box center [370, 58] width 41 height 21
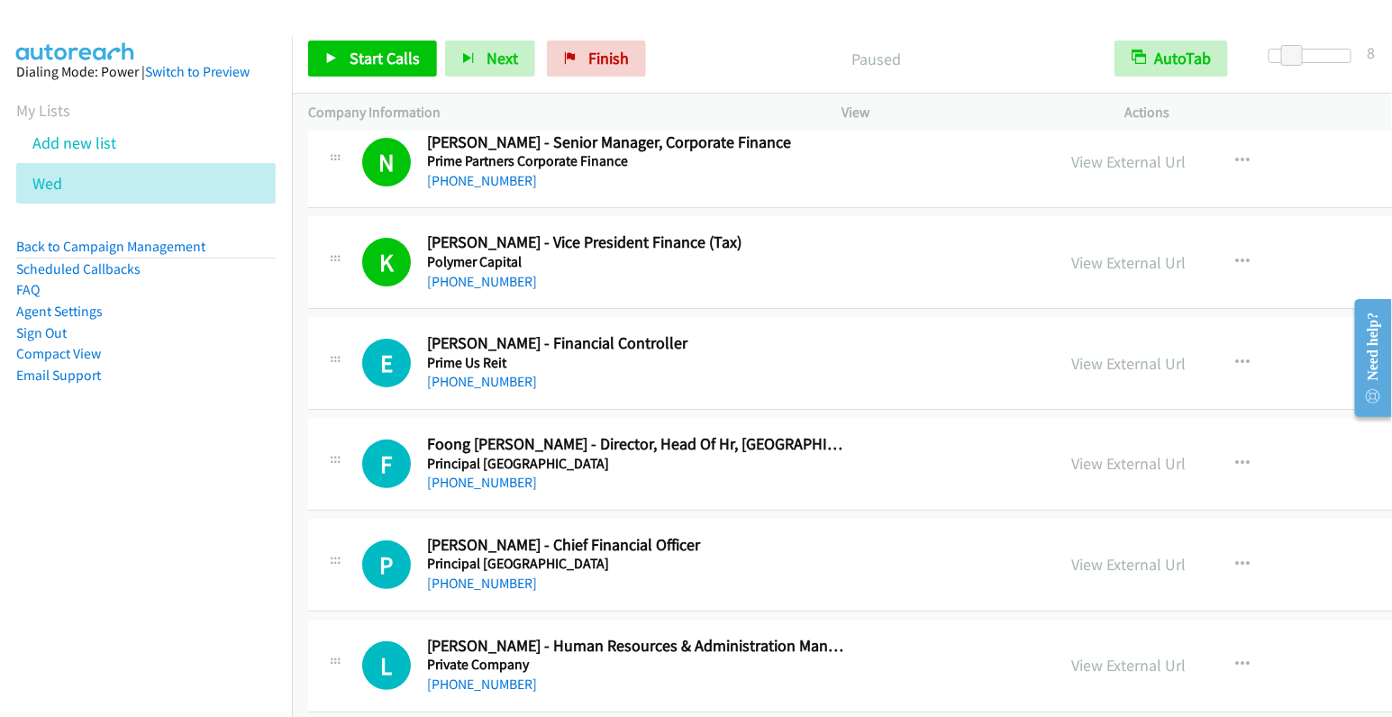
scroll to position [7638, 0]
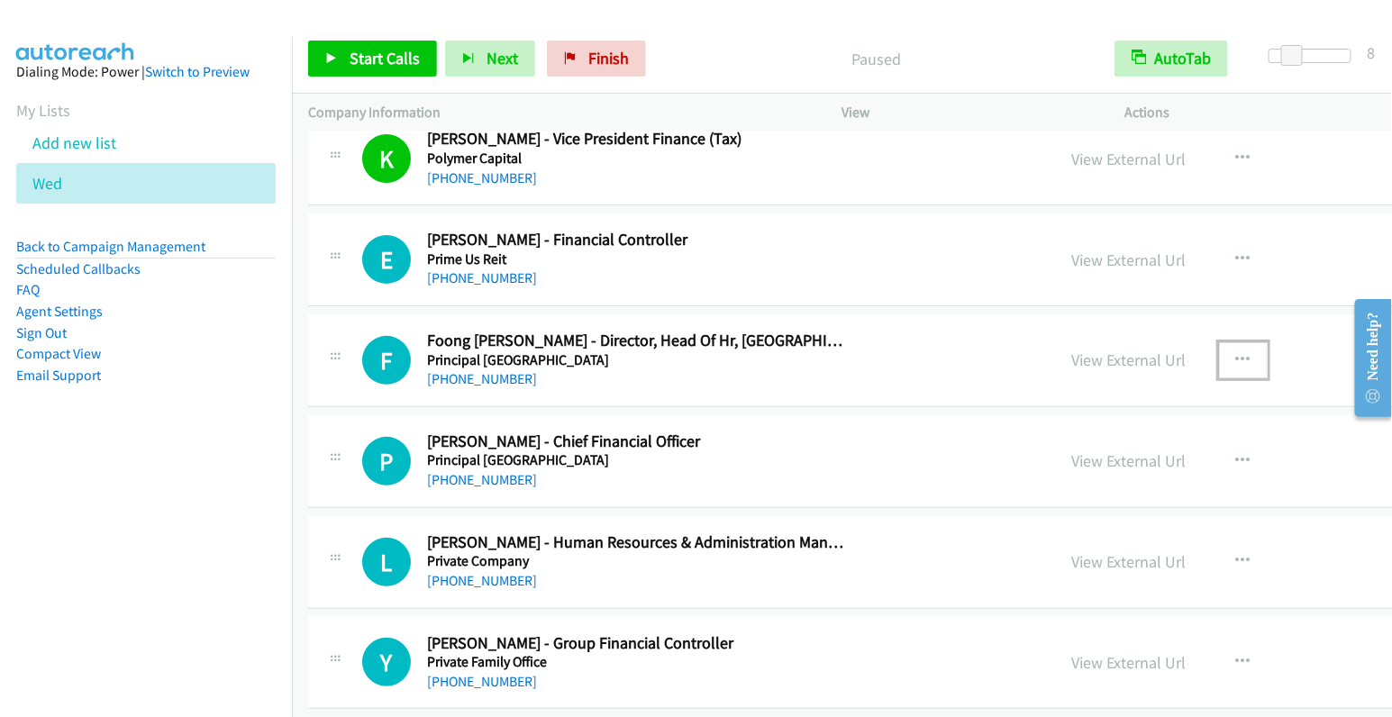
click at [1237, 353] on icon "button" at bounding box center [1244, 360] width 14 height 14
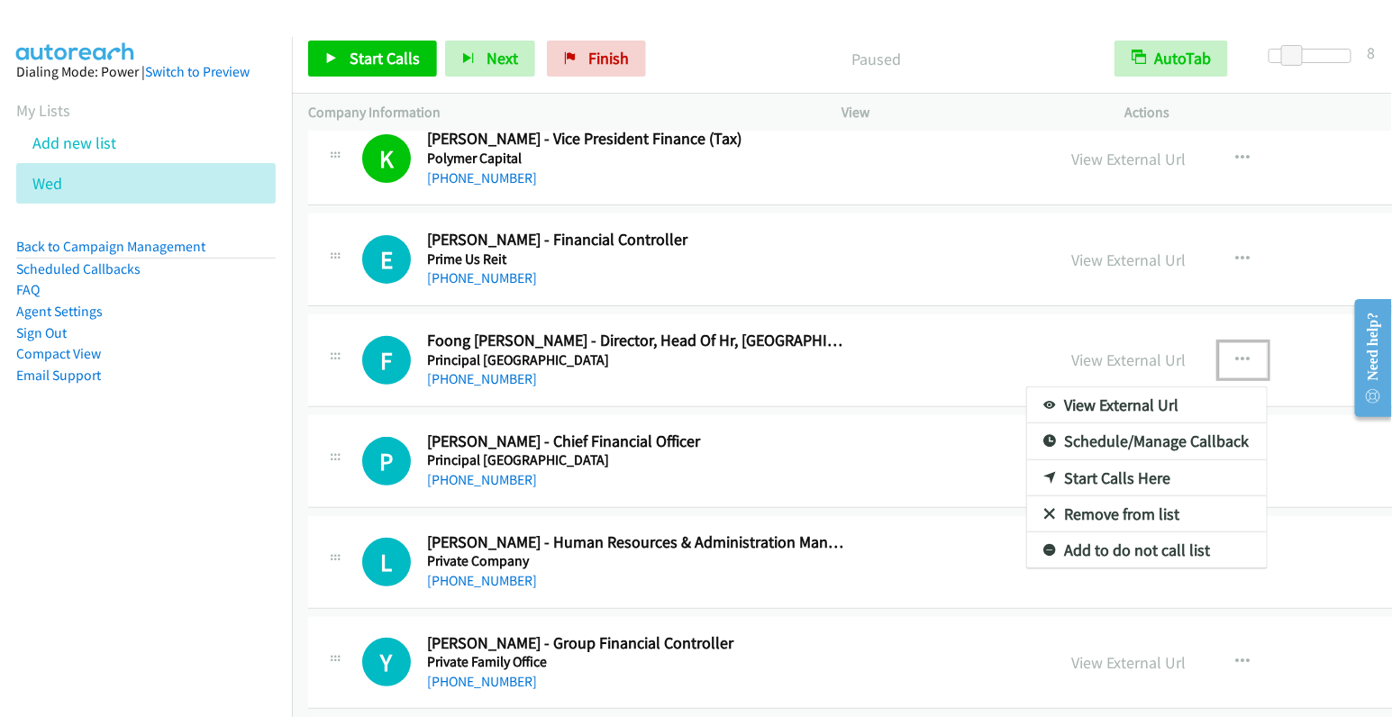
click at [1027, 461] on link "Start Calls Here" at bounding box center [1147, 479] width 240 height 36
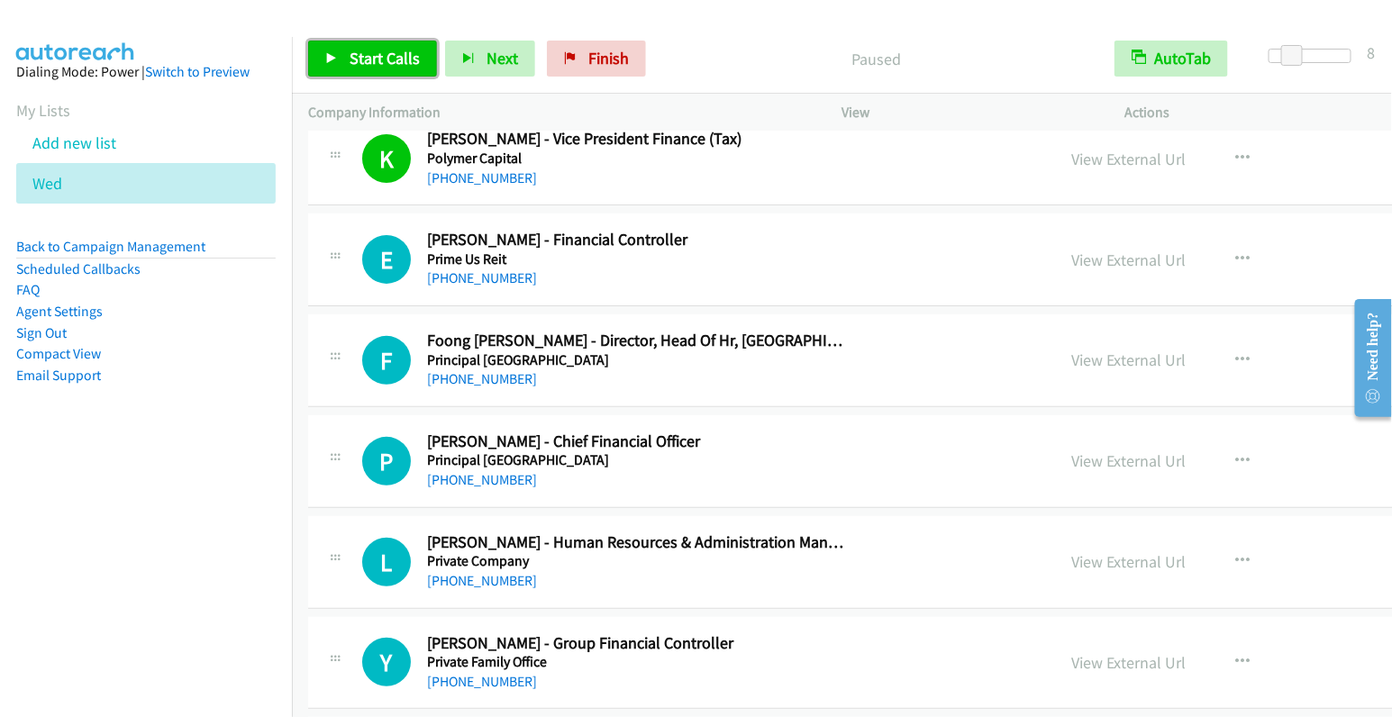
click at [350, 67] on span "Start Calls" at bounding box center [385, 58] width 70 height 21
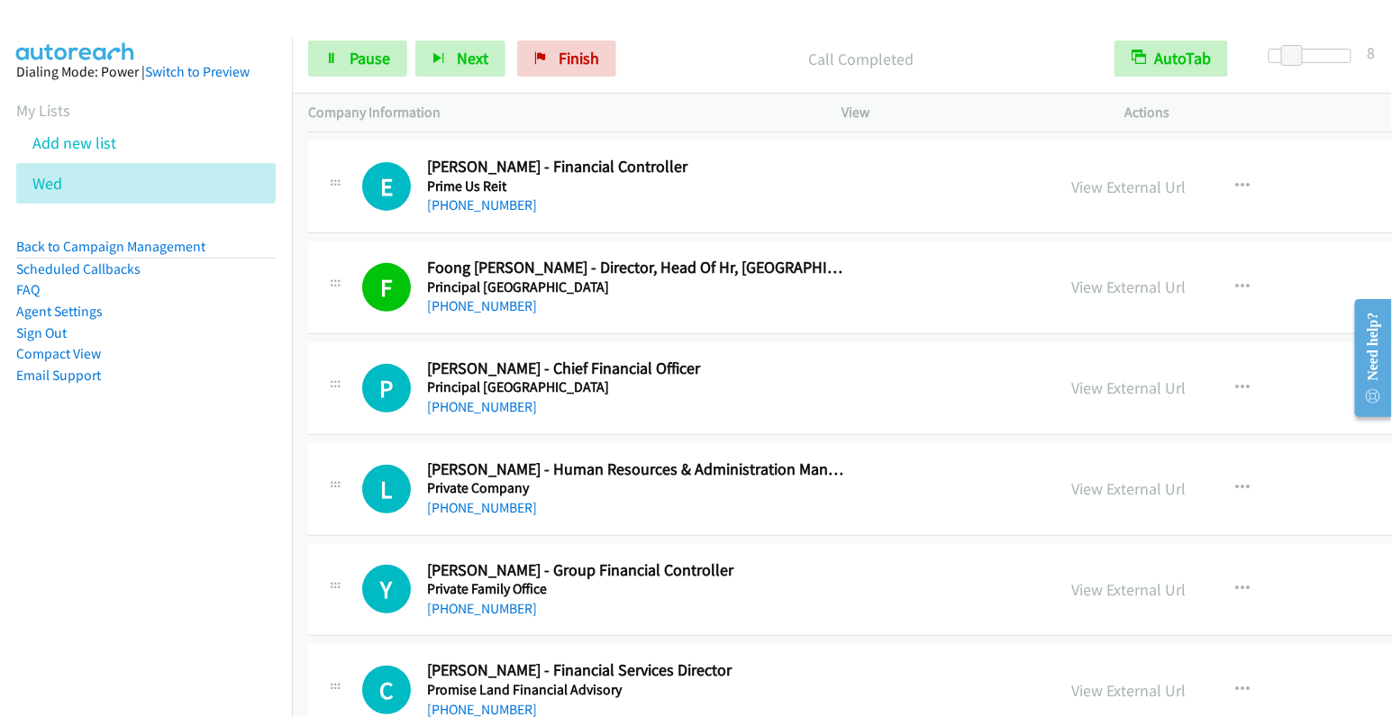
scroll to position [7713, 0]
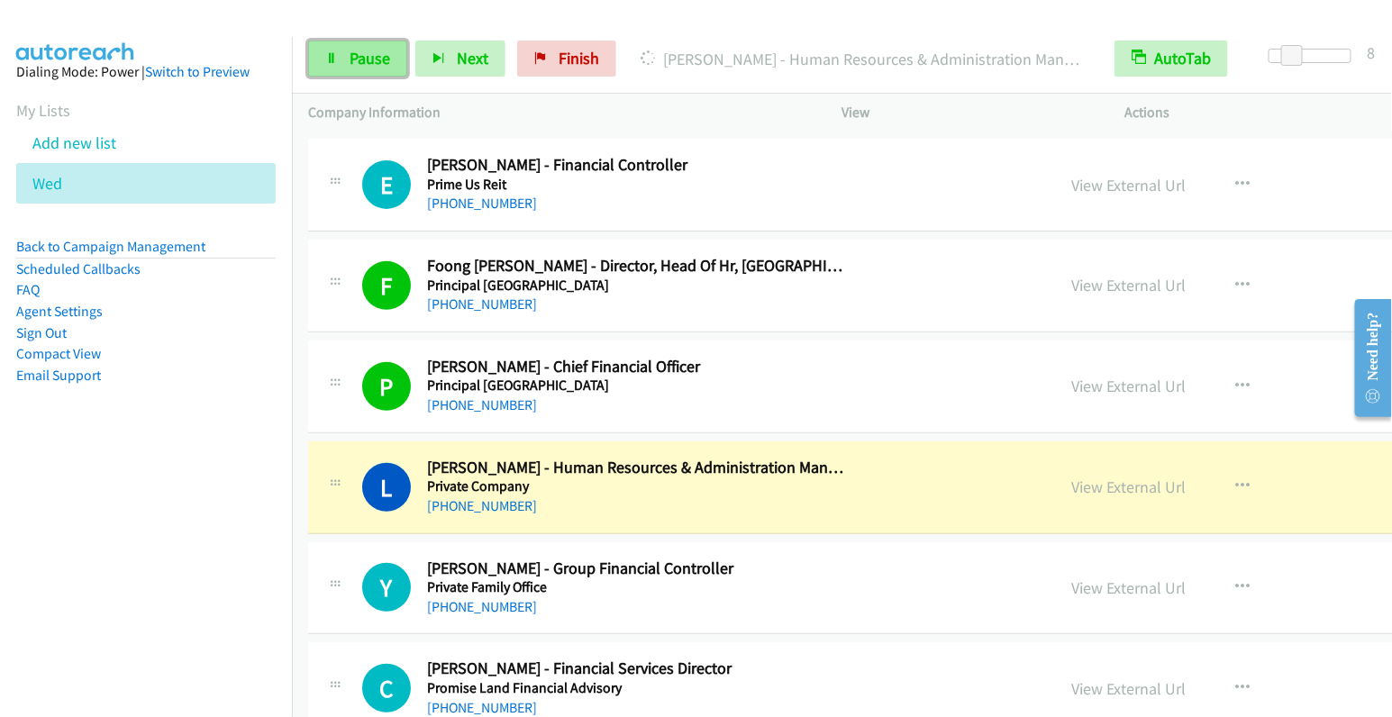
click at [361, 65] on span "Pause" at bounding box center [370, 58] width 41 height 21
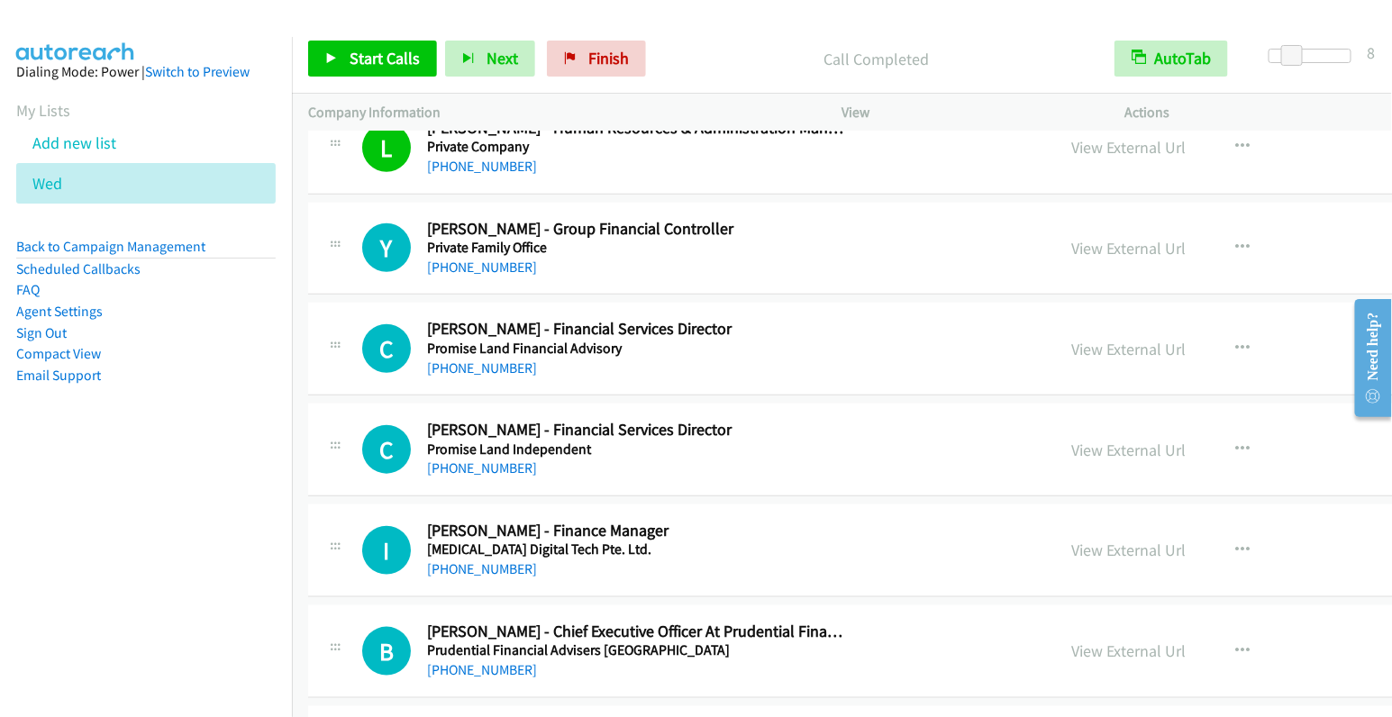
scroll to position [8058, 0]
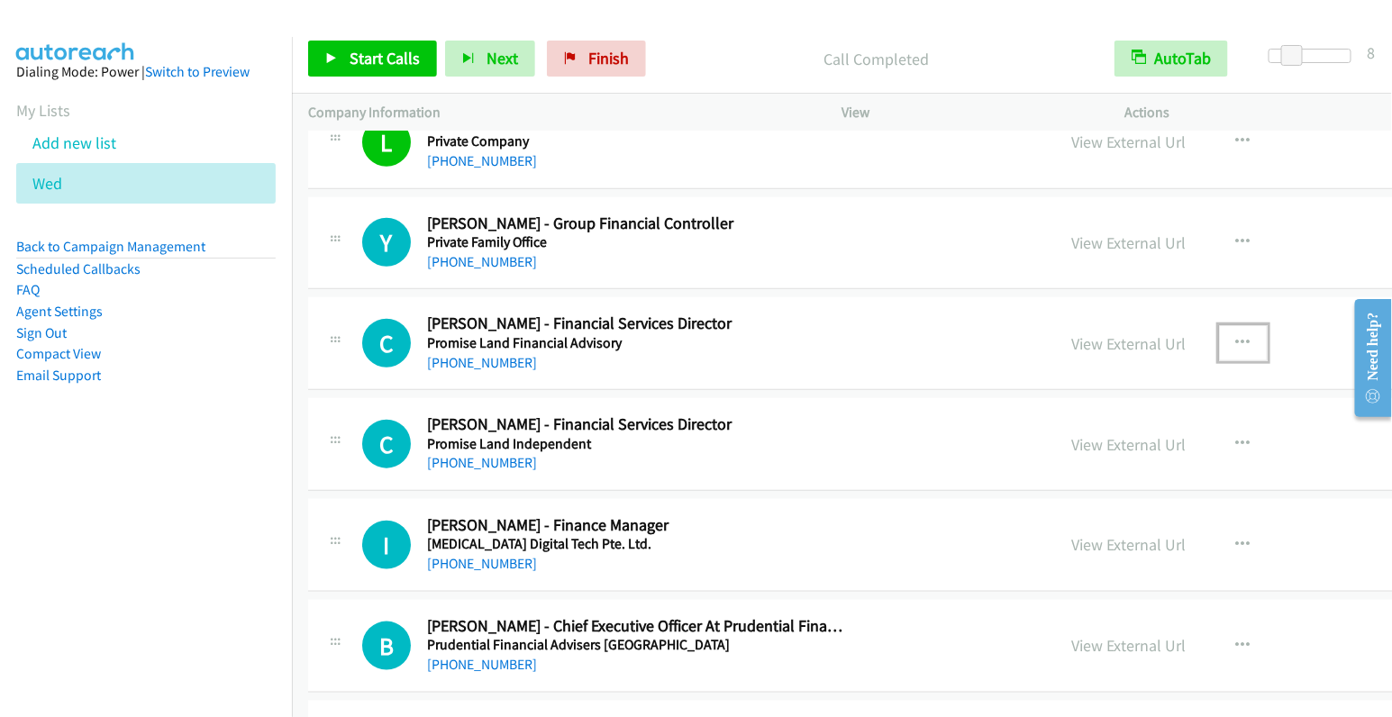
click at [1237, 336] on icon "button" at bounding box center [1244, 343] width 14 height 14
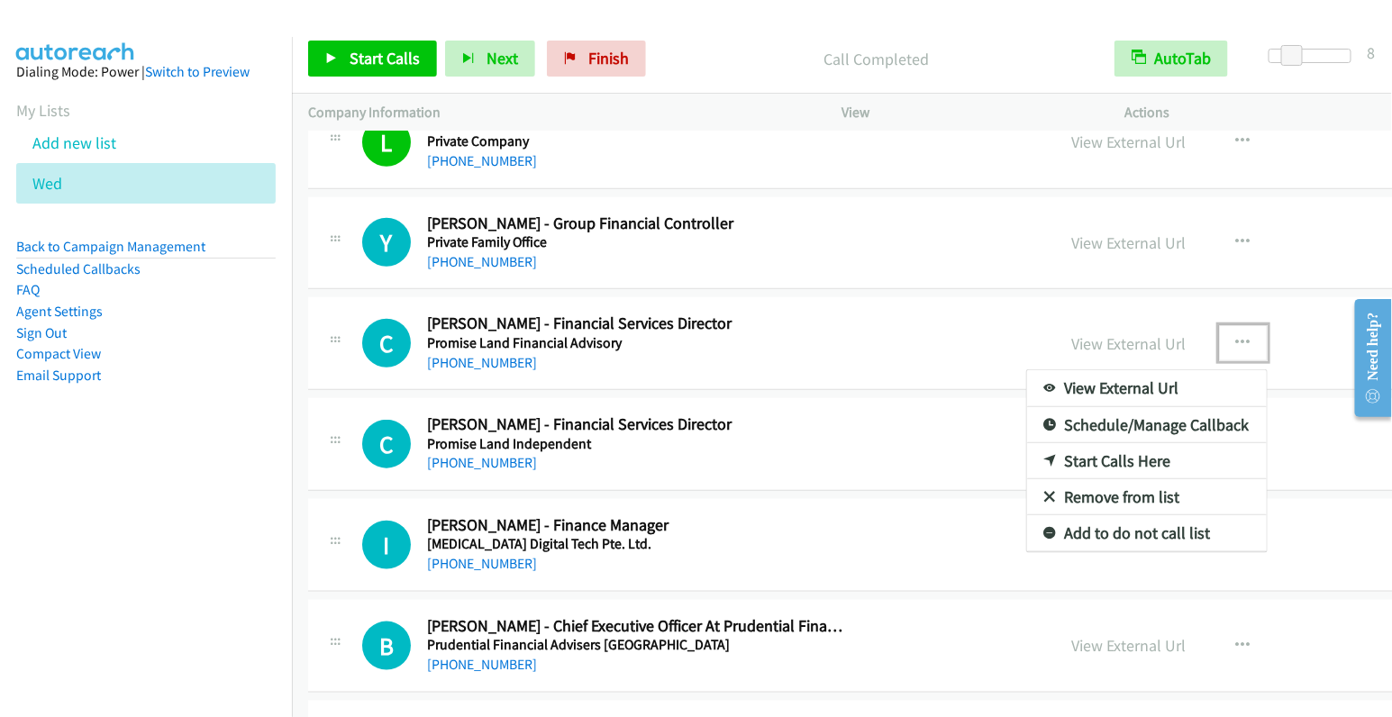
click at [1027, 443] on link "Start Calls Here" at bounding box center [1147, 461] width 240 height 36
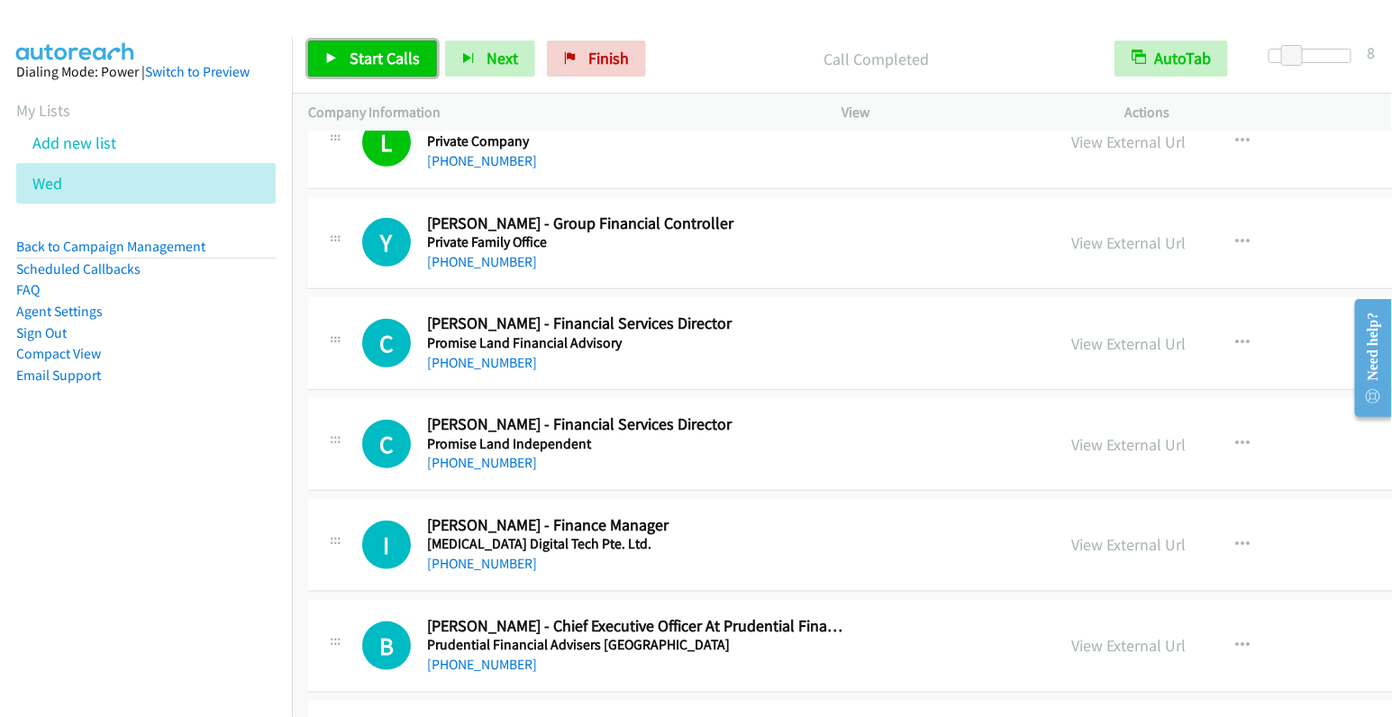
click at [394, 61] on span "Start Calls" at bounding box center [385, 58] width 70 height 21
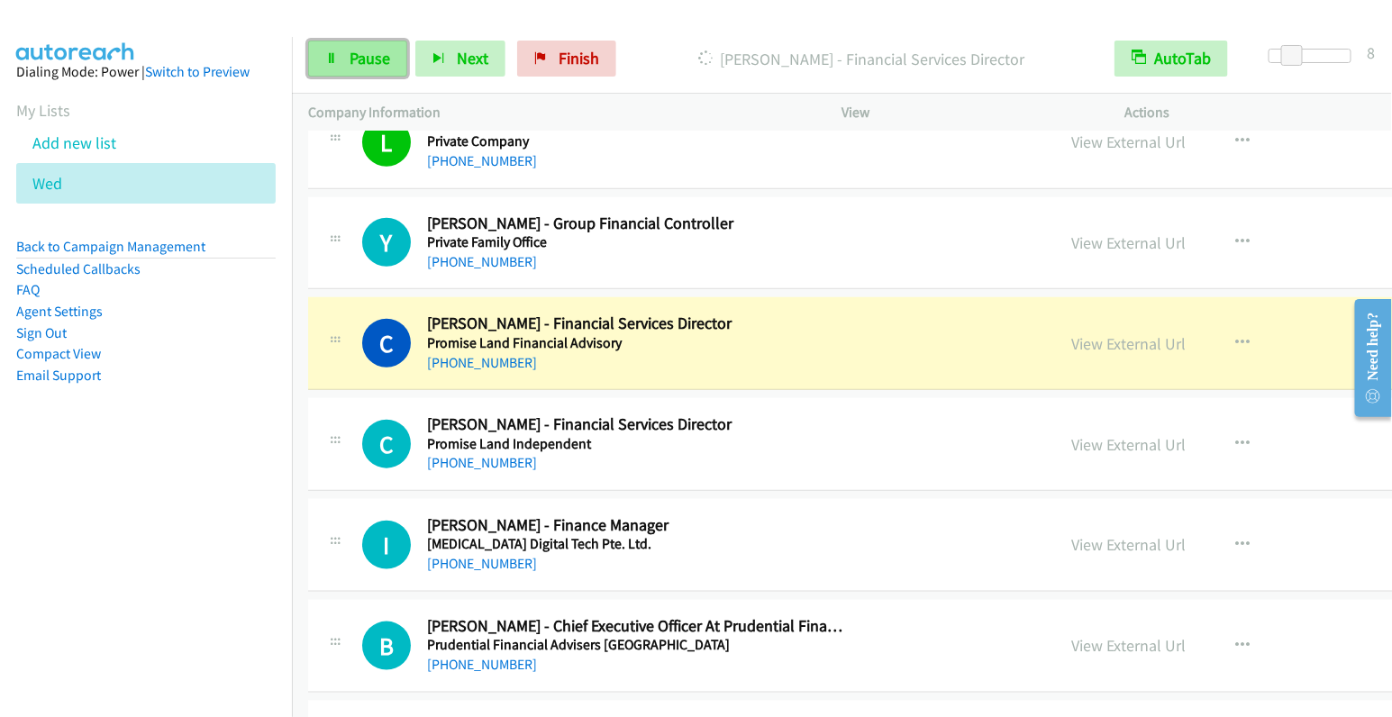
click at [355, 57] on span "Pause" at bounding box center [370, 58] width 41 height 21
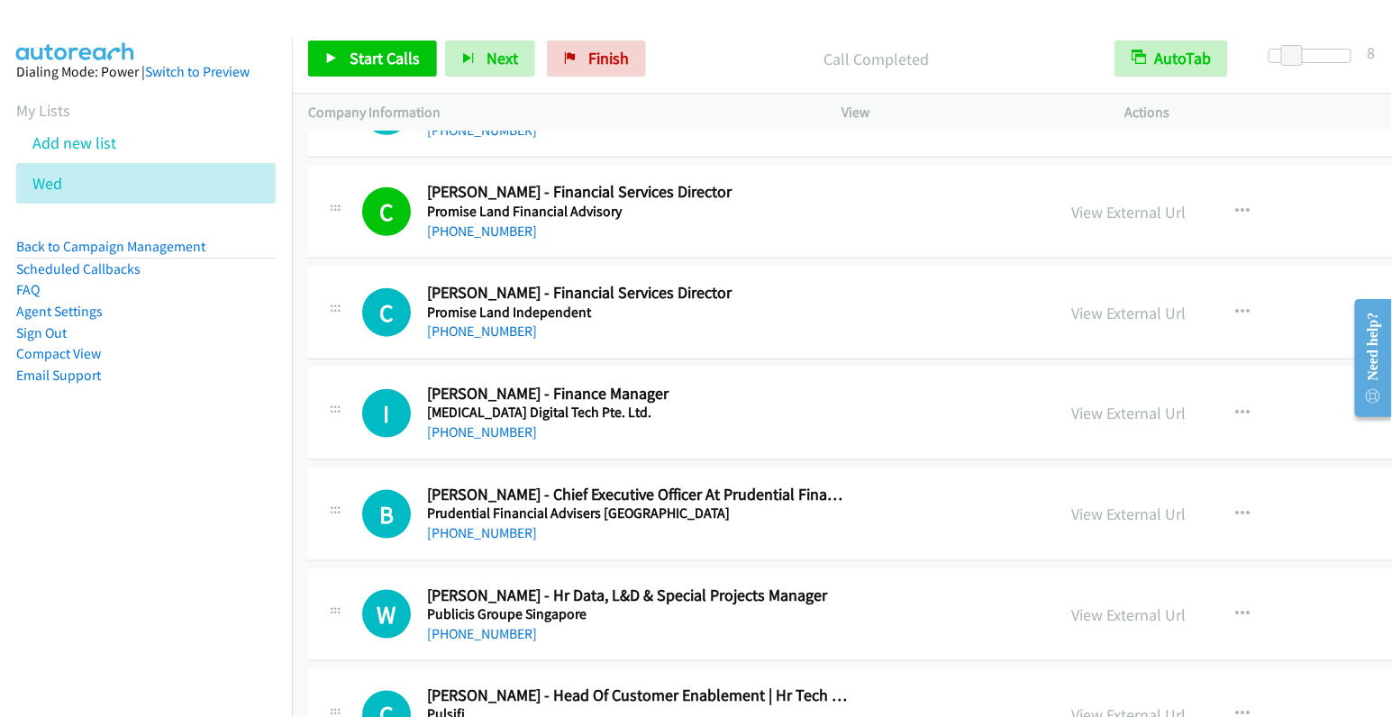
scroll to position [8191, 0]
click at [1237, 305] on icon "button" at bounding box center [1244, 312] width 14 height 14
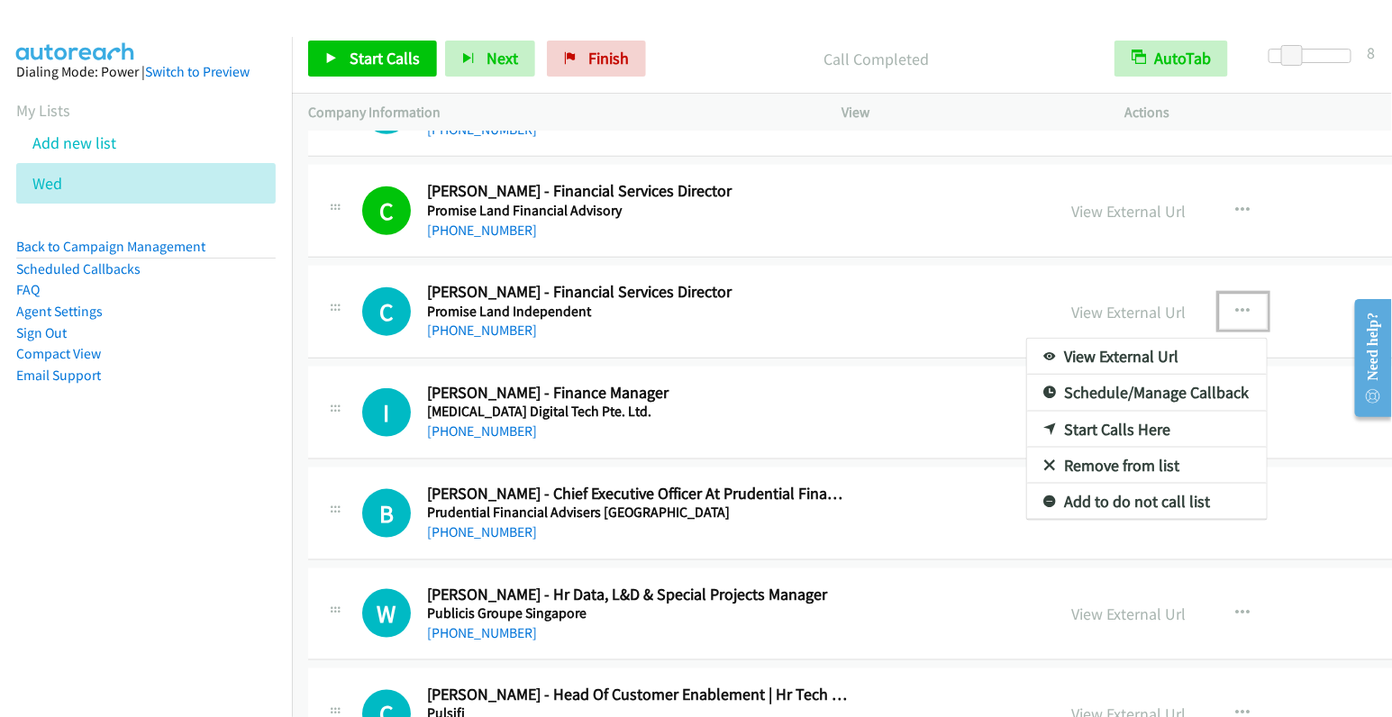
click at [1027, 412] on link "Start Calls Here" at bounding box center [1147, 430] width 240 height 36
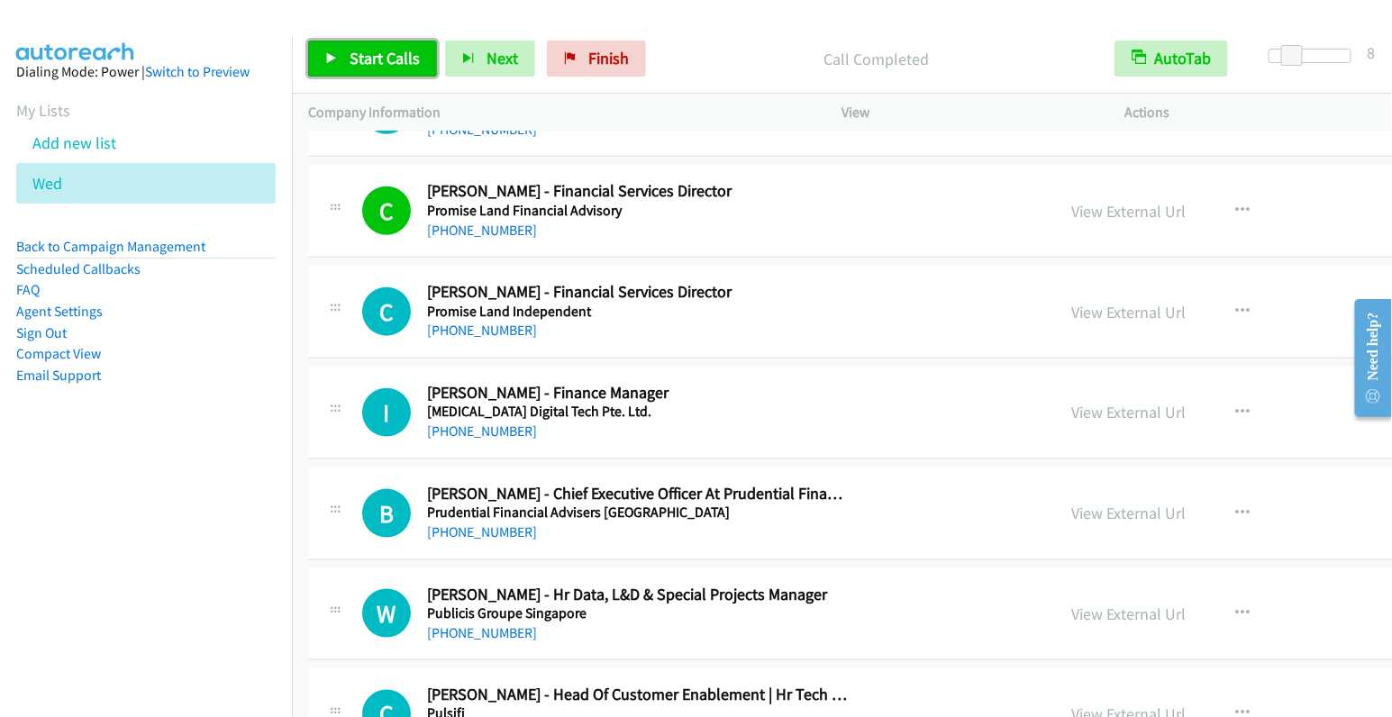
click at [363, 49] on span "Start Calls" at bounding box center [385, 58] width 70 height 21
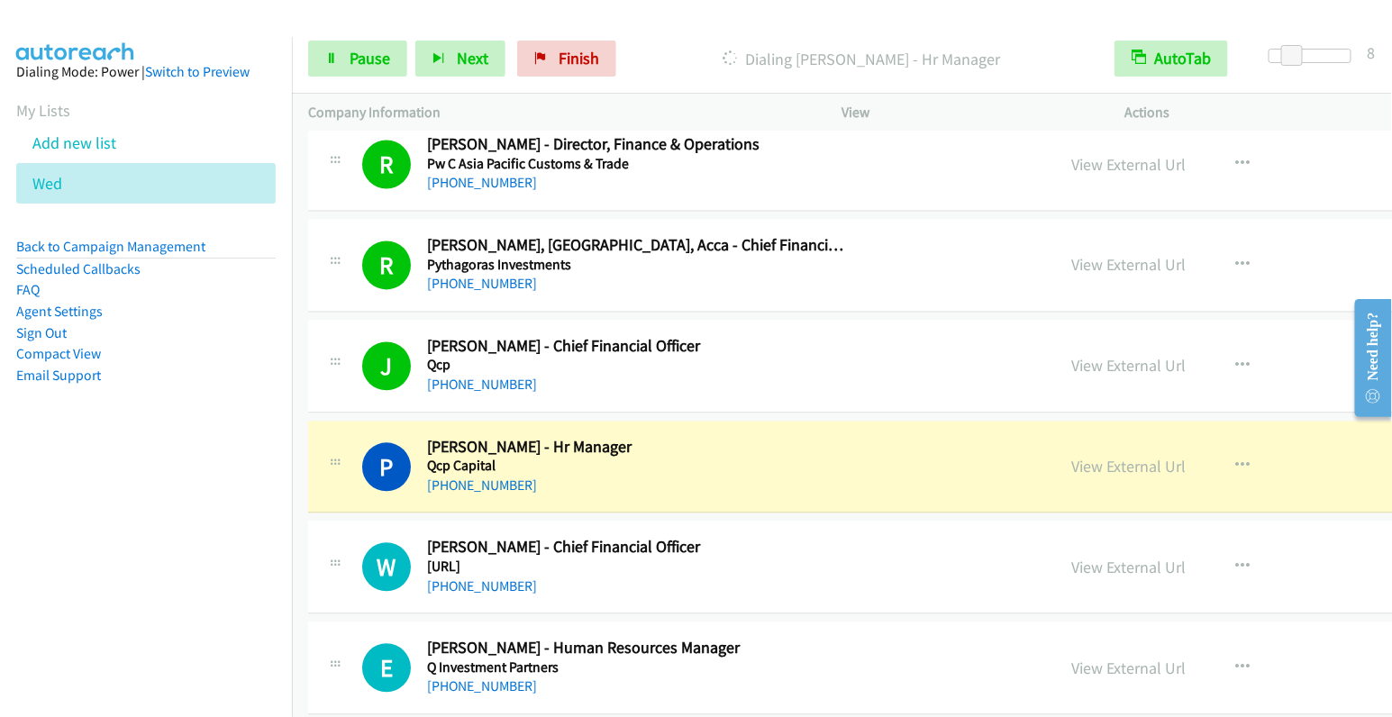
scroll to position [8996, 0]
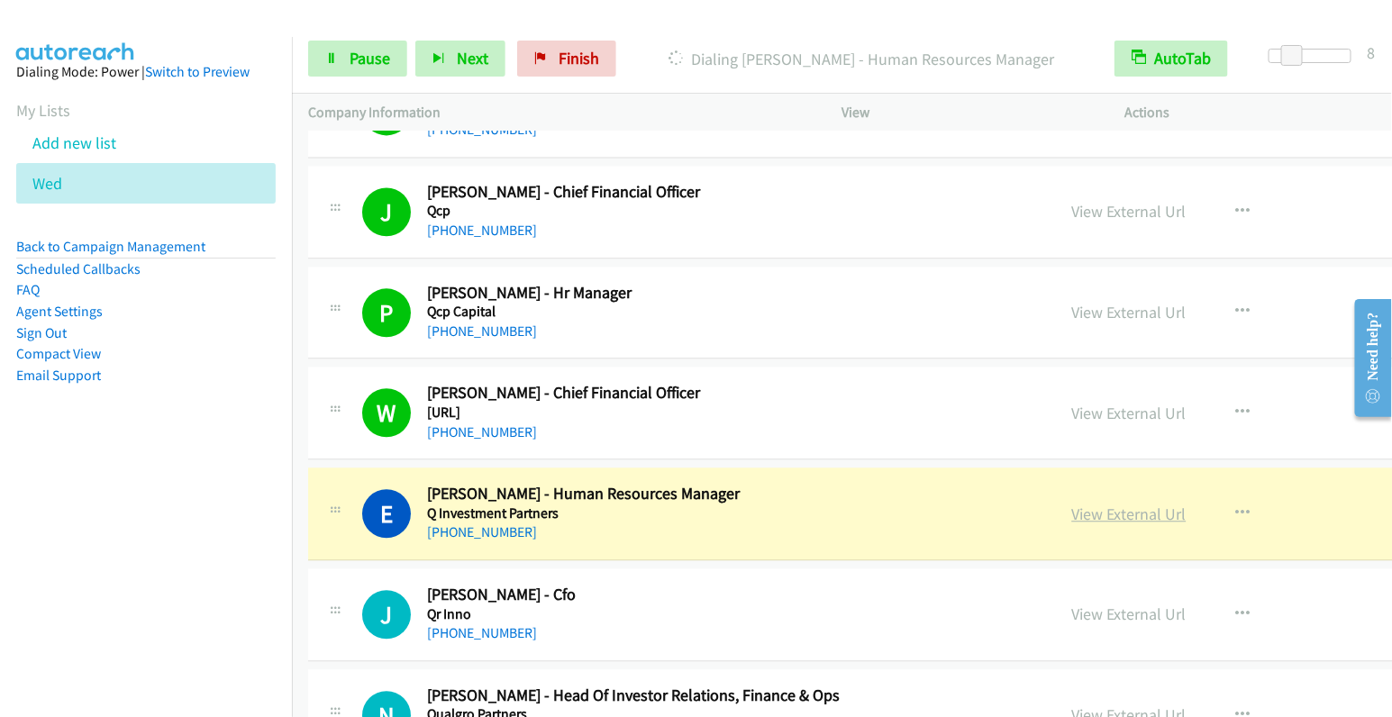
click at [1073, 504] on link "View External Url" at bounding box center [1130, 514] width 114 height 21
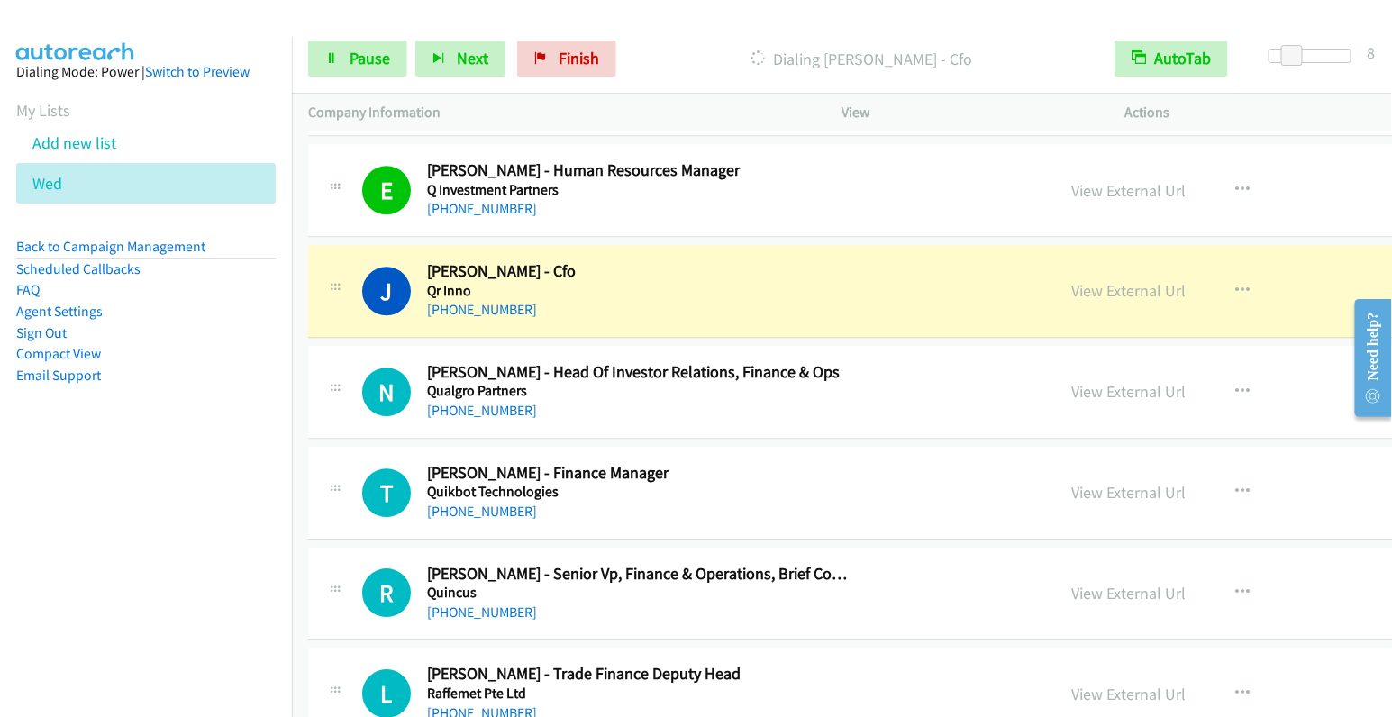
scroll to position [9352, 0]
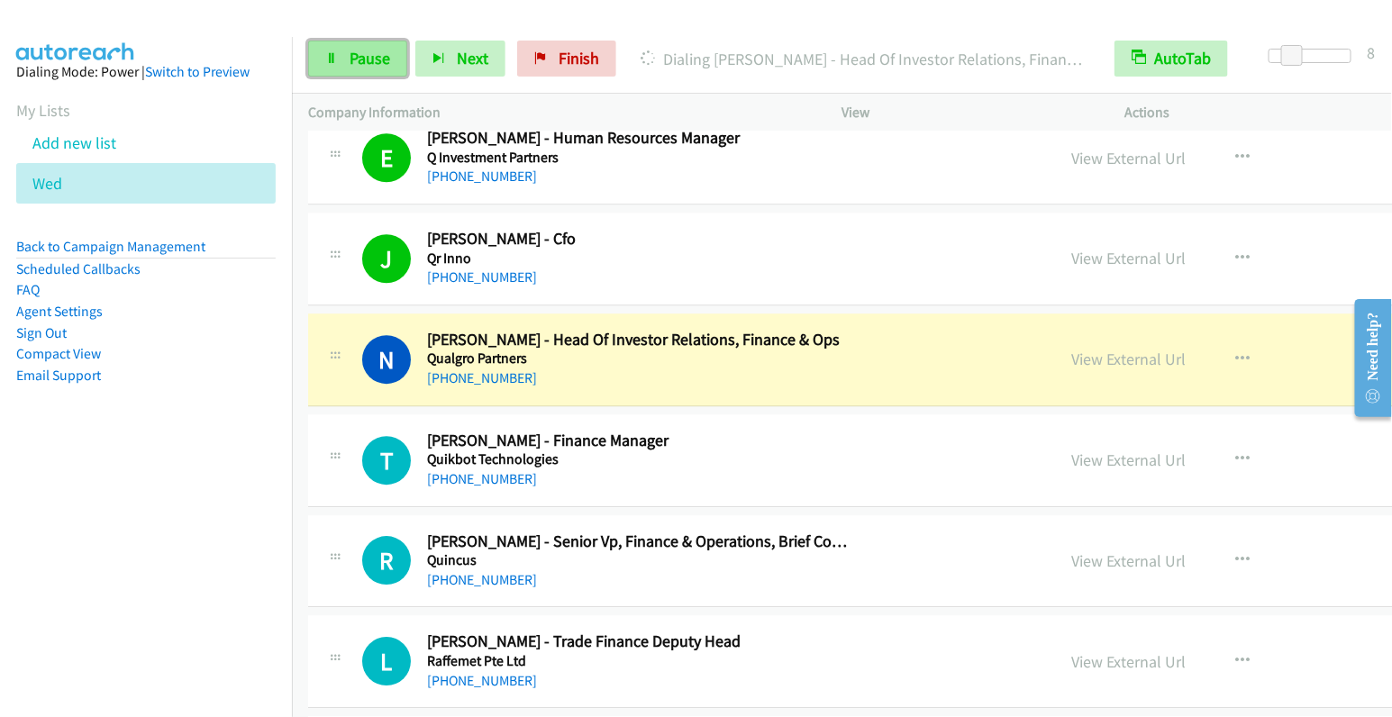
click at [373, 63] on span "Pause" at bounding box center [370, 58] width 41 height 21
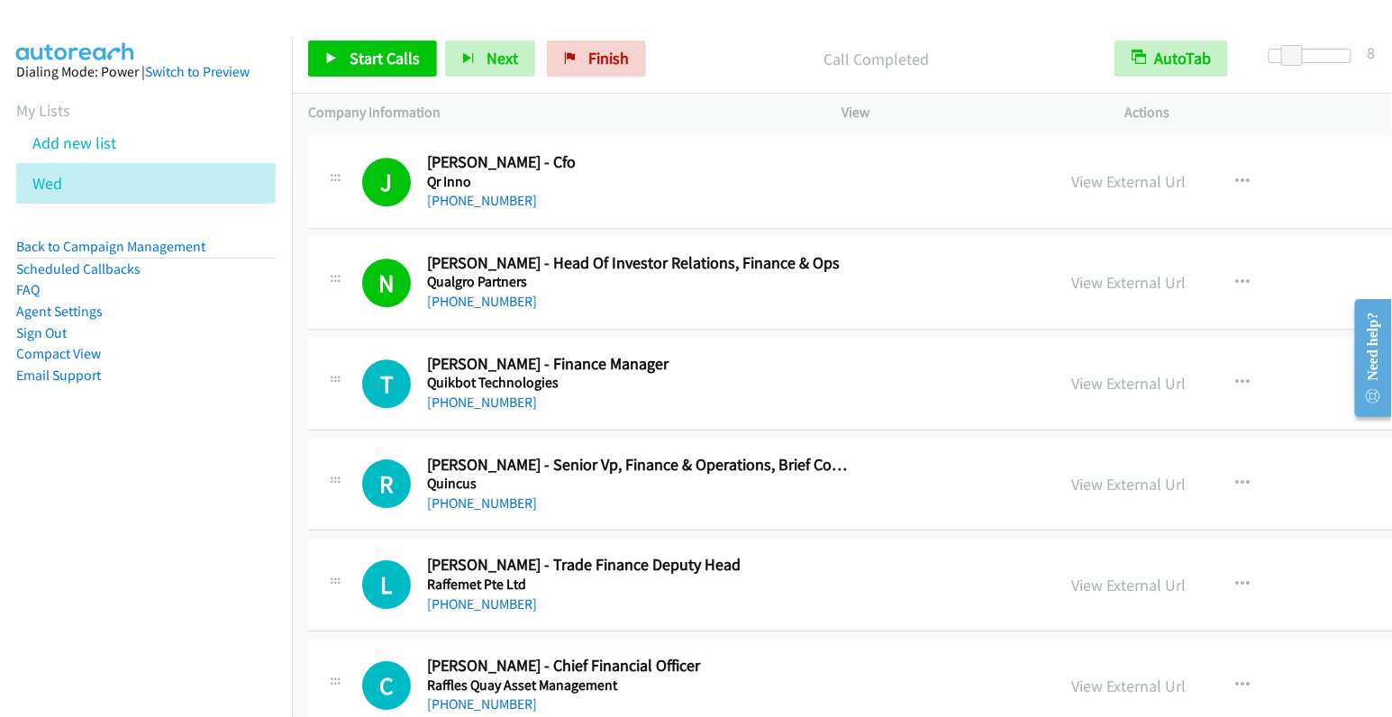
scroll to position [9463, 0]
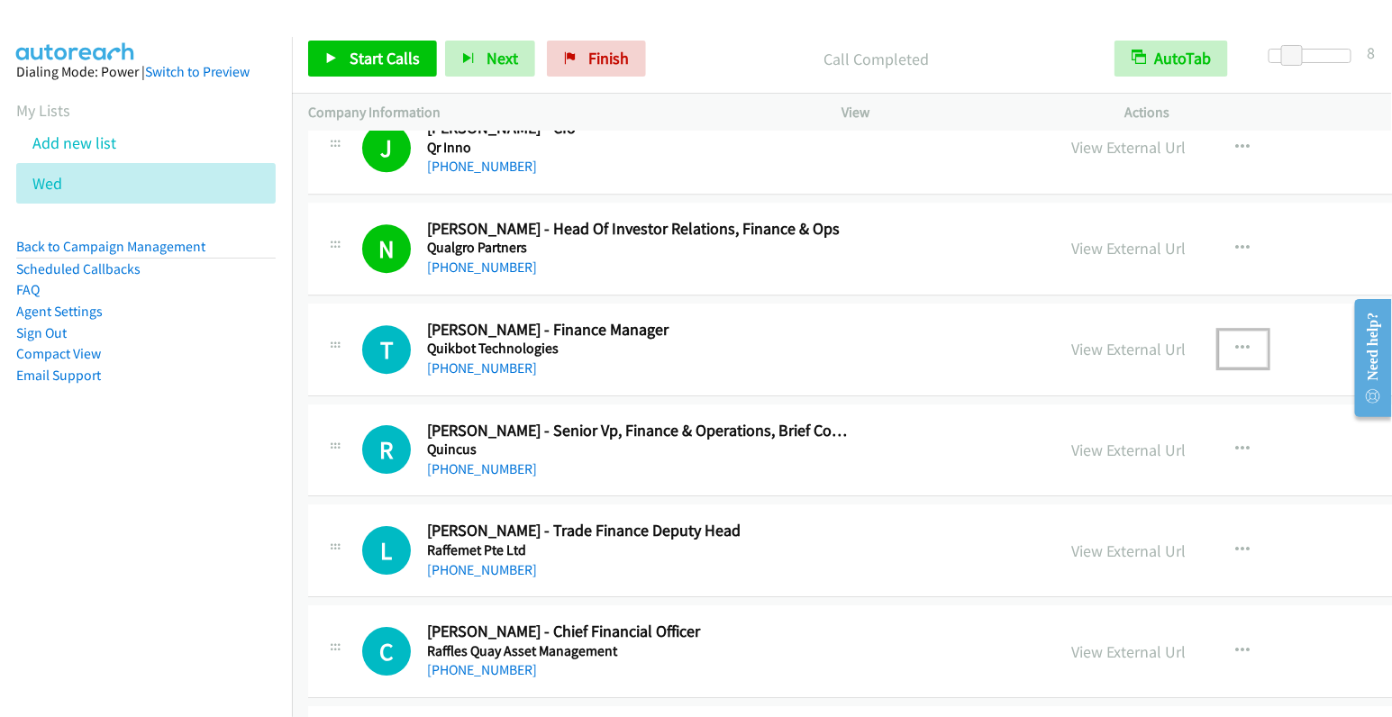
click at [1237, 342] on icon "button" at bounding box center [1244, 349] width 14 height 14
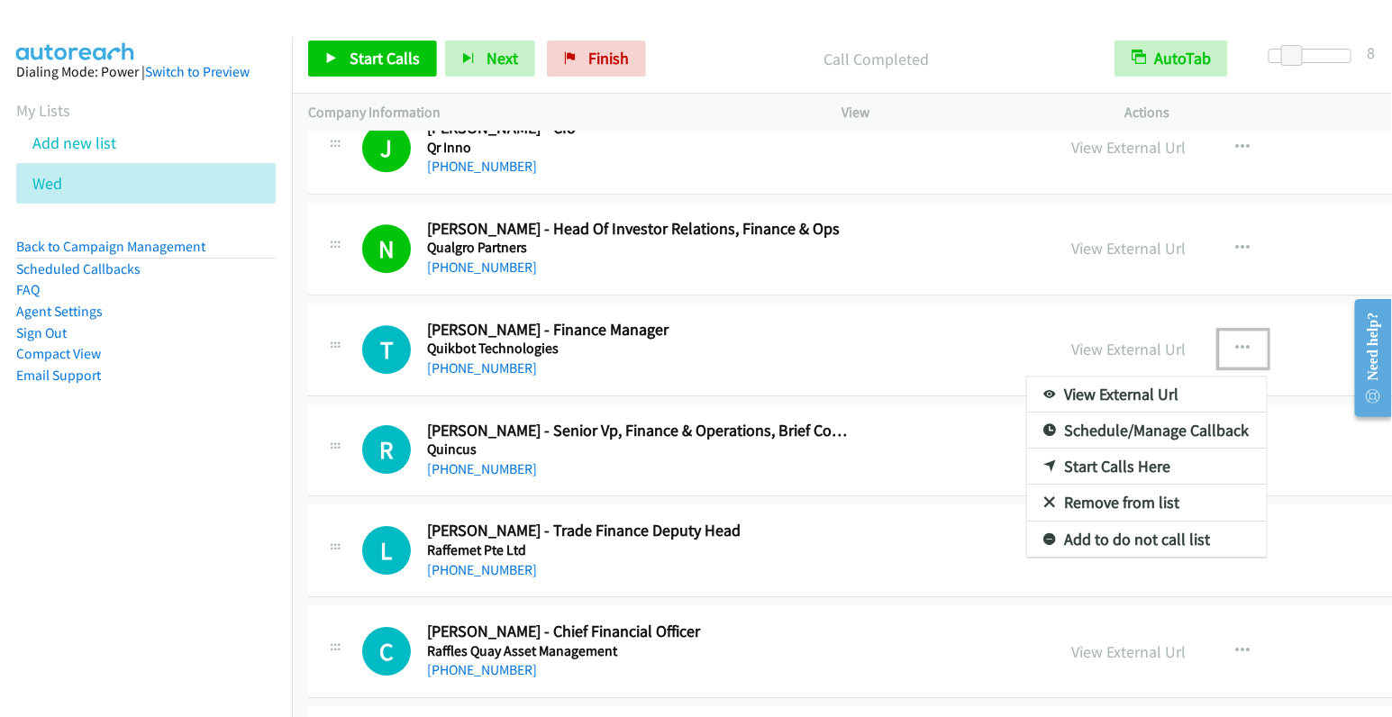
click at [1027, 449] on link "Start Calls Here" at bounding box center [1147, 467] width 240 height 36
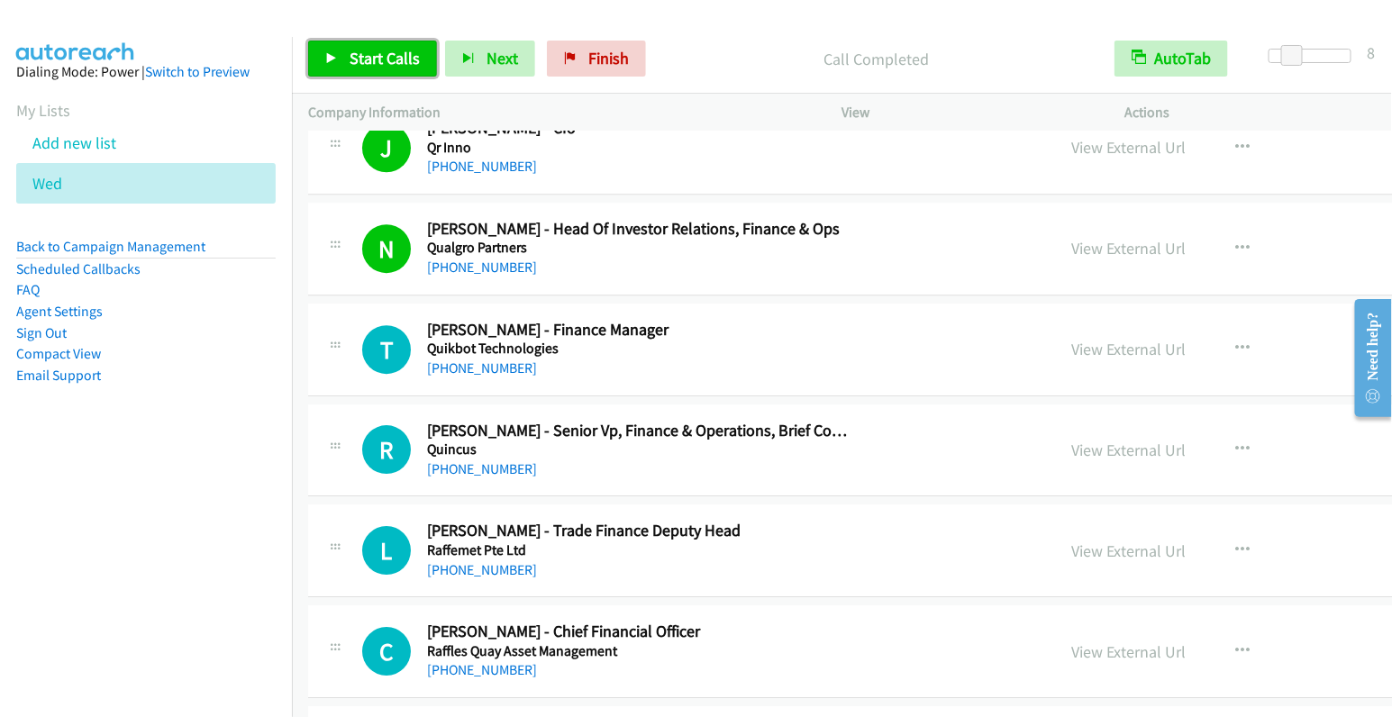
click at [389, 69] on link "Start Calls" at bounding box center [372, 59] width 129 height 36
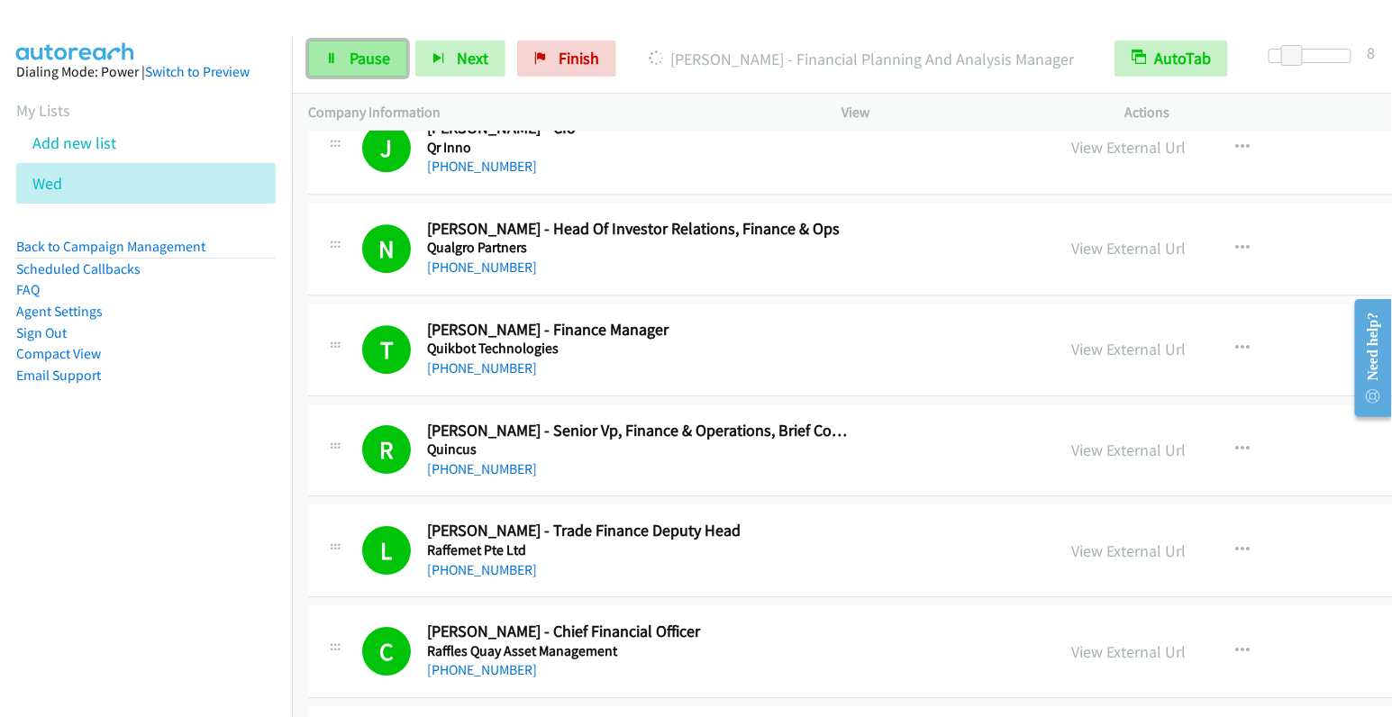
click at [347, 53] on link "Pause" at bounding box center [357, 59] width 99 height 36
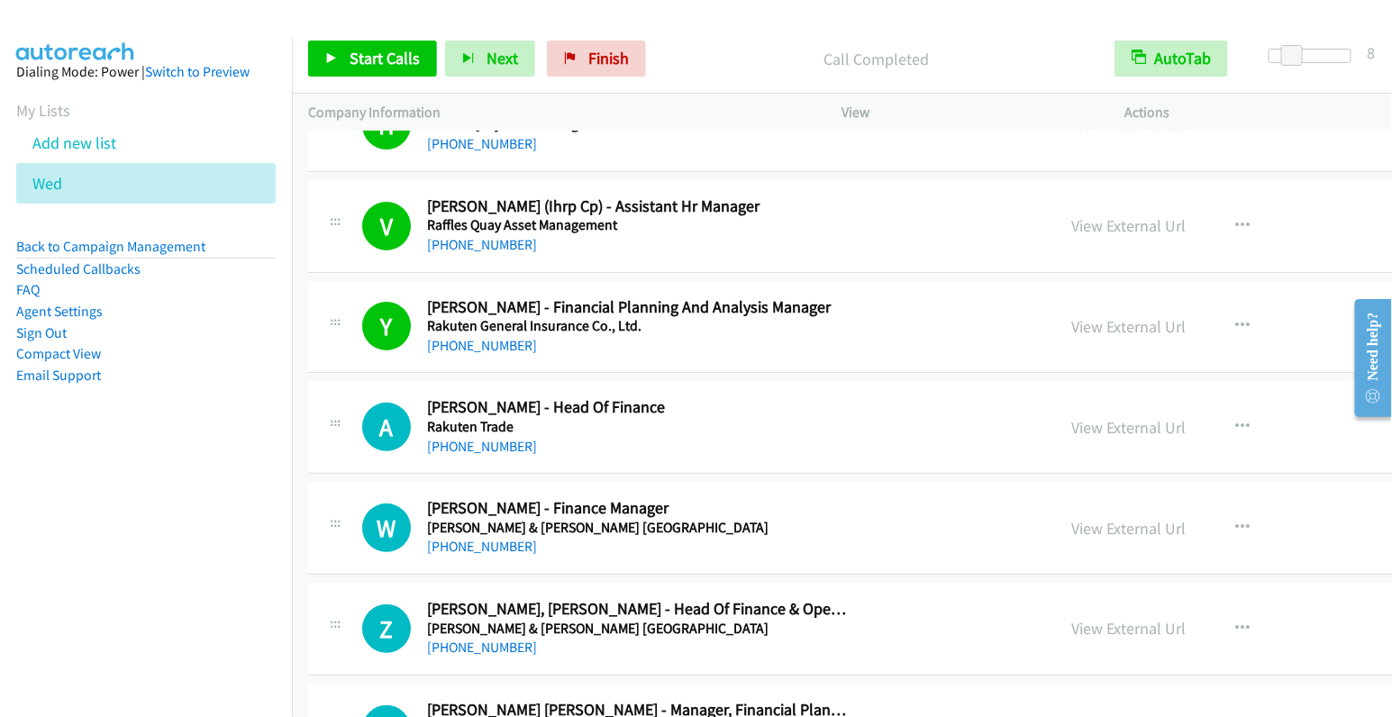
scroll to position [10091, 0]
click at [1237, 419] on icon "button" at bounding box center [1244, 426] width 14 height 14
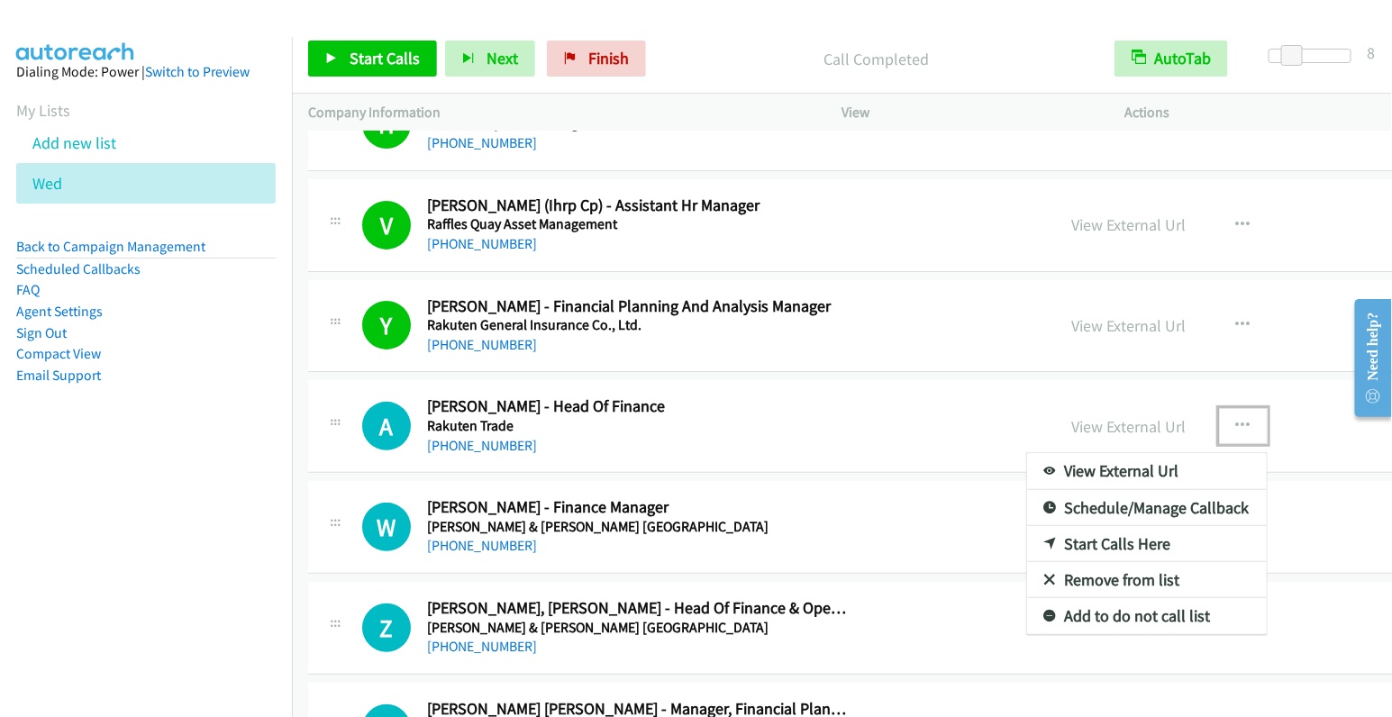
click at [1027, 526] on link "Start Calls Here" at bounding box center [1147, 544] width 240 height 36
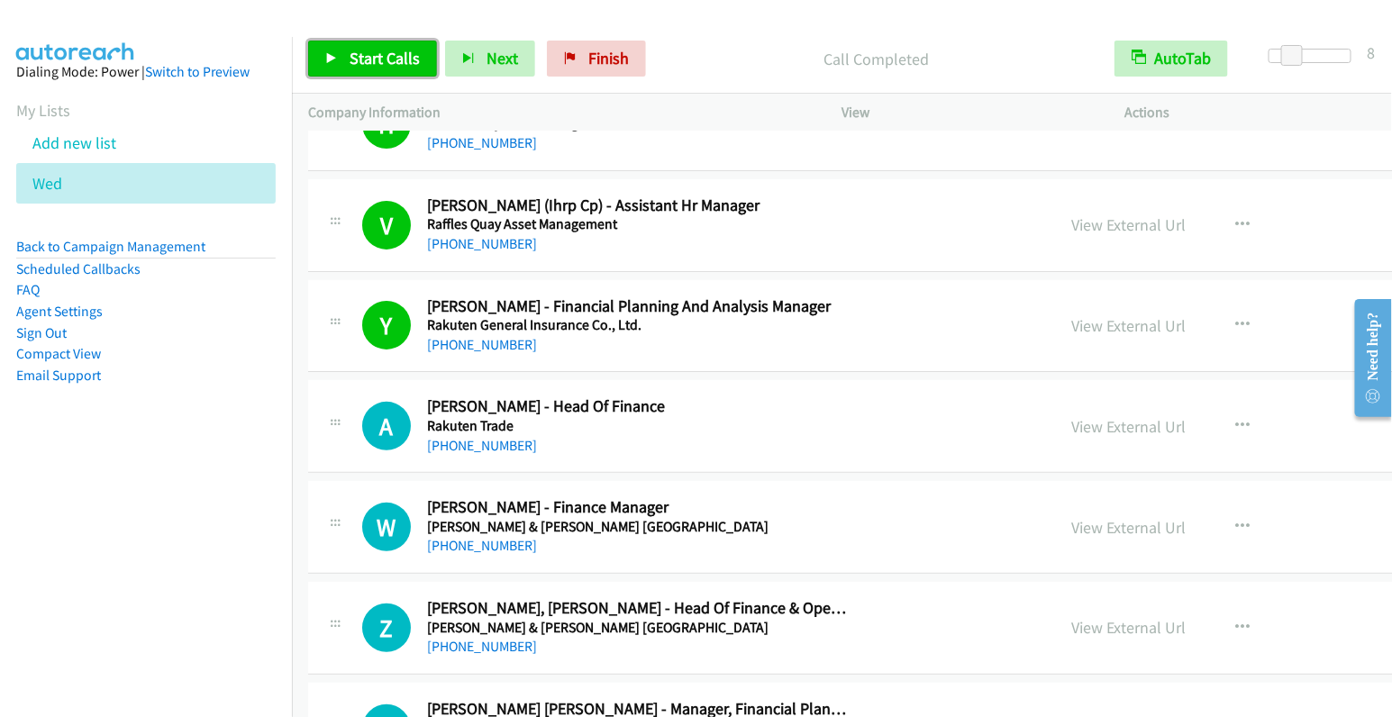
click at [383, 67] on span "Start Calls" at bounding box center [385, 58] width 70 height 21
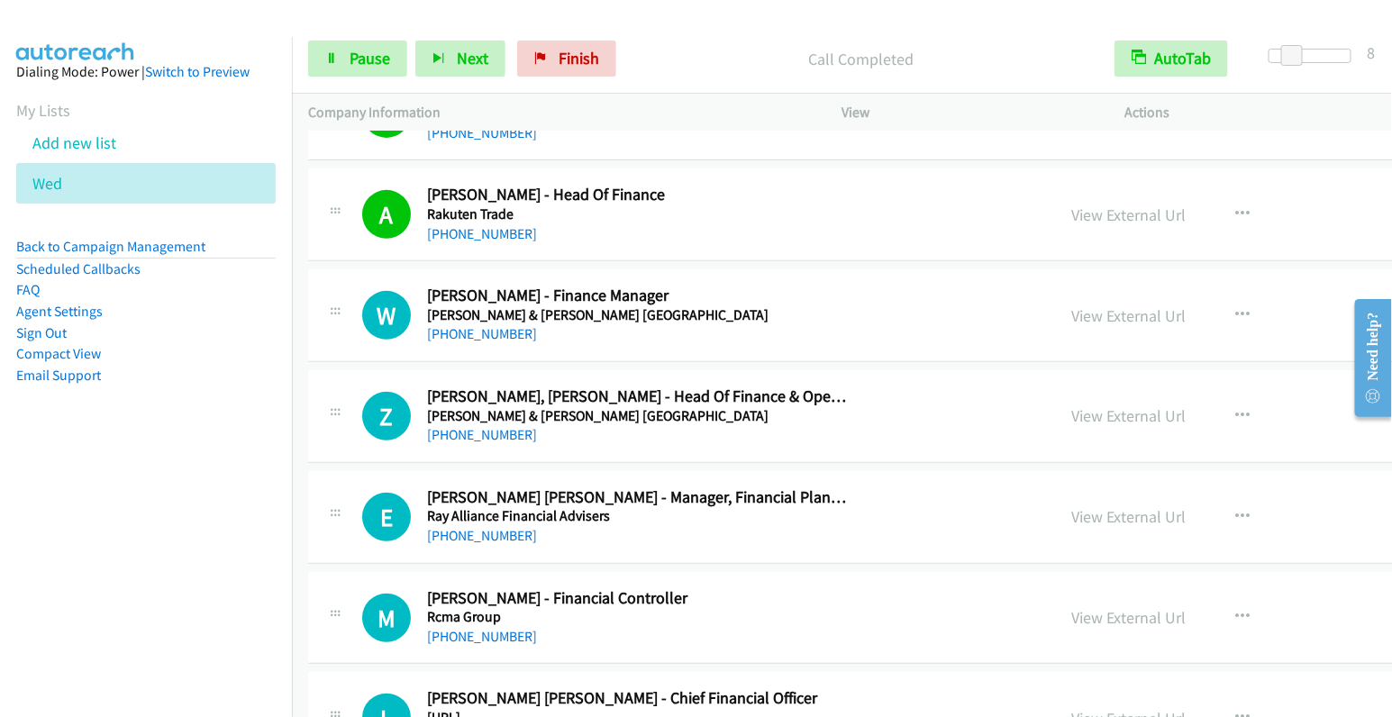
scroll to position [10304, 0]
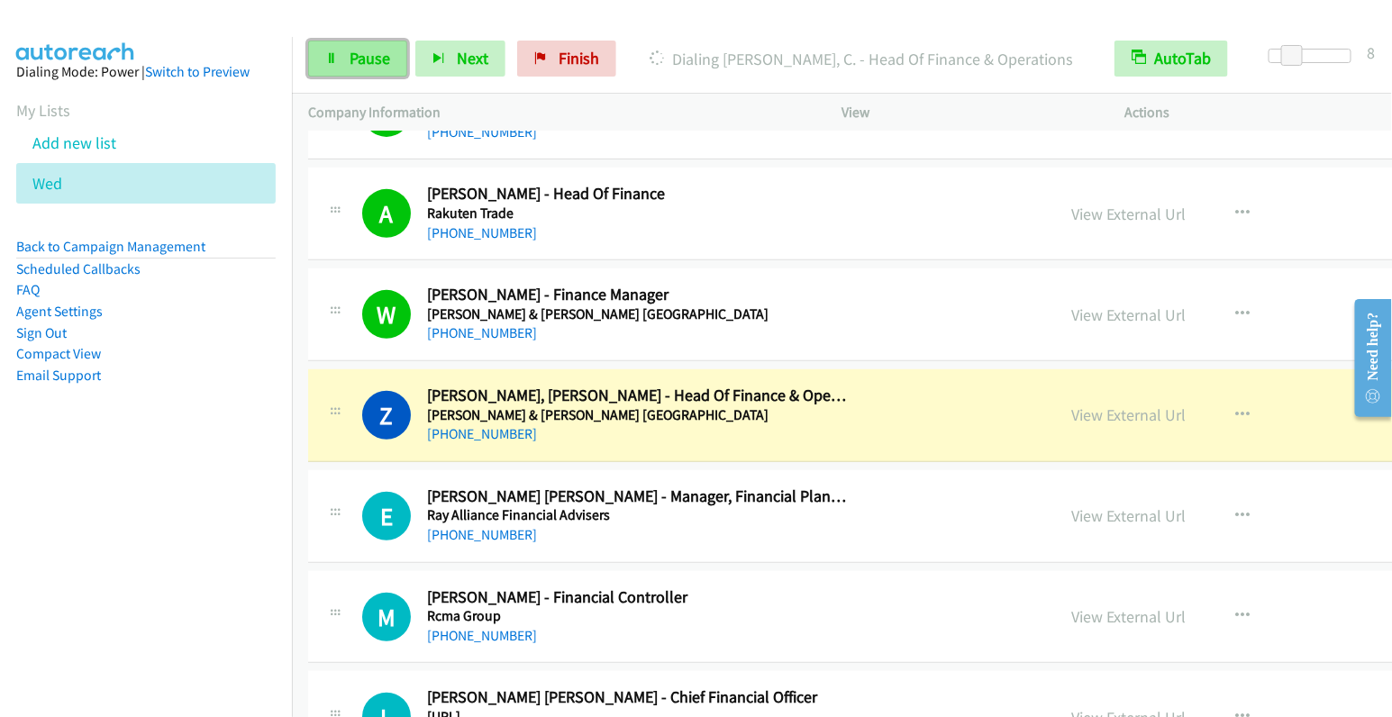
click at [359, 59] on span "Pause" at bounding box center [370, 58] width 41 height 21
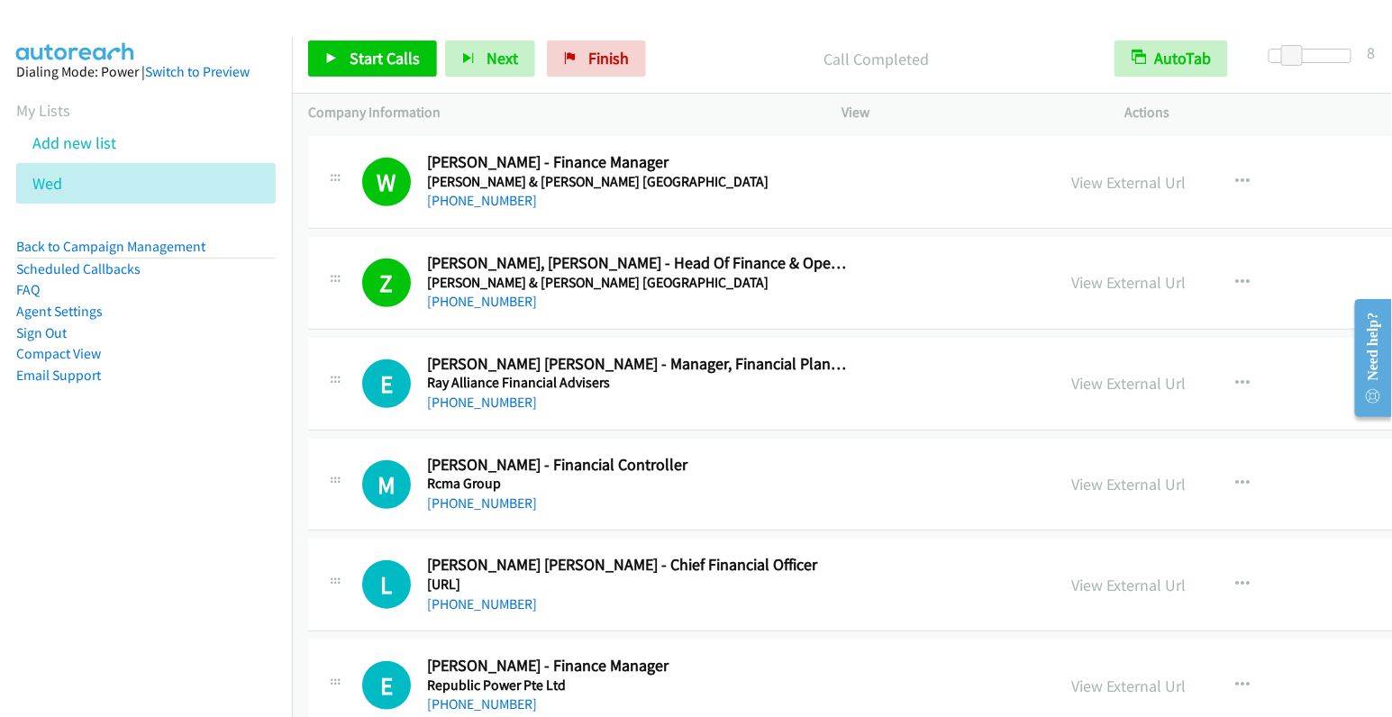
scroll to position [10467, 0]
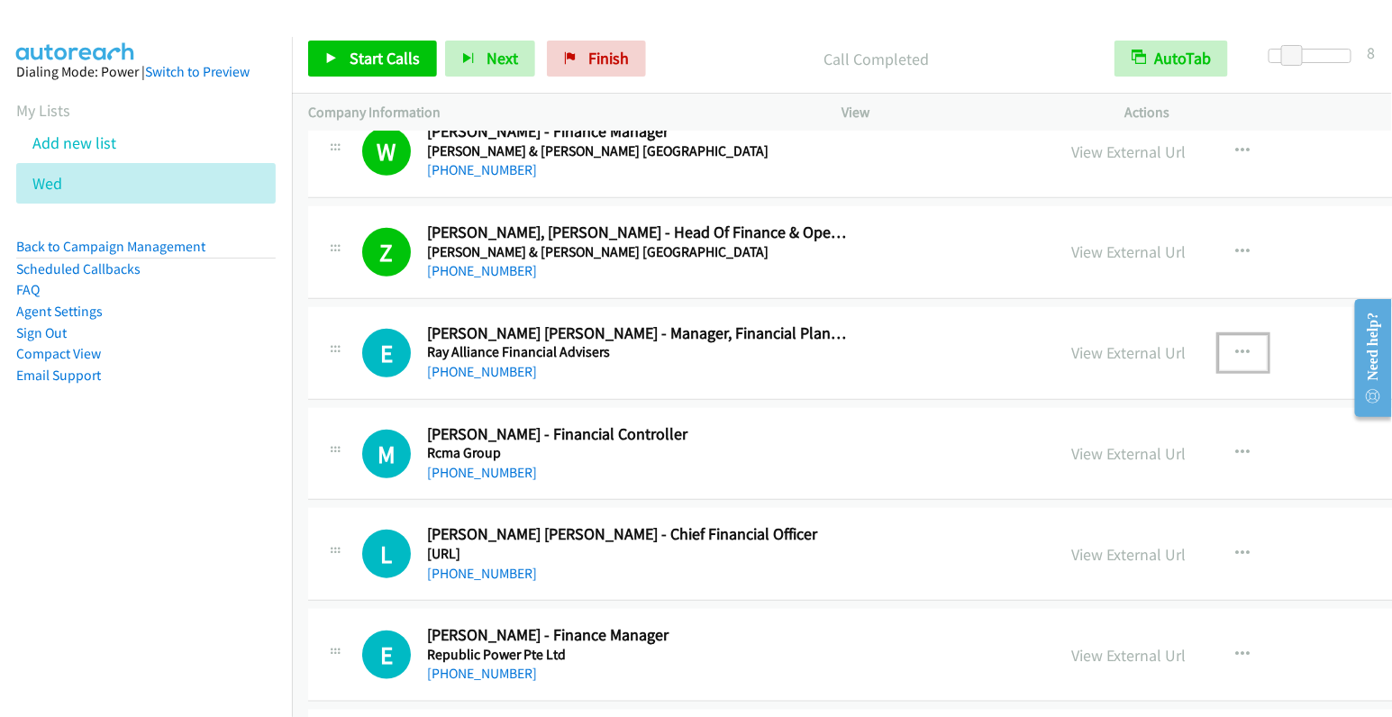
click at [1219, 335] on button "button" at bounding box center [1243, 353] width 49 height 36
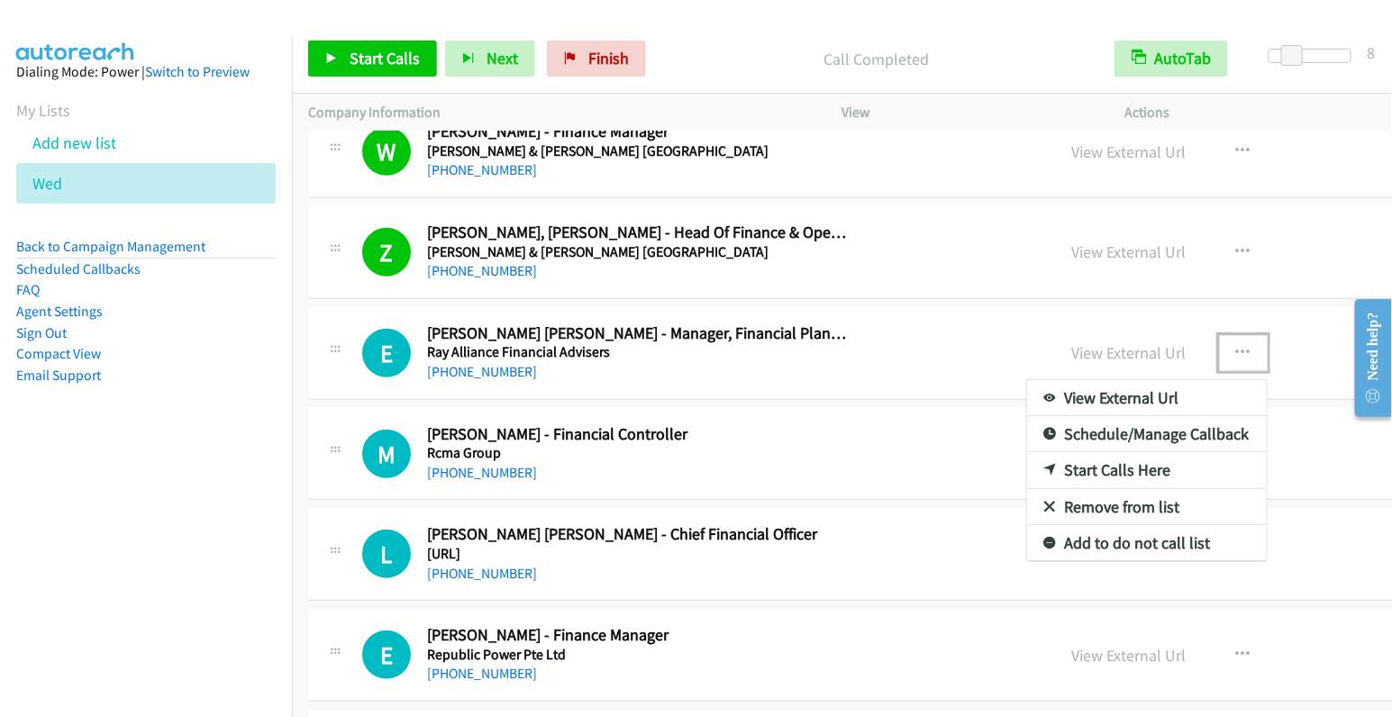
click at [1027, 452] on link "Start Calls Here" at bounding box center [1147, 470] width 240 height 36
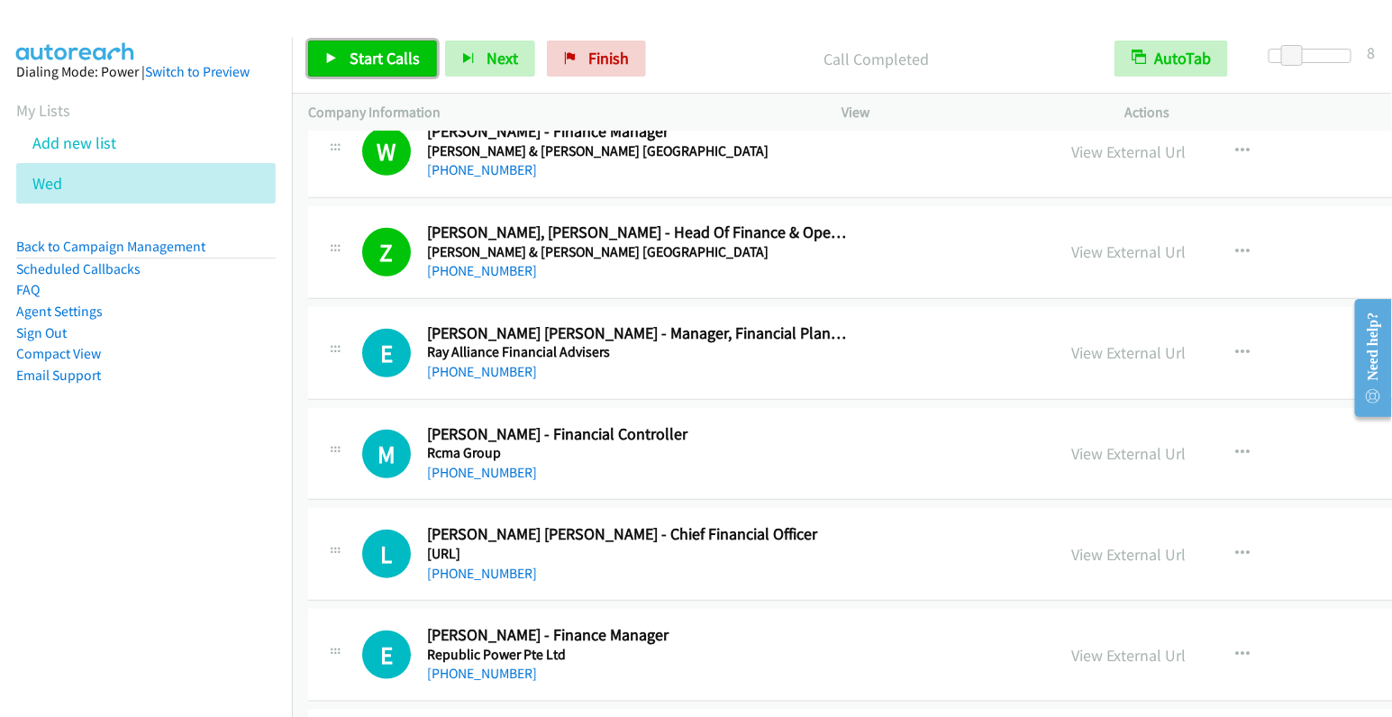
click at [381, 59] on span "Start Calls" at bounding box center [385, 58] width 70 height 21
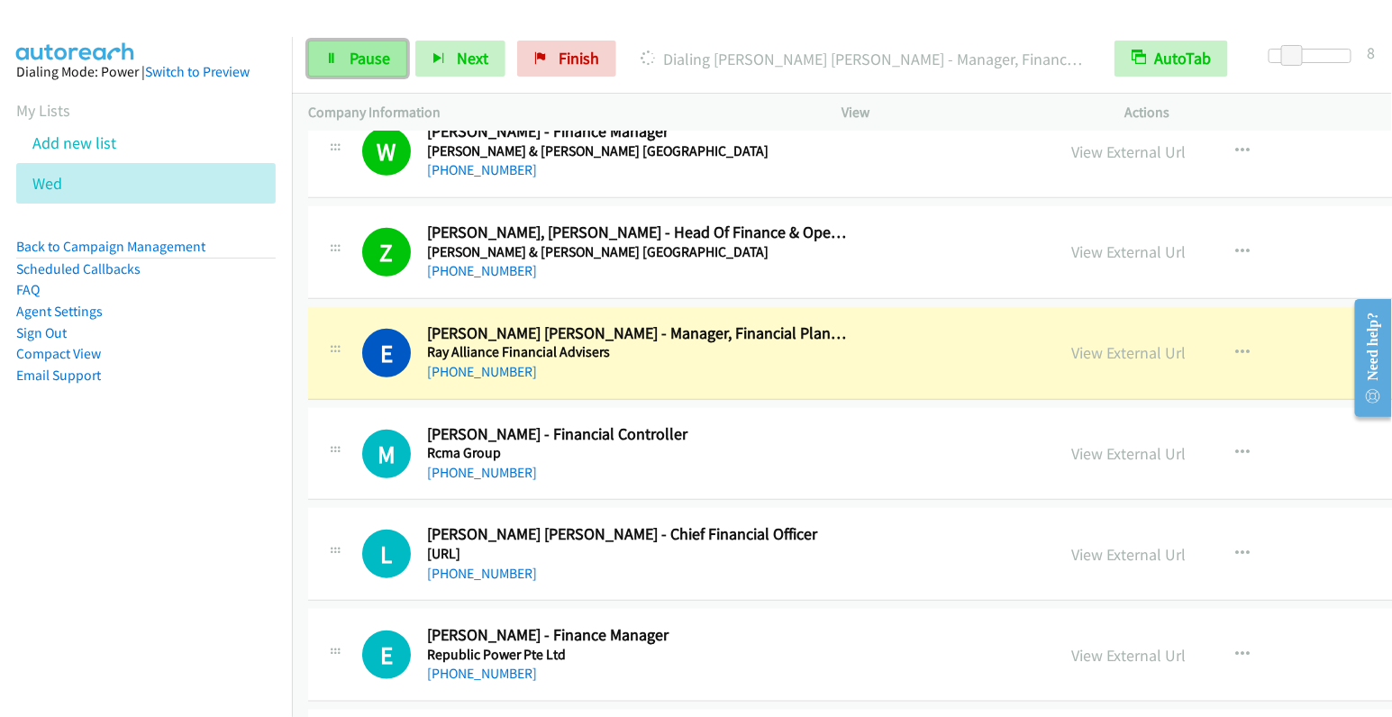
click at [347, 61] on link "Pause" at bounding box center [357, 59] width 99 height 36
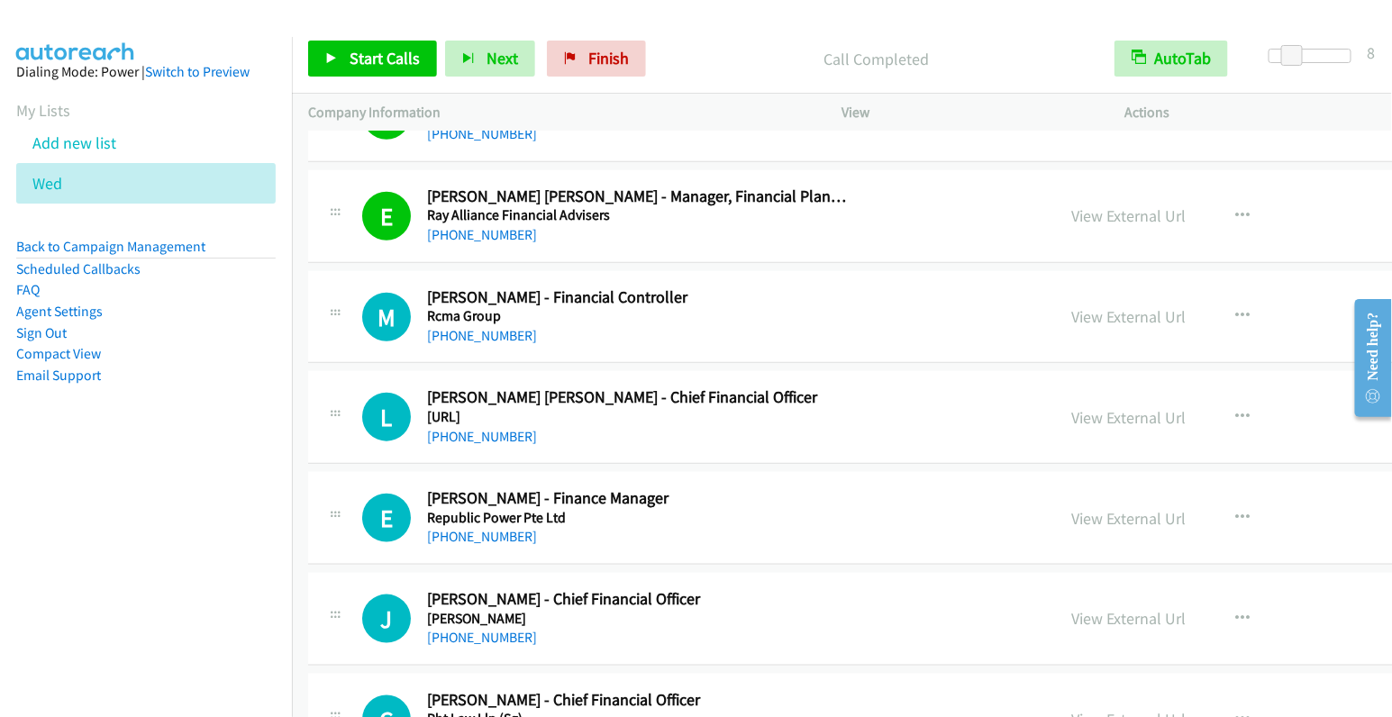
scroll to position [10649, 0]
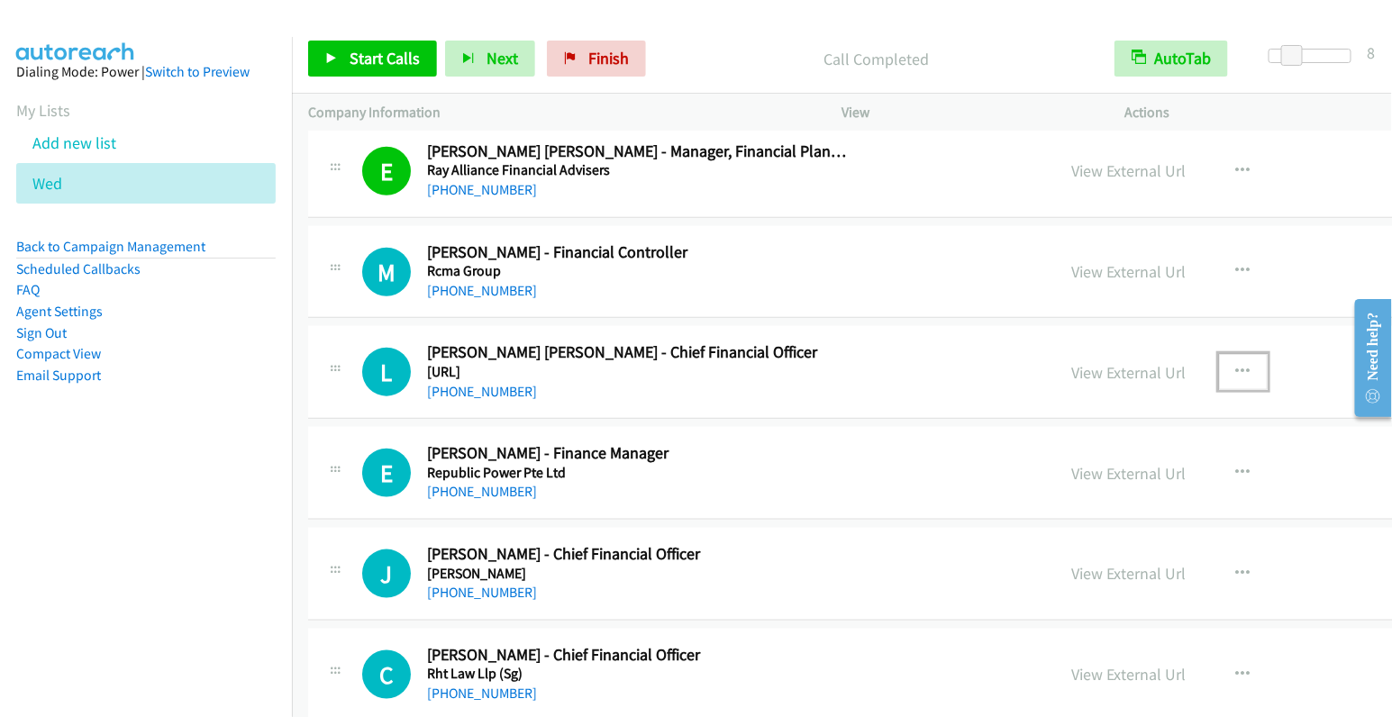
drag, startPoint x: 1073, startPoint y: 324, endPoint x: 1065, endPoint y: 353, distance: 30.8
click at [1237, 365] on icon "button" at bounding box center [1244, 372] width 14 height 14
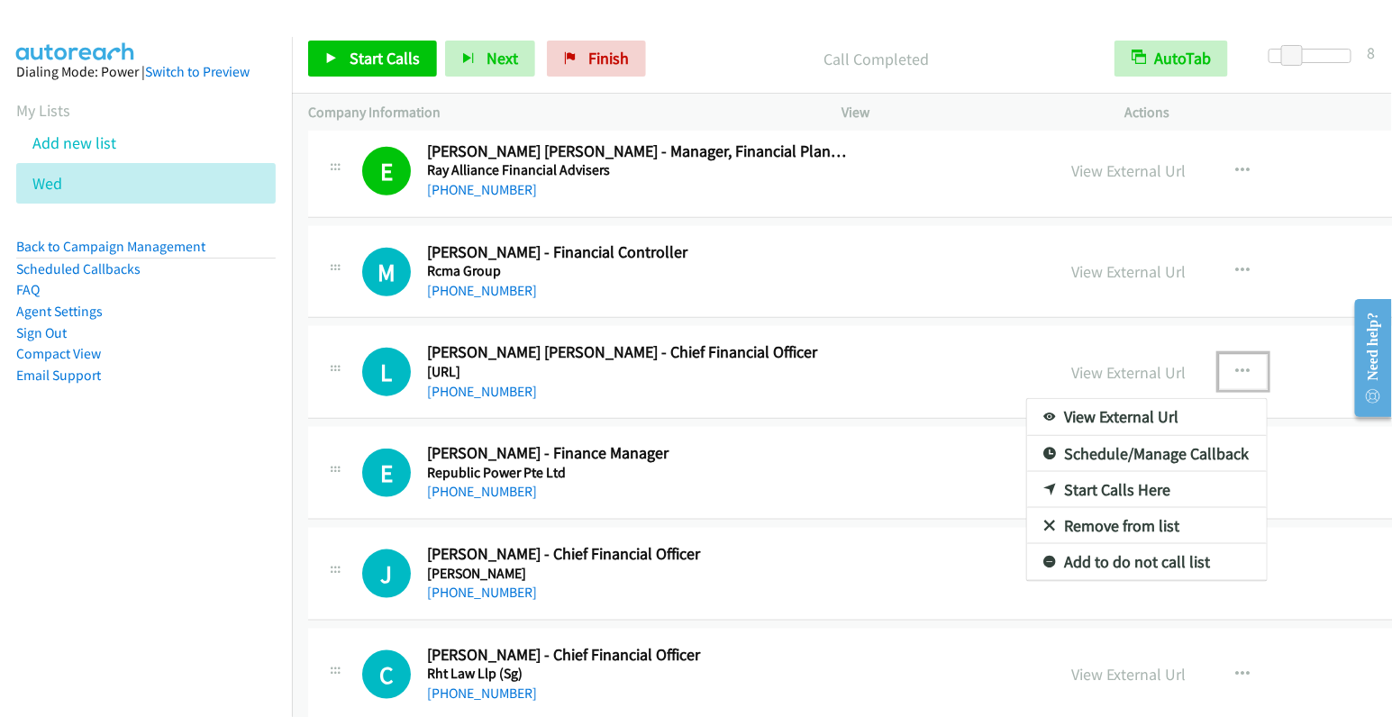
click at [1027, 472] on link "Start Calls Here" at bounding box center [1147, 490] width 240 height 36
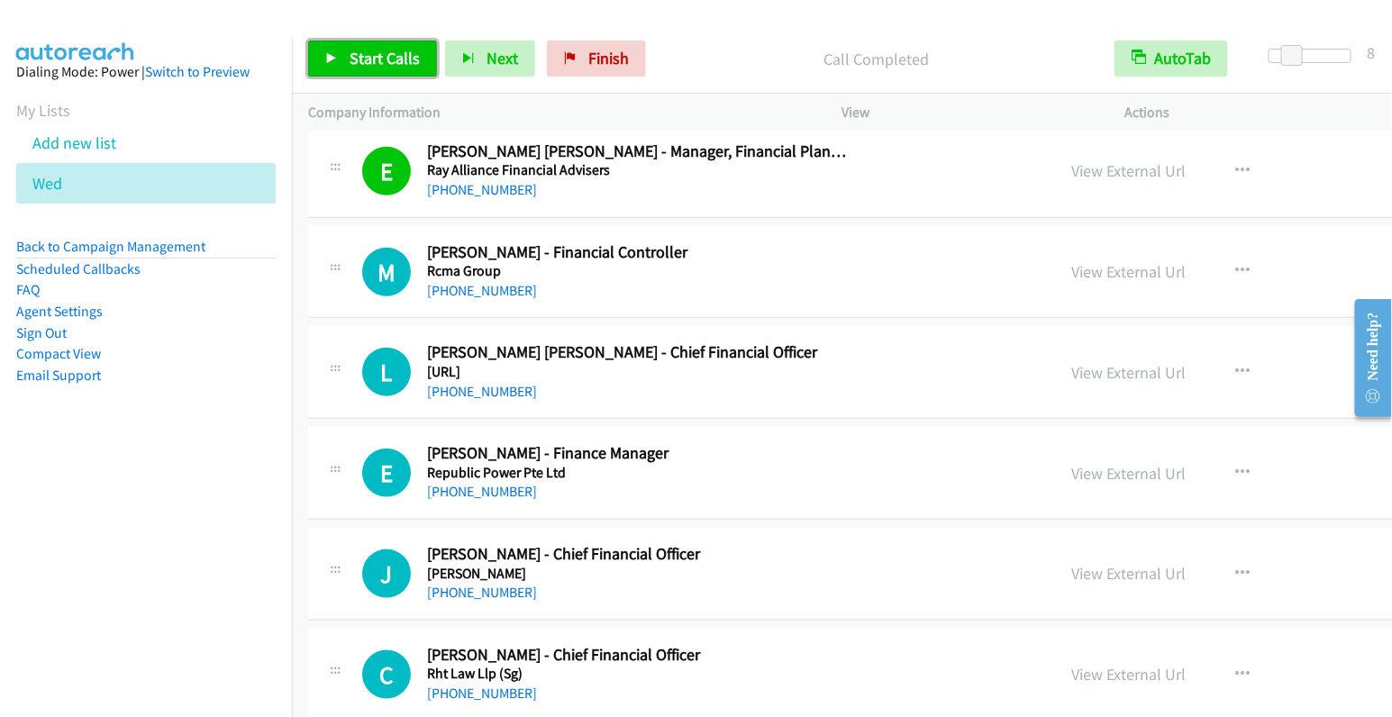
click at [383, 65] on span "Start Calls" at bounding box center [385, 58] width 70 height 21
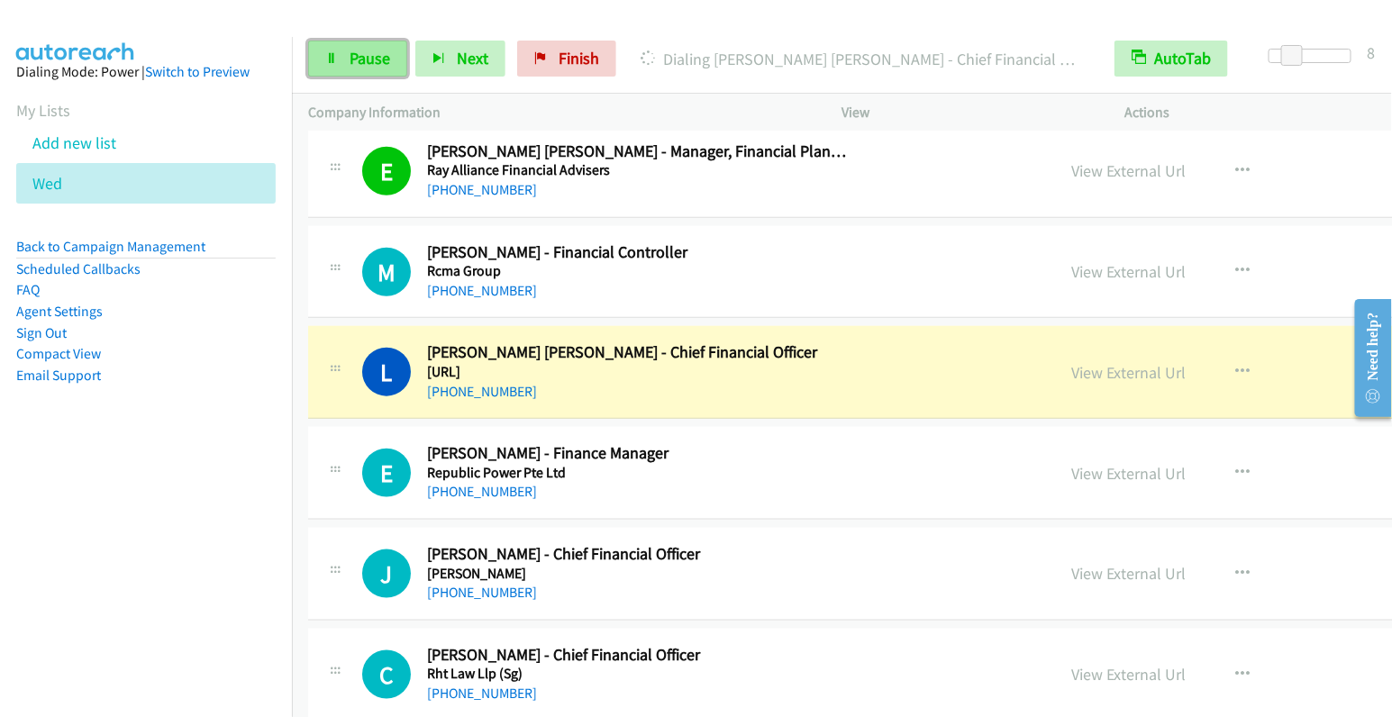
click at [351, 61] on span "Pause" at bounding box center [370, 58] width 41 height 21
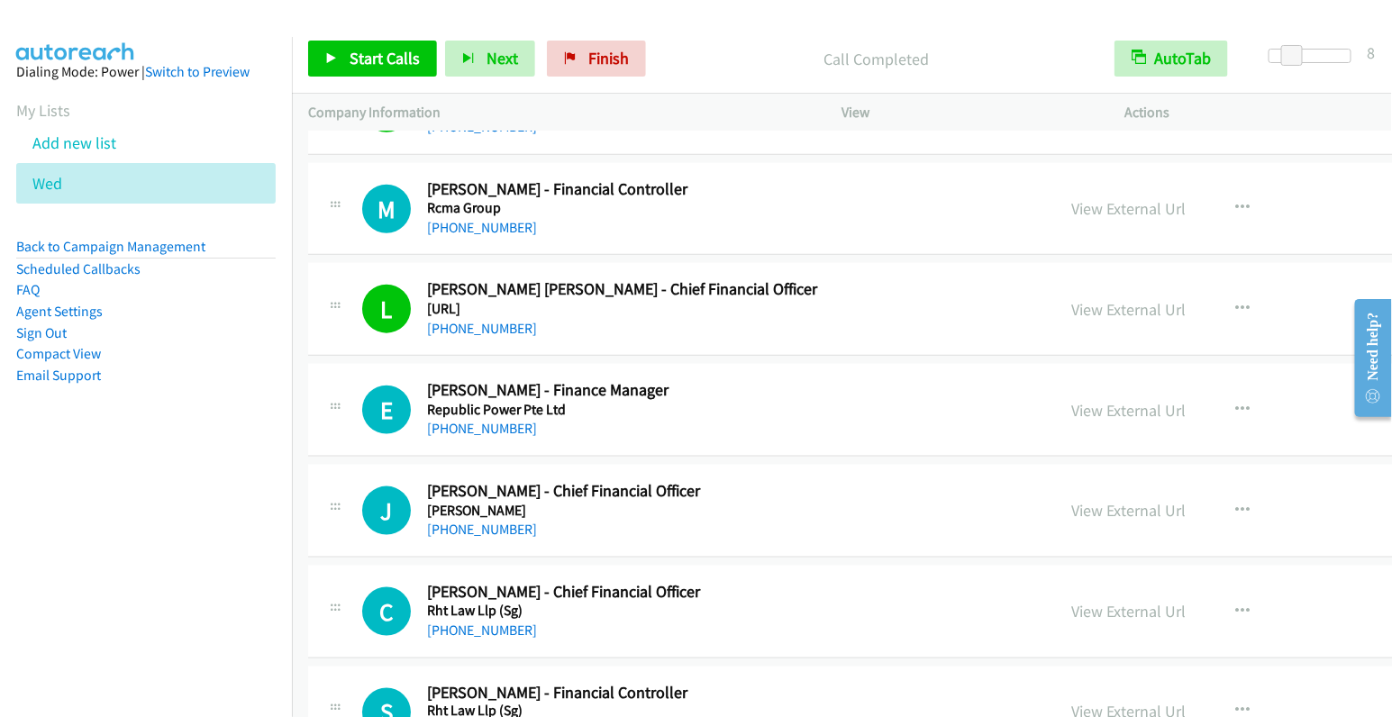
scroll to position [10847, 0]
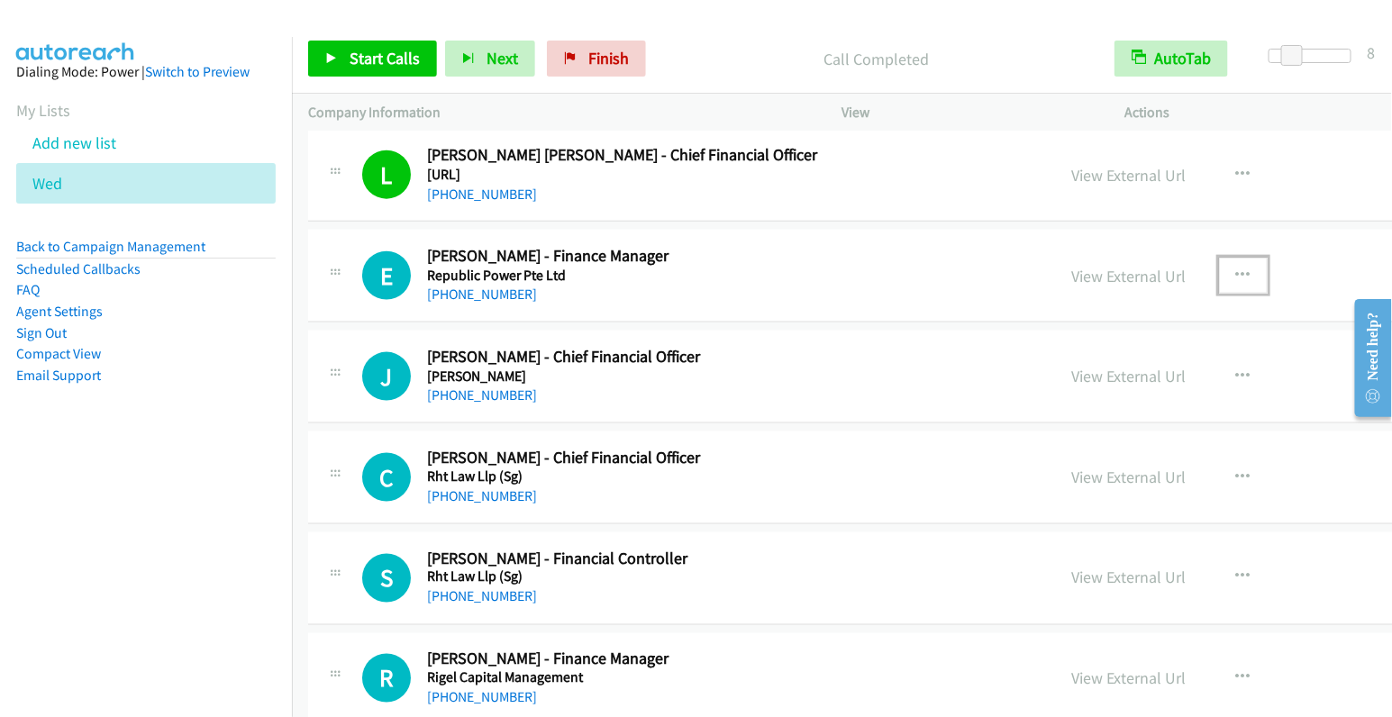
click at [1237, 269] on icon "button" at bounding box center [1244, 276] width 14 height 14
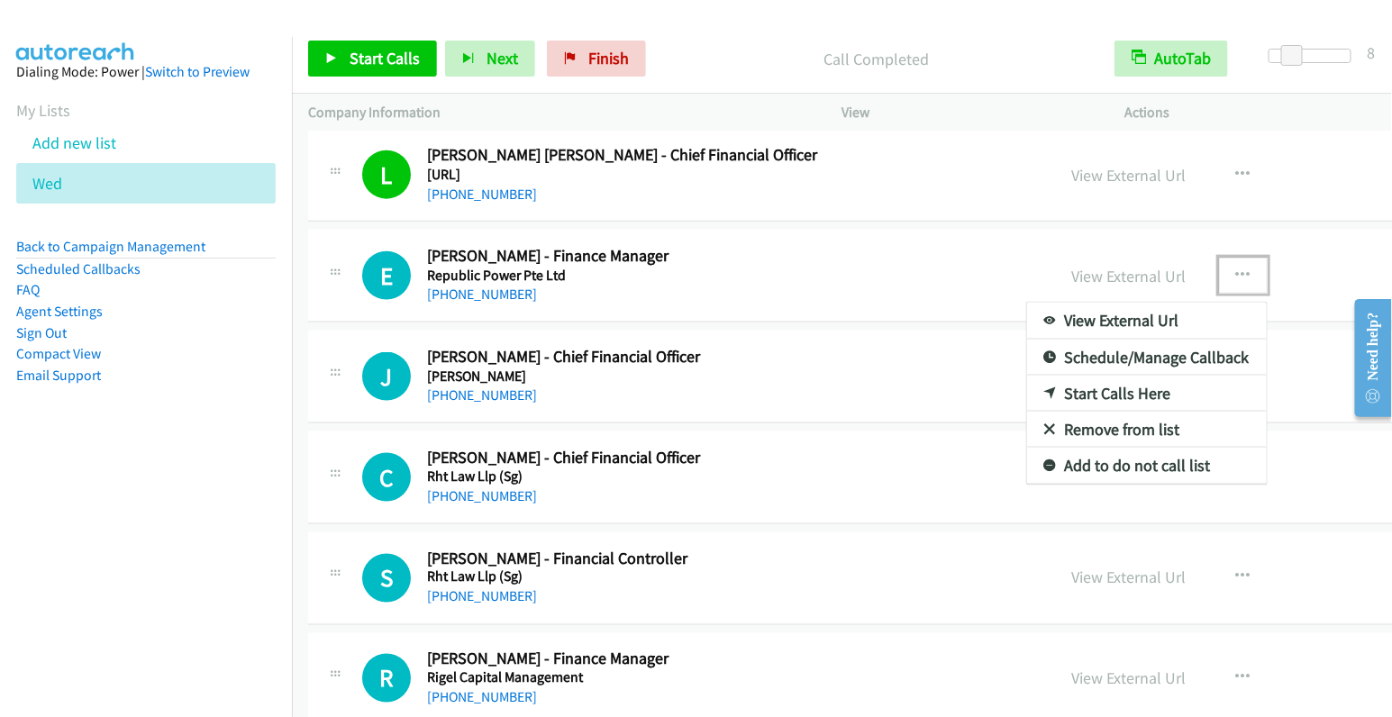
click at [1027, 376] on link "Start Calls Here" at bounding box center [1147, 394] width 240 height 36
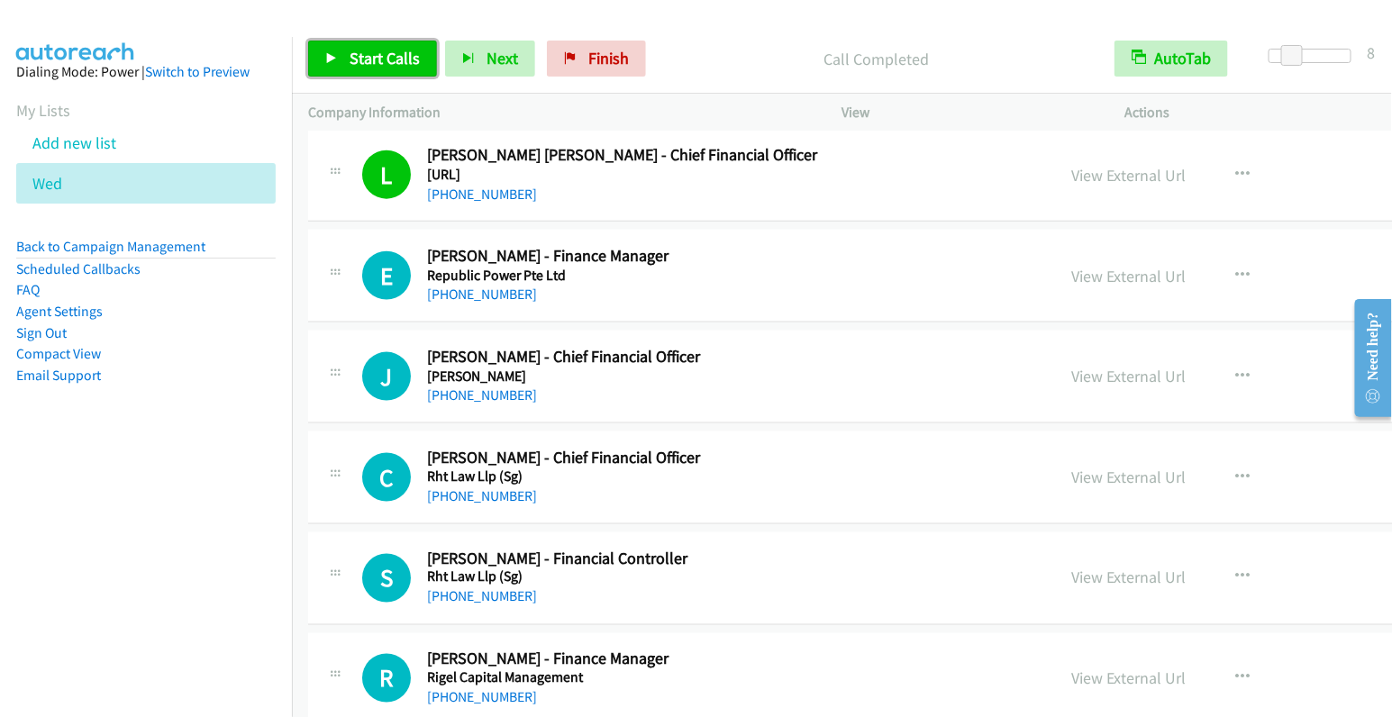
click at [361, 63] on span "Start Calls" at bounding box center [385, 58] width 70 height 21
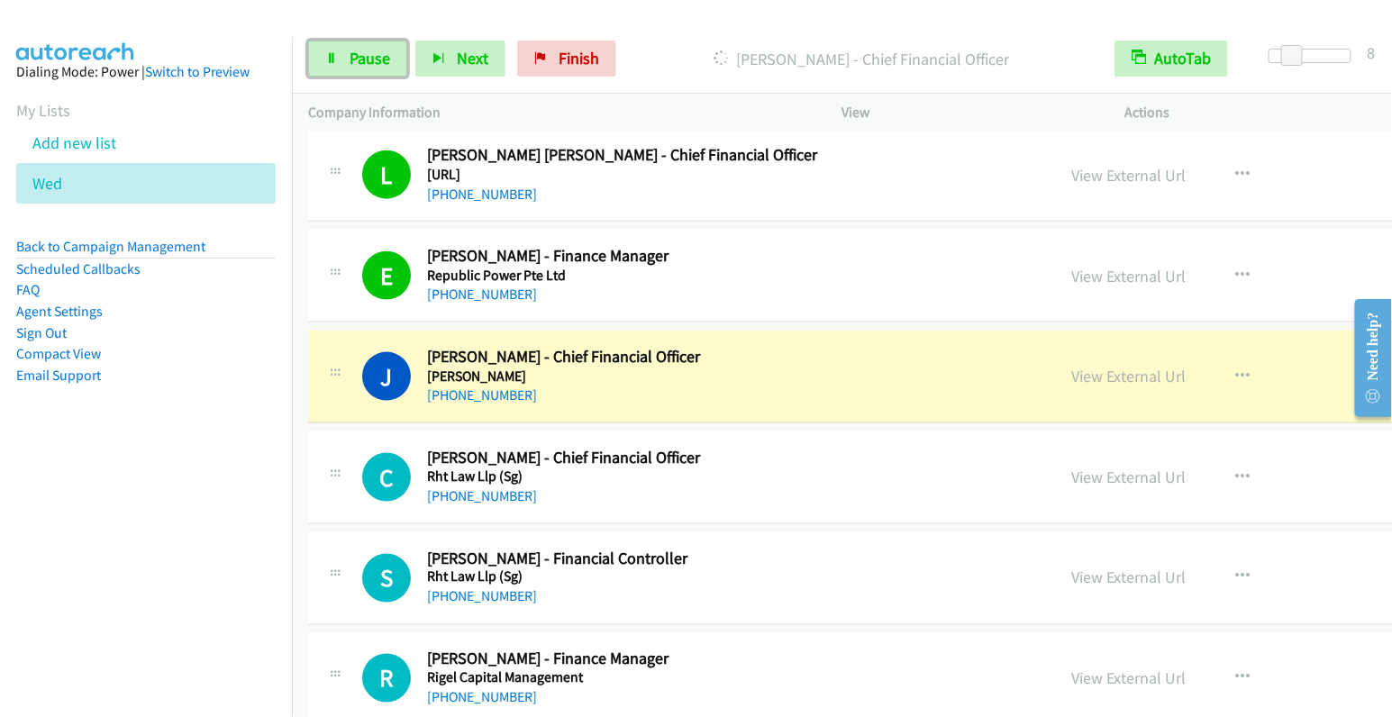
drag, startPoint x: 355, startPoint y: 54, endPoint x: 495, endPoint y: 79, distance: 142.0
click at [355, 54] on span "Pause" at bounding box center [370, 58] width 41 height 21
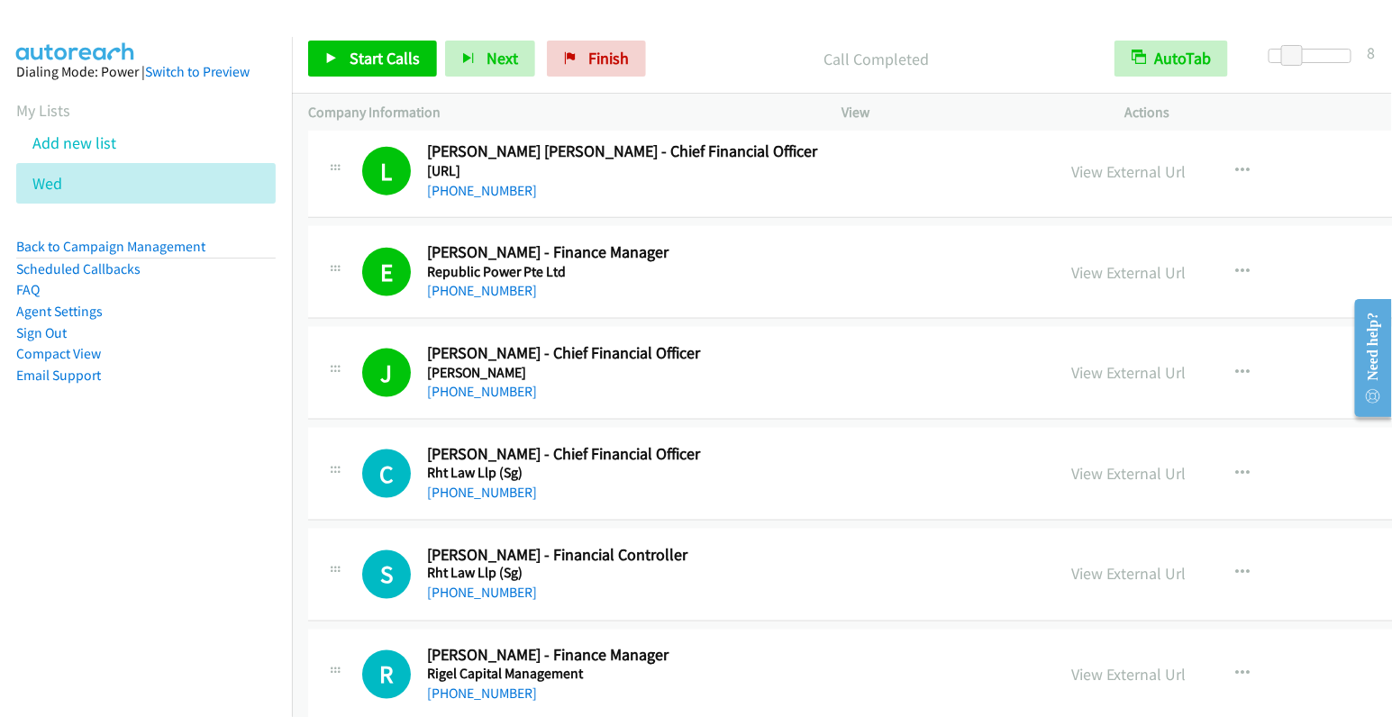
scroll to position [10851, 0]
click at [1237, 466] on icon "button" at bounding box center [1244, 473] width 14 height 14
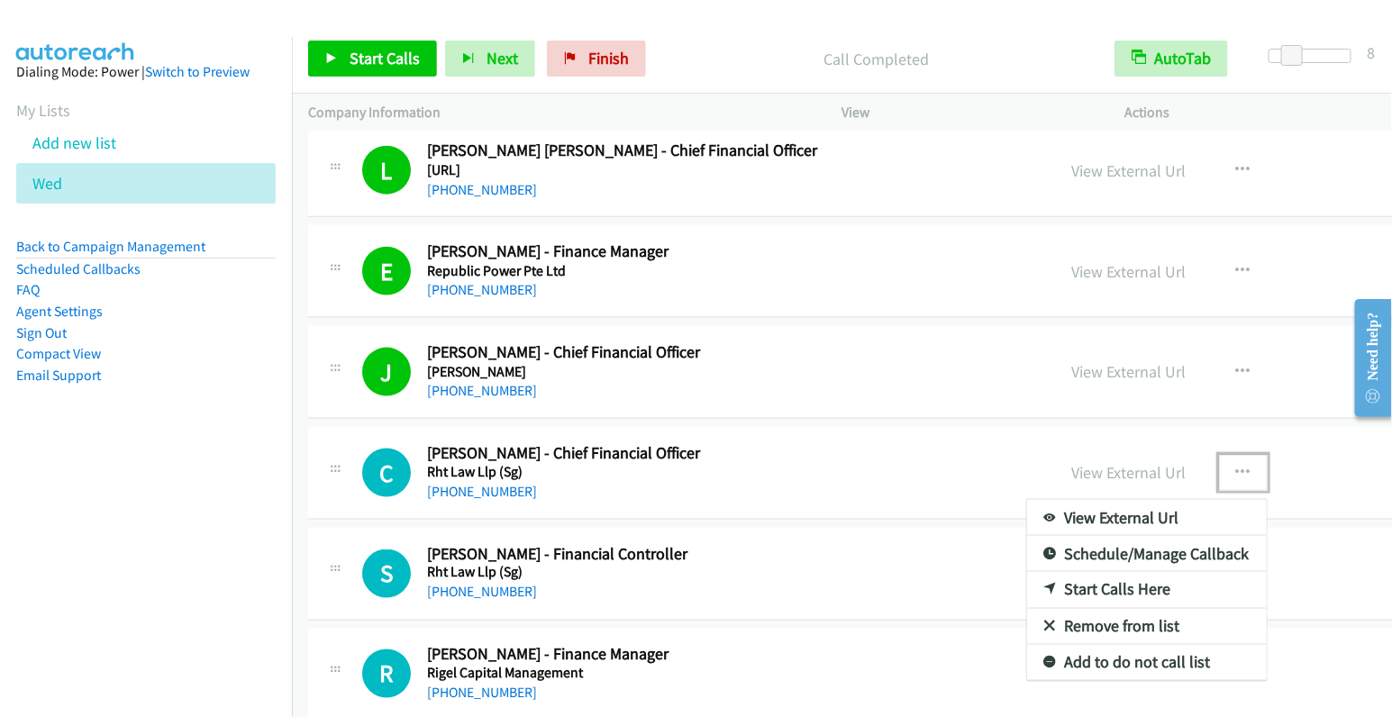
click at [1027, 572] on link "Start Calls Here" at bounding box center [1147, 590] width 240 height 36
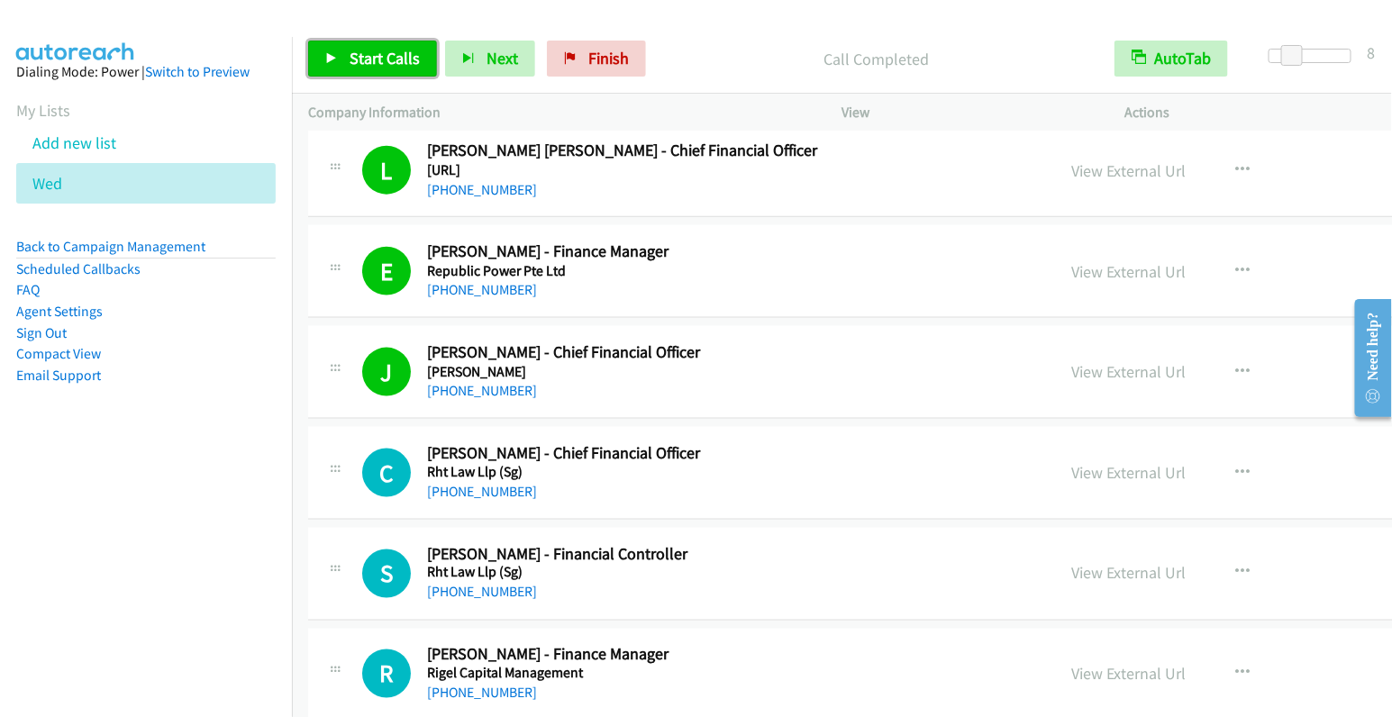
click at [378, 66] on span "Start Calls" at bounding box center [385, 58] width 70 height 21
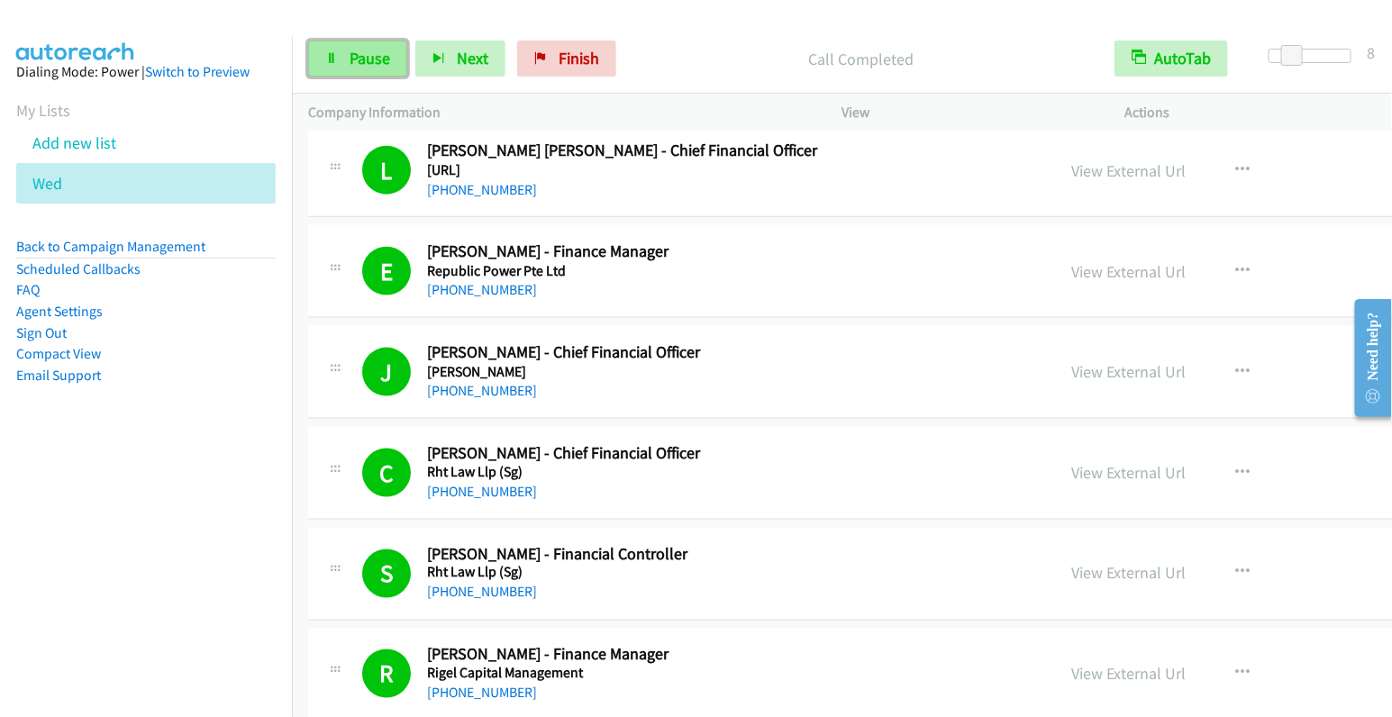
click at [350, 54] on span "Pause" at bounding box center [370, 58] width 41 height 21
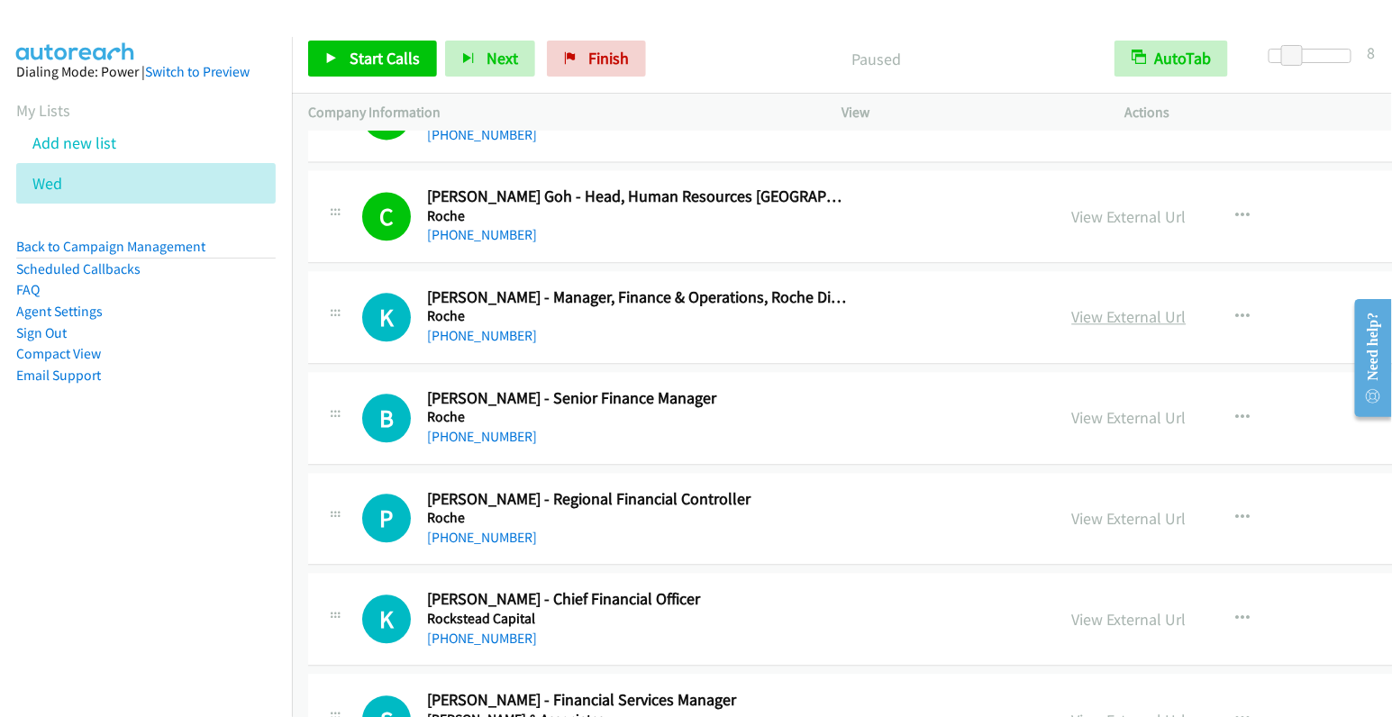
scroll to position [11403, 0]
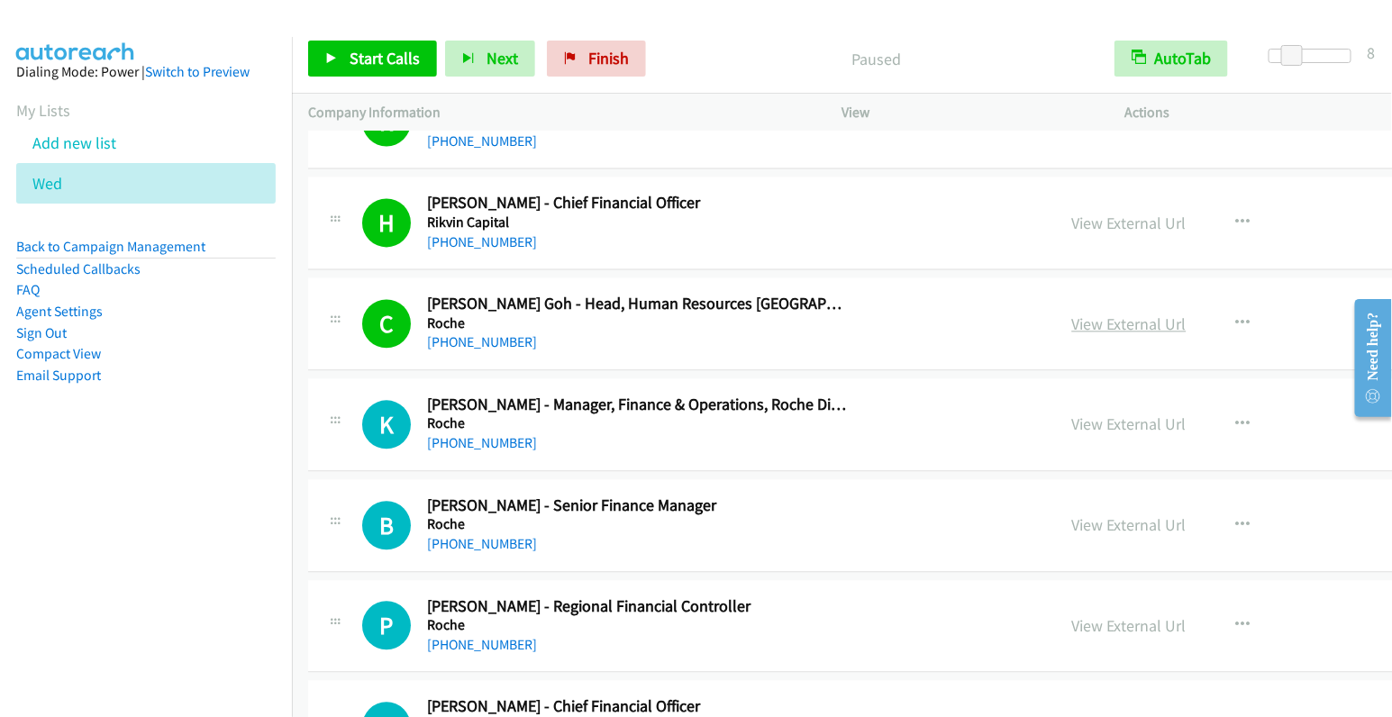
click at [1073, 315] on link "View External Url" at bounding box center [1130, 325] width 114 height 21
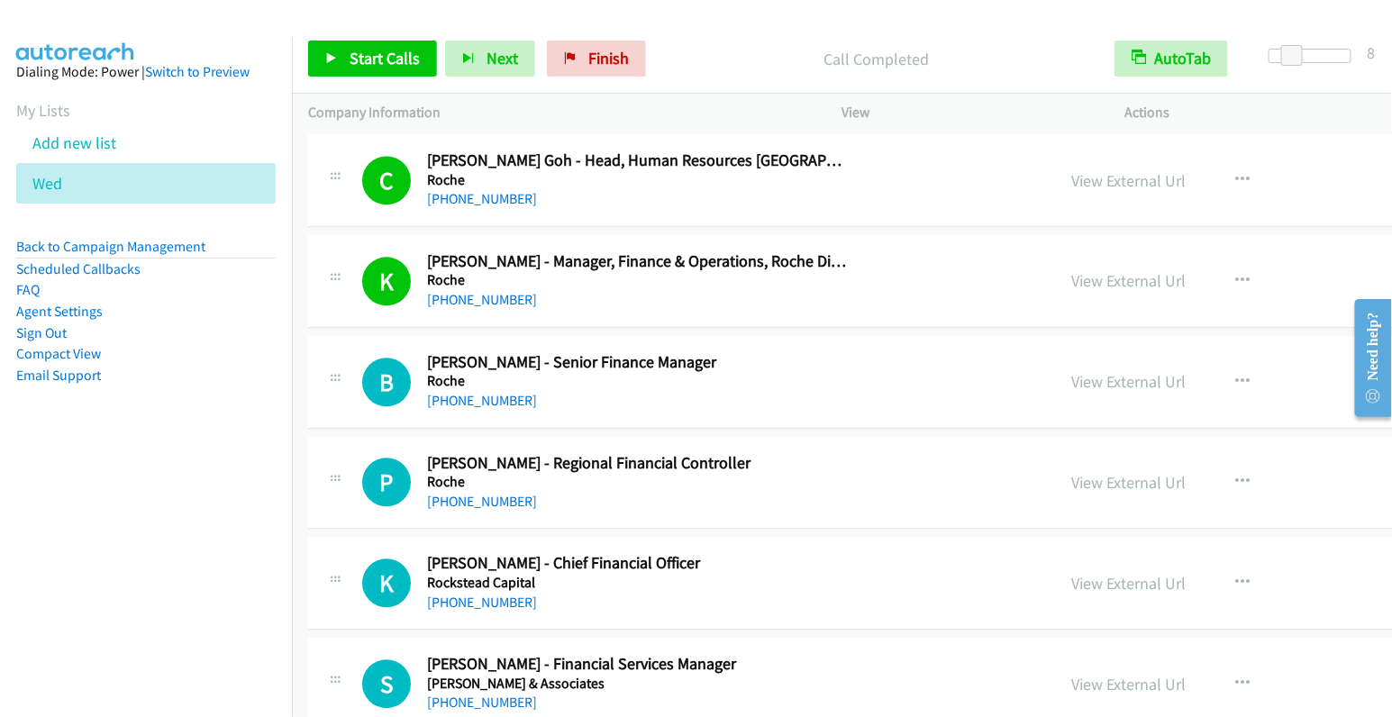
scroll to position [11576, 0]
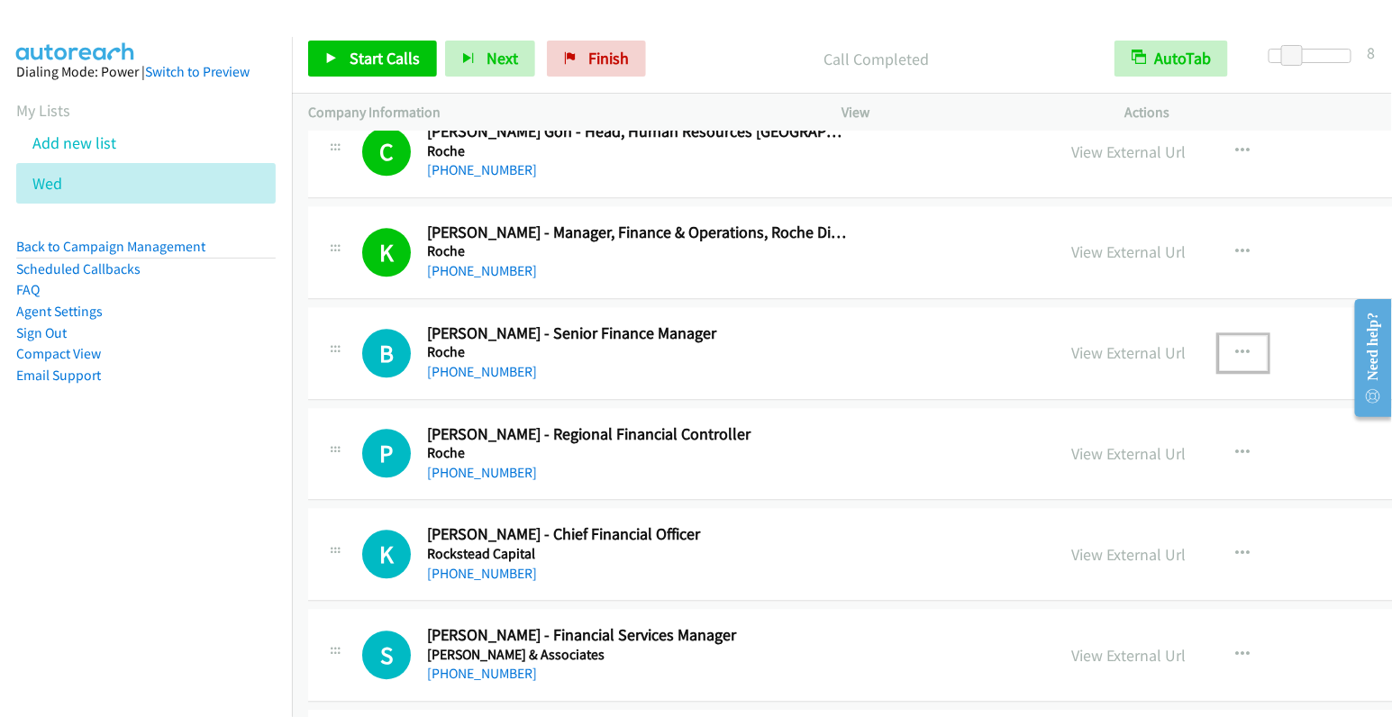
click at [1237, 346] on icon "button" at bounding box center [1244, 353] width 14 height 14
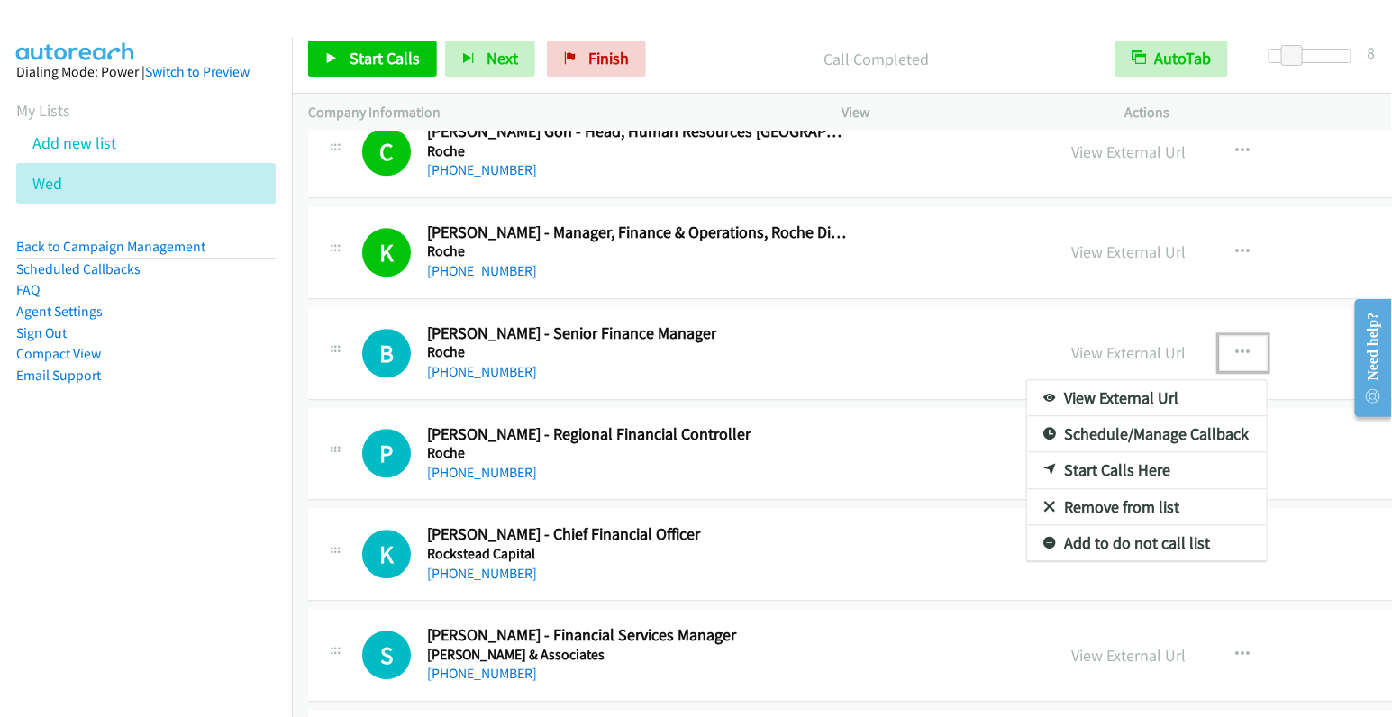
click at [1027, 452] on link "Start Calls Here" at bounding box center [1147, 470] width 240 height 36
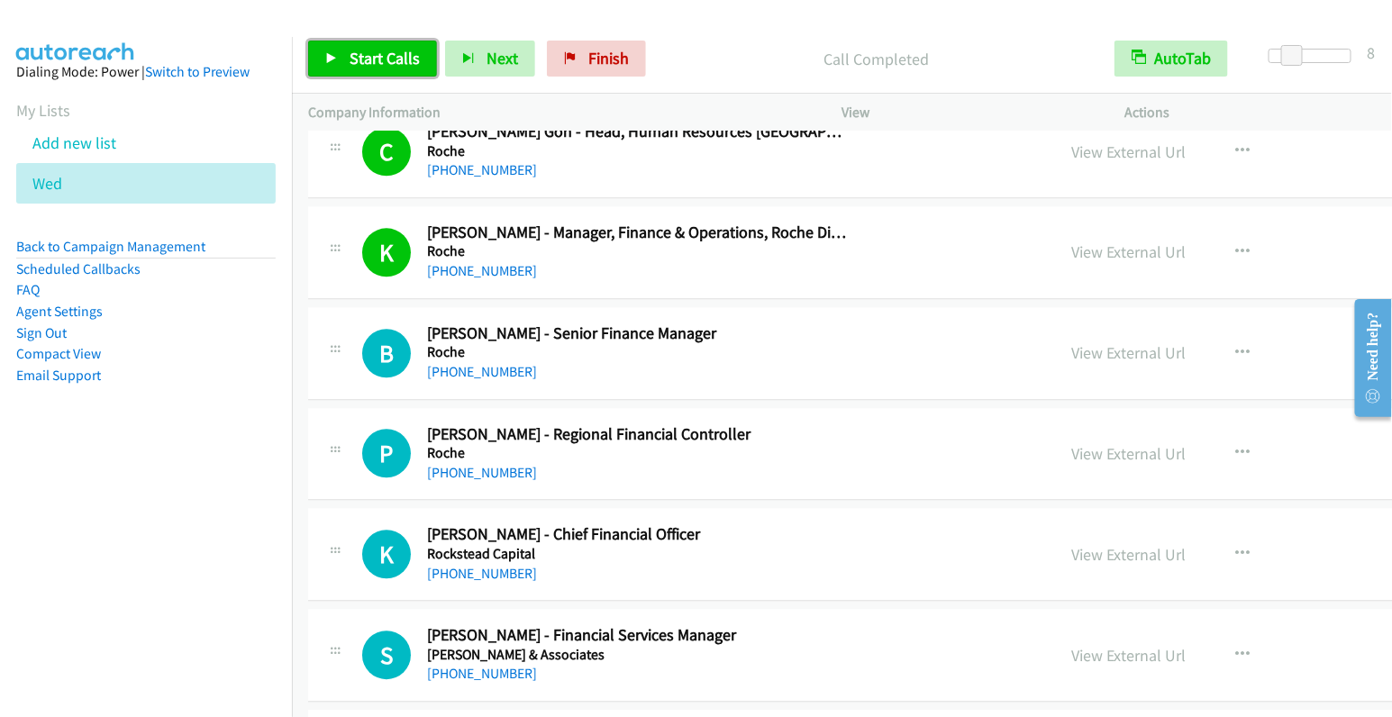
click at [377, 64] on span "Start Calls" at bounding box center [385, 58] width 70 height 21
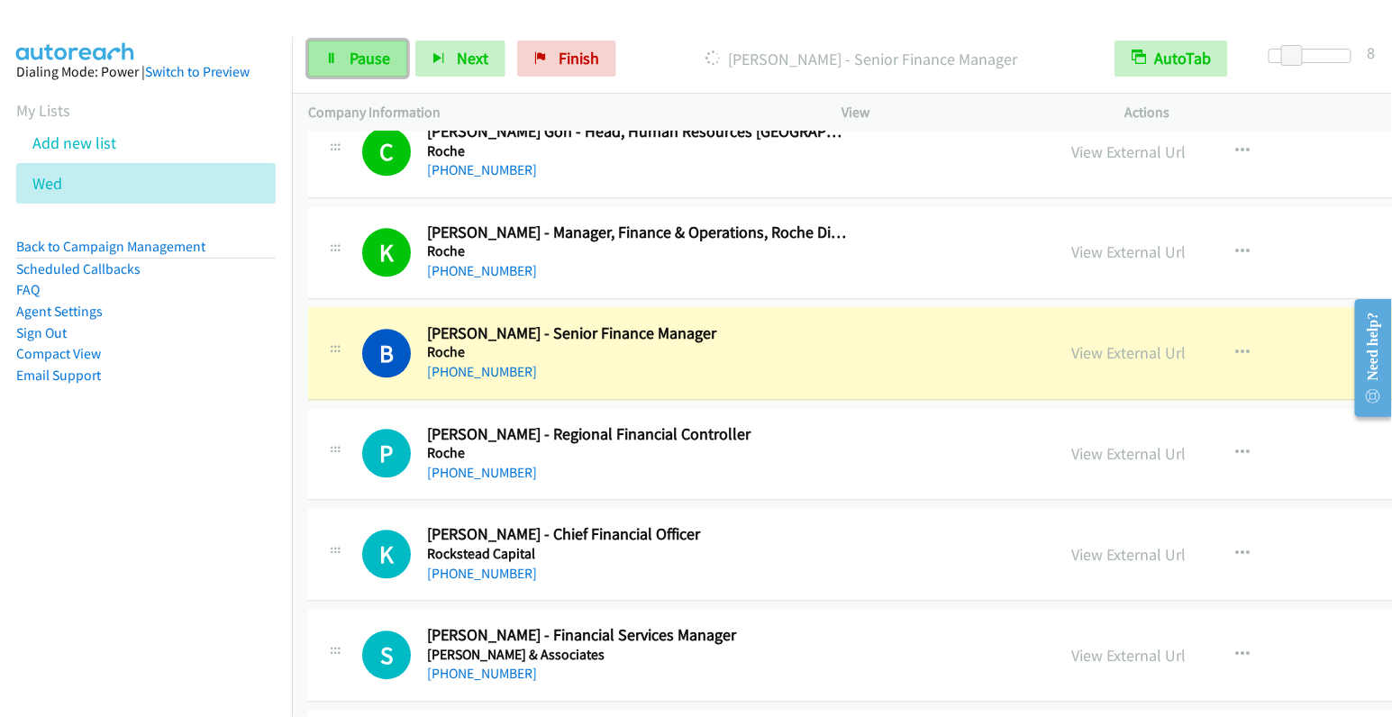
click at [377, 62] on span "Pause" at bounding box center [370, 58] width 41 height 21
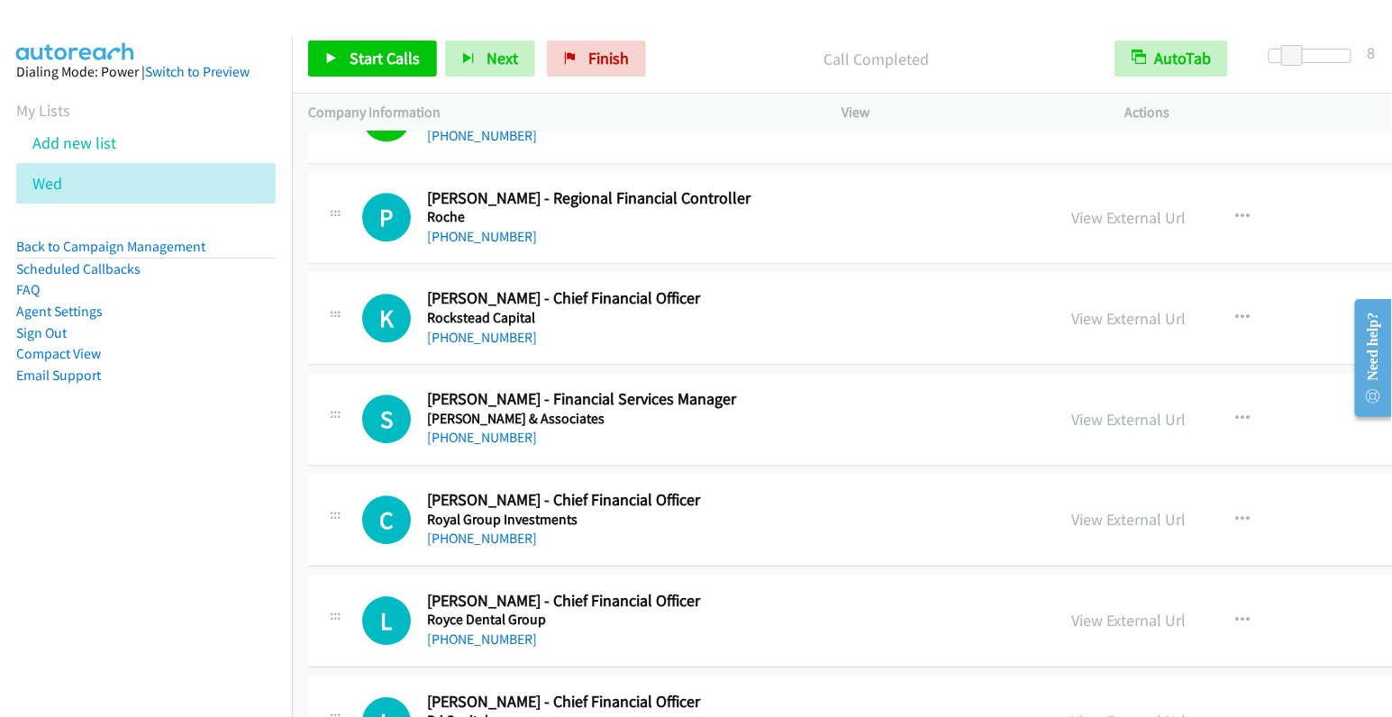
scroll to position [11817, 0]
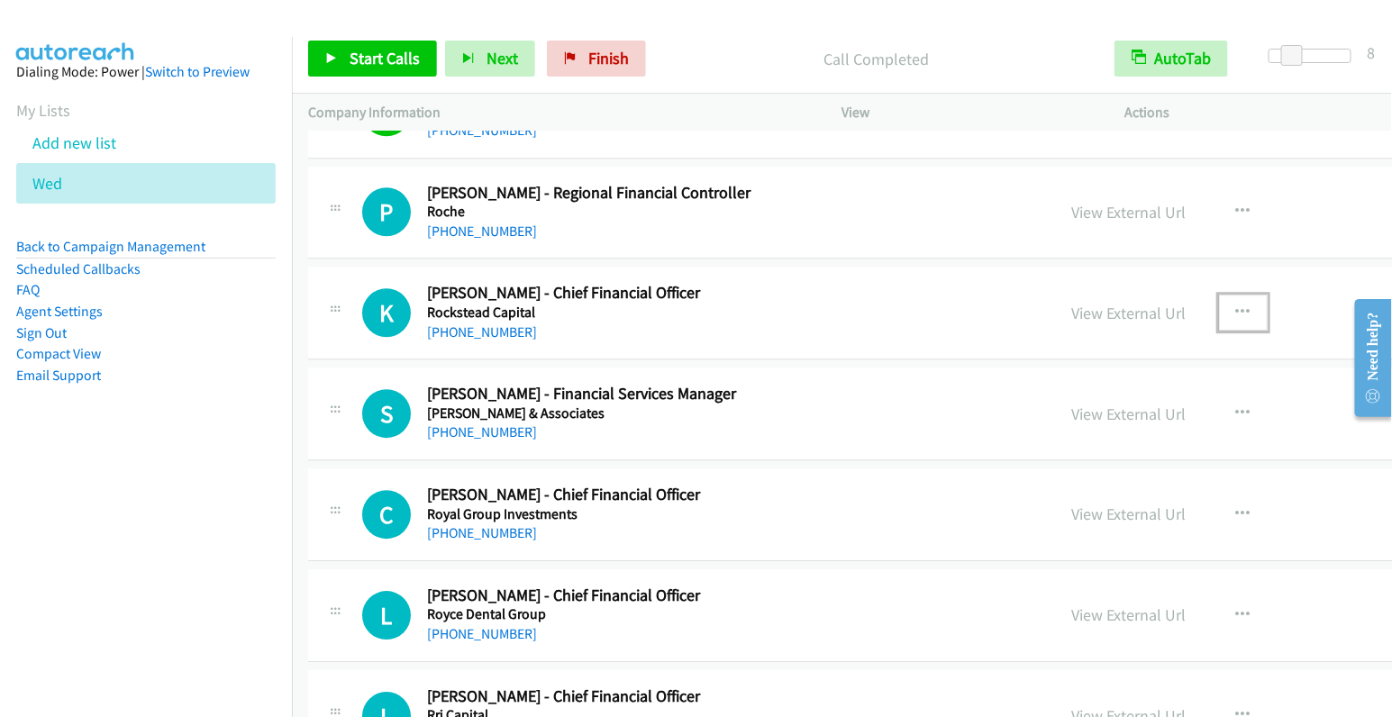
click at [1237, 306] on icon "button" at bounding box center [1244, 313] width 14 height 14
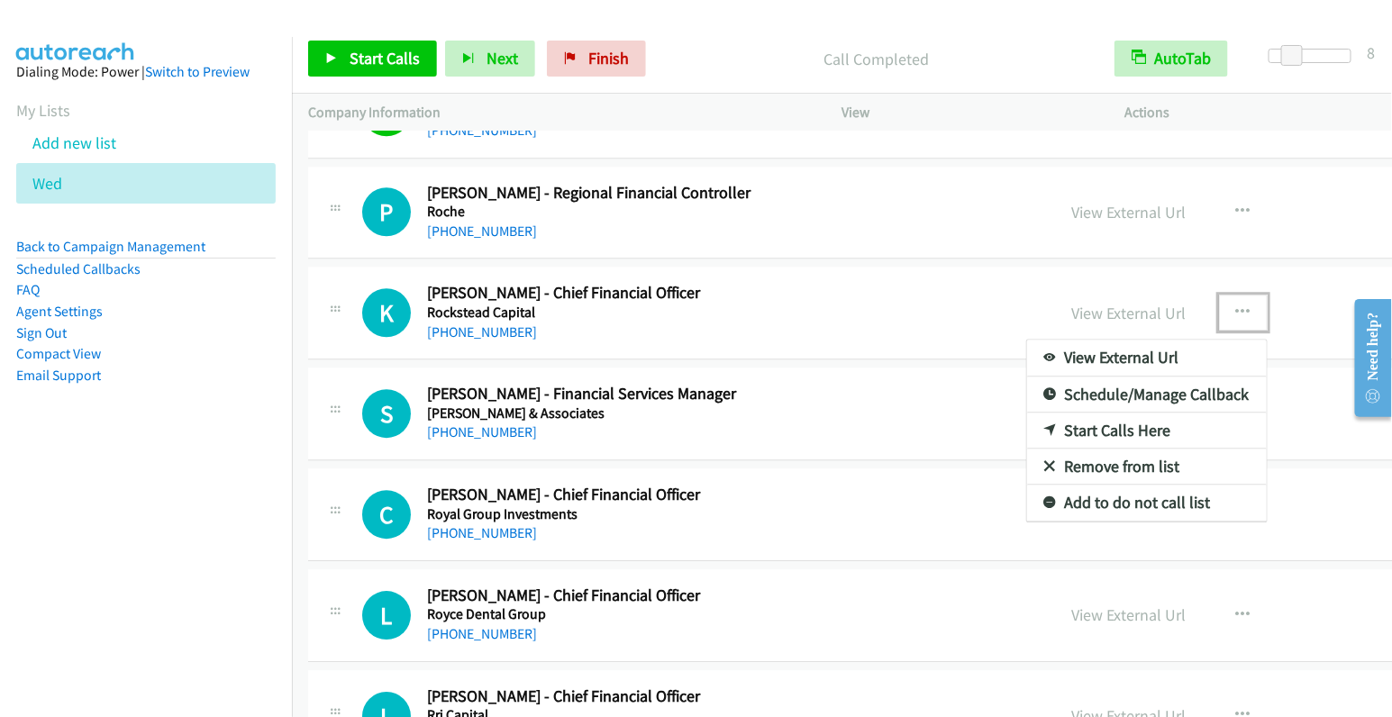
click at [1027, 413] on link "Start Calls Here" at bounding box center [1147, 431] width 240 height 36
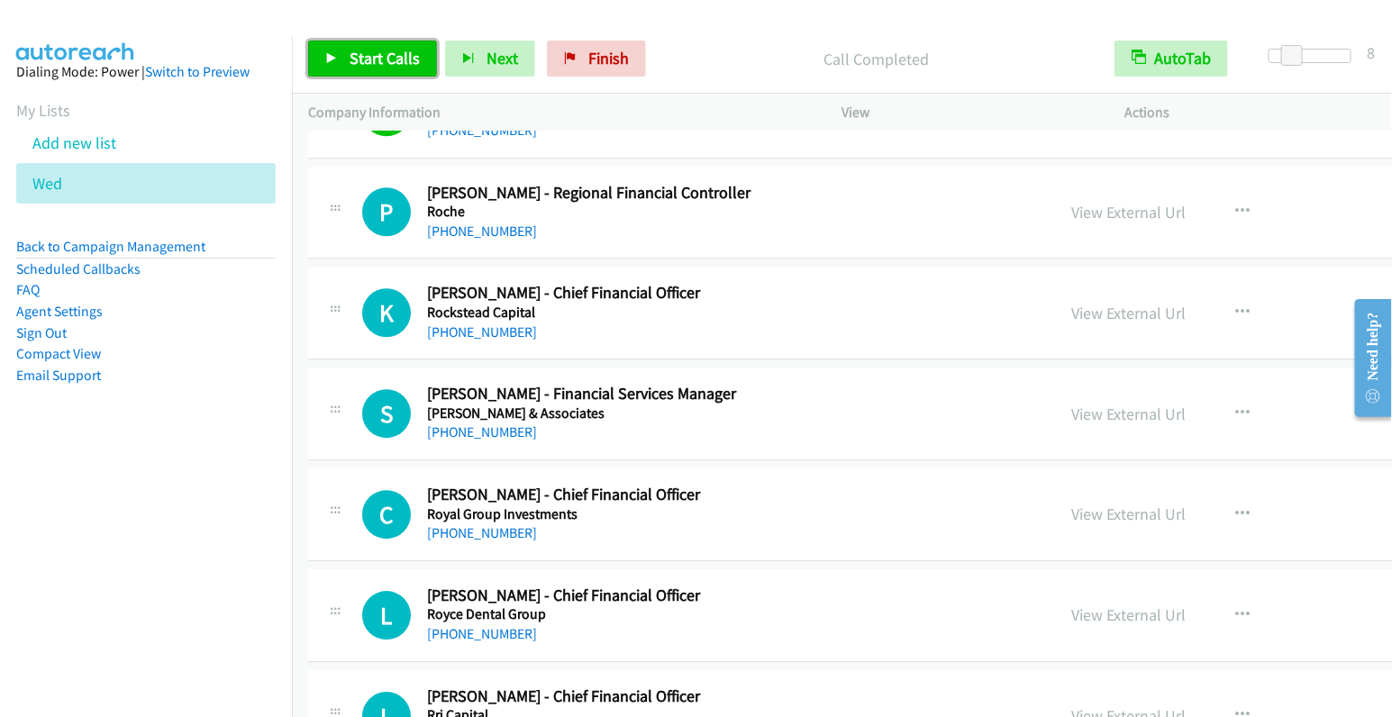
click at [399, 64] on span "Start Calls" at bounding box center [385, 58] width 70 height 21
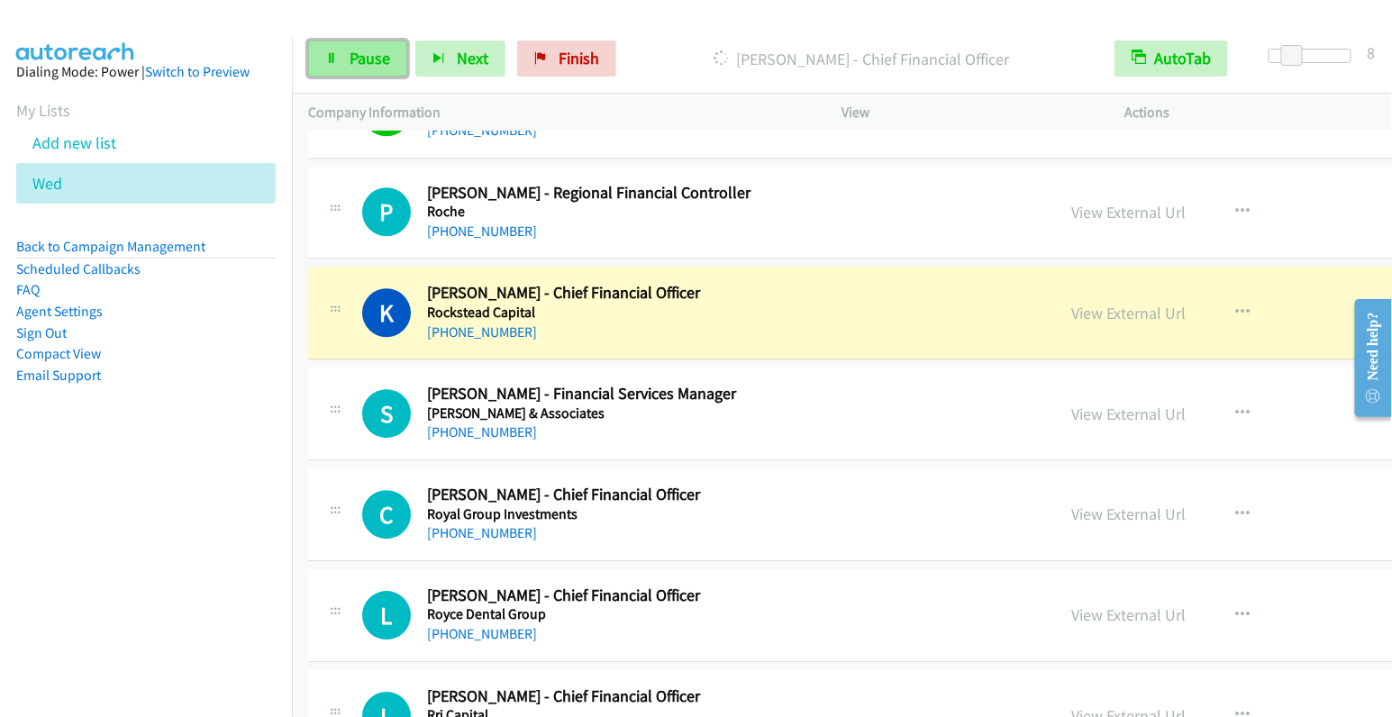
click at [359, 62] on span "Pause" at bounding box center [370, 58] width 41 height 21
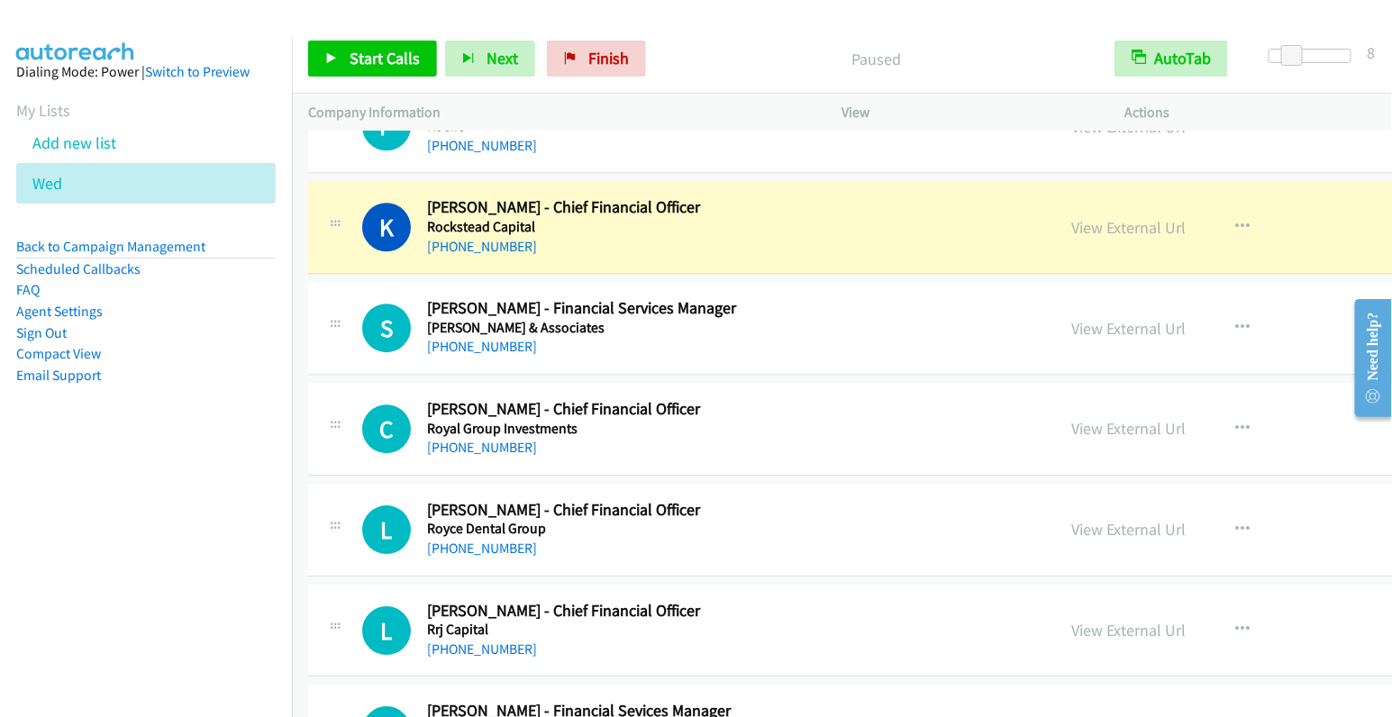
scroll to position [11905, 0]
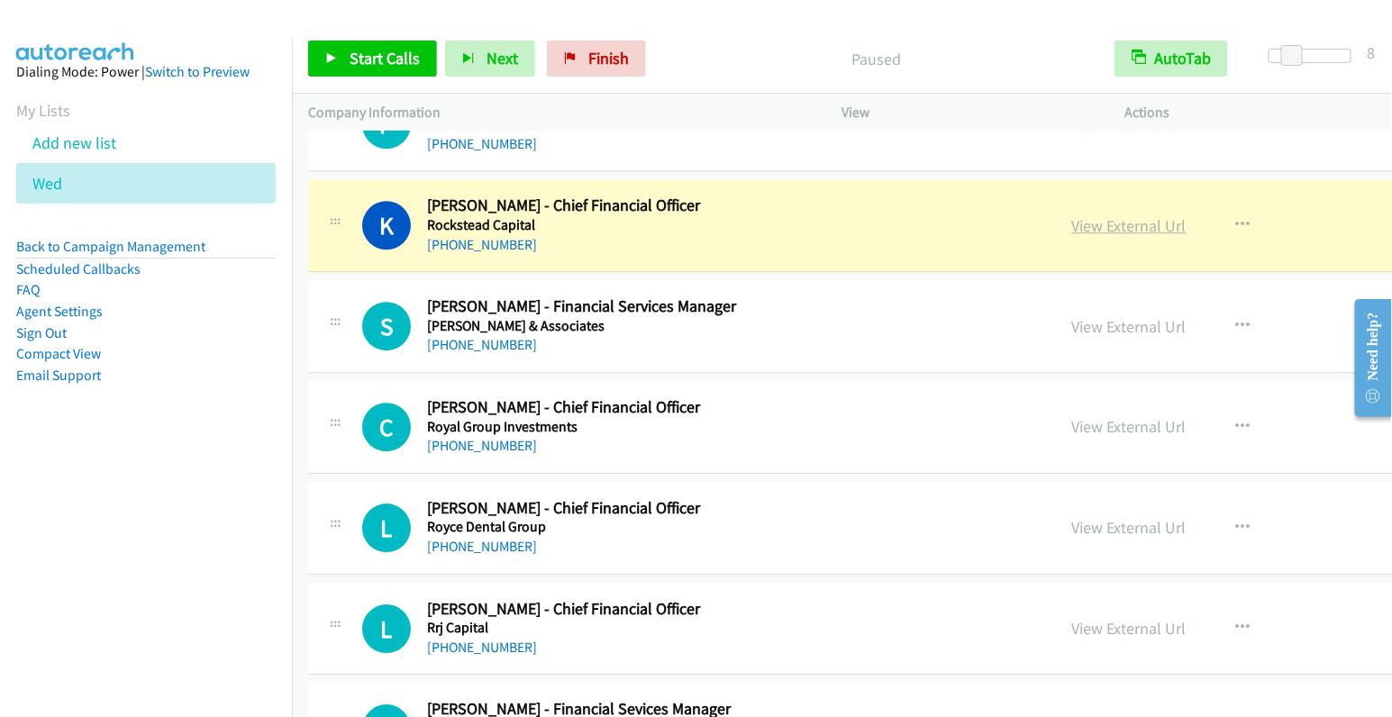
click at [1073, 215] on link "View External Url" at bounding box center [1130, 225] width 114 height 21
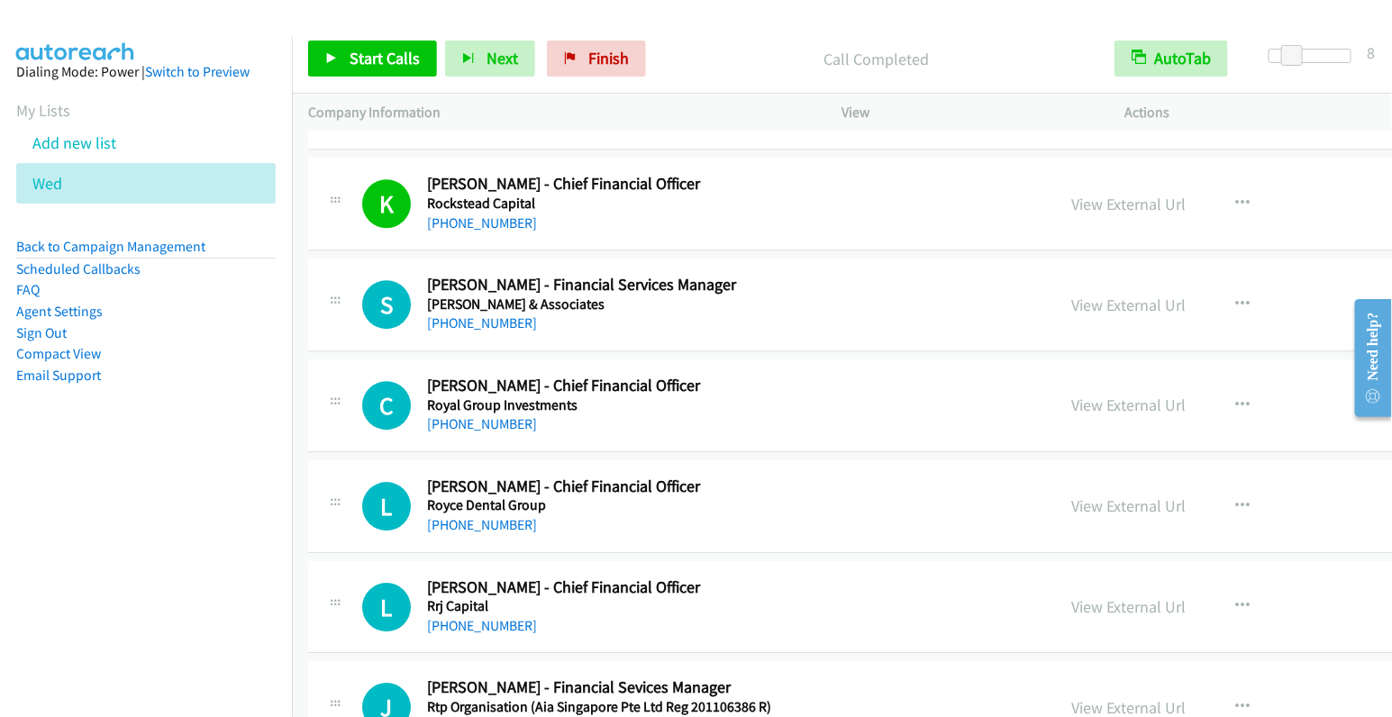
scroll to position [11928, 0]
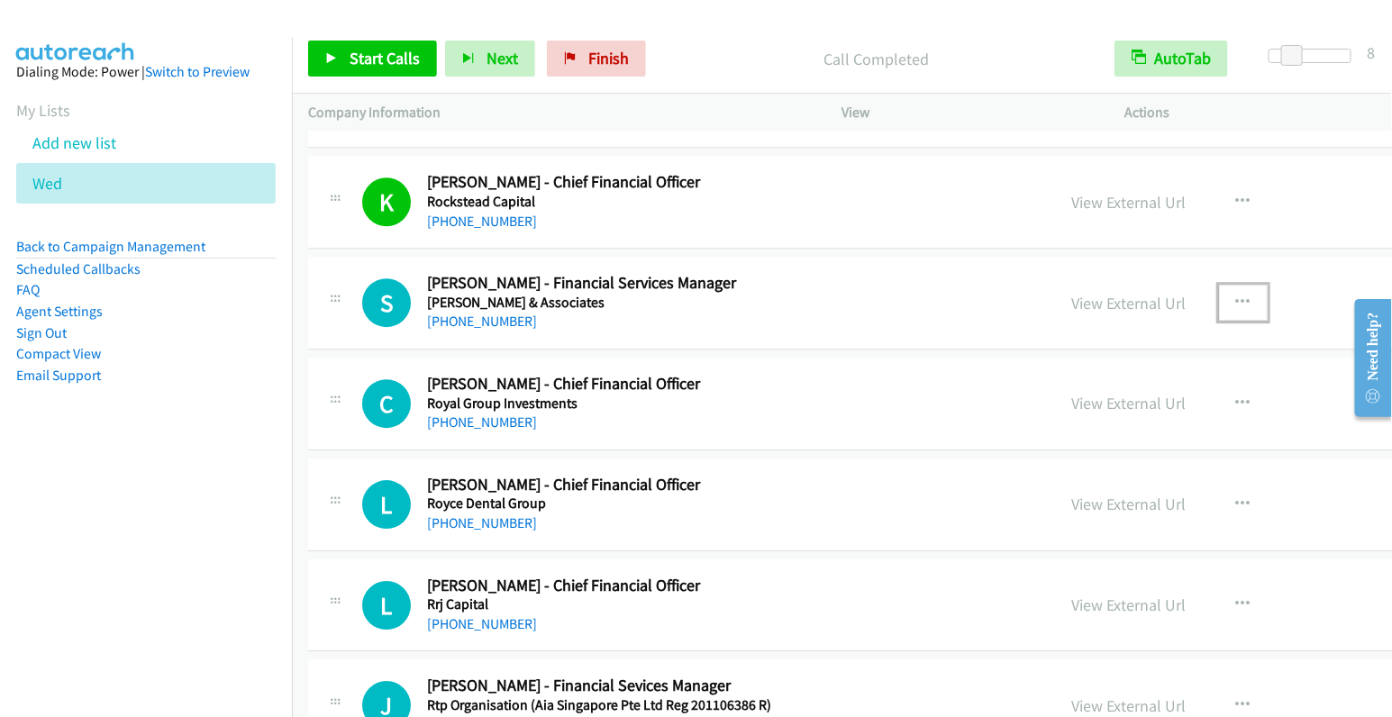
click at [1237, 296] on icon "button" at bounding box center [1244, 303] width 14 height 14
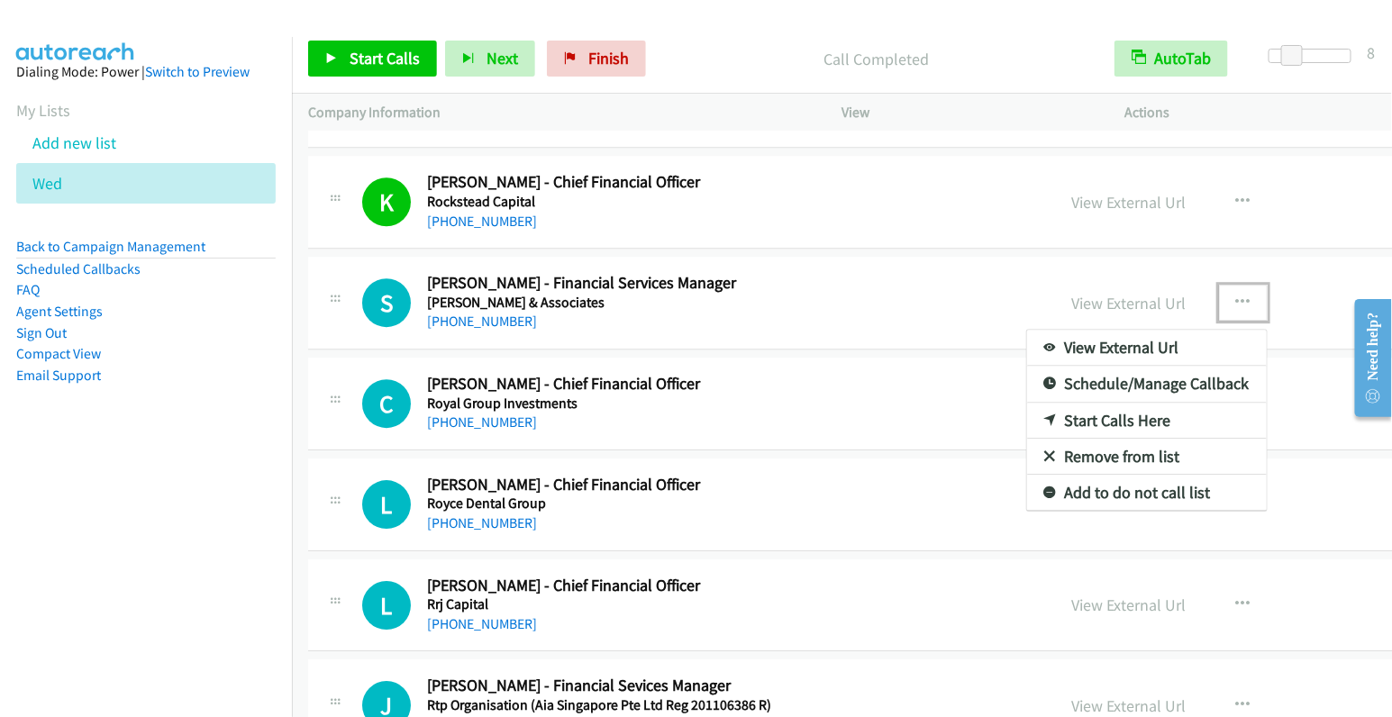
click at [1027, 403] on link "Start Calls Here" at bounding box center [1147, 421] width 240 height 36
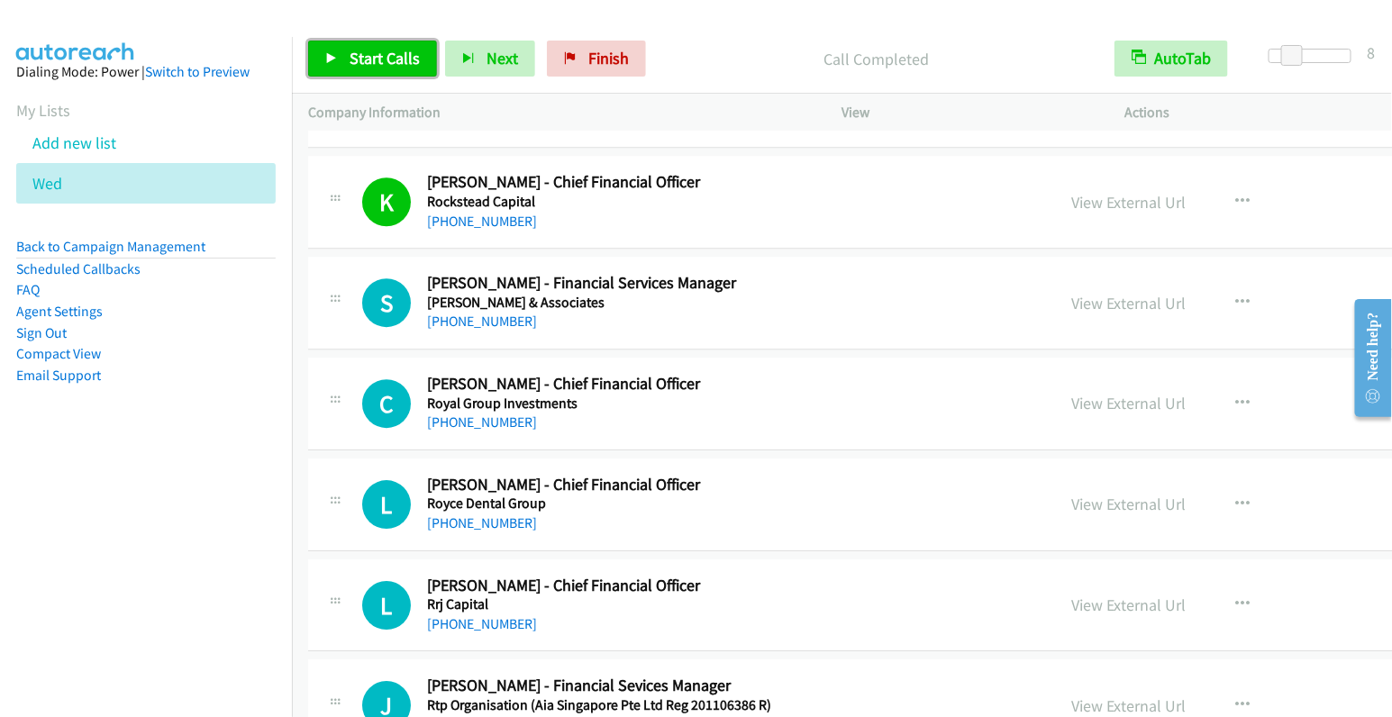
click at [369, 57] on span "Start Calls" at bounding box center [385, 58] width 70 height 21
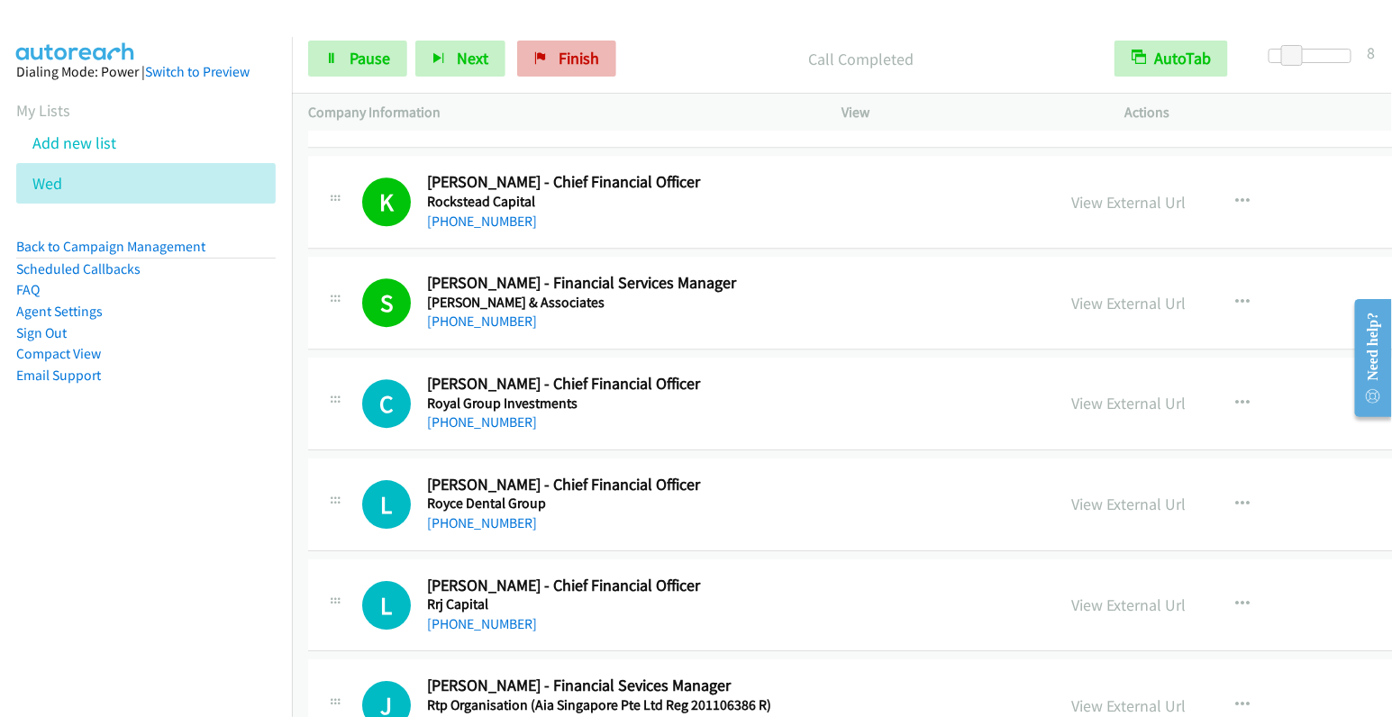
click at [571, 63] on span "Finish" at bounding box center [579, 58] width 41 height 21
